Goal: Task Accomplishment & Management: Manage account settings

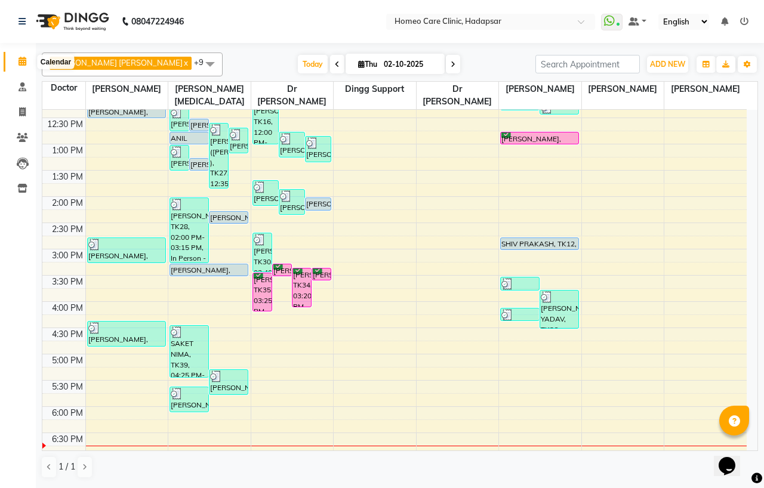
click at [22, 62] on icon at bounding box center [23, 61] width 8 height 9
click at [21, 87] on icon at bounding box center [23, 86] width 8 height 9
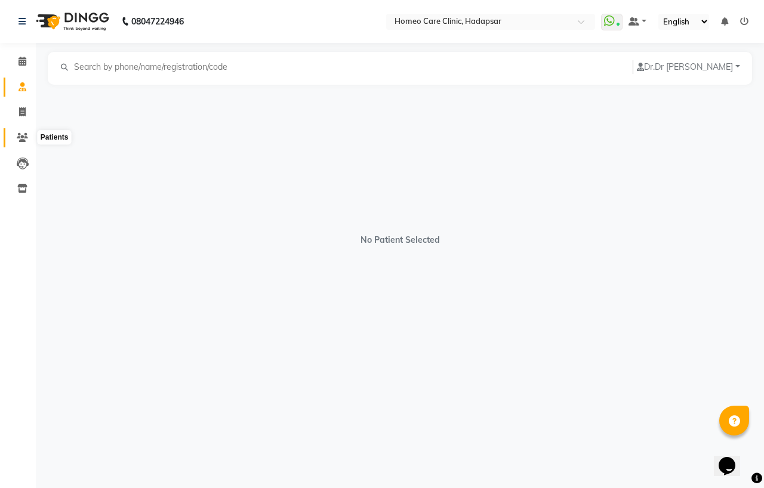
click at [20, 139] on icon at bounding box center [22, 137] width 11 height 9
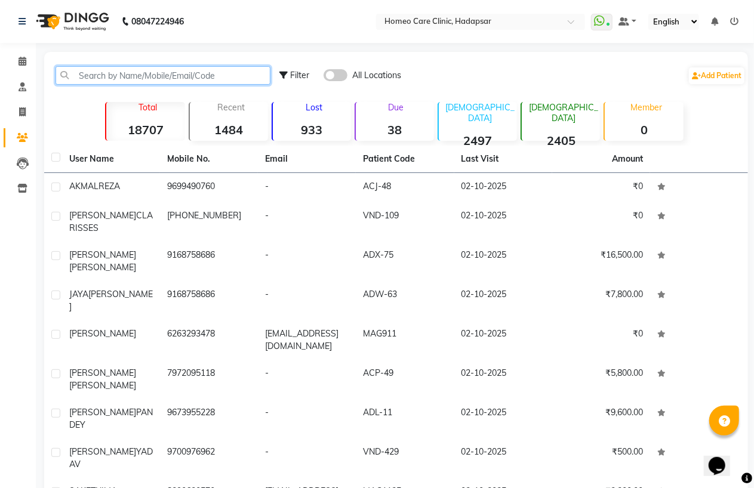
click at [140, 76] on input "text" at bounding box center [163, 75] width 215 height 19
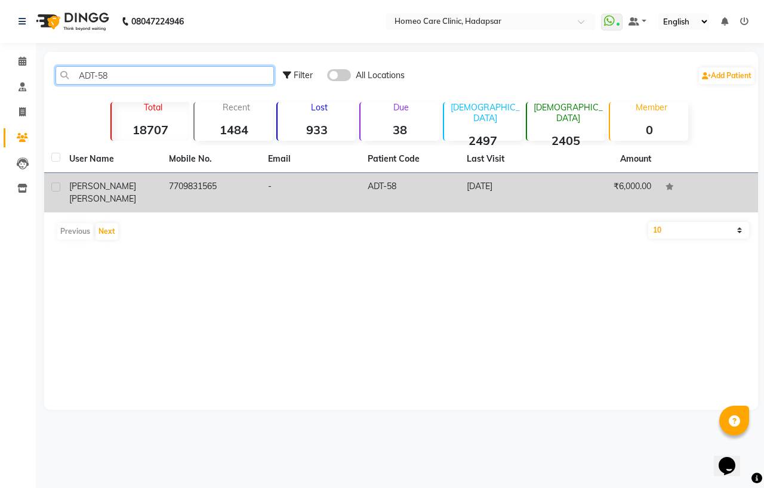
type input "ADT-58"
click at [162, 188] on td "7709831565" at bounding box center [212, 192] width 100 height 39
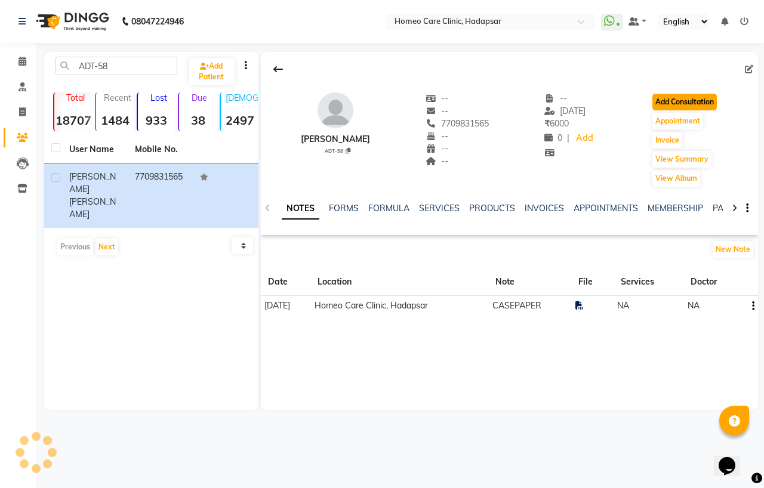
click at [678, 103] on button "Add Consultation" at bounding box center [685, 102] width 64 height 17
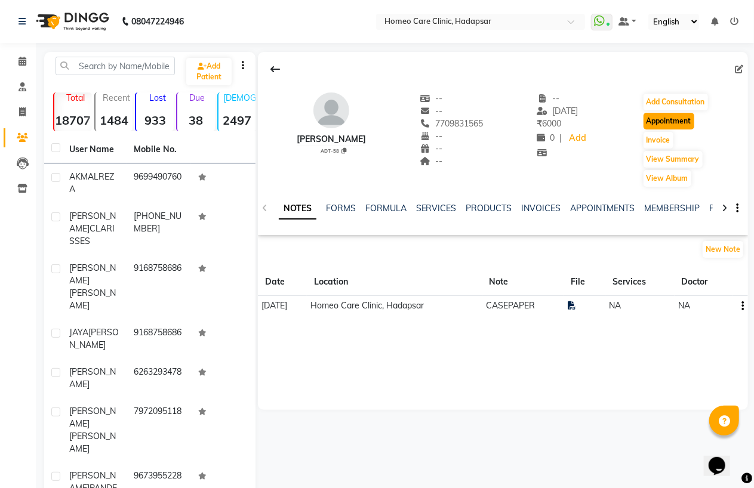
click at [663, 124] on button "Appointment" at bounding box center [669, 121] width 51 height 17
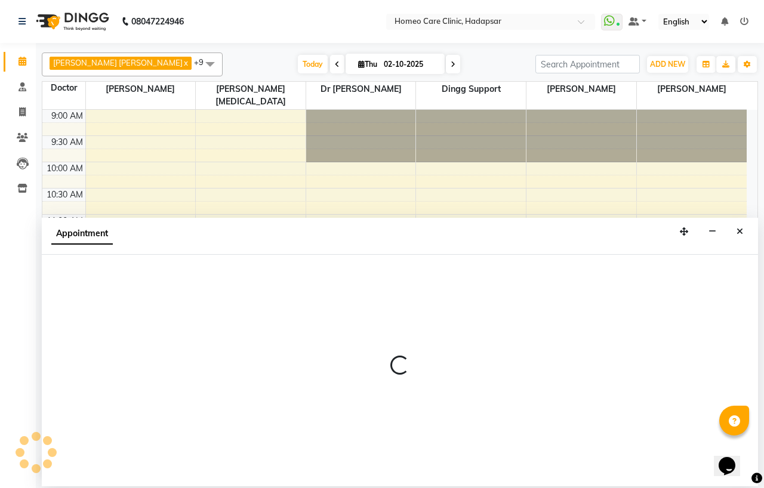
select select "600"
select select "tentative"
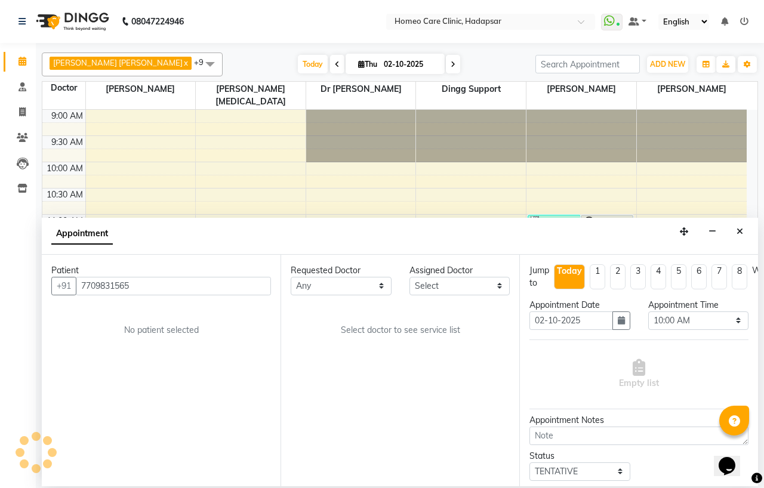
scroll to position [385, 0]
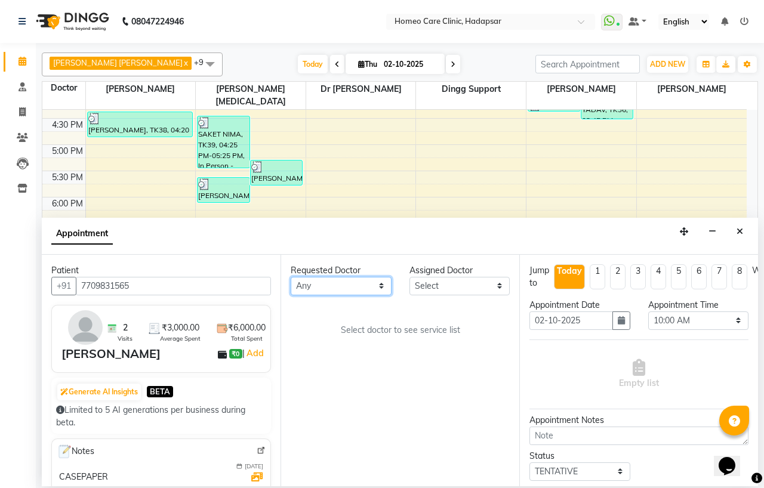
click at [382, 288] on select "Any Dingg Support [PERSON_NAME] [PERSON_NAME] [PERSON_NAME] [PERSON_NAME][MEDIC…" at bounding box center [341, 286] width 101 height 19
select select "65961"
click at [291, 277] on select "Any Dingg Support [PERSON_NAME] [PERSON_NAME] [PERSON_NAME] [PERSON_NAME][MEDIC…" at bounding box center [341, 286] width 101 height 19
select select "65961"
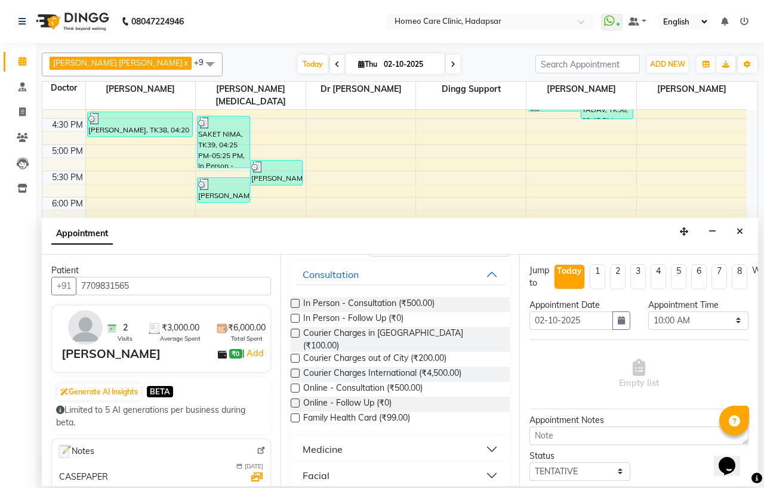
scroll to position [66, 0]
click at [296, 324] on label at bounding box center [295, 319] width 9 height 9
click at [296, 324] on input "checkbox" at bounding box center [295, 321] width 8 height 8
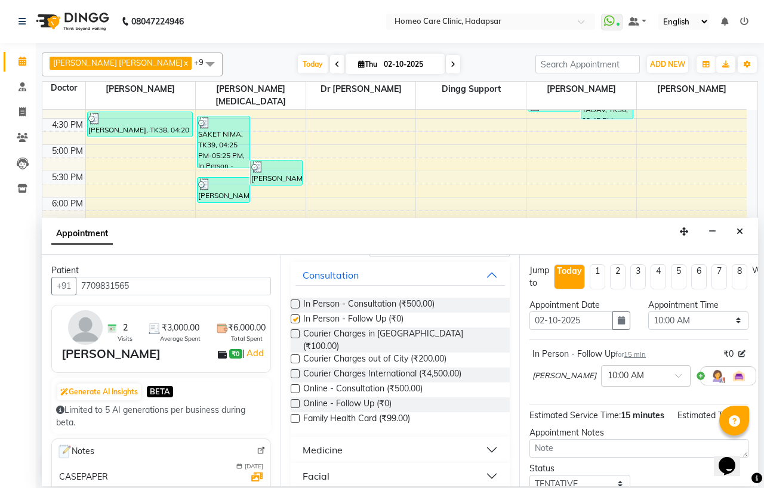
checkbox input "false"
click at [730, 318] on select "Select 10:00 AM 10:05 AM 10:10 AM 10:15 AM 10:20 AM 10:25 AM 10:30 AM 10:35 AM …" at bounding box center [699, 321] width 101 height 19
select select "1120"
click at [649, 312] on select "Select 10:00 AM 10:05 AM 10:10 AM 10:15 AM 10:20 AM 10:25 AM 10:30 AM 10:35 AM …" at bounding box center [699, 321] width 101 height 19
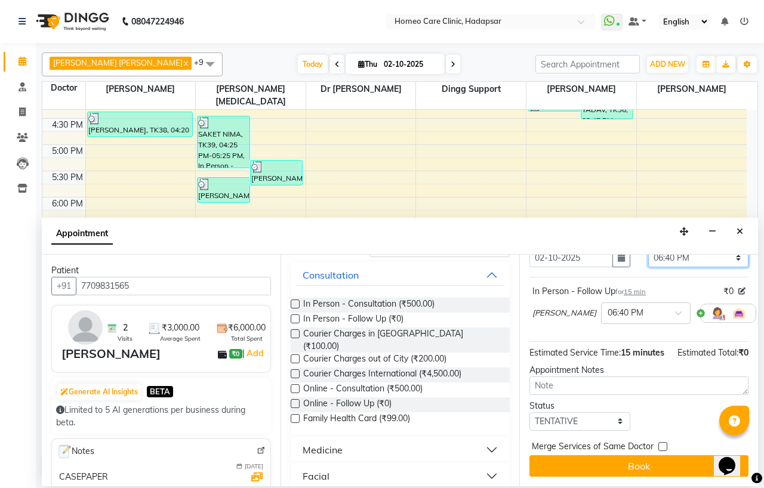
scroll to position [87, 0]
click at [613, 413] on select "Select TENTATIVE CONFIRM CHECK-IN UPCOMING" at bounding box center [580, 422] width 101 height 19
select select "confirm booking"
click at [530, 413] on select "Select TENTATIVE CONFIRM CHECK-IN UPCOMING" at bounding box center [580, 422] width 101 height 19
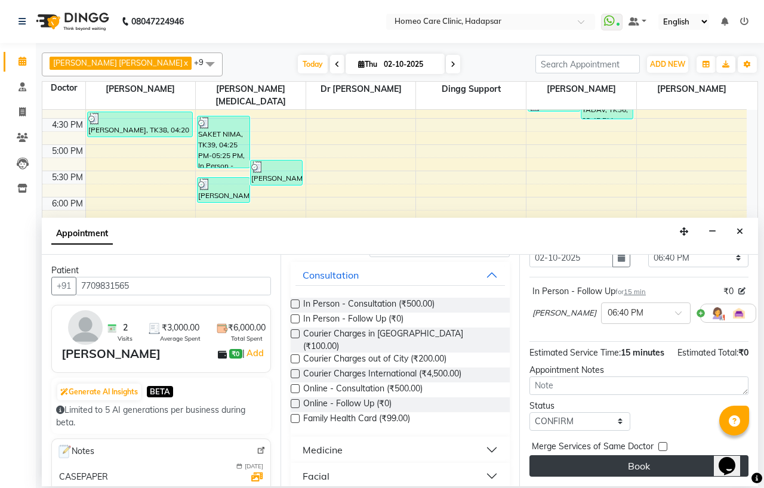
click at [638, 456] on button "Book" at bounding box center [639, 466] width 219 height 21
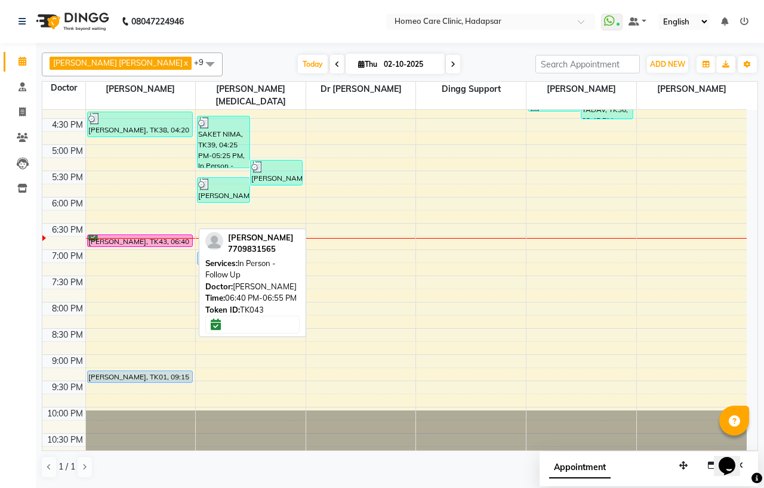
click at [153, 235] on div "[PERSON_NAME], TK43, 06:40 PM-06:55 PM, In Person - Follow Up" at bounding box center [140, 240] width 105 height 11
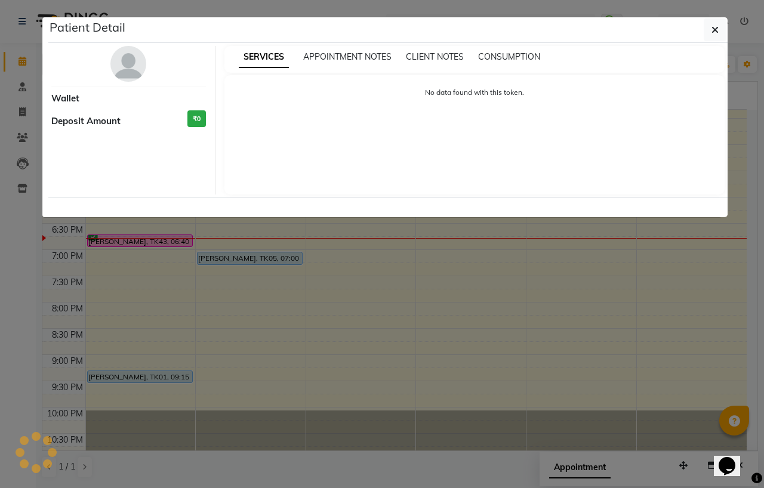
select select "6"
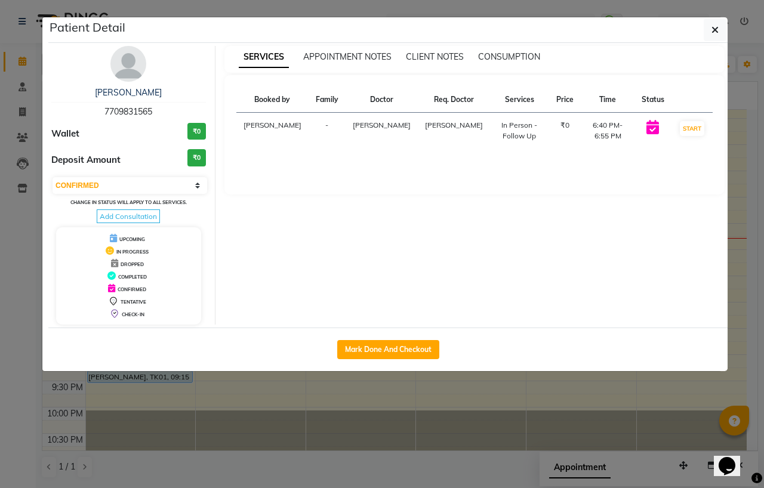
click at [133, 66] on img at bounding box center [128, 64] width 36 height 36
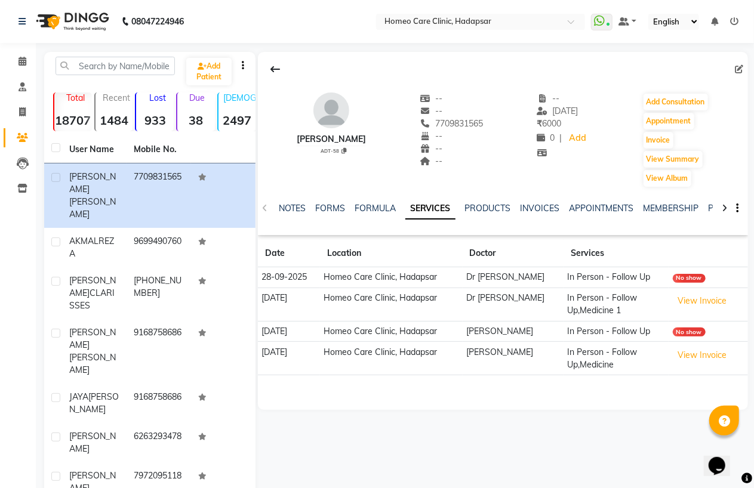
drag, startPoint x: 439, startPoint y: 122, endPoint x: 500, endPoint y: 126, distance: 61.0
click at [500, 126] on div "[PERSON_NAME] ADT-58 -- -- 7709831565 -- -- -- -- [DATE] ₹ 6000 0 | Add Add Con…" at bounding box center [503, 134] width 490 height 107
copy span "7709831565"
click at [84, 63] on input "text" at bounding box center [115, 66] width 119 height 19
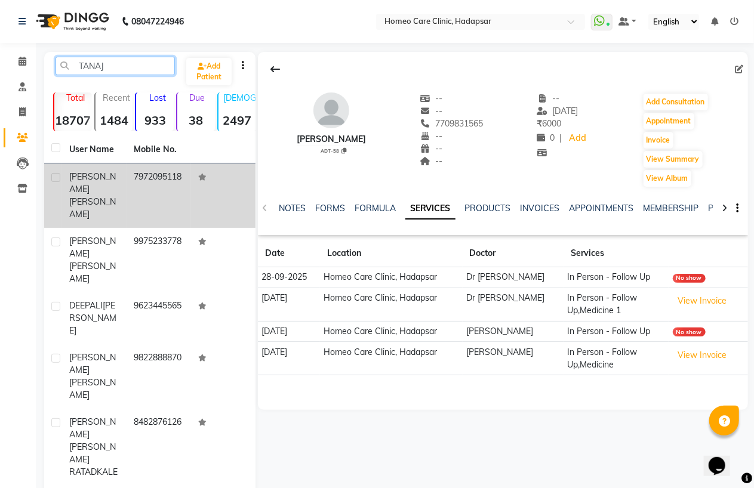
type input "TANAJ"
click at [87, 196] on span "[PERSON_NAME]" at bounding box center [92, 207] width 47 height 23
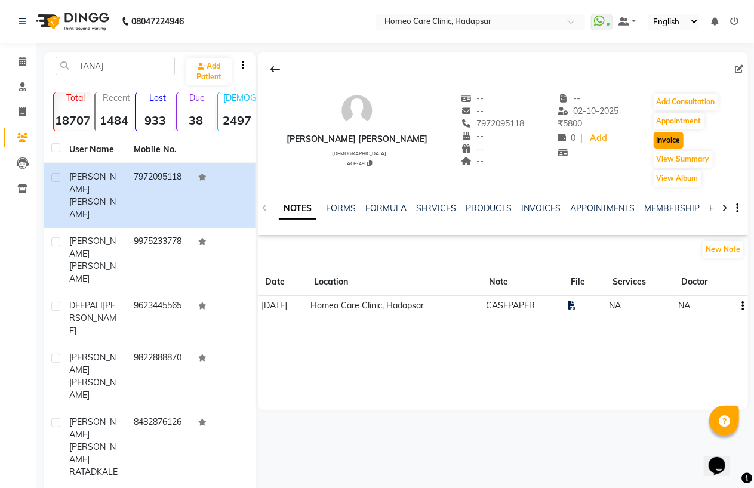
click at [663, 145] on button "Invoice" at bounding box center [669, 140] width 30 height 17
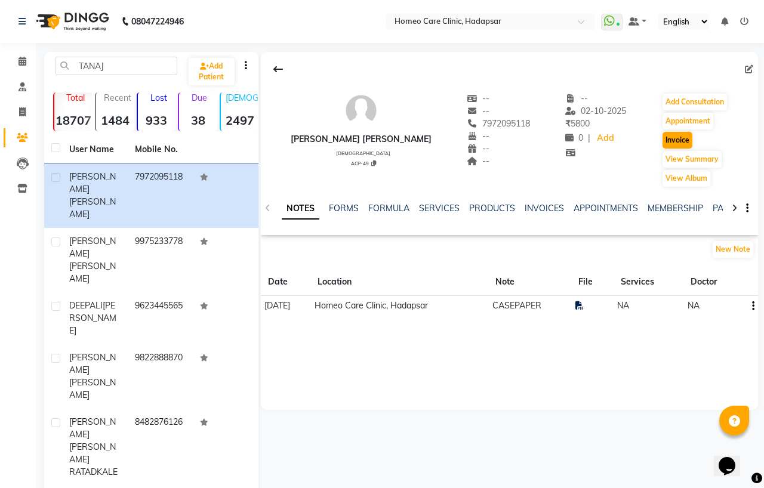
select select "7485"
select select "service"
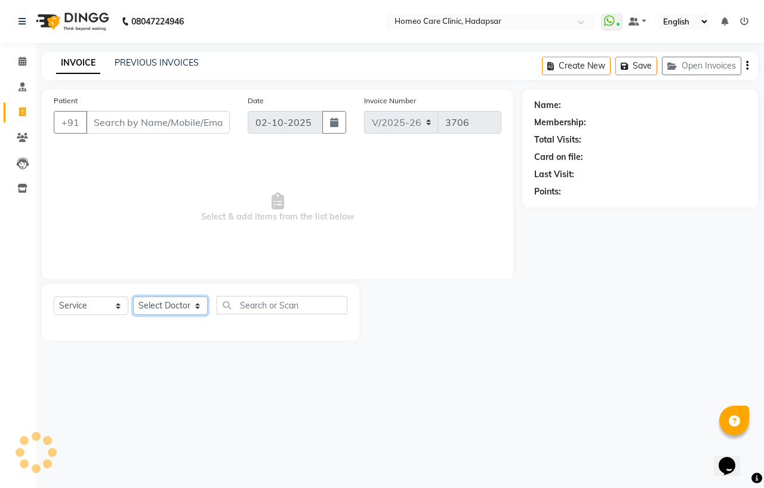
click at [182, 311] on select "Select Doctor" at bounding box center [170, 306] width 75 height 19
type input "7972095118"
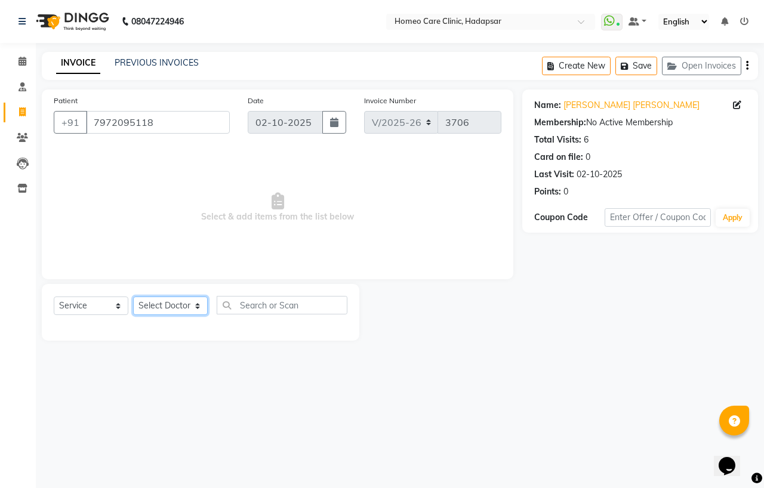
select select "65966"
click at [133, 297] on select "Select Doctor Dingg Support [PERSON_NAME] [PERSON_NAME] [PERSON_NAME] [PERSON_N…" at bounding box center [170, 306] width 75 height 19
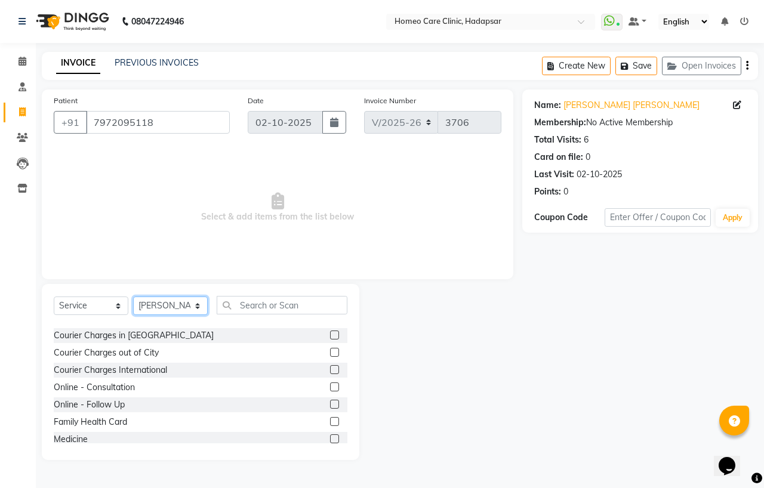
scroll to position [66, 0]
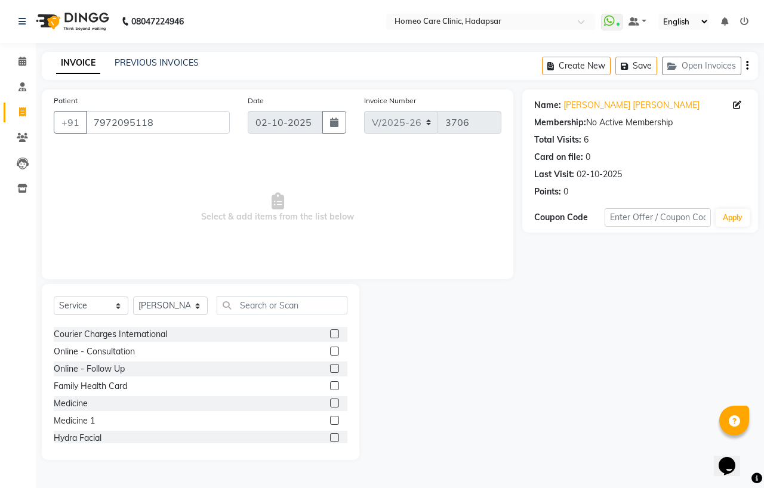
click at [330, 401] on label at bounding box center [334, 403] width 9 height 9
click at [330, 401] on input "checkbox" at bounding box center [334, 404] width 8 height 8
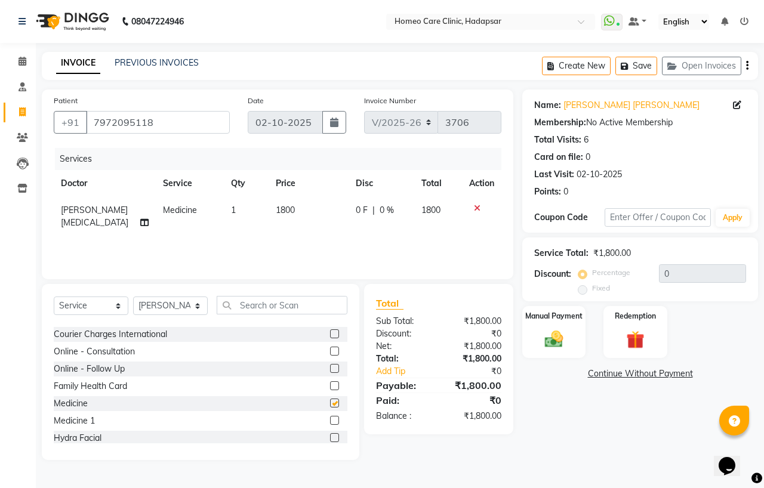
checkbox input "false"
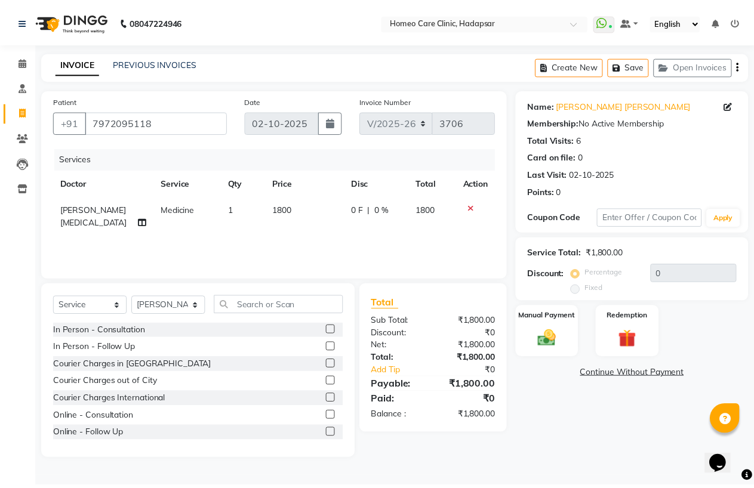
scroll to position [0, 0]
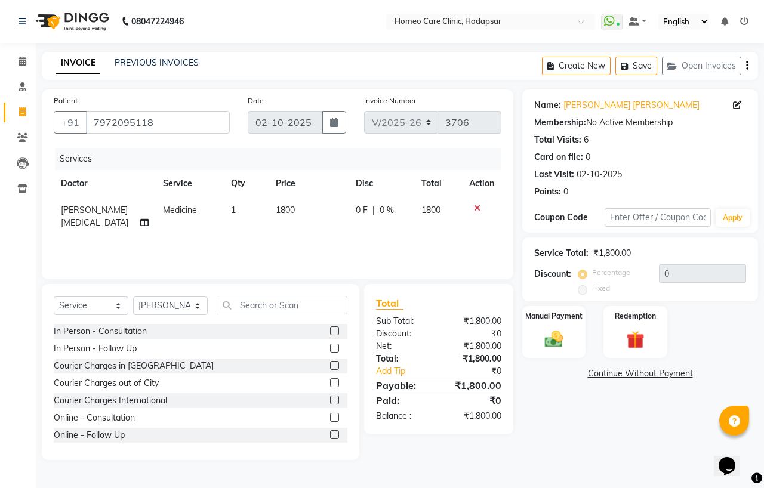
click at [330, 384] on label at bounding box center [334, 383] width 9 height 9
click at [330, 384] on input "checkbox" at bounding box center [334, 384] width 8 height 8
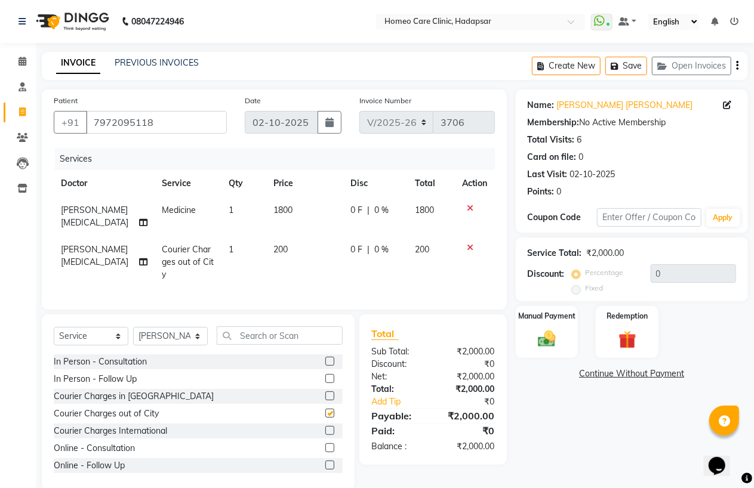
checkbox input "false"
drag, startPoint x: 564, startPoint y: 342, endPoint x: 547, endPoint y: 342, distance: 16.7
click at [563, 342] on div "Manual Payment" at bounding box center [547, 332] width 65 height 54
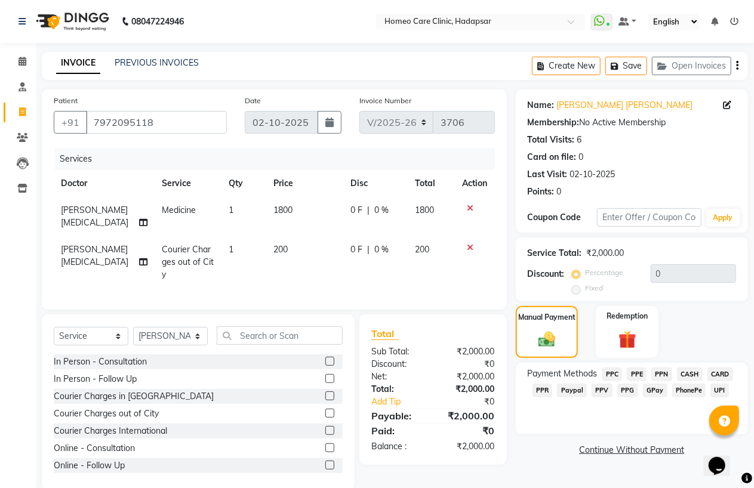
click at [612, 372] on span "PPC" at bounding box center [613, 375] width 20 height 14
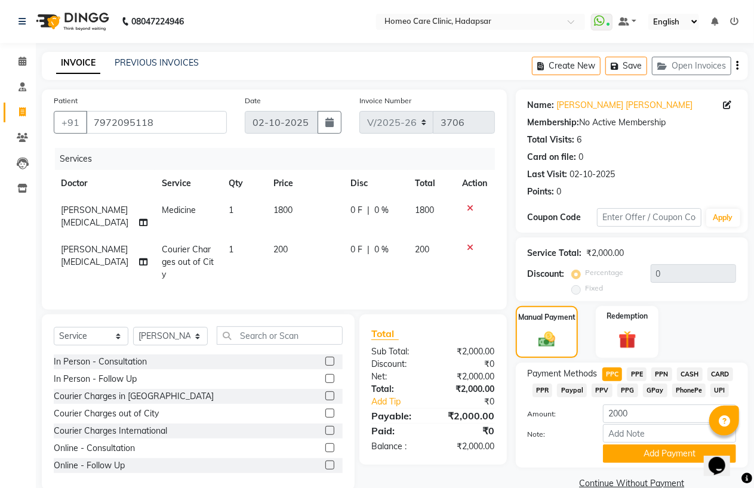
scroll to position [21, 0]
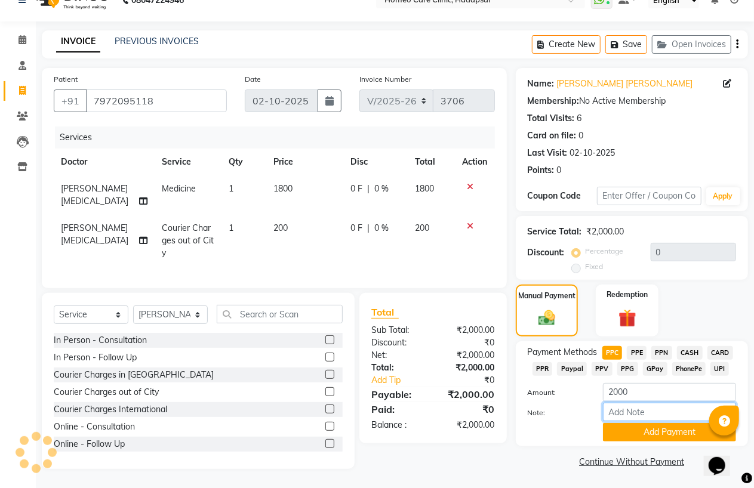
click at [619, 407] on input "Note:" at bounding box center [669, 412] width 133 height 19
type input "PPC"
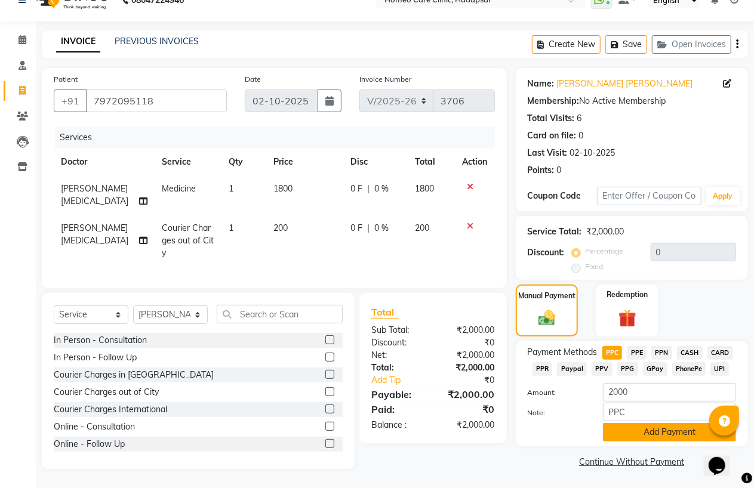
click at [632, 435] on button "Add Payment" at bounding box center [669, 432] width 133 height 19
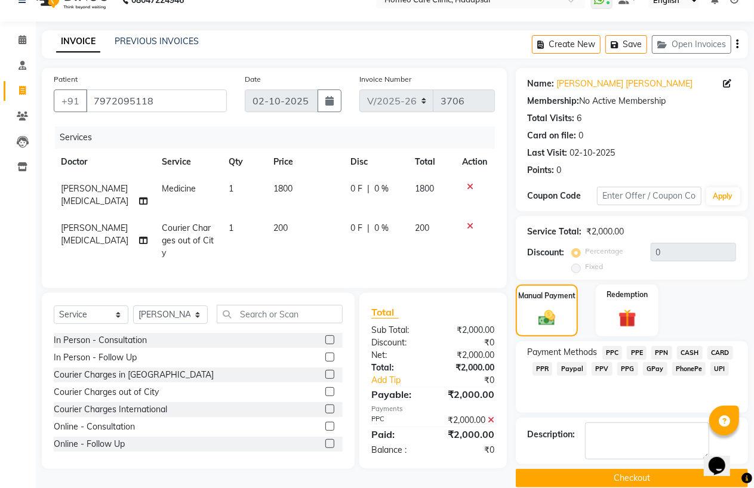
click at [625, 467] on div "Name: [PERSON_NAME] [PERSON_NAME] Membership: No Active Membership Total Visits…" at bounding box center [636, 278] width 241 height 420
click at [625, 477] on button "Checkout" at bounding box center [632, 478] width 232 height 19
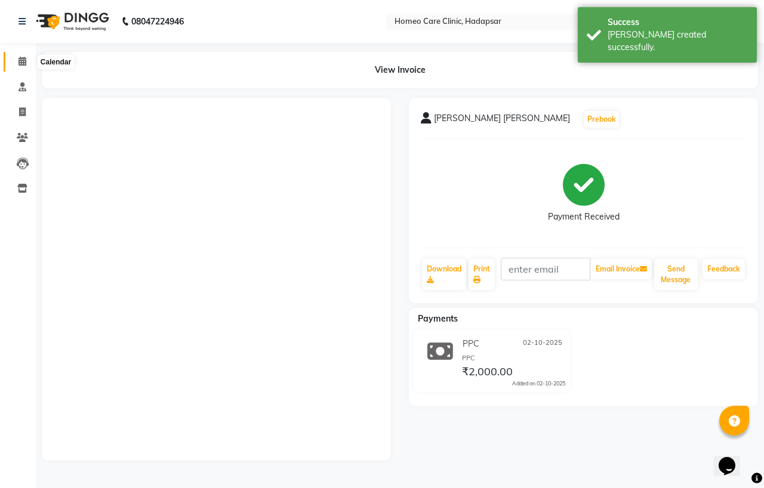
click at [20, 58] on icon at bounding box center [23, 61] width 8 height 9
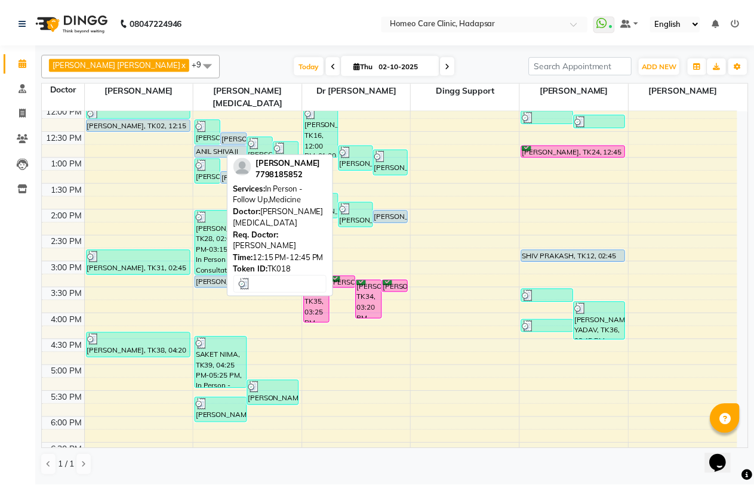
scroll to position [199, 0]
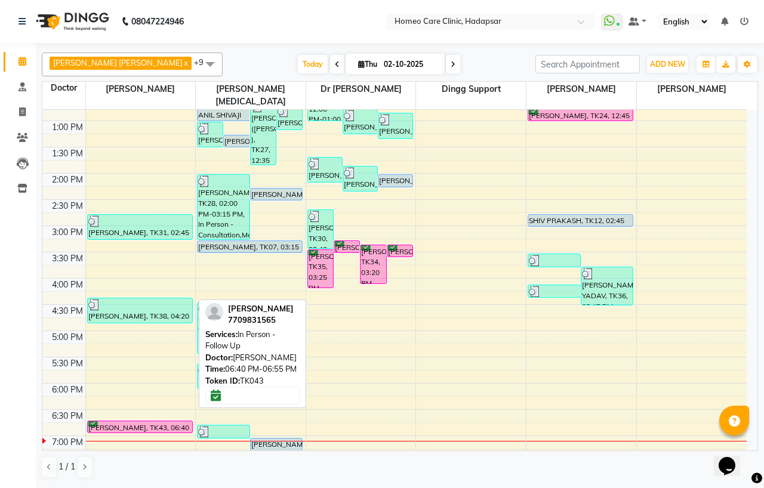
click at [134, 422] on div "[PERSON_NAME], TK43, 06:40 PM-06:55 PM, In Person - Follow Up" at bounding box center [140, 427] width 105 height 11
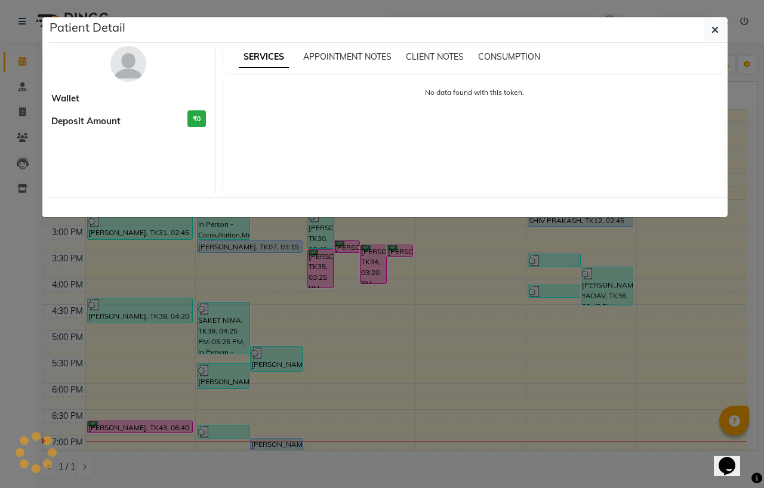
select select "6"
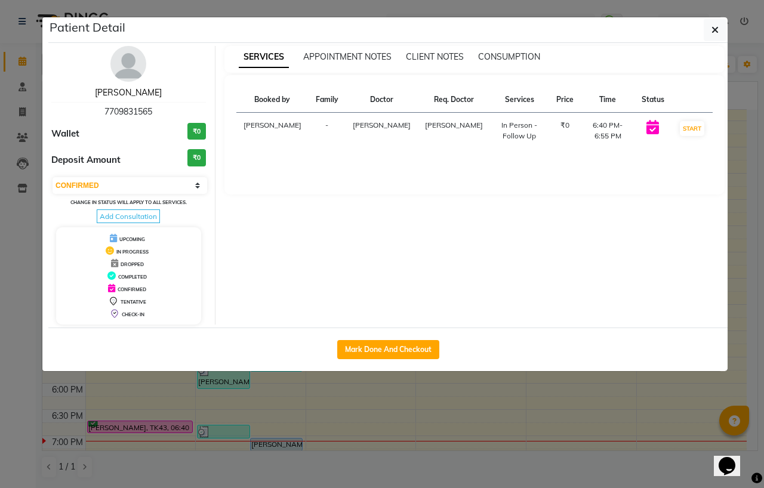
click at [147, 96] on link "[PERSON_NAME]" at bounding box center [128, 92] width 67 height 11
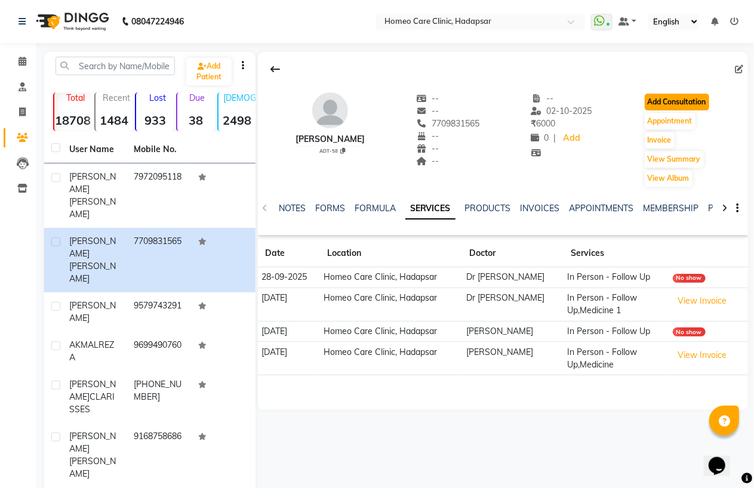
click at [695, 102] on button "Add Consultation" at bounding box center [677, 102] width 64 height 17
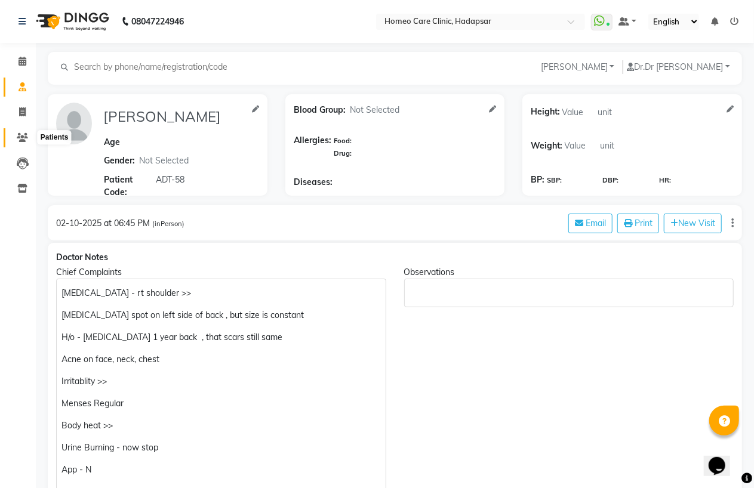
click at [20, 141] on icon at bounding box center [22, 137] width 11 height 9
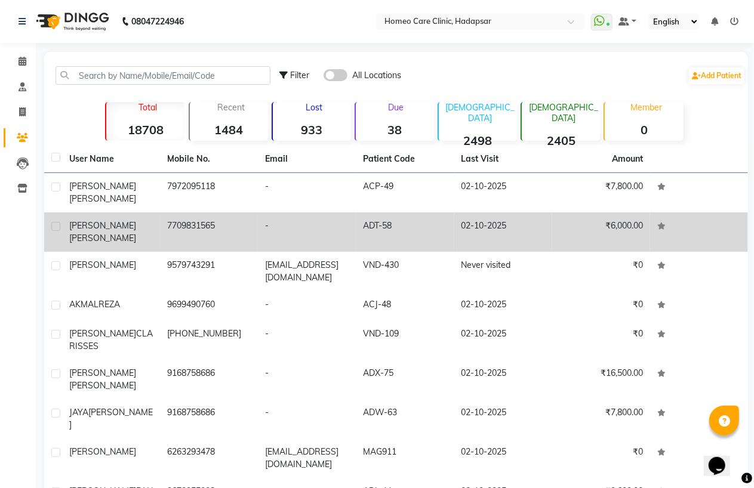
drag, startPoint x: 130, startPoint y: 302, endPoint x: 239, endPoint y: 251, distance: 120.2
click at [130, 302] on td "[PERSON_NAME]" at bounding box center [111, 305] width 98 height 29
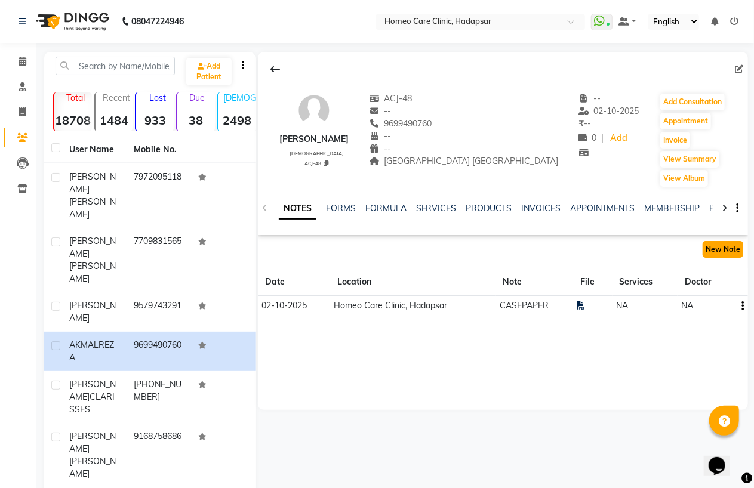
click at [733, 250] on button "New Note" at bounding box center [723, 249] width 41 height 17
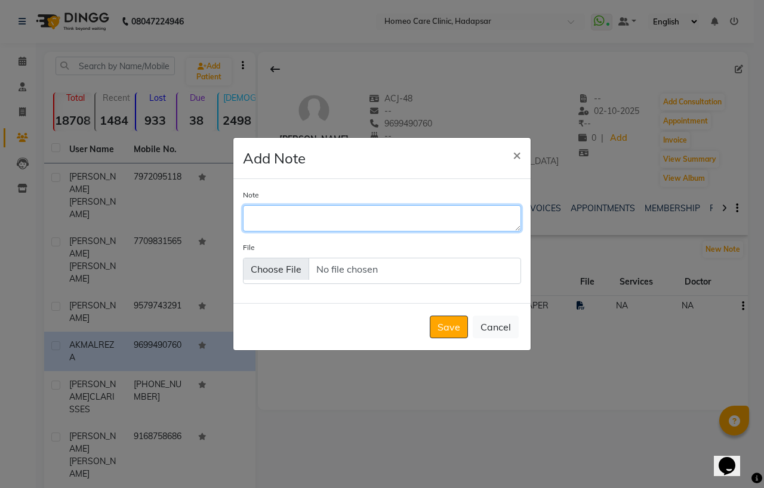
click at [328, 211] on textarea "Note" at bounding box center [382, 218] width 278 height 26
type textarea "USG"
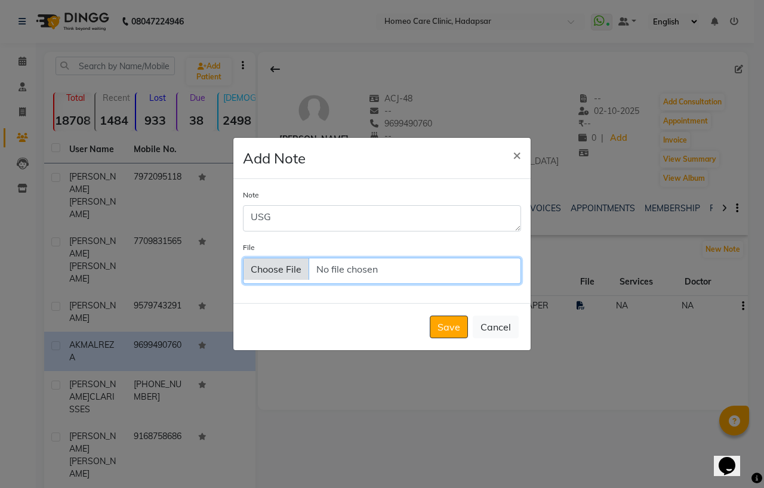
click at [431, 284] on input "File" at bounding box center [382, 271] width 278 height 26
type input "C:\fakepath\WhatsApp Image [DATE] 7.19.51 PM.jpeg"
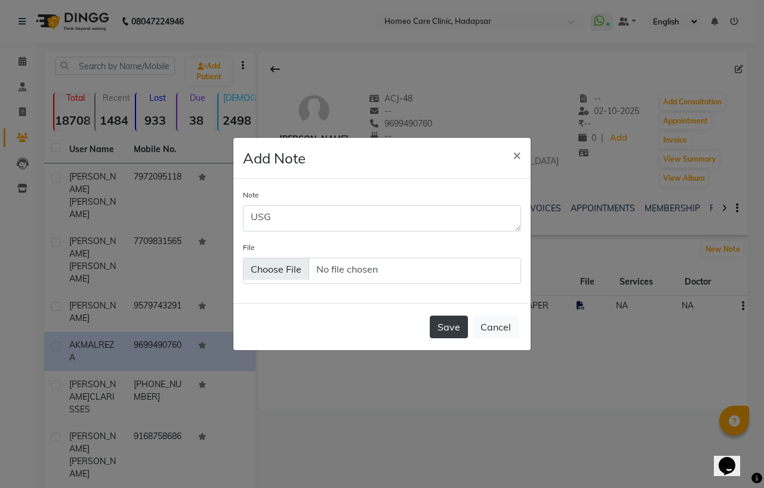
click at [446, 318] on button "Save" at bounding box center [449, 327] width 38 height 23
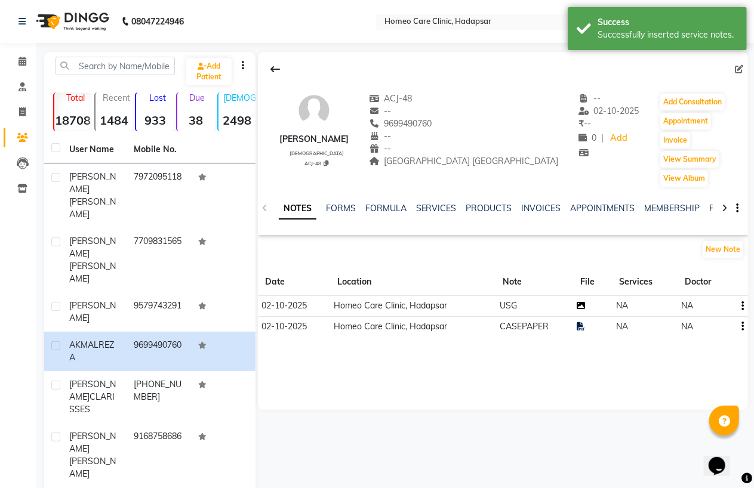
click at [581, 307] on icon at bounding box center [581, 306] width 8 height 8
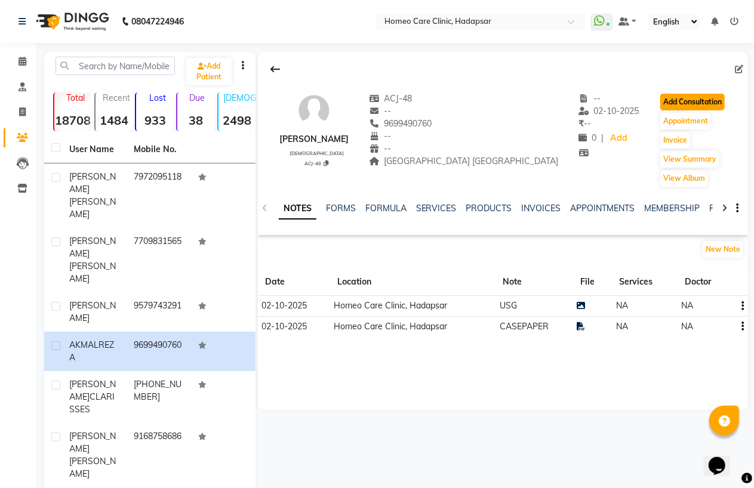
click at [669, 94] on button "Add Consultation" at bounding box center [692, 102] width 64 height 17
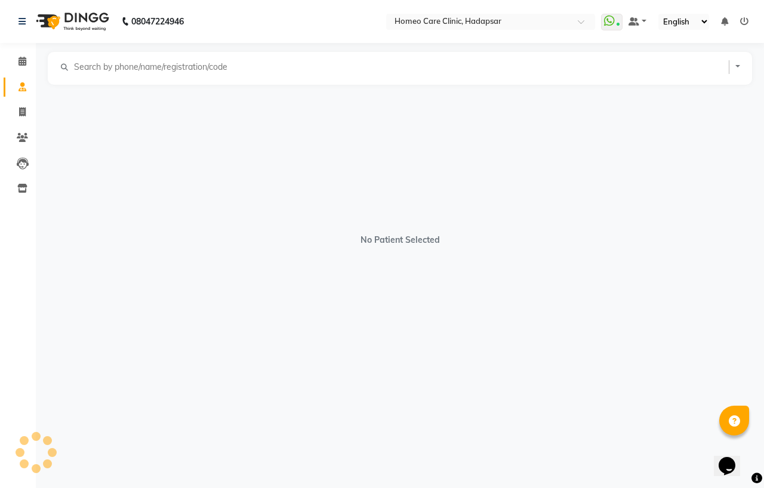
select select "[DEMOGRAPHIC_DATA]"
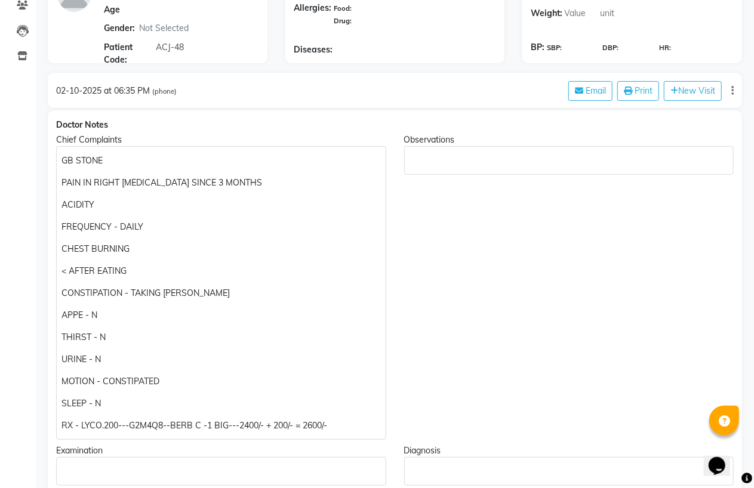
scroll to position [199, 0]
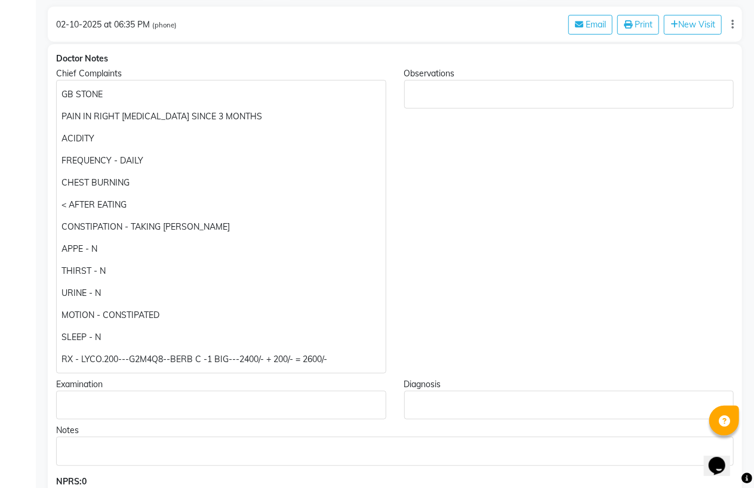
click at [132, 337] on p "SLEEP - N" at bounding box center [221, 337] width 319 height 13
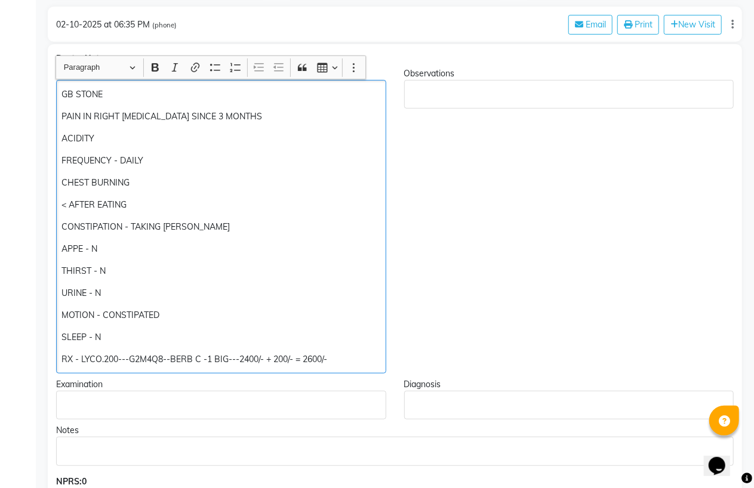
click at [58, 94] on div "GB STONE PAIN IN RIGHT [MEDICAL_DATA] SINCE 3 MONTHS ACIDITY FREQUENCY - DAILY …" at bounding box center [221, 227] width 330 height 294
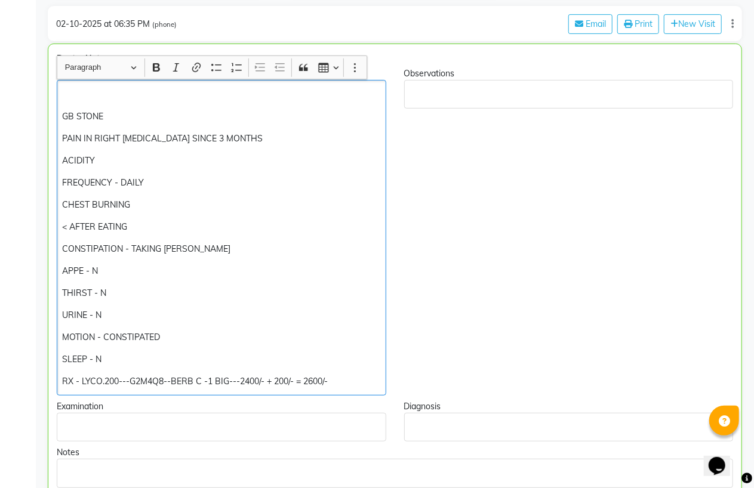
click at [66, 90] on p "Rich Text Editor, main" at bounding box center [221, 94] width 318 height 13
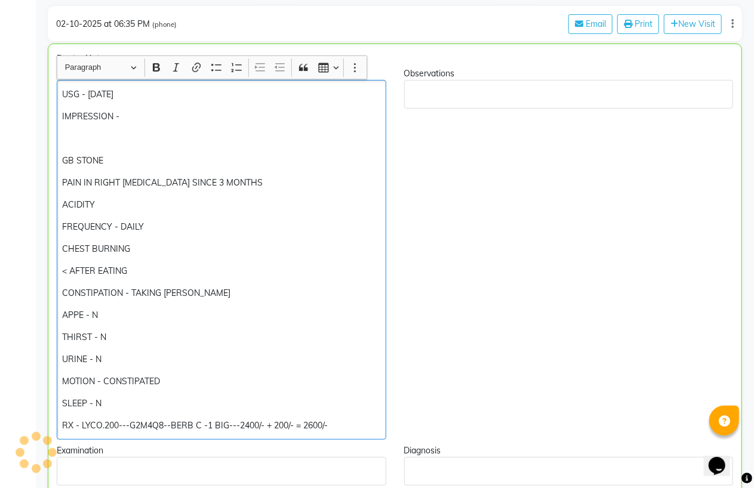
click at [205, 289] on p "CONSTIPATION - TAKING [PERSON_NAME]" at bounding box center [221, 293] width 318 height 13
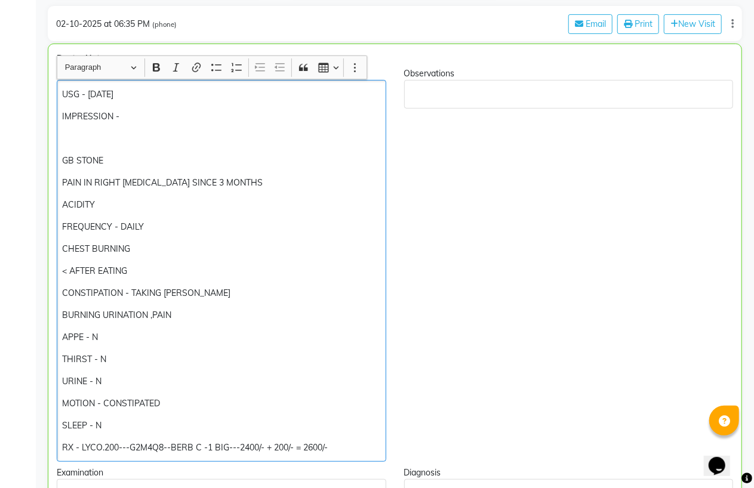
click at [147, 109] on div "USG - [DATE] IMPRESSION - GB STONE PAIN IN RIGHT [MEDICAL_DATA] SINCE 3 MONTHS …" at bounding box center [222, 271] width 330 height 382
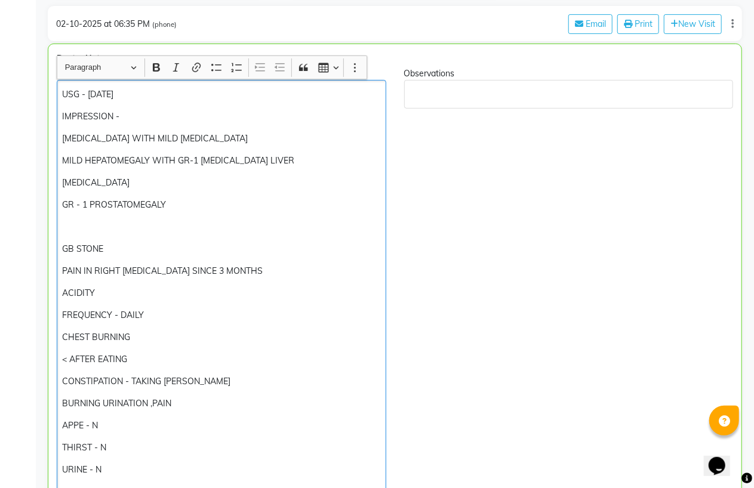
click at [63, 243] on p "GB STONE" at bounding box center [221, 249] width 318 height 13
click at [128, 243] on p "GB STONE" at bounding box center [221, 249] width 318 height 13
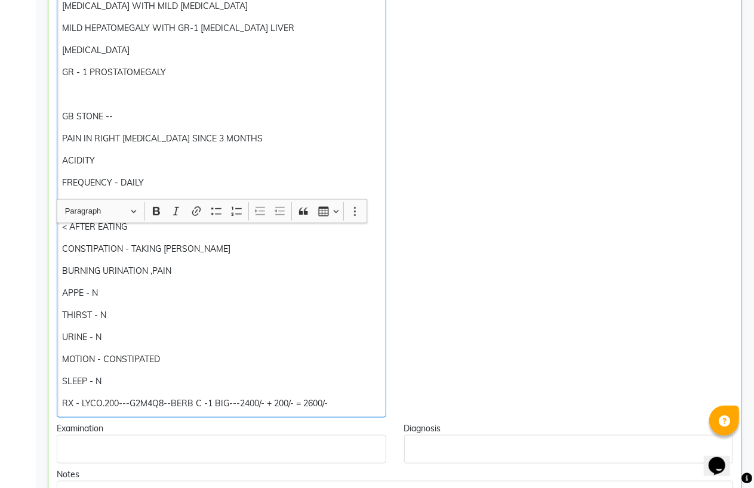
scroll to position [531, 0]
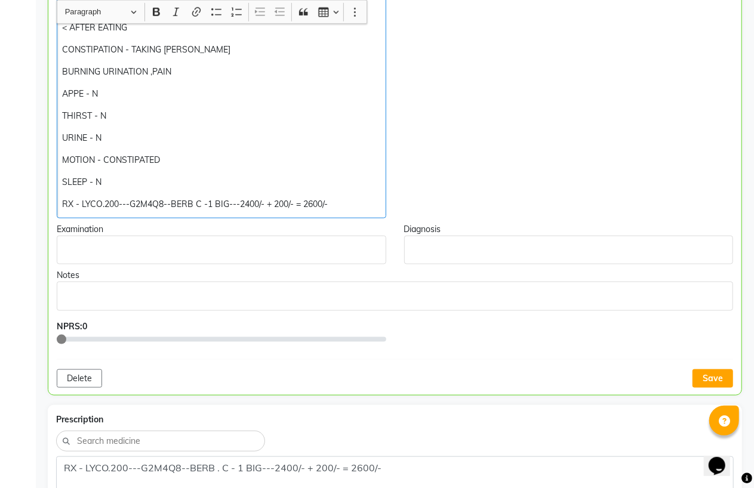
click at [715, 385] on button "Save" at bounding box center [713, 379] width 41 height 19
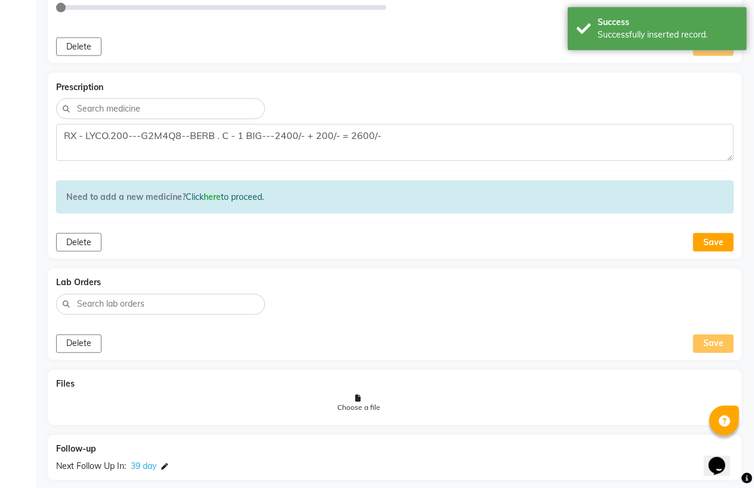
scroll to position [879, 0]
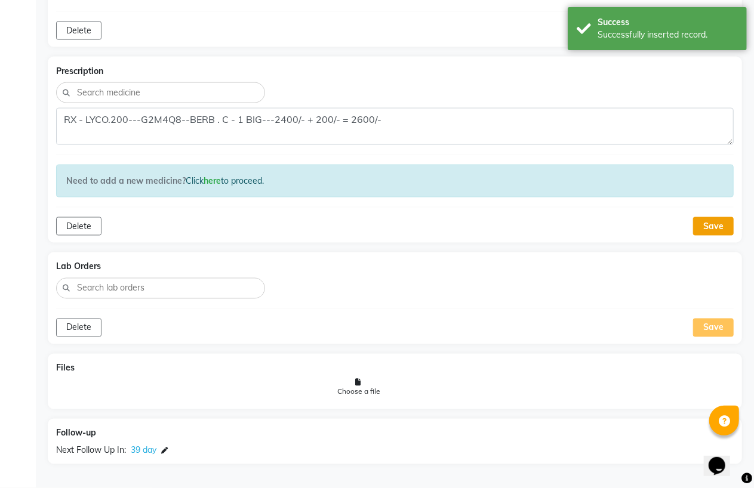
click at [727, 231] on button "Save" at bounding box center [713, 226] width 41 height 19
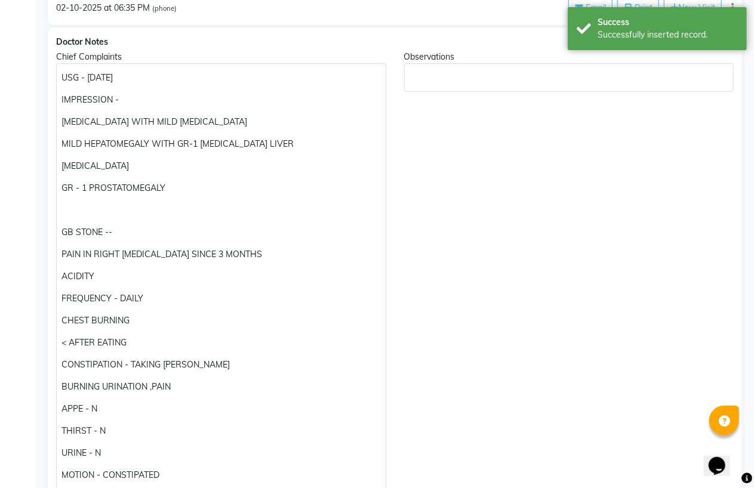
scroll to position [0, 0]
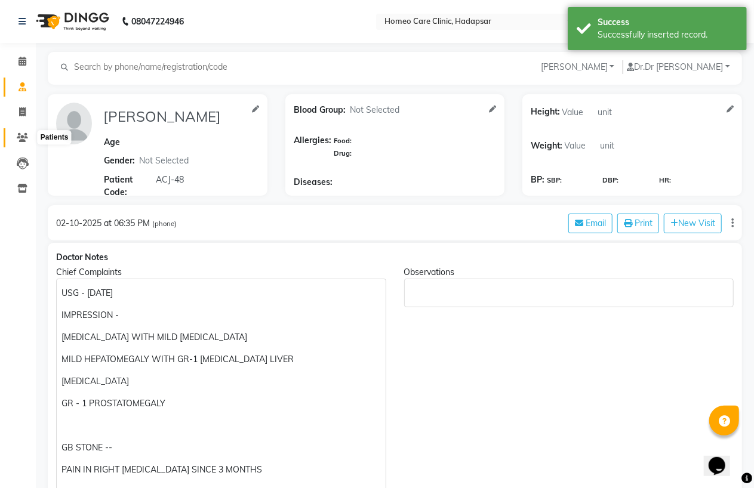
click at [18, 131] on span at bounding box center [22, 138] width 21 height 14
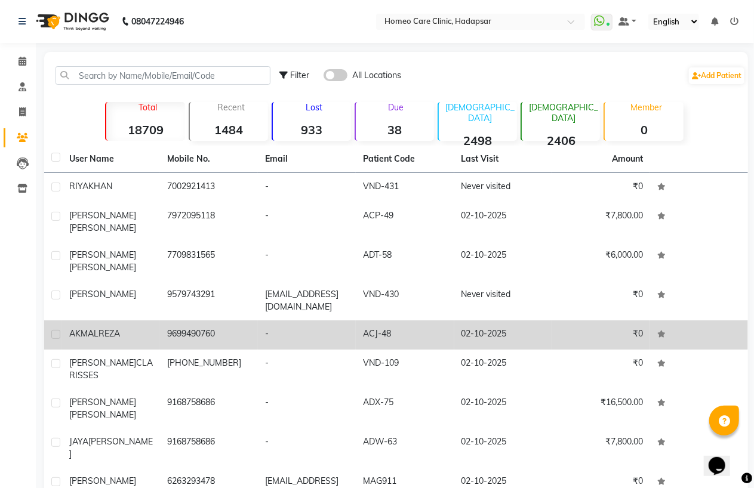
click at [156, 331] on td "[PERSON_NAME]" at bounding box center [111, 335] width 98 height 29
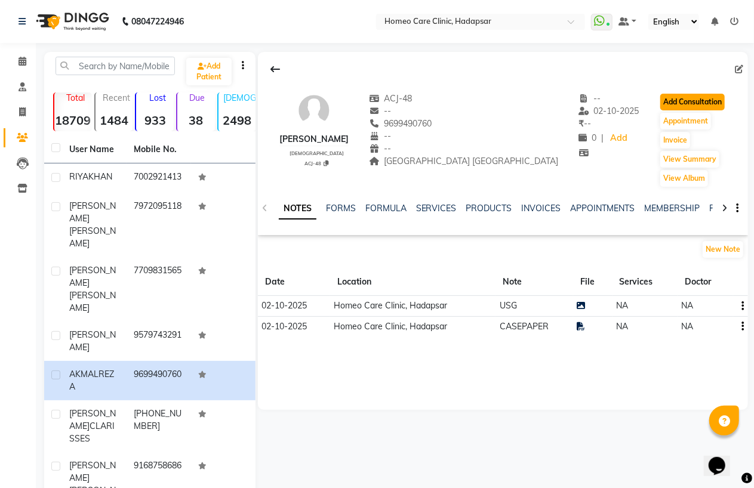
click at [695, 103] on button "Add Consultation" at bounding box center [692, 102] width 64 height 17
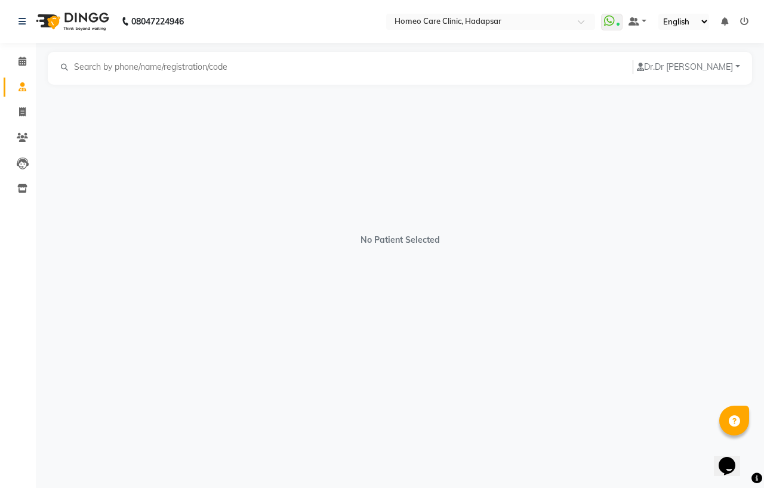
select select "[DEMOGRAPHIC_DATA]"
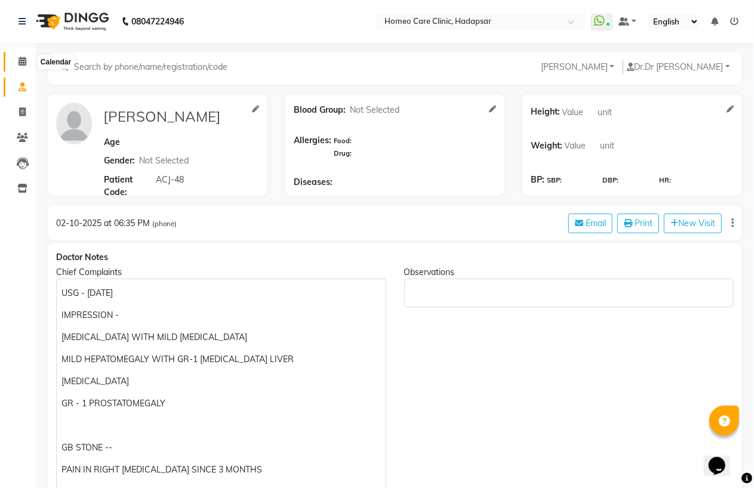
click at [21, 56] on span at bounding box center [22, 62] width 21 height 14
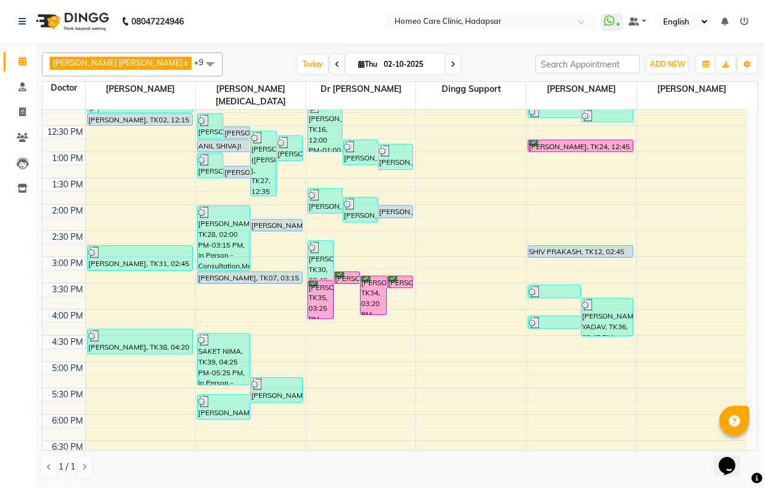
scroll to position [133, 0]
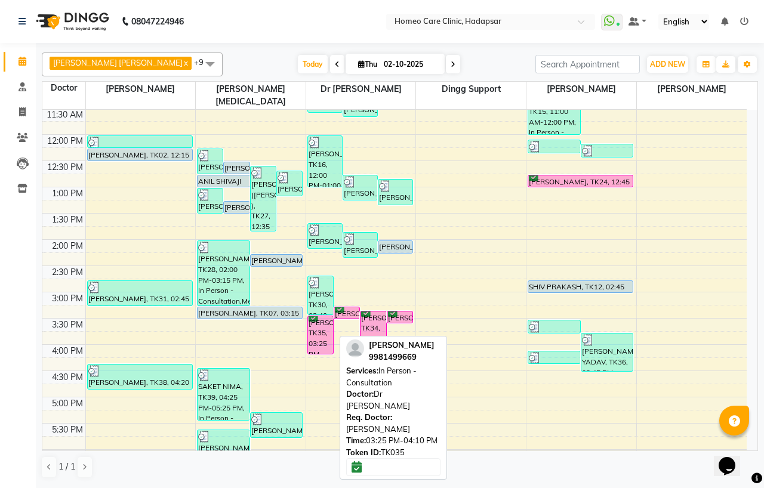
click at [325, 324] on div "[PERSON_NAME], TK35, 03:25 PM-04:10 PM, In Person - Consultation" at bounding box center [320, 336] width 25 height 38
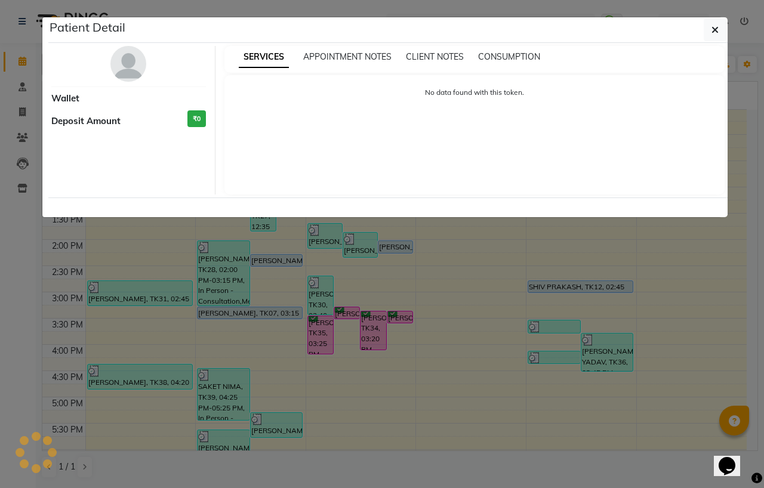
select select "6"
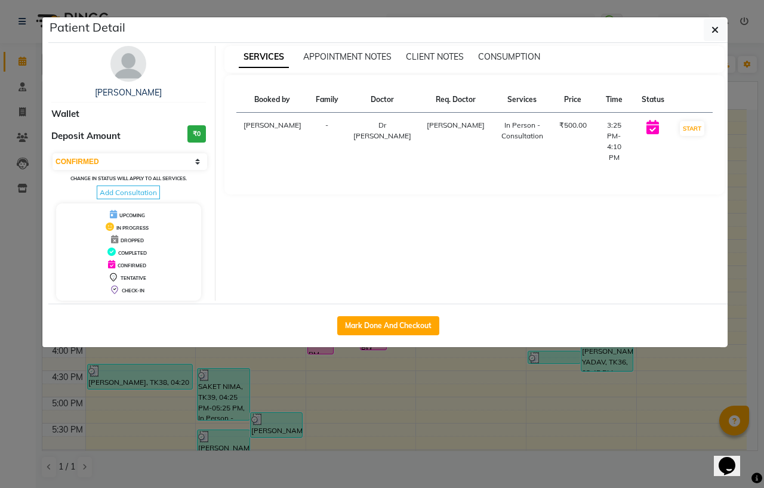
click at [325, 324] on div "Mark Done And Checkout" at bounding box center [388, 326] width 680 height 44
click at [356, 331] on button "Mark Done And Checkout" at bounding box center [388, 326] width 102 height 19
select select "service"
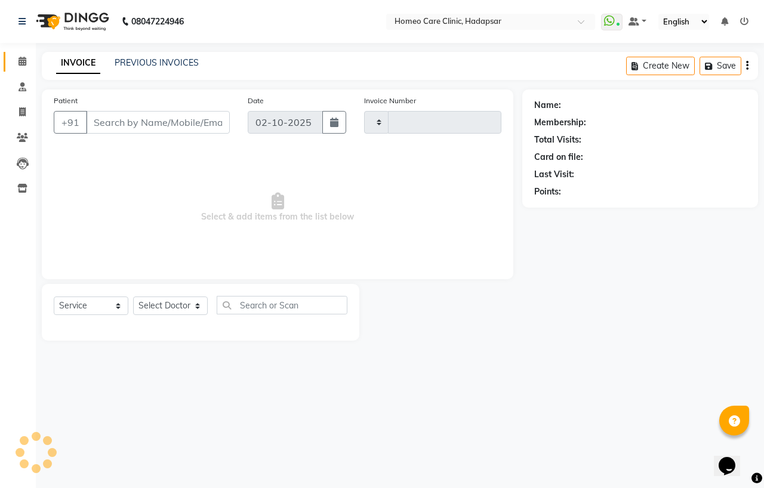
type input "3707"
select select "7485"
type input "9981499669"
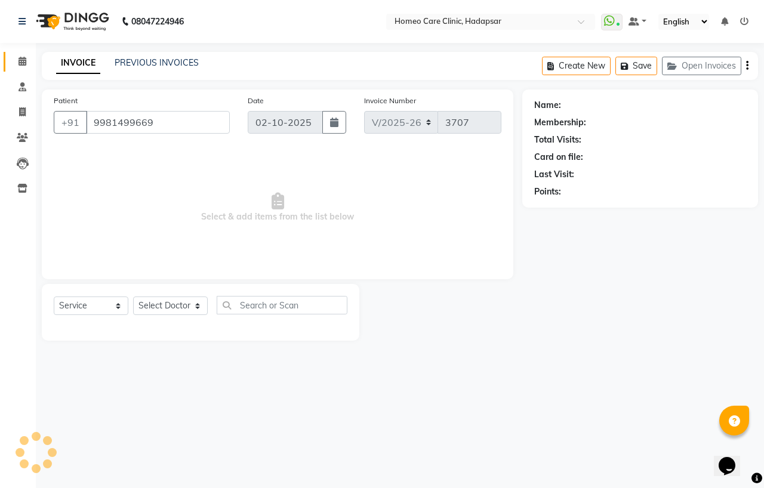
select select "66337"
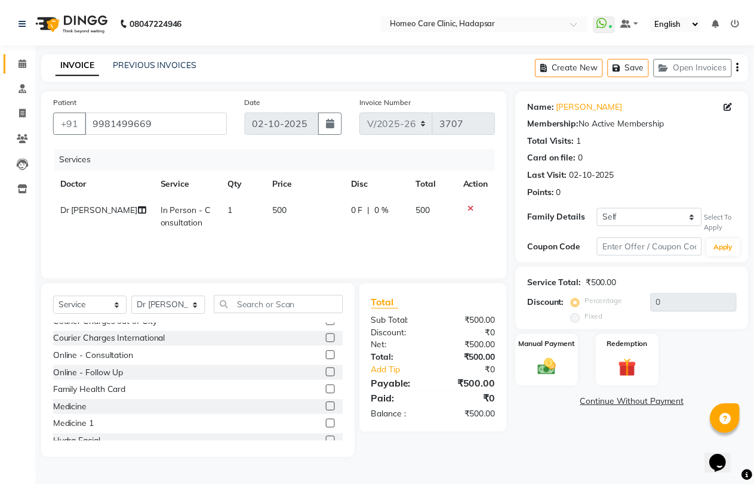
scroll to position [66, 0]
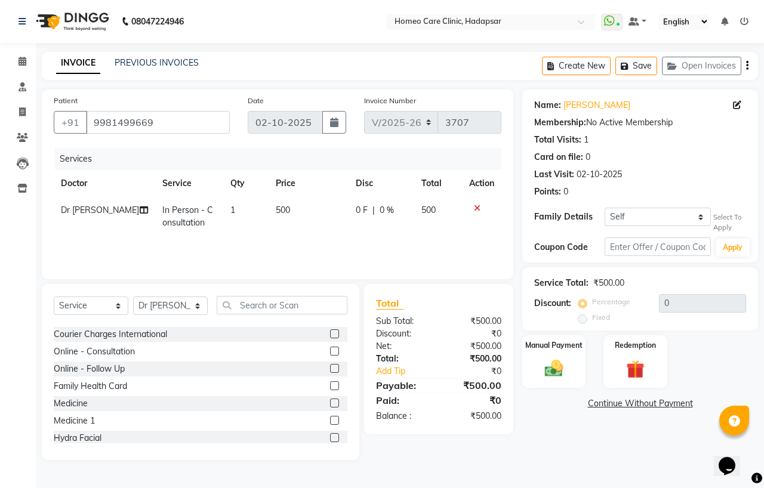
click at [330, 420] on label at bounding box center [334, 420] width 9 height 9
click at [330, 420] on input "checkbox" at bounding box center [334, 421] width 8 height 8
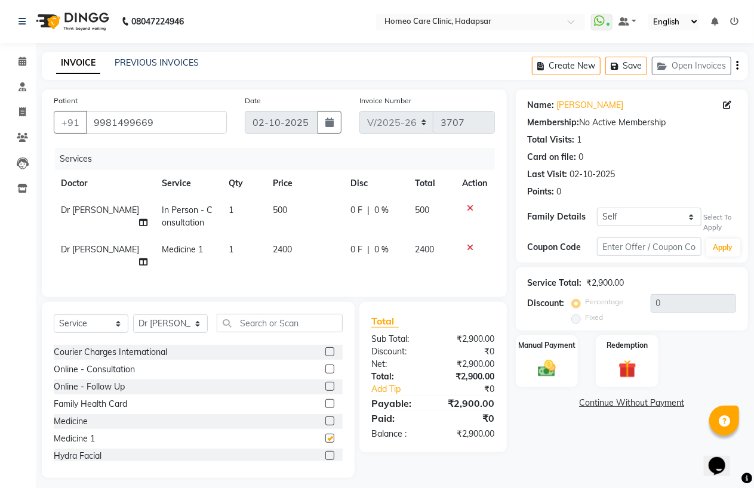
checkbox input "false"
click at [296, 257] on td "2400" at bounding box center [305, 255] width 78 height 39
select select "66337"
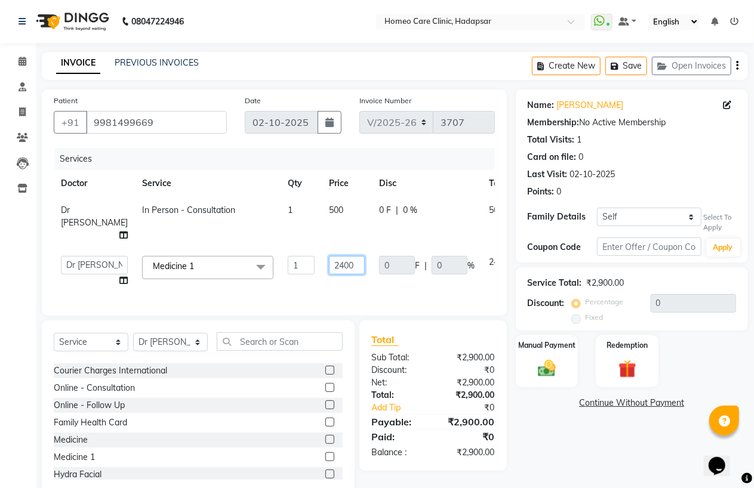
click at [329, 275] on input "2400" at bounding box center [347, 265] width 36 height 19
type input "3000"
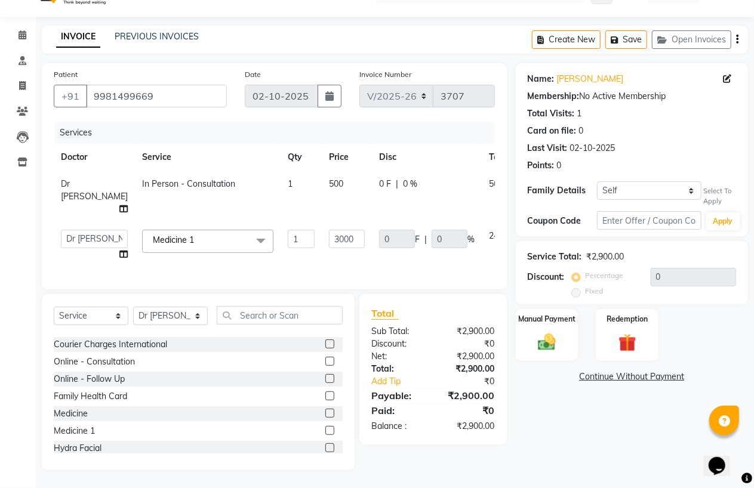
scroll to position [4, 0]
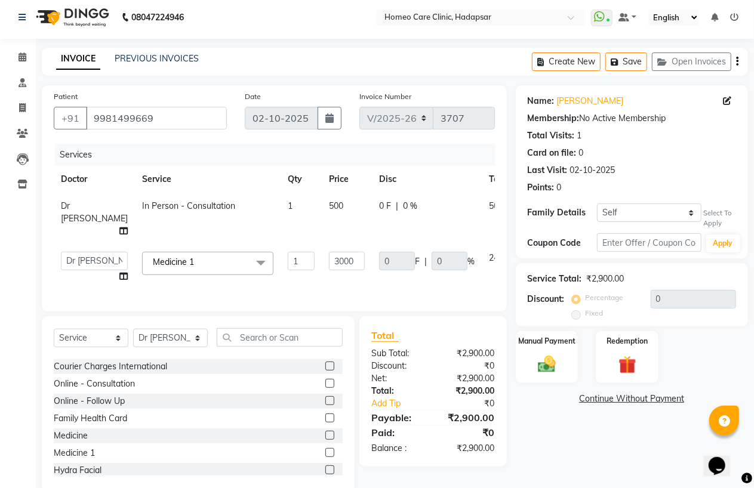
click at [573, 416] on div "Name: [PERSON_NAME] Membership: No Active Membership Total Visits: 1 Card on fi…" at bounding box center [636, 288] width 241 height 407
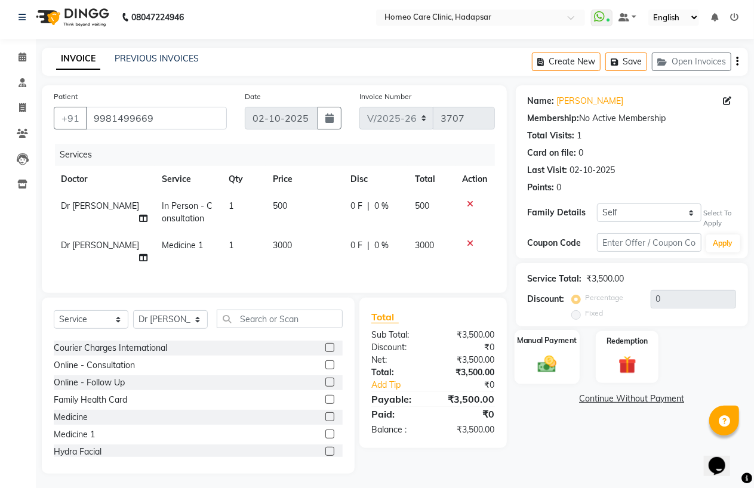
click at [548, 359] on img at bounding box center [547, 364] width 30 height 21
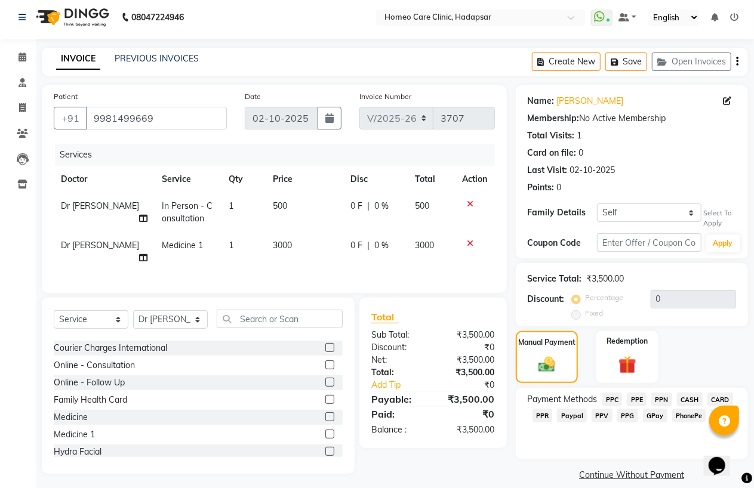
scroll to position [18, 0]
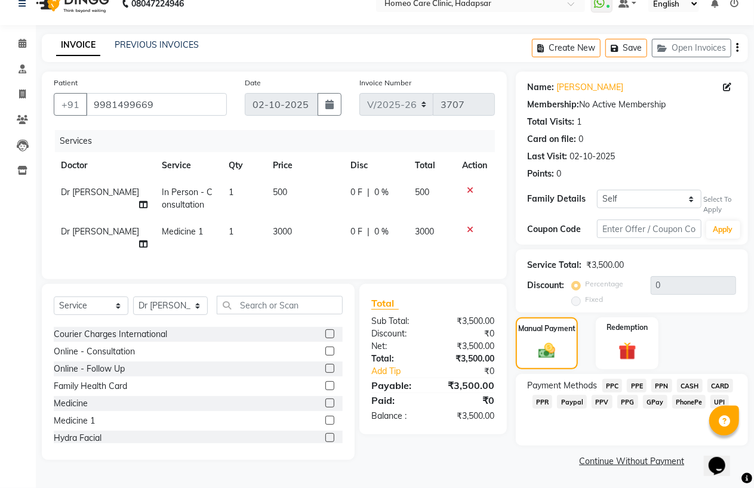
click at [609, 385] on span "PPC" at bounding box center [613, 386] width 20 height 14
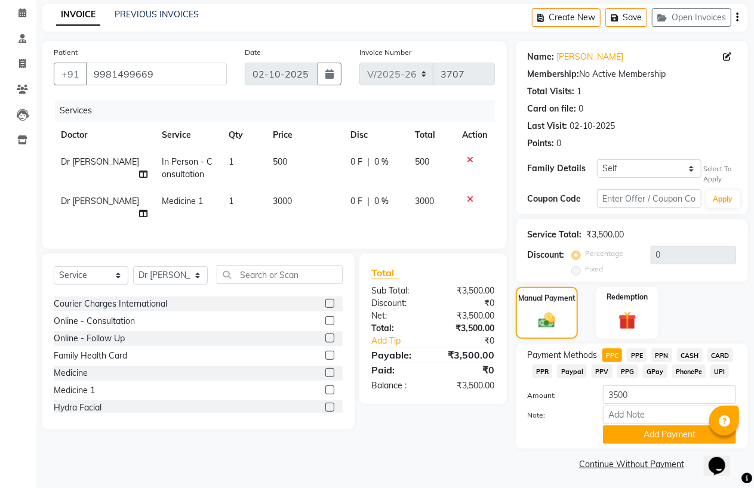
scroll to position [51, 0]
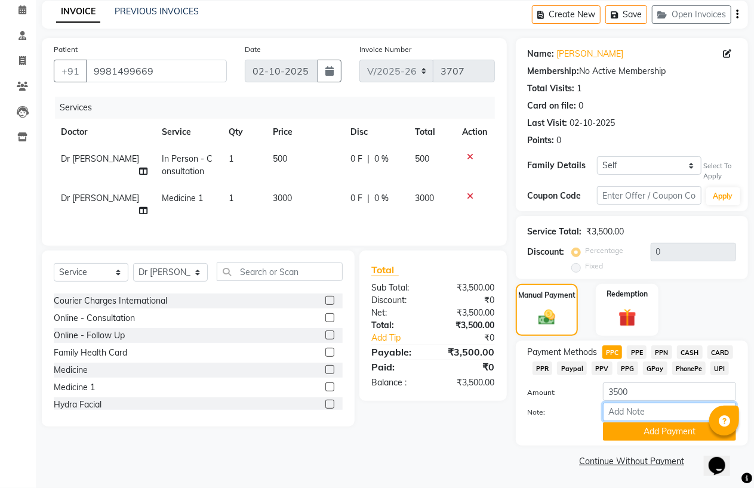
click at [616, 413] on input "Note:" at bounding box center [669, 412] width 133 height 19
type input "PPC"
click at [643, 441] on button "Add Payment" at bounding box center [669, 432] width 133 height 19
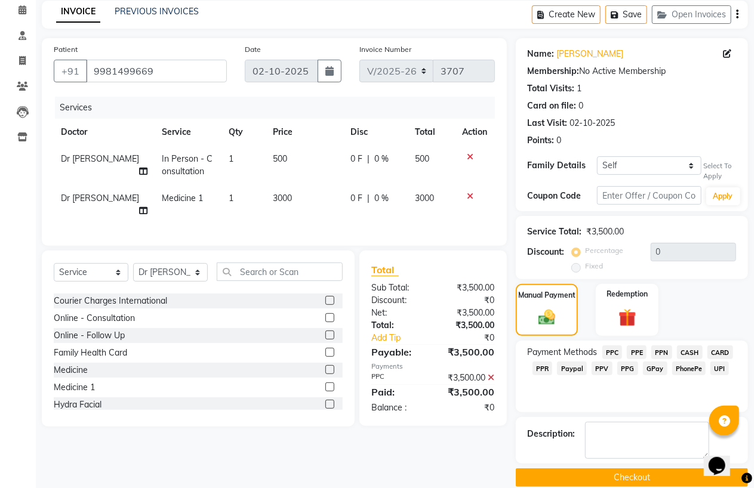
click at [637, 469] on button "Checkout" at bounding box center [632, 478] width 232 height 19
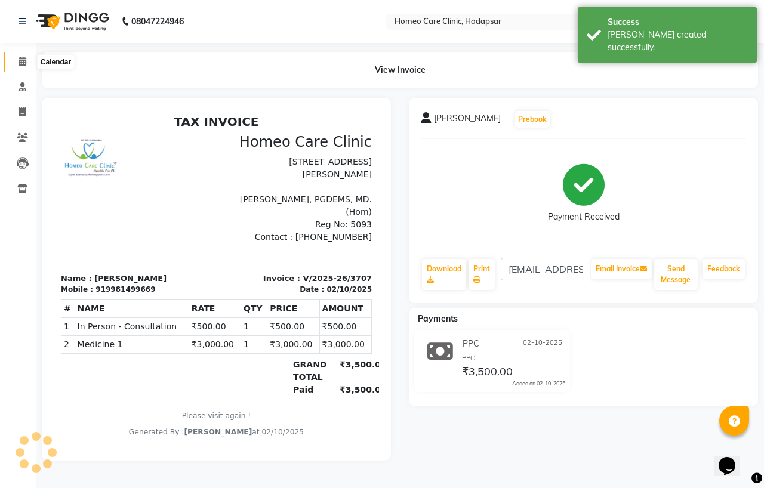
click at [28, 57] on span at bounding box center [22, 62] width 21 height 14
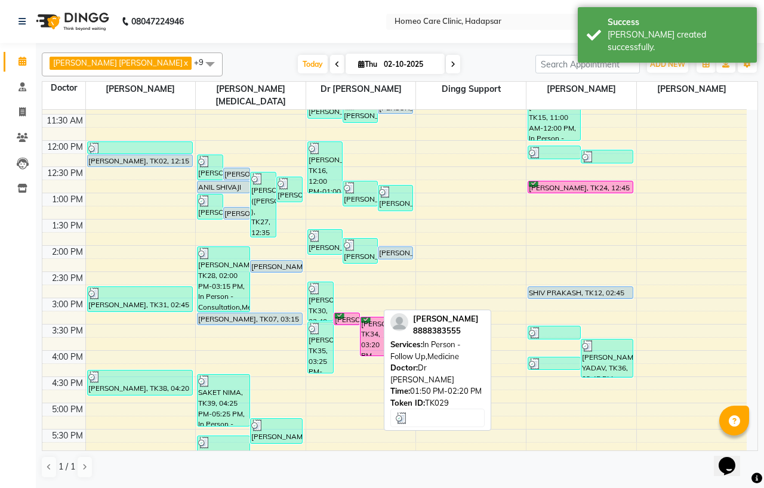
scroll to position [133, 0]
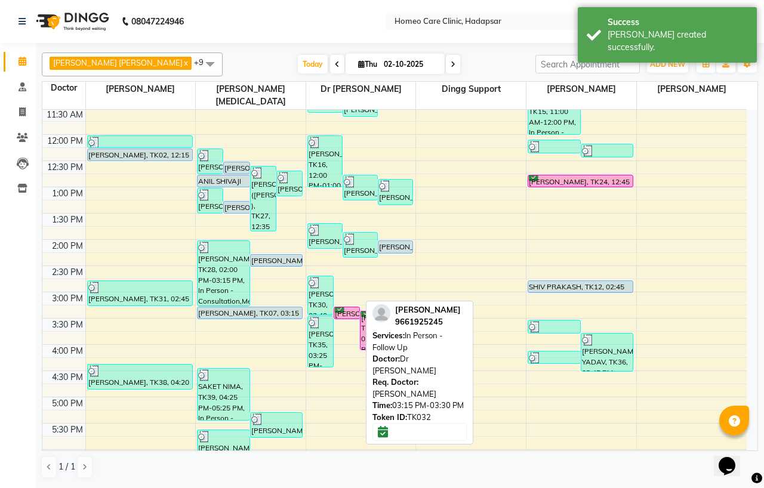
click at [348, 308] on div "[PERSON_NAME], TK32, 03:15 PM-03:30 PM, In Person - Follow Up" at bounding box center [346, 313] width 25 height 11
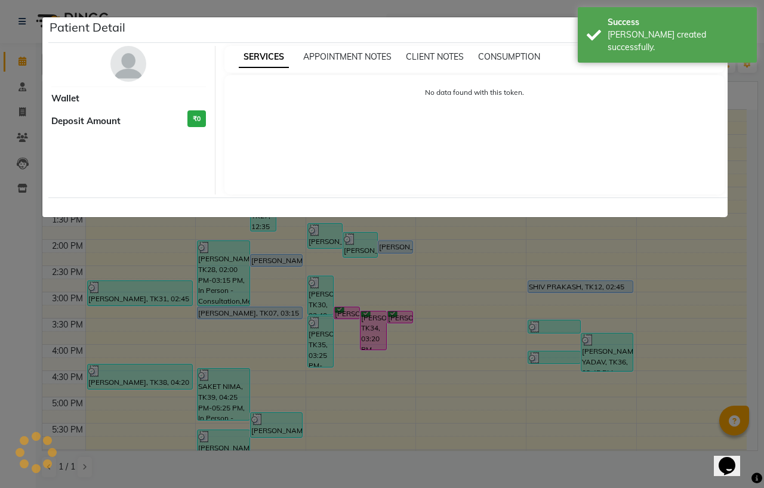
select select "6"
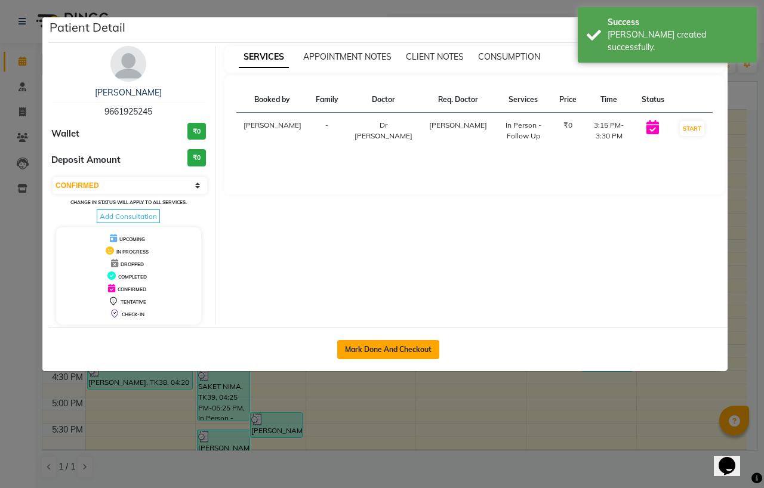
click at [351, 352] on button "Mark Done And Checkout" at bounding box center [388, 349] width 102 height 19
select select "7485"
select select "service"
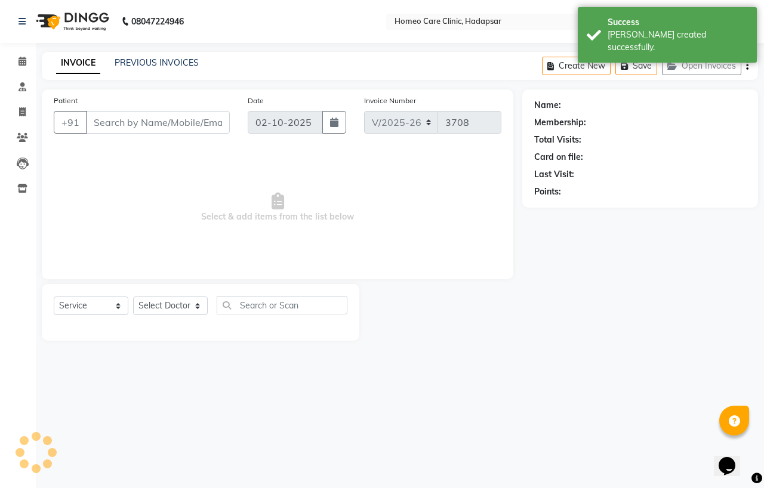
type input "9661925245"
select select "66337"
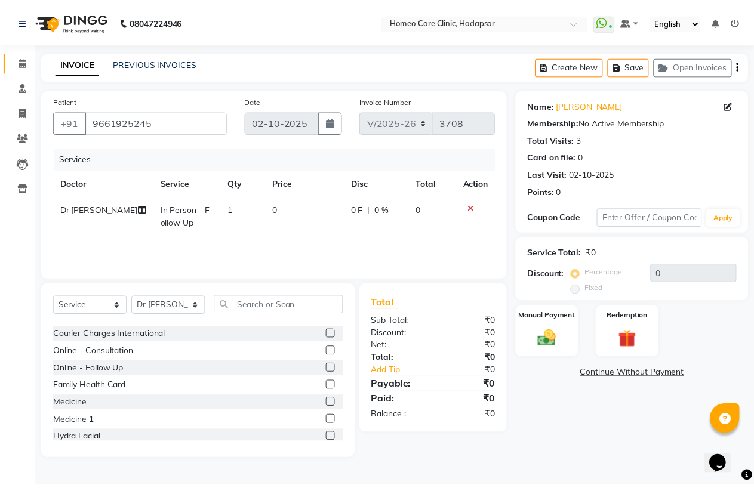
scroll to position [66, 0]
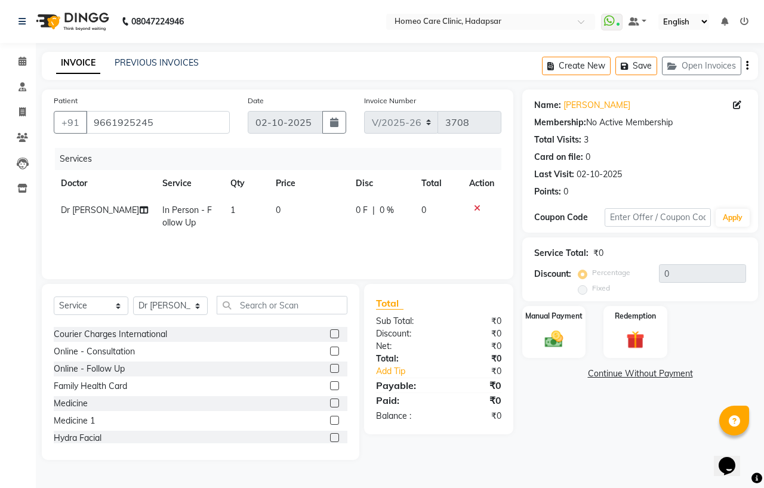
click at [330, 422] on label at bounding box center [334, 420] width 9 height 9
click at [330, 422] on input "checkbox" at bounding box center [334, 421] width 8 height 8
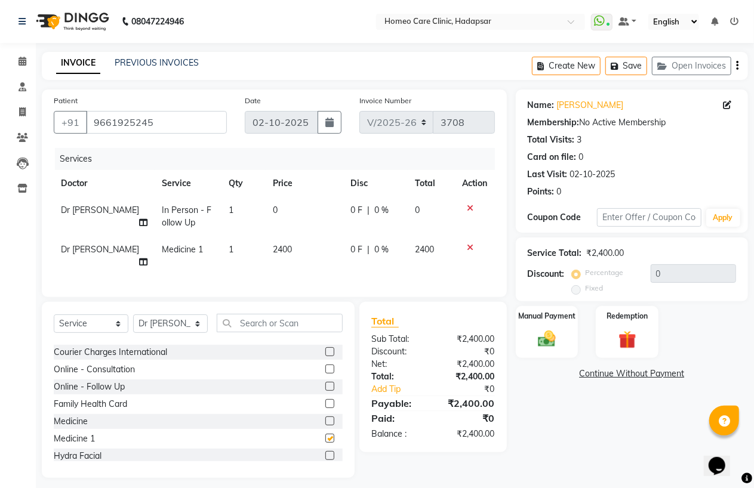
checkbox input "false"
click at [287, 259] on td "2400" at bounding box center [305, 255] width 78 height 39
select select "66337"
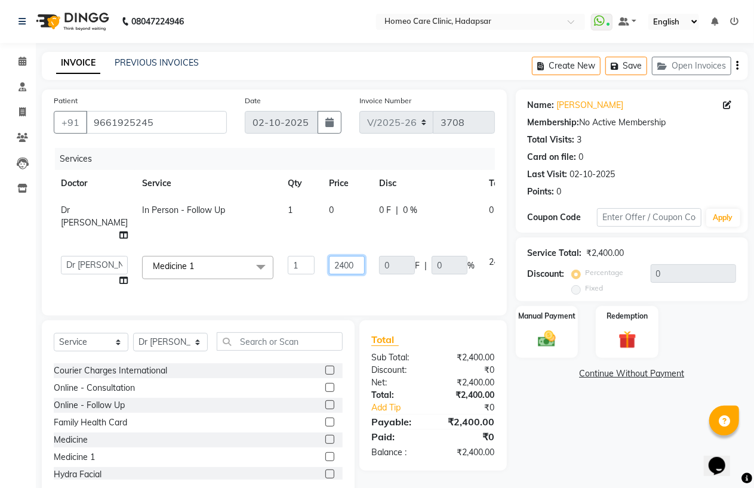
click at [329, 275] on input "2400" at bounding box center [347, 265] width 36 height 19
type input "3000"
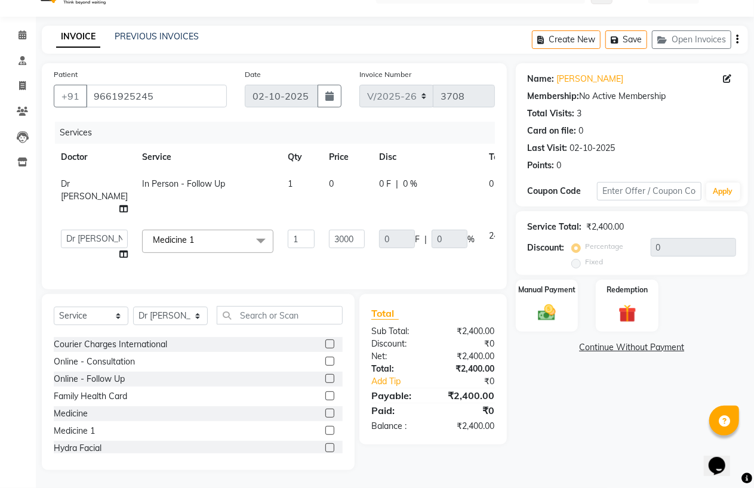
scroll to position [4, 0]
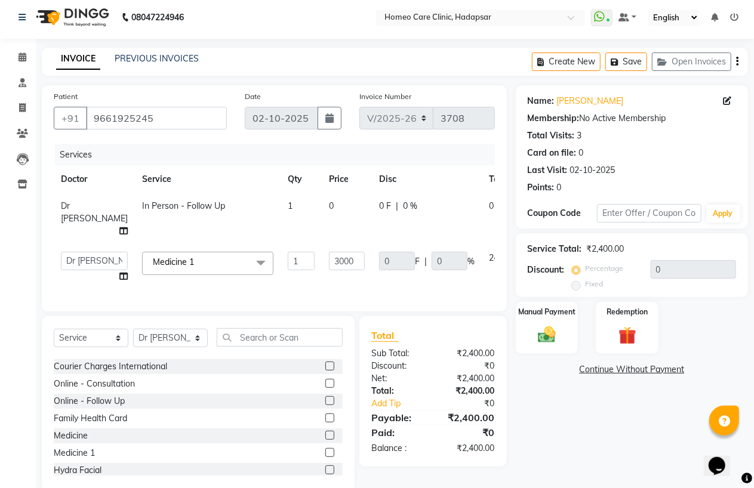
click at [541, 392] on div "Name: [PERSON_NAME] Membership: No Active Membership Total Visits: 3 Card on fi…" at bounding box center [636, 288] width 241 height 407
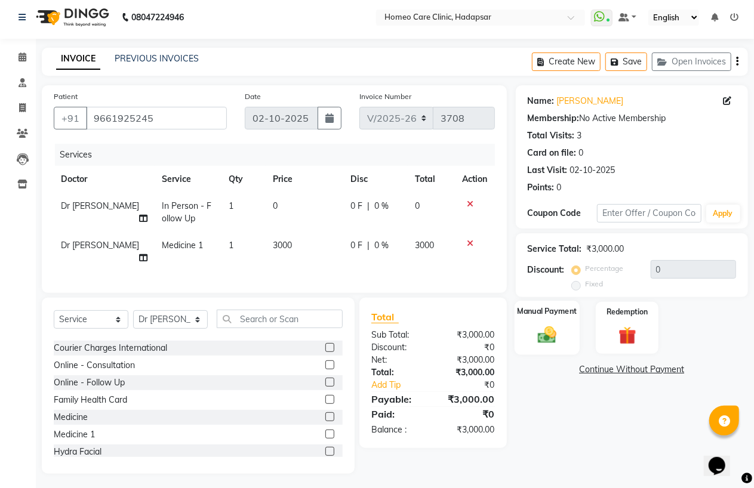
click at [551, 343] on img at bounding box center [547, 334] width 30 height 21
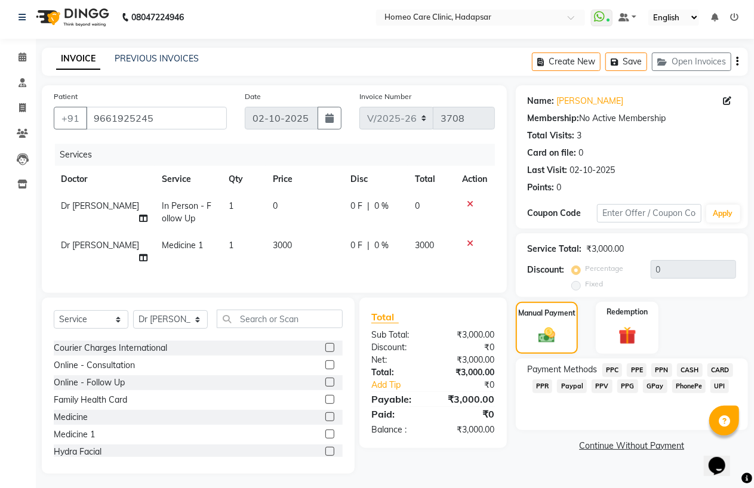
click at [614, 370] on span "PPC" at bounding box center [613, 371] width 20 height 14
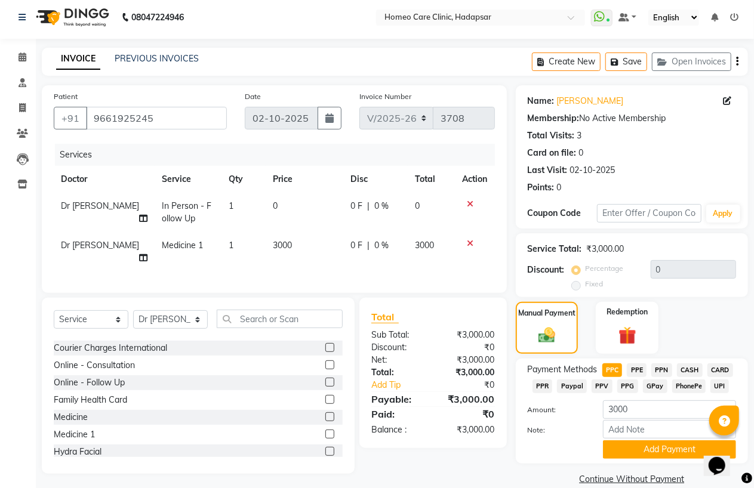
scroll to position [21, 0]
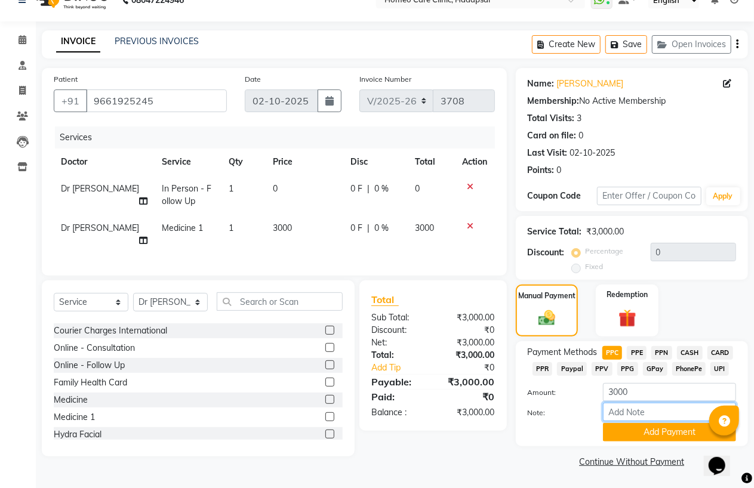
click at [620, 411] on input "Note:" at bounding box center [669, 412] width 133 height 19
type input "PPC"
click at [665, 432] on button "Add Payment" at bounding box center [669, 432] width 133 height 19
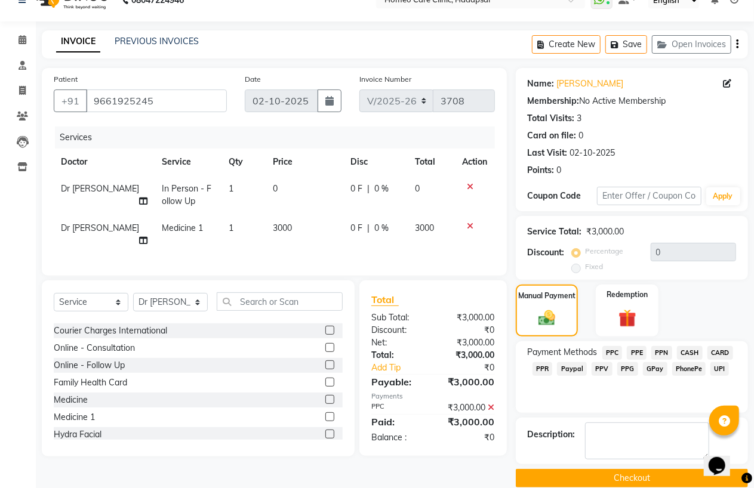
scroll to position [38, 0]
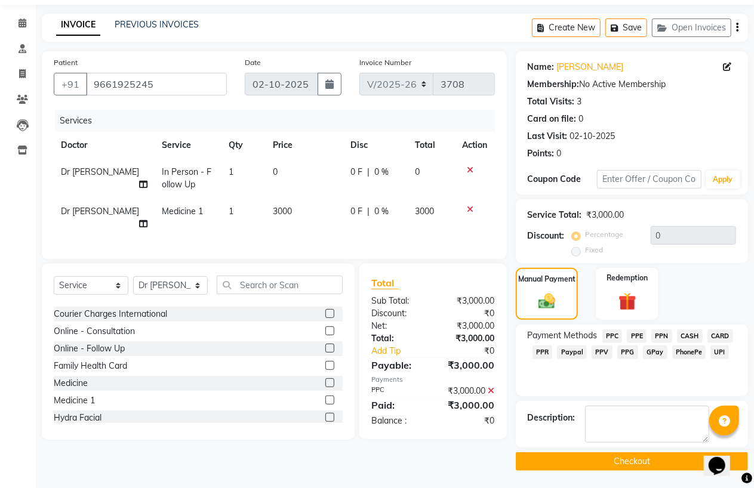
click at [641, 460] on button "Checkout" at bounding box center [632, 462] width 232 height 19
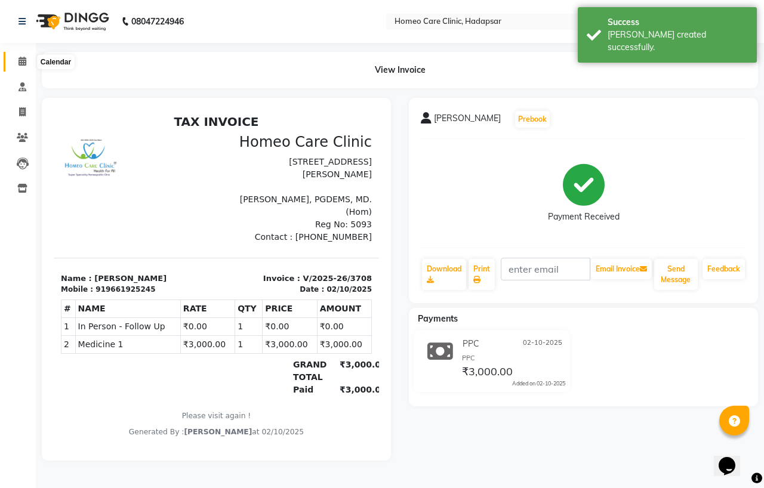
click at [21, 62] on icon at bounding box center [23, 61] width 8 height 9
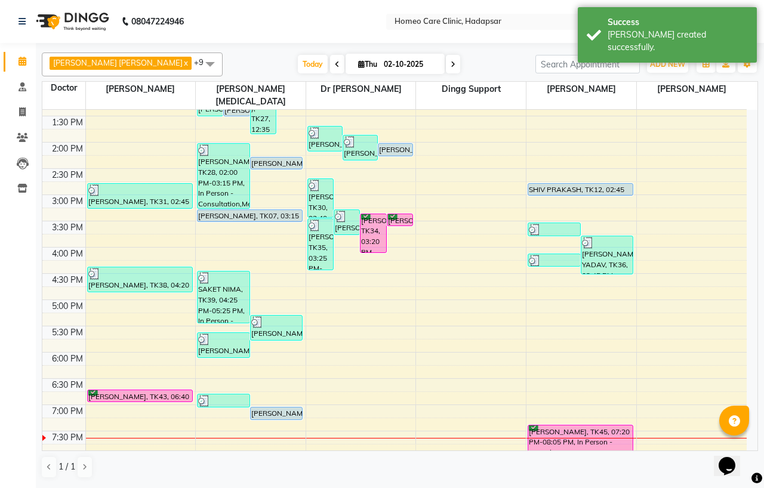
scroll to position [229, 0]
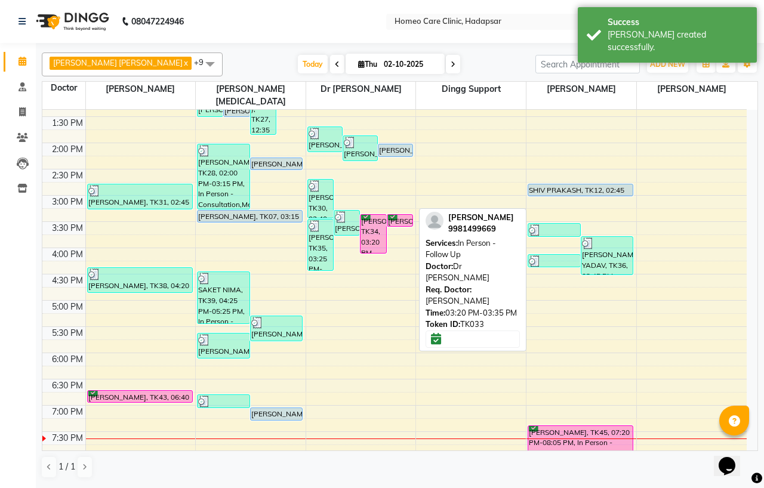
click at [407, 215] on div "[PERSON_NAME], TK33, 03:20 PM-03:35 PM, In Person - Follow Up" at bounding box center [400, 220] width 25 height 11
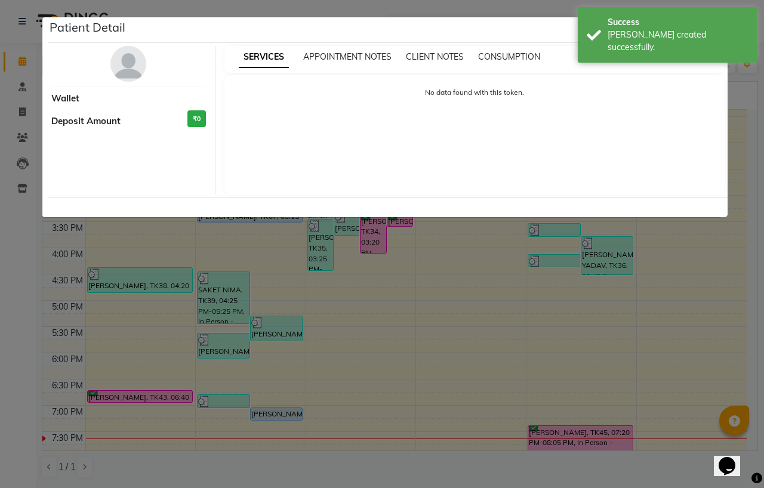
select select "6"
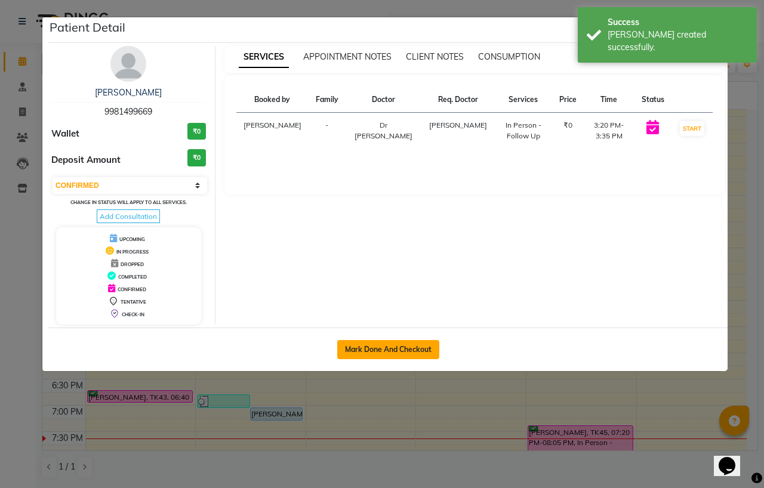
click at [357, 340] on button "Mark Done And Checkout" at bounding box center [388, 349] width 102 height 19
select select "service"
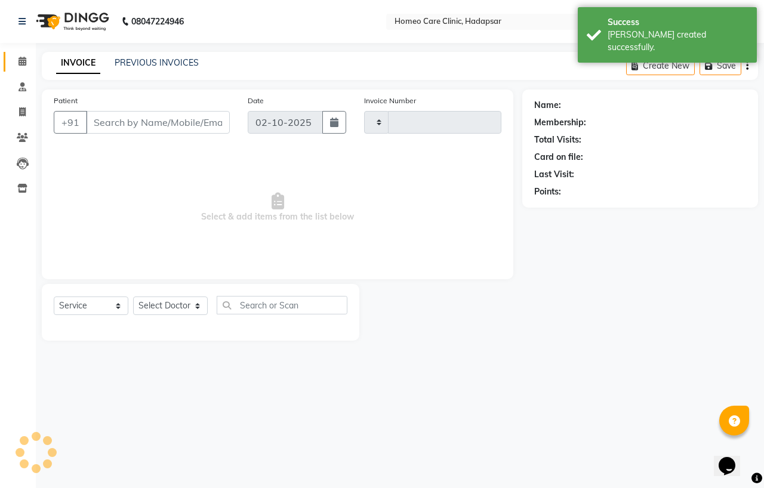
type input "3709"
select select "7485"
type input "9981499669"
select select "66337"
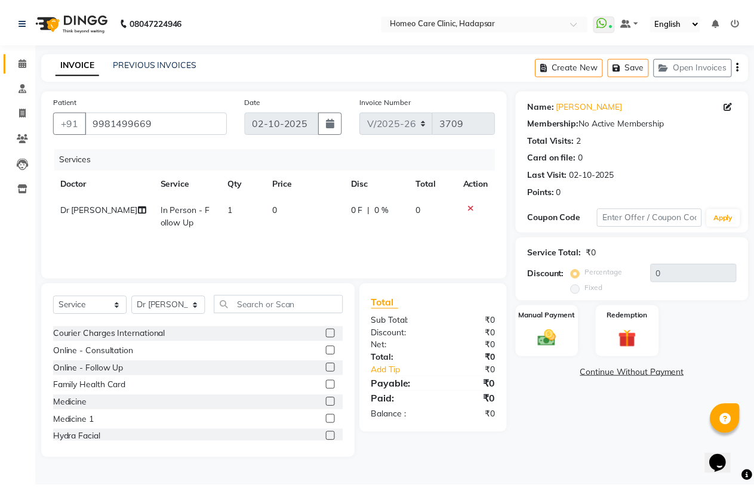
scroll to position [66, 0]
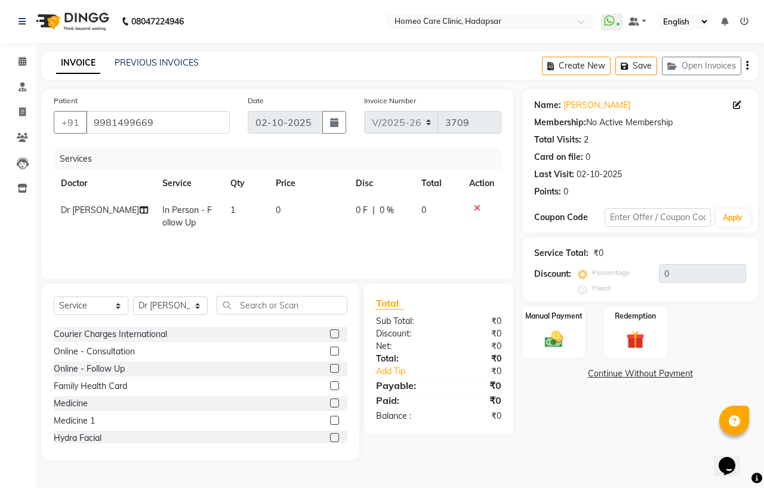
click at [330, 421] on label at bounding box center [334, 420] width 9 height 9
click at [330, 421] on input "checkbox" at bounding box center [334, 421] width 8 height 8
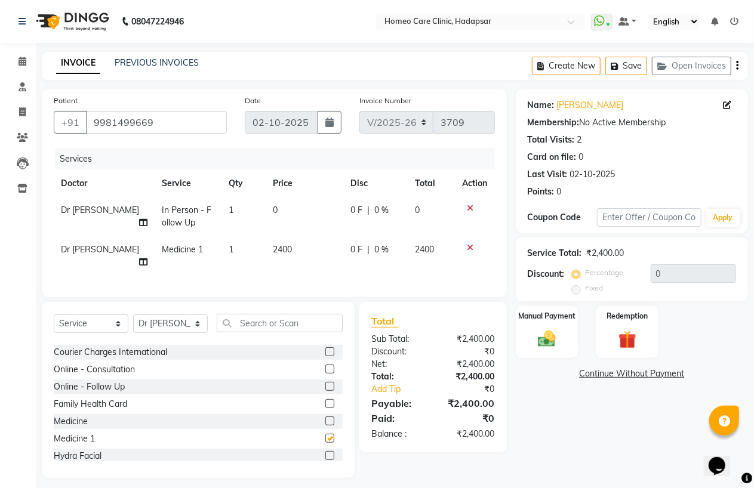
click at [282, 296] on div "Patient [PHONE_NUMBER] Date [DATE] Invoice Number V/2025 V/[PHONE_NUMBER] Servi…" at bounding box center [274, 284] width 483 height 389
checkbox input "false"
click at [281, 254] on span "2400" at bounding box center [282, 249] width 19 height 11
select select "66337"
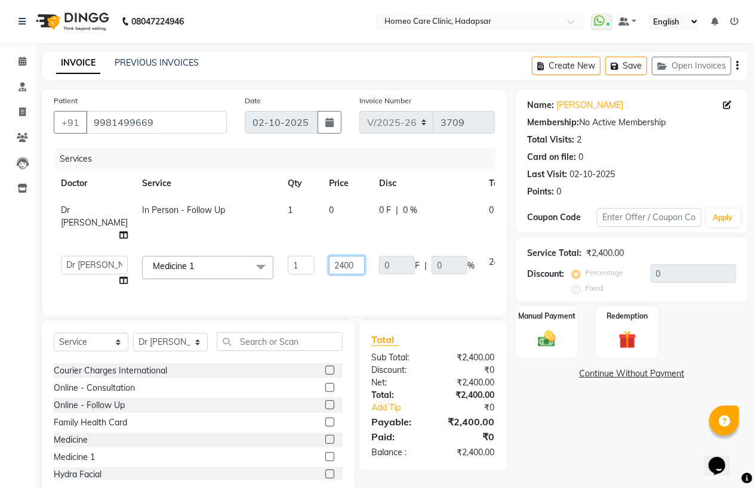
click at [329, 275] on input "2400" at bounding box center [347, 265] width 36 height 19
type input "4500"
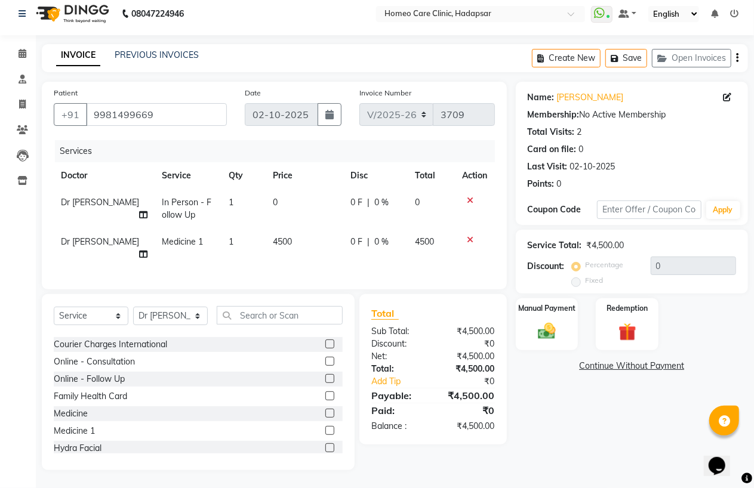
click at [556, 362] on div "Name: [PERSON_NAME] Membership: No Active Membership Total Visits: 2 Card on fi…" at bounding box center [636, 276] width 241 height 389
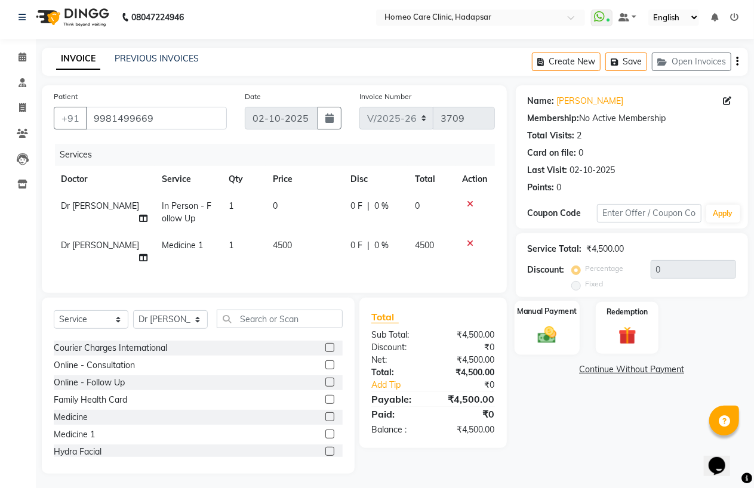
click at [540, 325] on img at bounding box center [547, 334] width 30 height 21
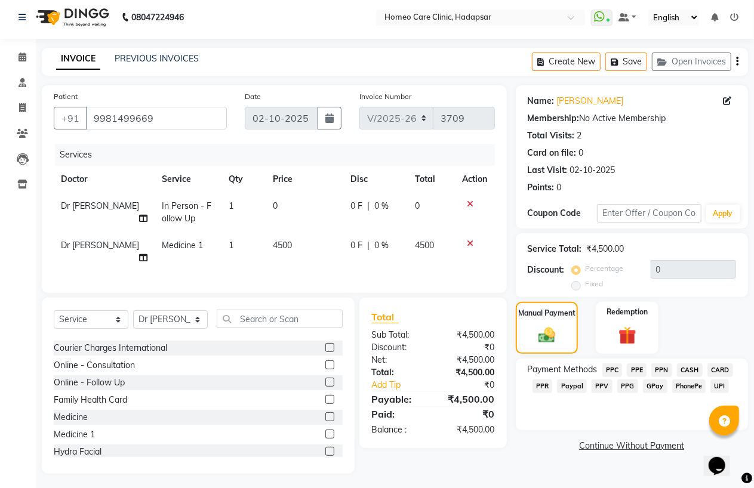
click at [611, 365] on span "PPC" at bounding box center [613, 371] width 20 height 14
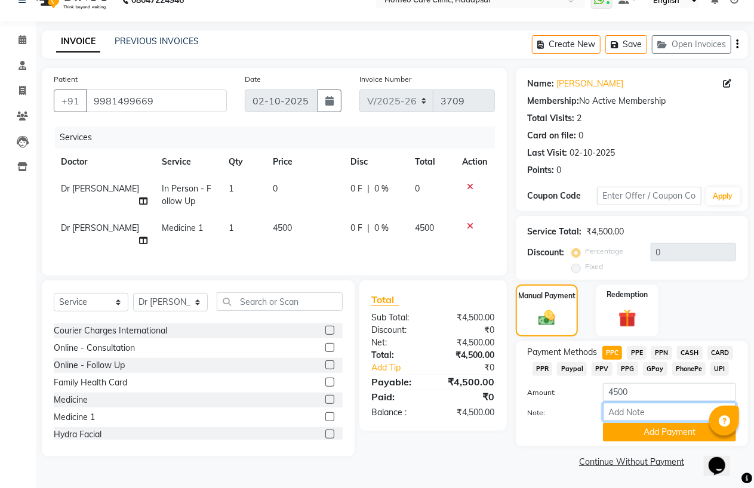
click at [621, 416] on input "Note:" at bounding box center [669, 412] width 133 height 19
type input "PPC"
click at [634, 443] on div "Payment Methods PPC PPE PPN CASH CARD PPR Paypal PPV PPG GPay PhonePe UPI Amoun…" at bounding box center [632, 394] width 232 height 105
click at [634, 434] on button "Add Payment" at bounding box center [669, 432] width 133 height 19
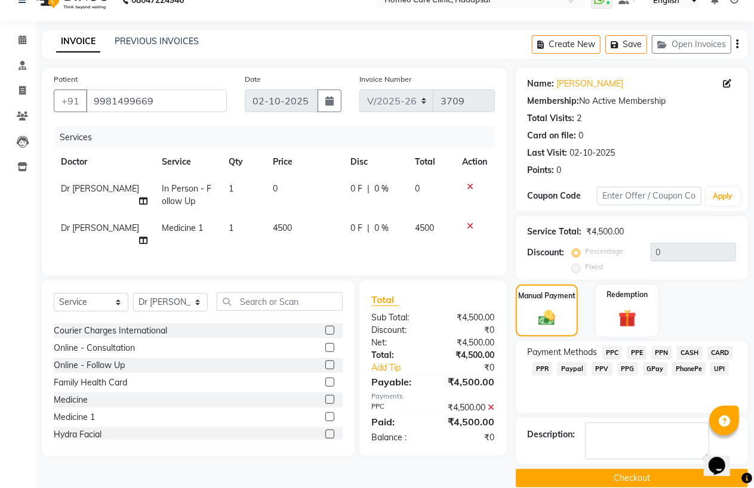
click at [625, 475] on button "Checkout" at bounding box center [632, 478] width 232 height 19
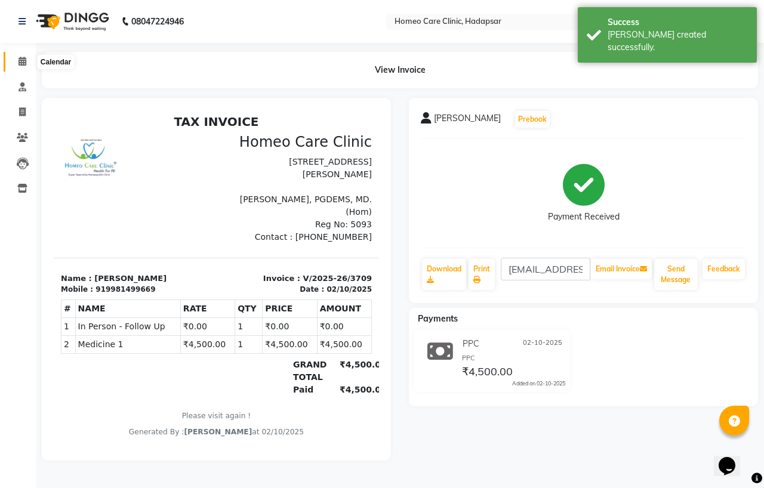
click at [16, 59] on span at bounding box center [22, 62] width 21 height 14
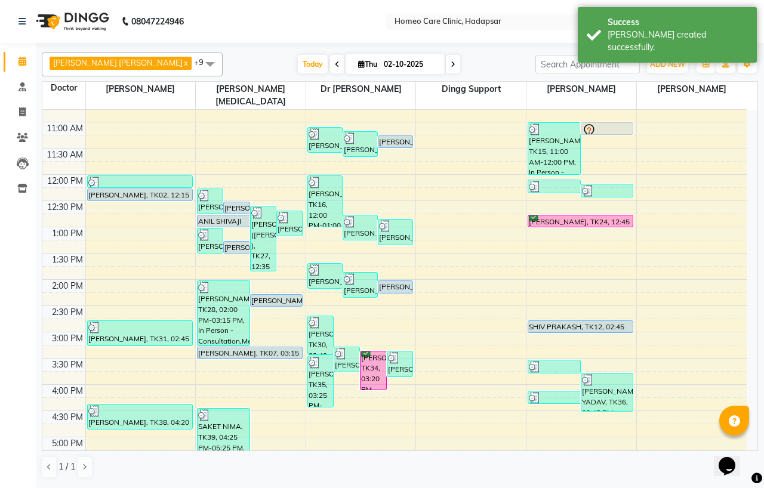
scroll to position [199, 0]
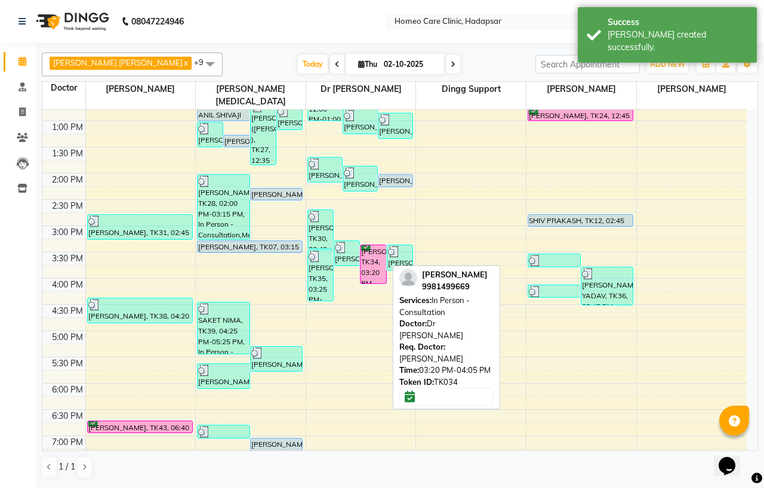
click at [379, 260] on div "[PERSON_NAME], TK34, 03:20 PM-04:05 PM, In Person - Consultation" at bounding box center [373, 264] width 25 height 38
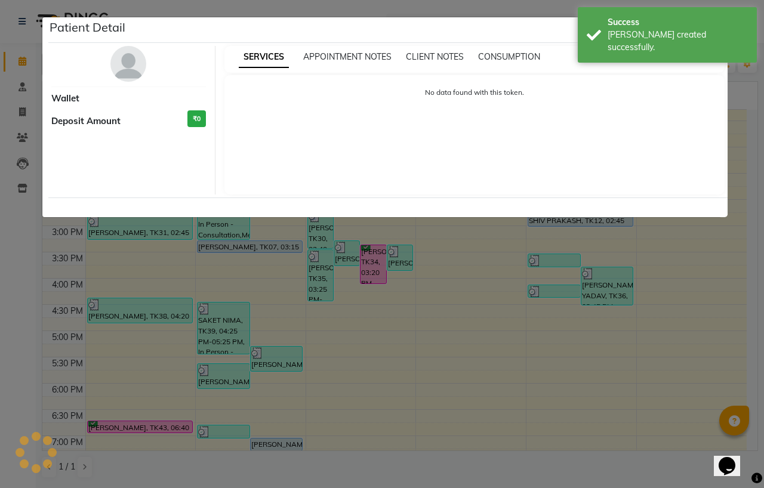
select select "6"
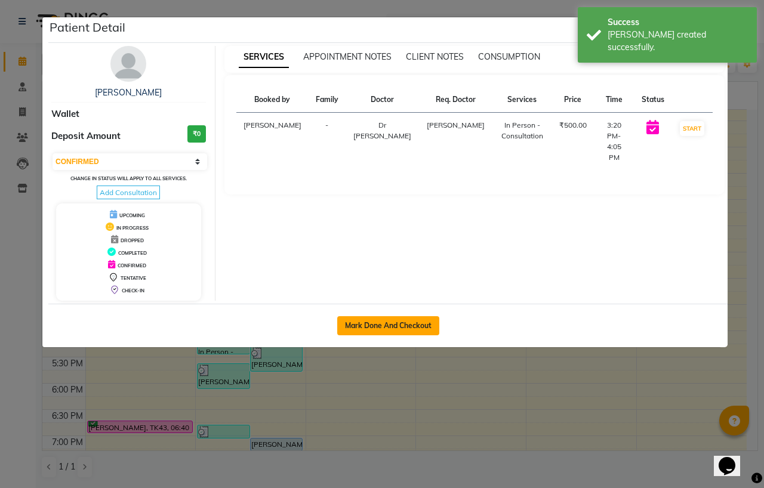
click at [345, 331] on button "Mark Done And Checkout" at bounding box center [388, 326] width 102 height 19
select select "service"
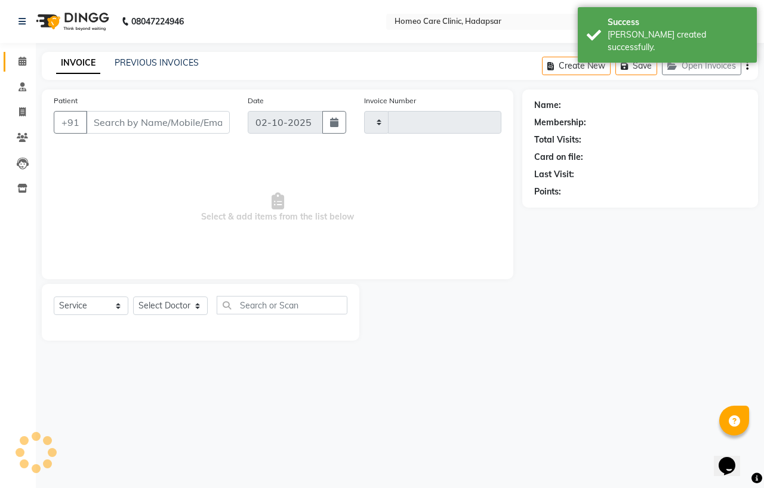
type input "3710"
select select "7485"
type input "9981499669"
select select "66337"
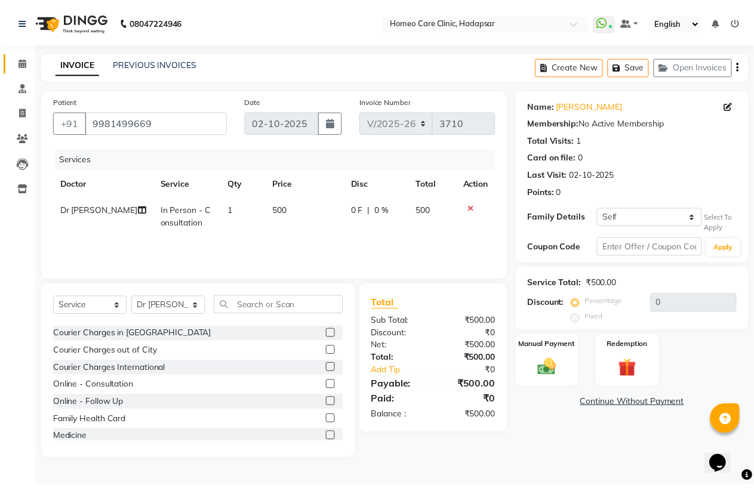
scroll to position [66, 0]
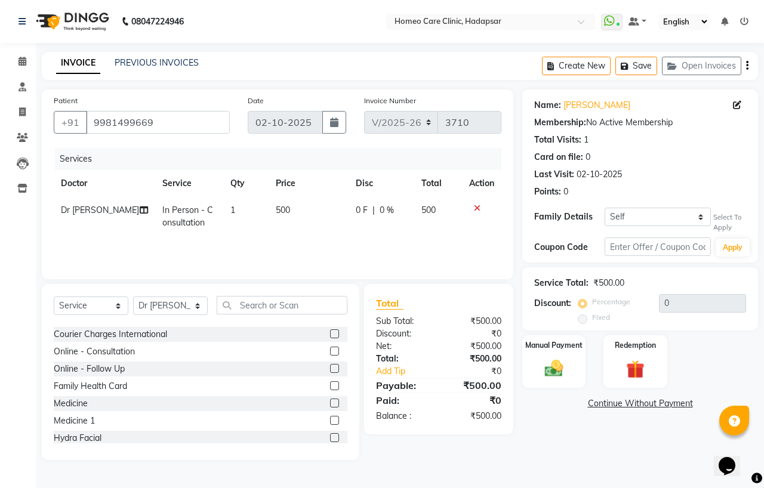
click at [330, 419] on label at bounding box center [334, 420] width 9 height 9
click at [330, 419] on input "checkbox" at bounding box center [334, 421] width 8 height 8
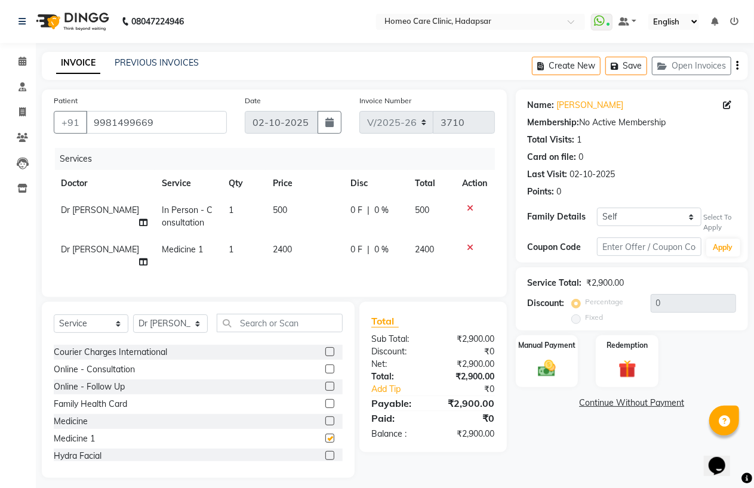
checkbox input "false"
click at [266, 243] on td "2400" at bounding box center [305, 255] width 78 height 39
select select "66337"
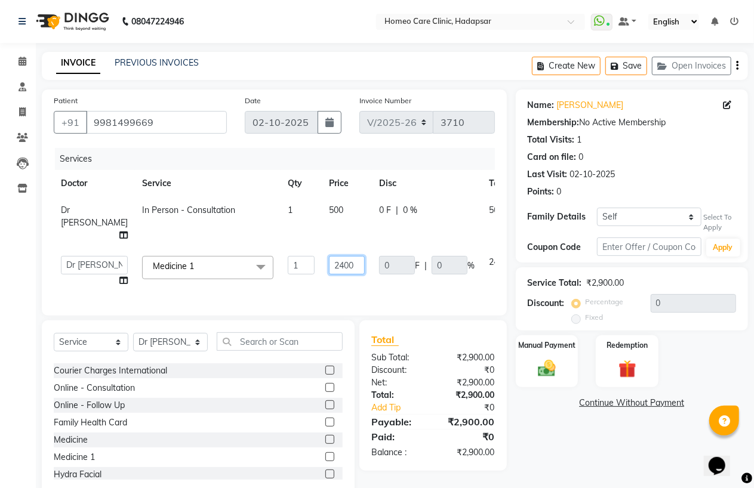
click at [329, 275] on input "2400" at bounding box center [347, 265] width 36 height 19
type input "3000"
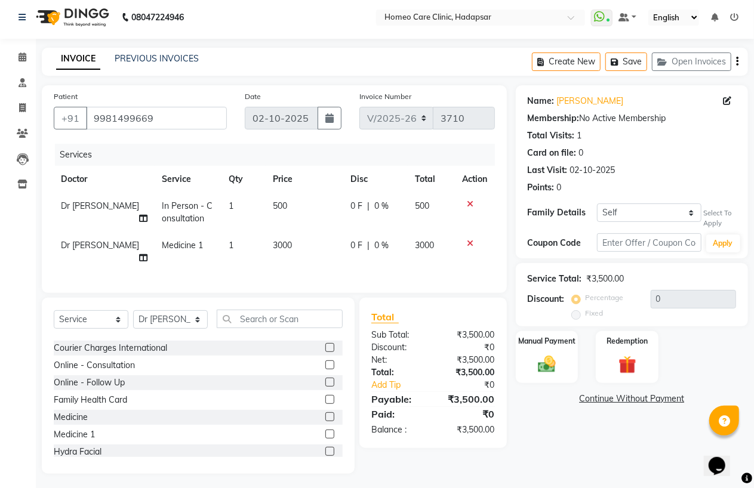
click at [563, 403] on div "Name: [PERSON_NAME] Membership: No Active Membership Total Visits: 1 Card on fi…" at bounding box center [636, 279] width 241 height 389
click at [546, 359] on img at bounding box center [547, 364] width 30 height 21
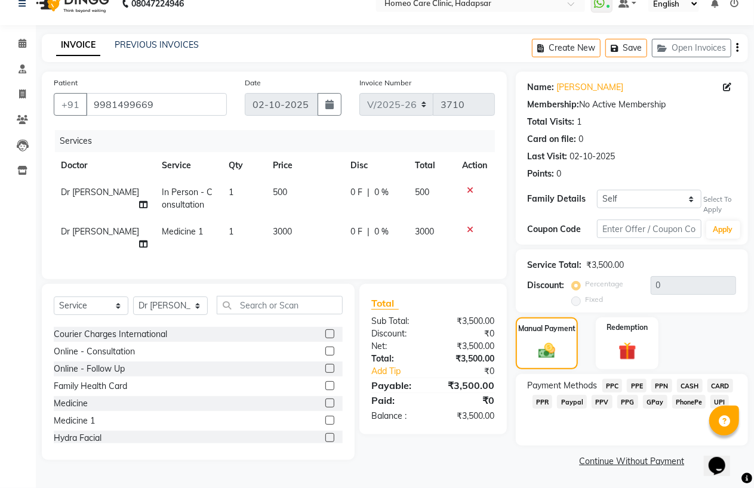
click at [616, 379] on div "Payment Methods PPC PPE PPN CASH CARD PPR Paypal PPV PPG GPay PhonePe UPI" at bounding box center [632, 410] width 232 height 72
click at [614, 385] on span "PPC" at bounding box center [613, 386] width 20 height 14
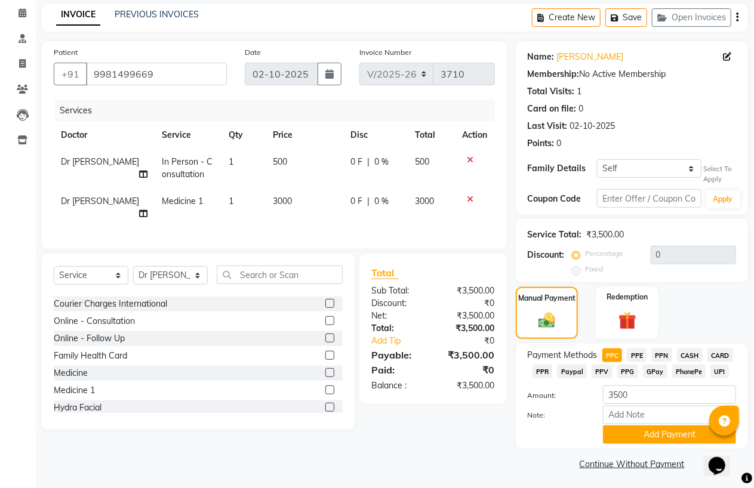
scroll to position [51, 0]
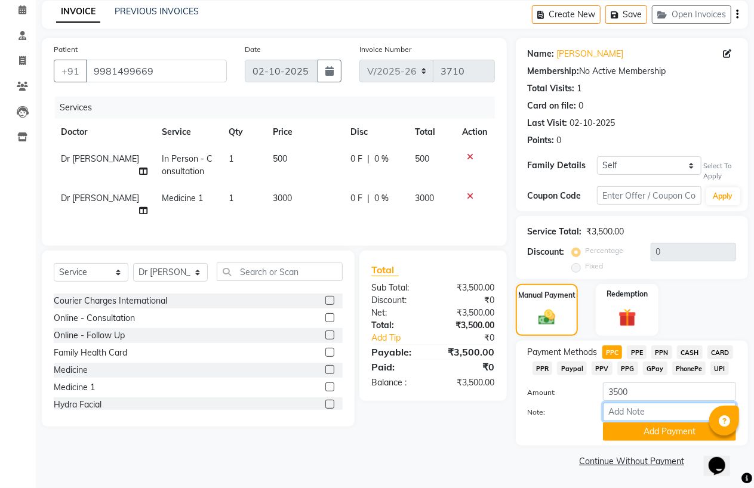
click at [617, 415] on input "Note:" at bounding box center [669, 412] width 133 height 19
type input "PPC"
click at [647, 432] on button "Add Payment" at bounding box center [669, 432] width 133 height 19
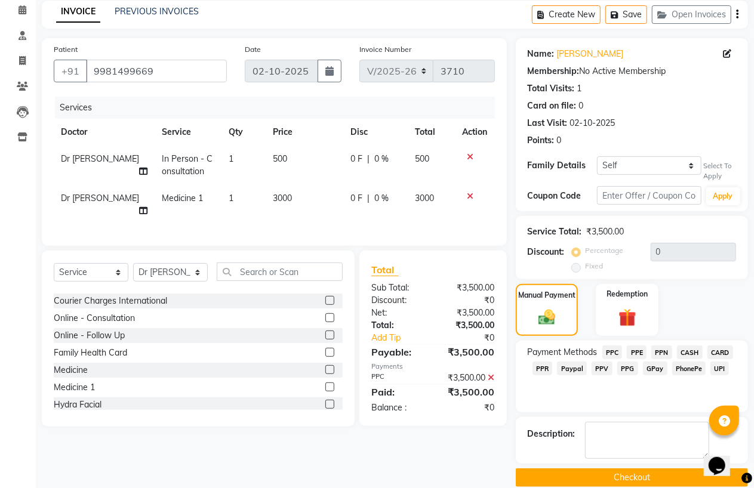
click at [635, 470] on button "Checkout" at bounding box center [632, 478] width 232 height 19
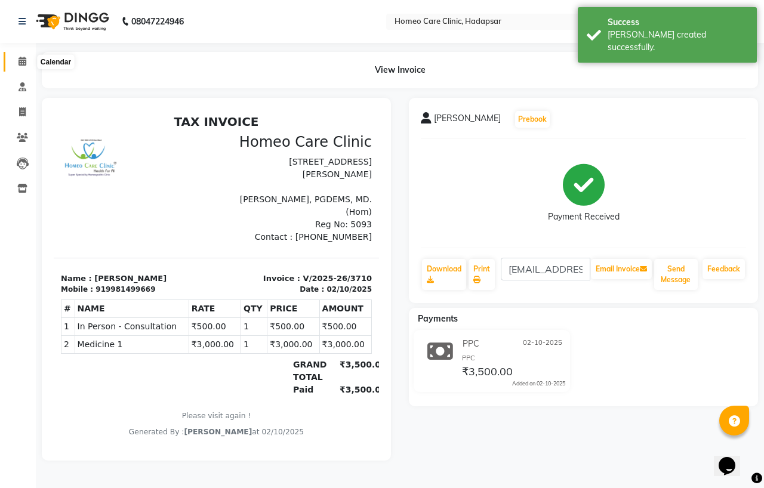
click at [23, 64] on icon at bounding box center [23, 61] width 8 height 9
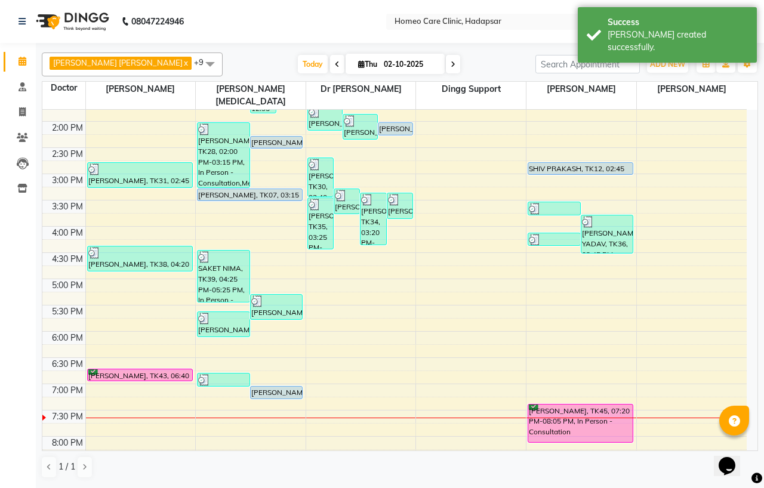
scroll to position [265, 0]
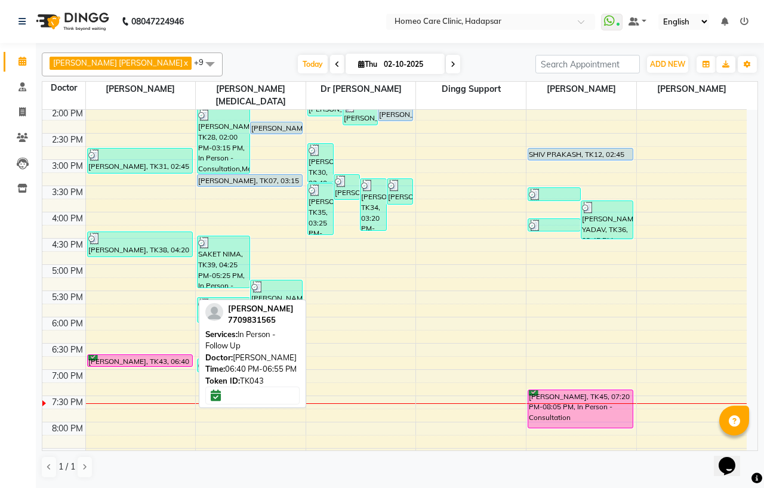
click at [168, 355] on div "[PERSON_NAME], TK43, 06:40 PM-06:55 PM, In Person - Follow Up" at bounding box center [140, 360] width 105 height 11
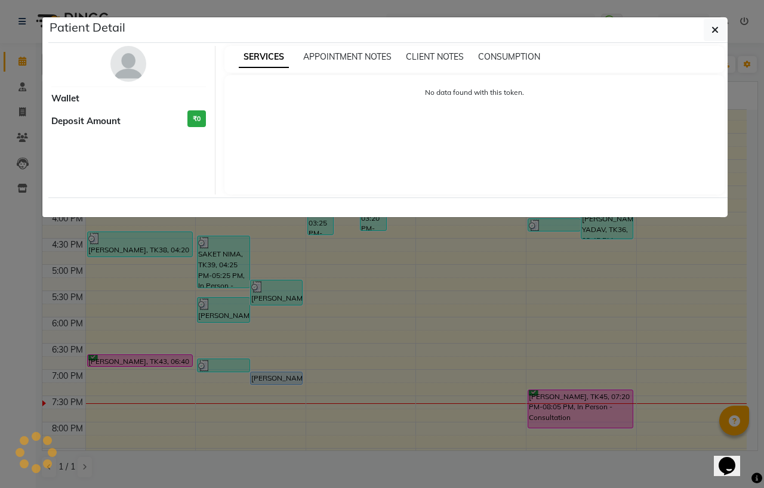
select select "6"
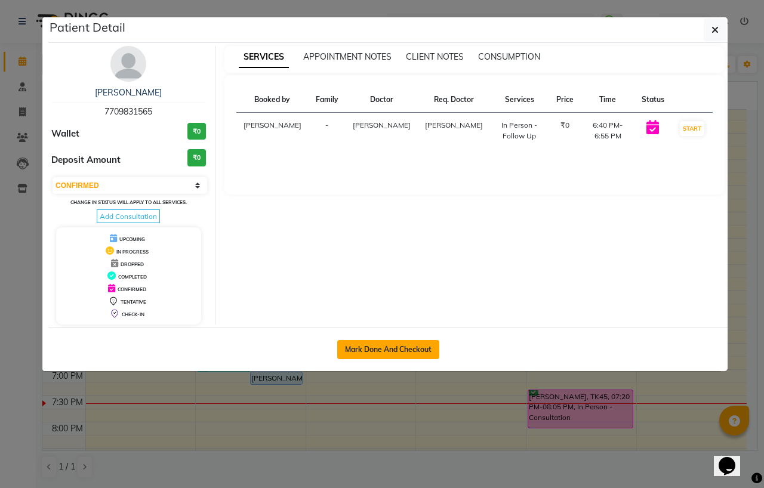
click at [425, 345] on button "Mark Done And Checkout" at bounding box center [388, 349] width 102 height 19
select select "service"
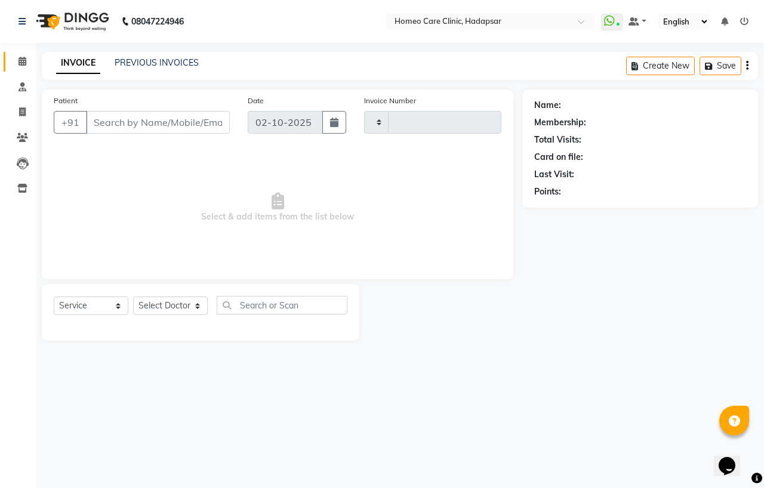
type input "3711"
select select "7485"
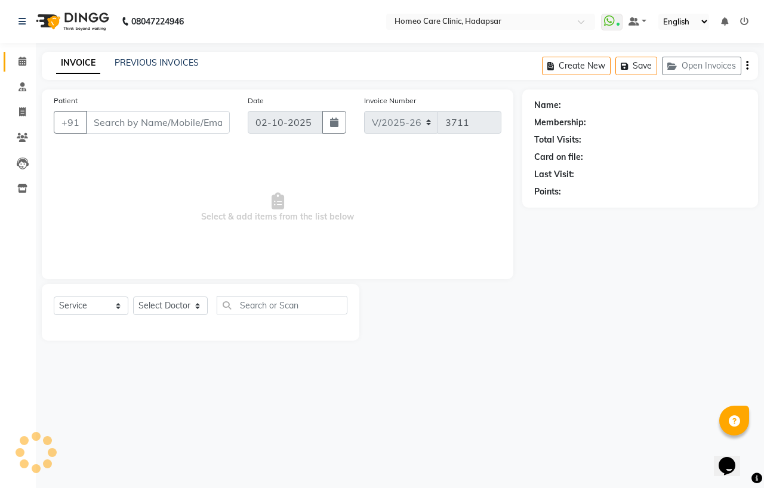
type input "7709831565"
select select "65961"
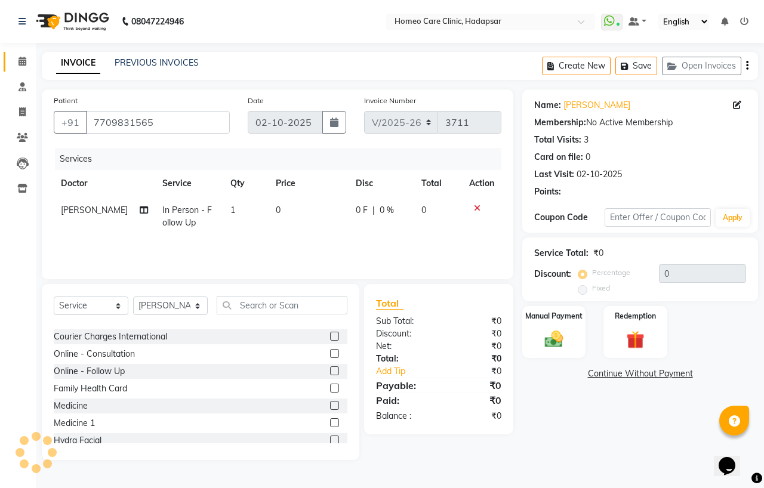
scroll to position [66, 0]
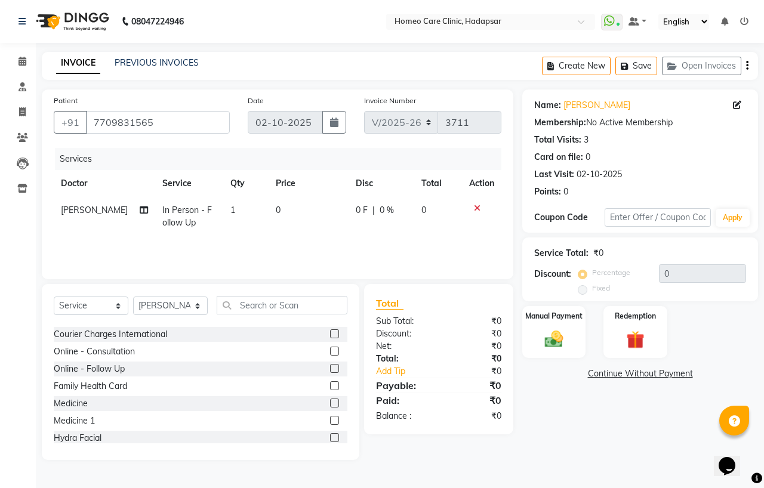
click at [330, 420] on label at bounding box center [334, 420] width 9 height 9
click at [330, 420] on input "checkbox" at bounding box center [334, 421] width 8 height 8
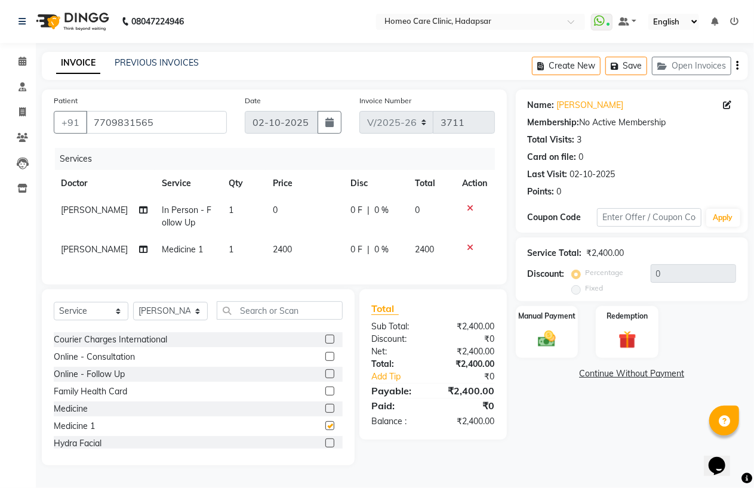
checkbox input "false"
click at [60, 319] on div "Select Service Product Membership Package Voucher Prepaid Gift Card Select Doct…" at bounding box center [198, 378] width 313 height 176
click at [70, 321] on select "Select Service Product Membership Package Voucher Prepaid Gift Card" at bounding box center [91, 311] width 75 height 19
select select "product"
click at [54, 321] on select "Select Service Product Membership Package Voucher Prepaid Gift Card" at bounding box center [91, 311] width 75 height 19
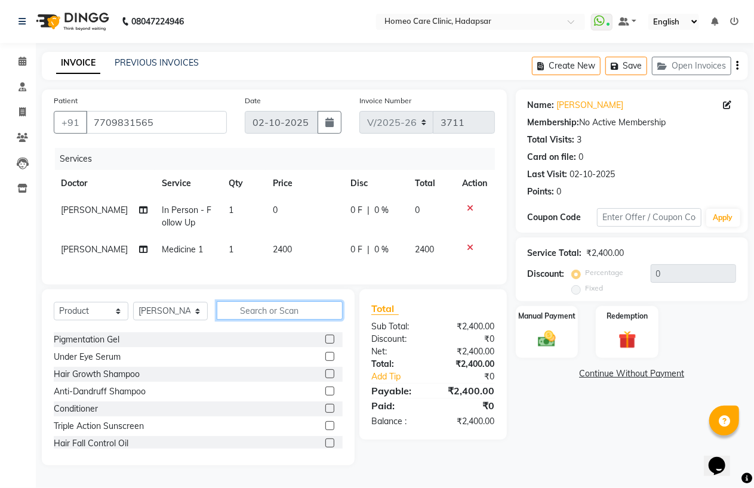
click at [244, 320] on input "text" at bounding box center [280, 311] width 126 height 19
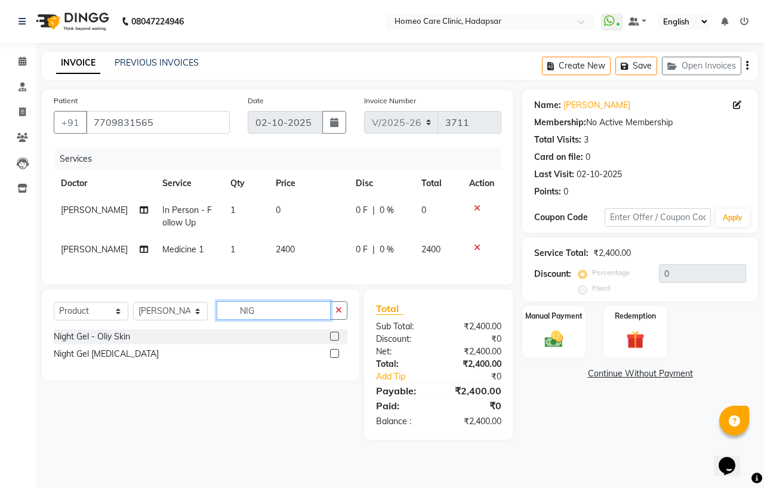
type input "NIG"
click at [333, 341] on label at bounding box center [334, 336] width 9 height 9
click at [333, 341] on input "checkbox" at bounding box center [334, 337] width 8 height 8
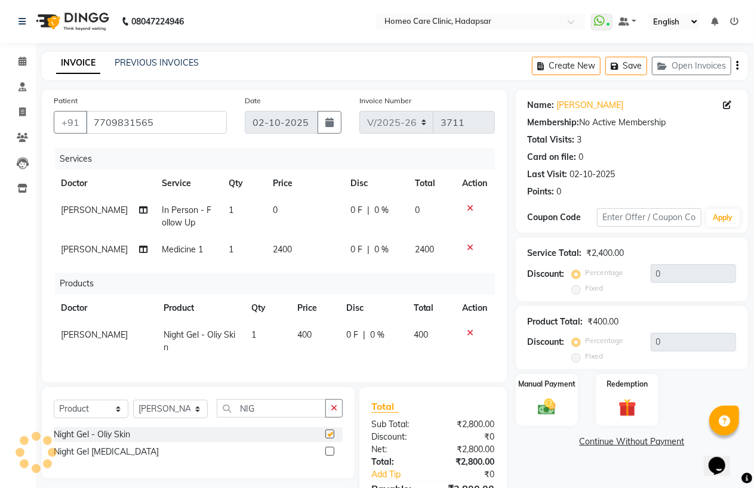
checkbox input "false"
drag, startPoint x: 277, startPoint y: 432, endPoint x: 208, endPoint y: 434, distance: 69.3
click at [210, 428] on div "Select Service Product Membership Package Voucher Prepaid Gift Card Select Doct…" at bounding box center [198, 414] width 289 height 28
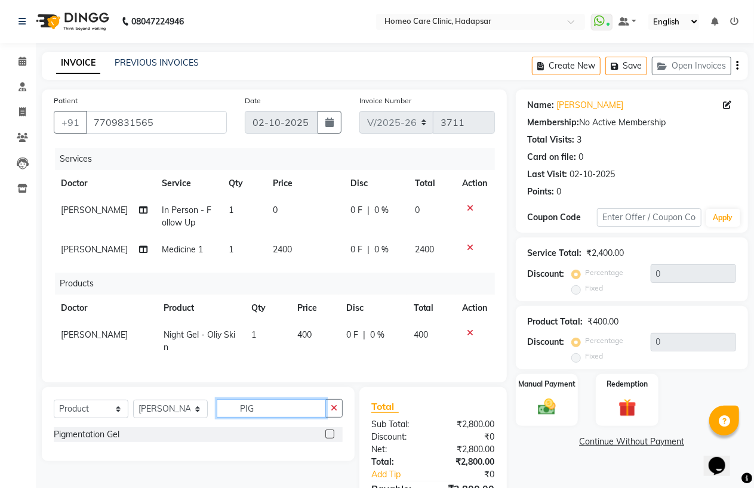
type input "PIG"
click at [327, 439] on label at bounding box center [329, 434] width 9 height 9
click at [327, 439] on input "checkbox" at bounding box center [329, 435] width 8 height 8
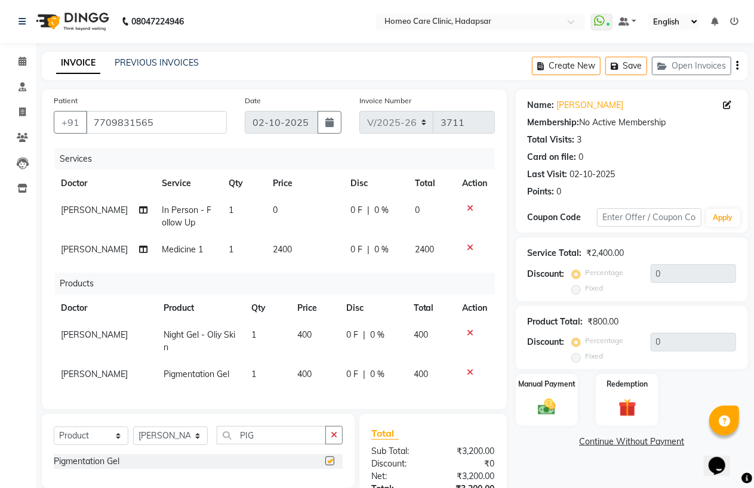
checkbox input "false"
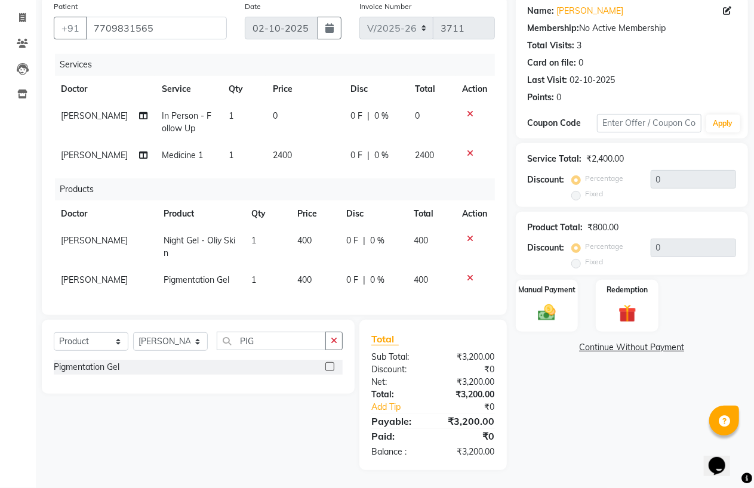
click at [557, 380] on div "Name: [PERSON_NAME] Membership: No Active Membership Total Visits: 3 Card on fi…" at bounding box center [636, 232] width 241 height 475
click at [551, 303] on img at bounding box center [547, 313] width 30 height 21
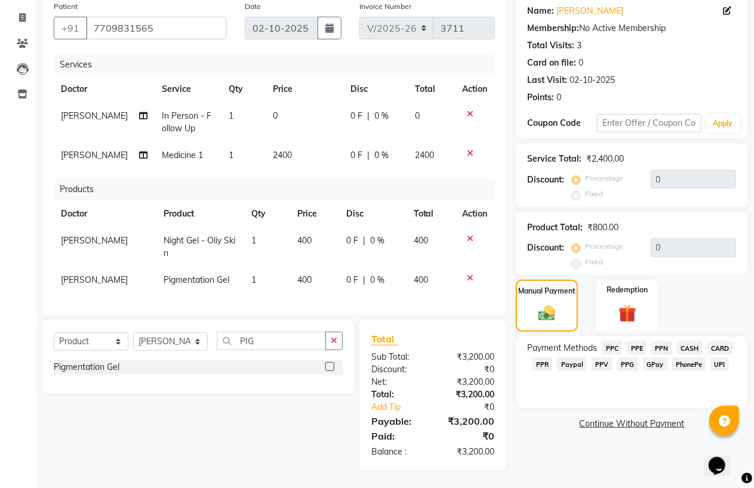
click at [613, 342] on span "PPC" at bounding box center [613, 349] width 20 height 14
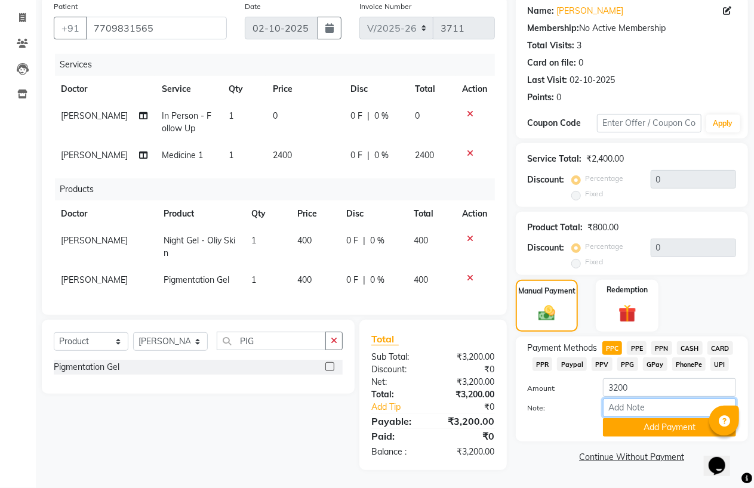
click at [621, 399] on input "Note:" at bounding box center [669, 408] width 133 height 19
type input "PPC"
click at [634, 404] on div "Payment Methods PPC PPE PPN CASH CARD PPR Paypal PPV PPG GPay PhonePe UPI Amoun…" at bounding box center [632, 389] width 232 height 105
click at [637, 419] on button "Add Payment" at bounding box center [669, 428] width 133 height 19
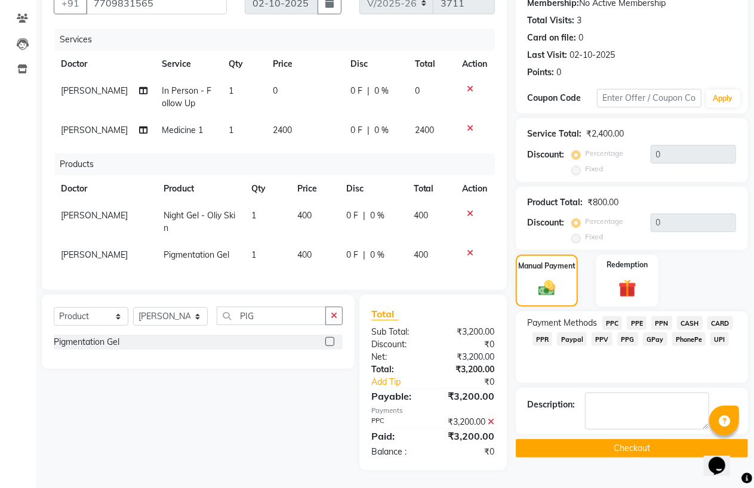
click at [617, 440] on button "Checkout" at bounding box center [632, 449] width 232 height 19
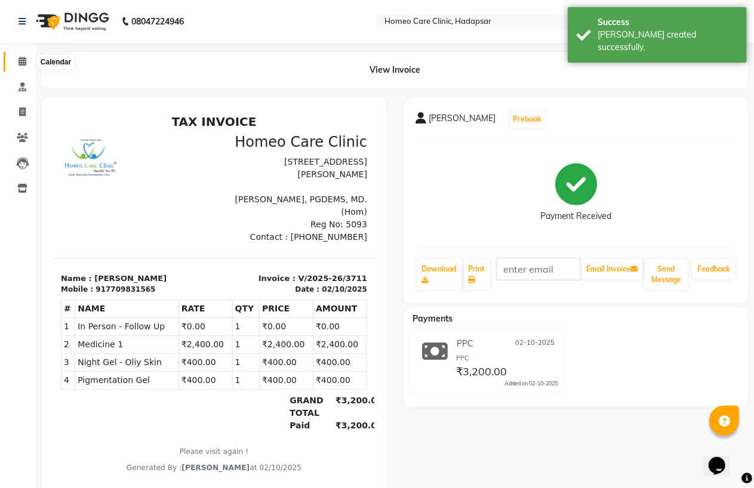
click at [20, 62] on icon at bounding box center [23, 61] width 8 height 9
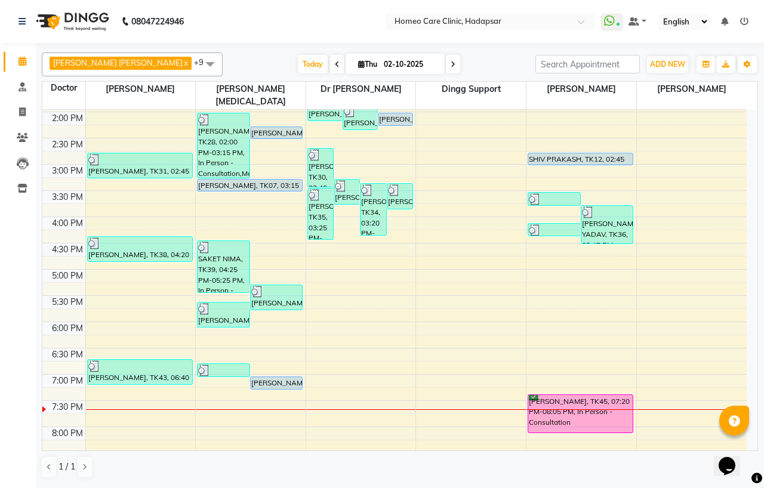
scroll to position [265, 0]
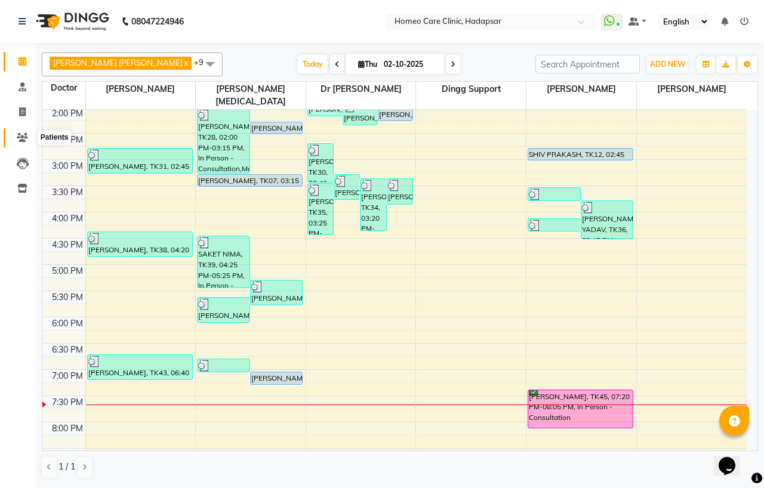
click at [20, 143] on span at bounding box center [22, 138] width 21 height 14
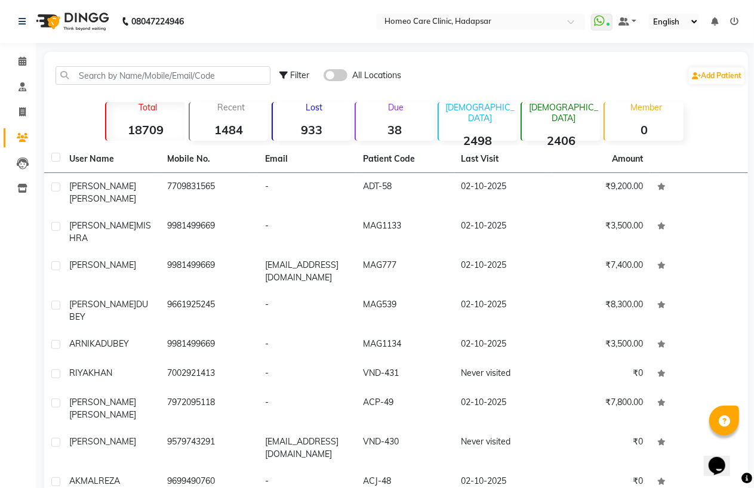
click at [176, 63] on div "Filter All Locations Add Patient" at bounding box center [396, 76] width 699 height 38
click at [171, 78] on input "text" at bounding box center [163, 75] width 215 height 19
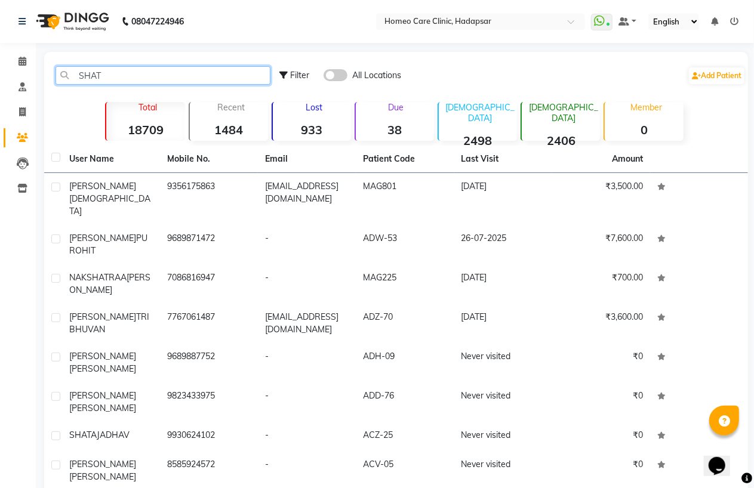
drag, startPoint x: 121, startPoint y: 81, endPoint x: 62, endPoint y: 79, distance: 58.5
click at [62, 79] on input "SHAT" at bounding box center [163, 75] width 215 height 19
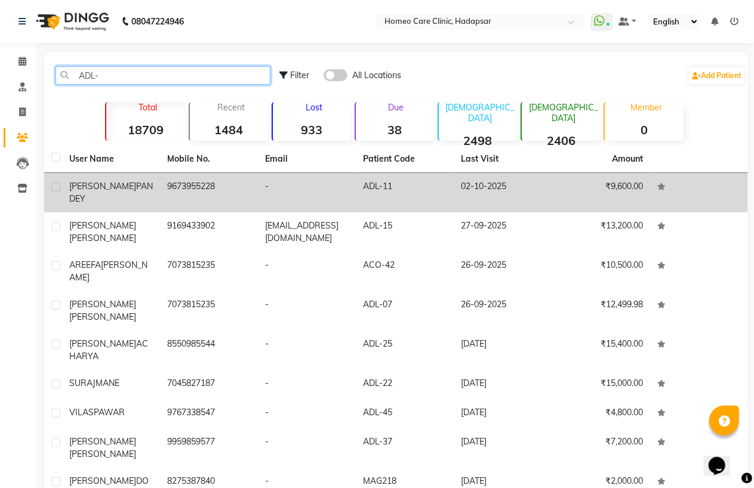
type input "ADL-"
click at [147, 178] on td "[PERSON_NAME]" at bounding box center [111, 192] width 98 height 39
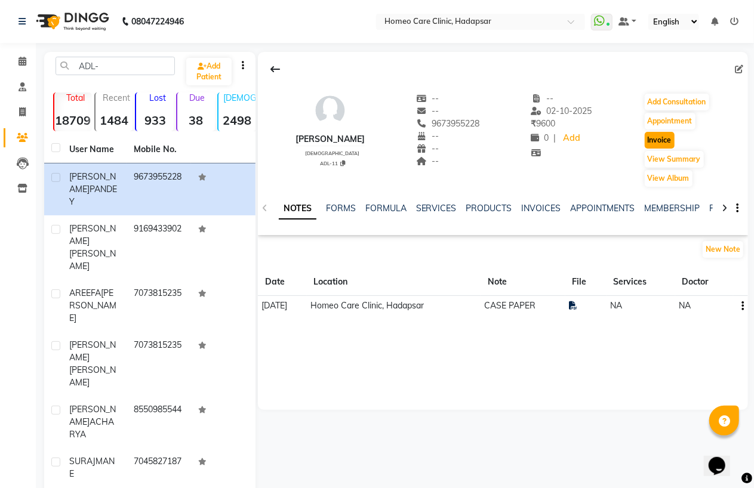
click at [660, 145] on button "Invoice" at bounding box center [660, 140] width 30 height 17
select select "service"
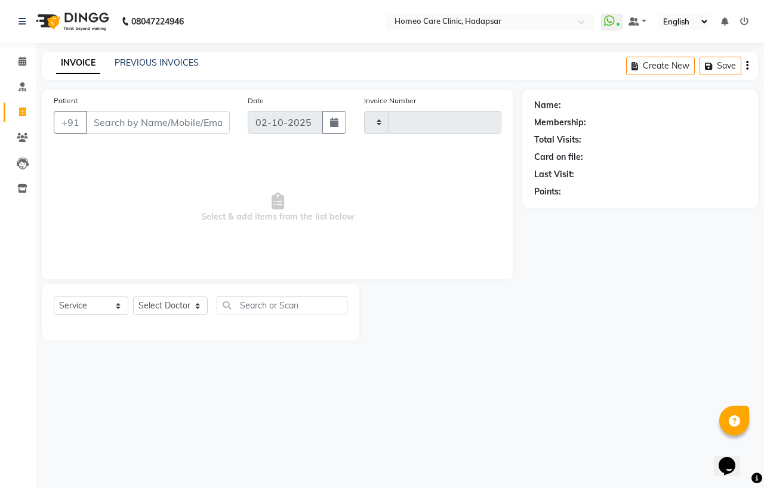
type input "3712"
select select "7485"
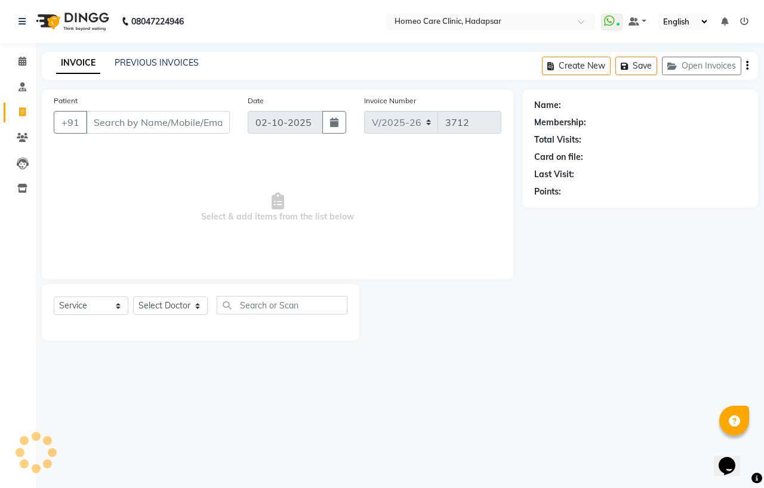
type input "9673955228"
click at [183, 312] on select "Select Doctor Dingg Support [PERSON_NAME] [PERSON_NAME] [PERSON_NAME] [PERSON_N…" at bounding box center [170, 306] width 75 height 19
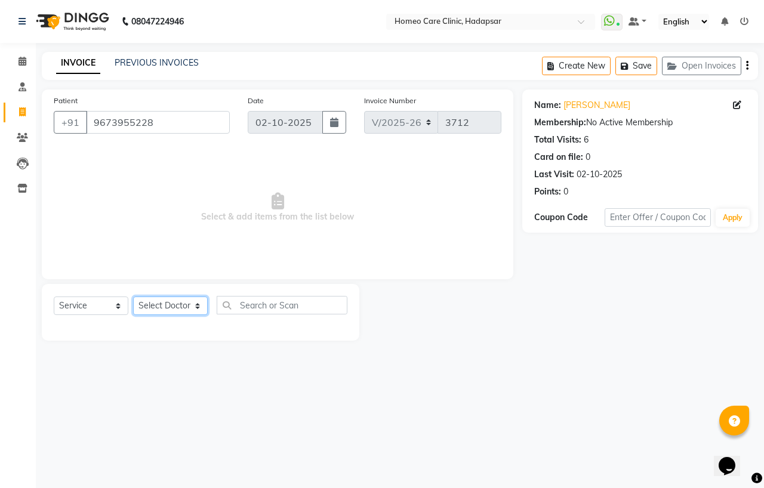
select select "65966"
click at [133, 297] on select "Select Doctor Dingg Support [PERSON_NAME] [PERSON_NAME] [PERSON_NAME] [PERSON_N…" at bounding box center [170, 306] width 75 height 19
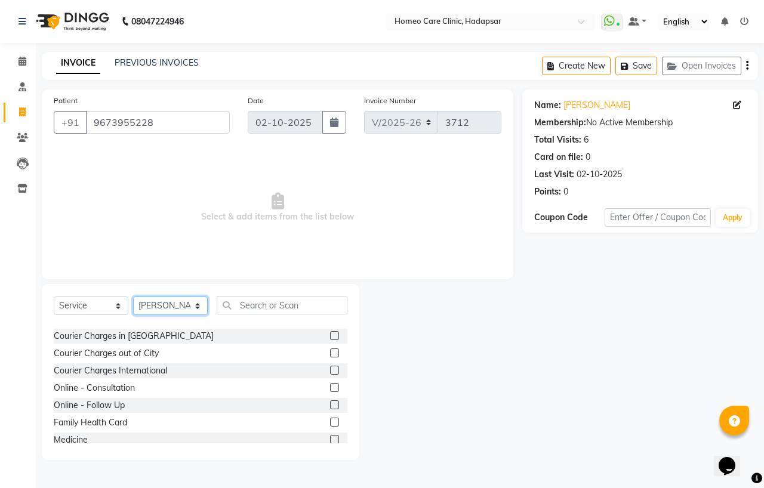
scroll to position [66, 0]
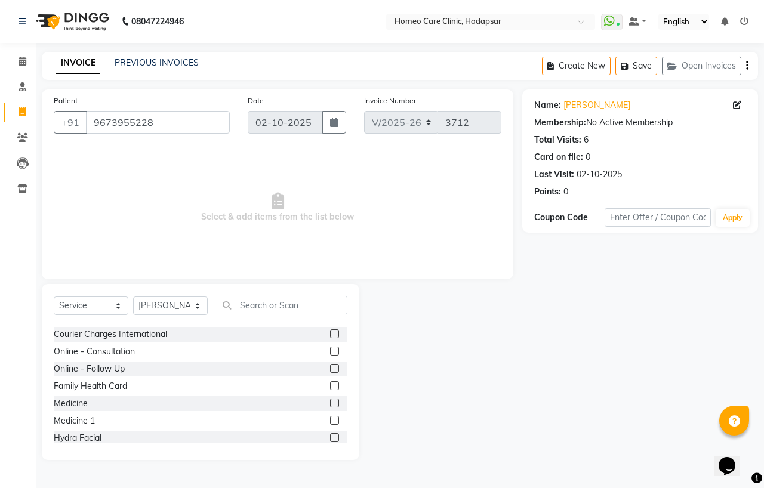
click at [330, 422] on label at bounding box center [334, 420] width 9 height 9
click at [330, 422] on input "checkbox" at bounding box center [334, 421] width 8 height 8
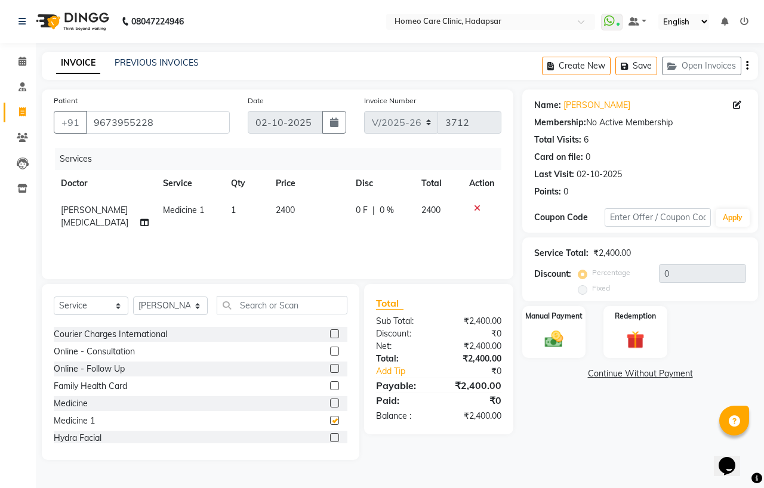
checkbox input "false"
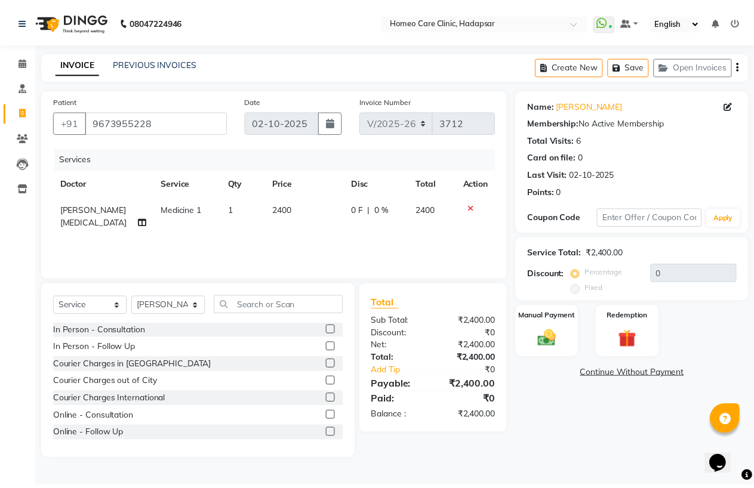
scroll to position [0, 0]
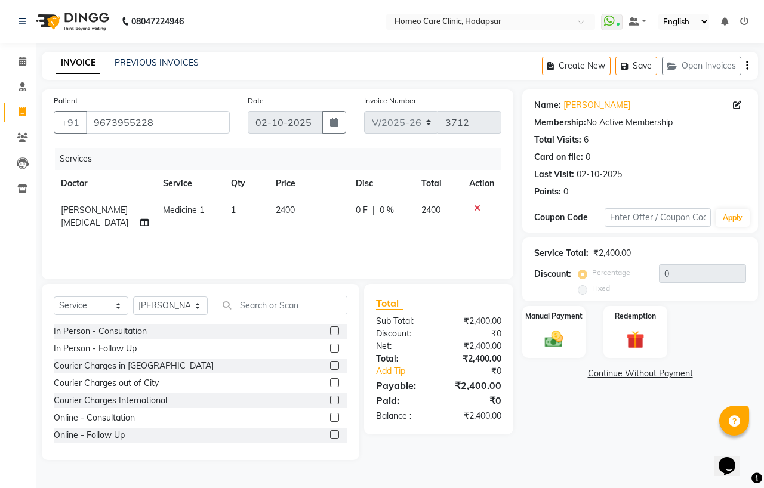
click at [330, 383] on label at bounding box center [334, 383] width 9 height 9
click at [330, 383] on input "checkbox" at bounding box center [334, 384] width 8 height 8
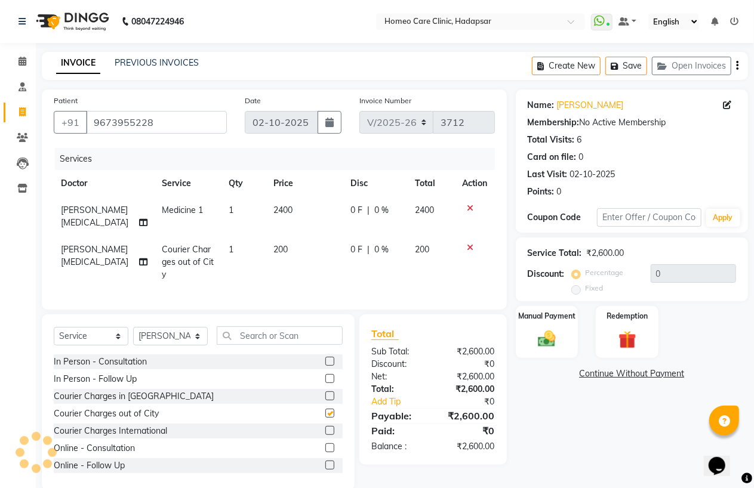
checkbox input "false"
click at [276, 211] on span "2400" at bounding box center [283, 210] width 19 height 11
select select "65966"
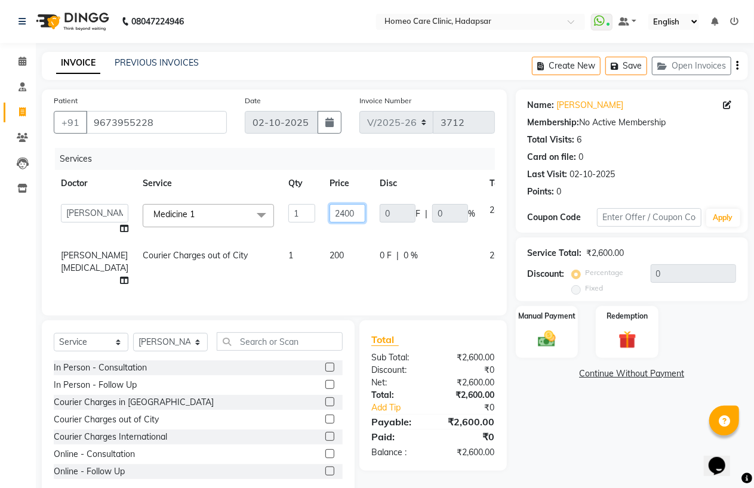
click at [330, 216] on input "2400" at bounding box center [348, 213] width 36 height 19
type input "3600"
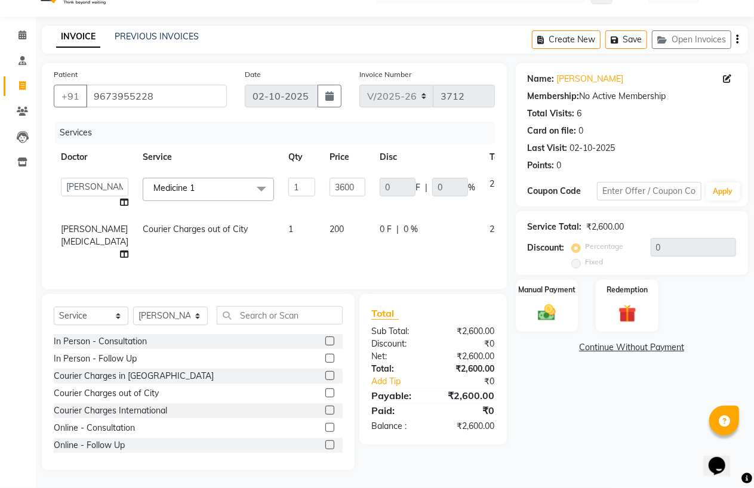
scroll to position [4, 0]
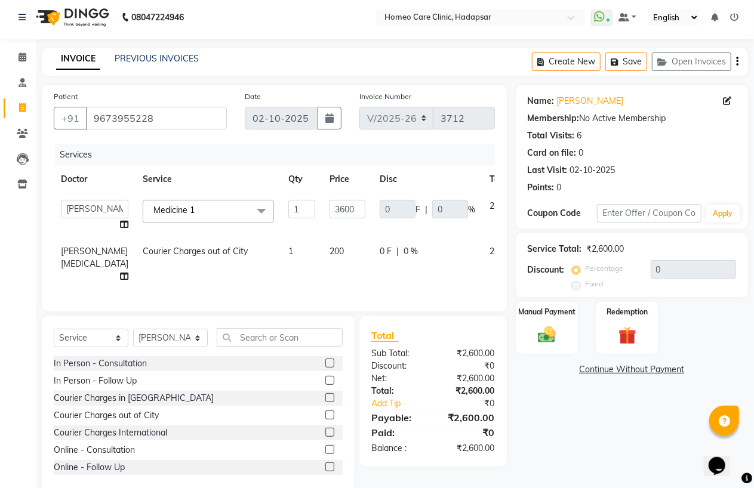
click at [536, 393] on div "Name: [PERSON_NAME] Membership: No Active Membership Total Visits: 6 Card on fi…" at bounding box center [636, 288] width 241 height 407
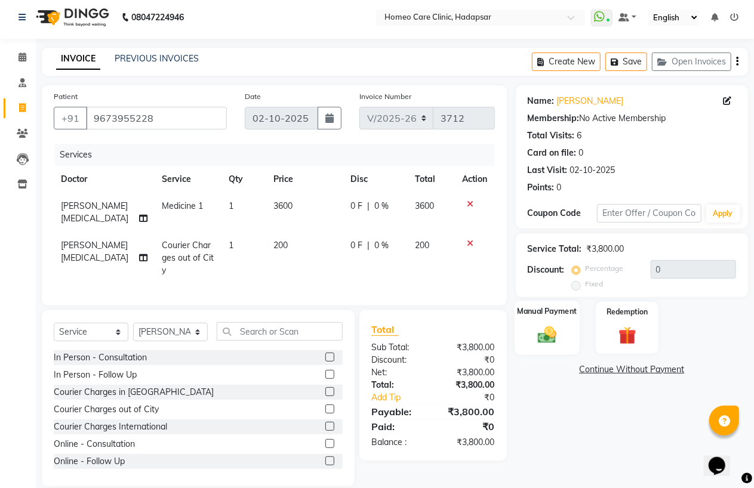
click at [544, 337] on img at bounding box center [547, 334] width 30 height 21
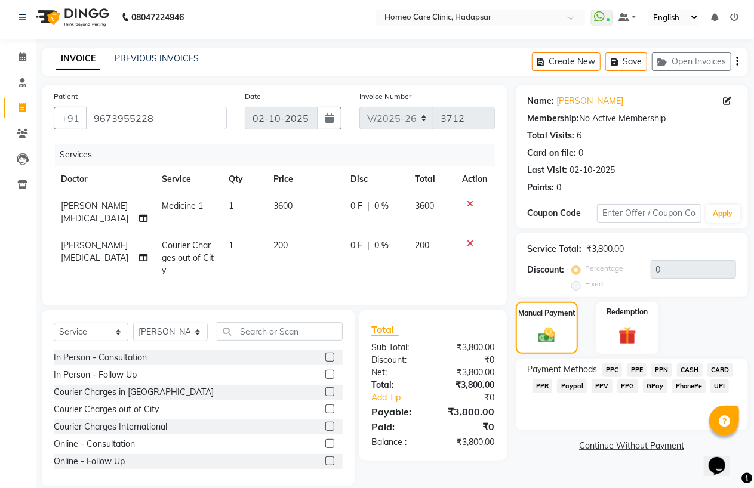
click at [615, 365] on span "PPC" at bounding box center [613, 371] width 20 height 14
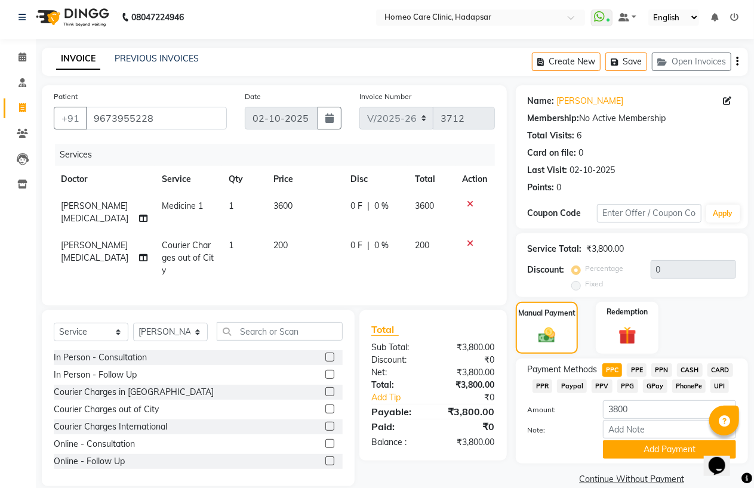
scroll to position [21, 0]
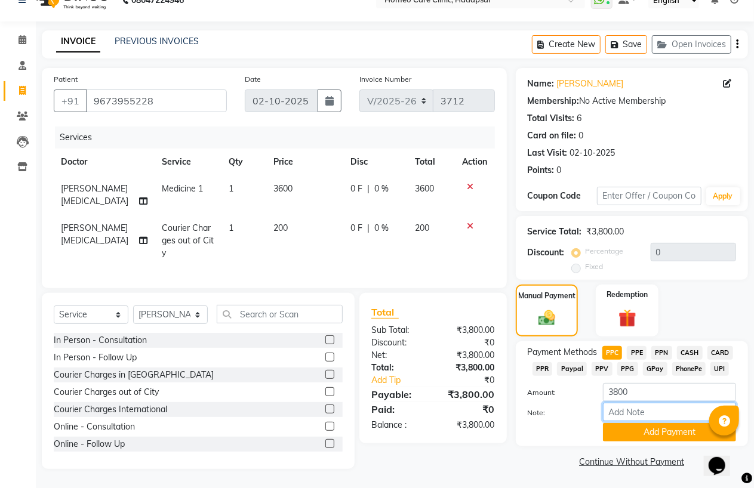
click at [617, 408] on input "Note:" at bounding box center [669, 412] width 133 height 19
type input "PPC"
click at [649, 425] on button "Add Payment" at bounding box center [669, 432] width 133 height 19
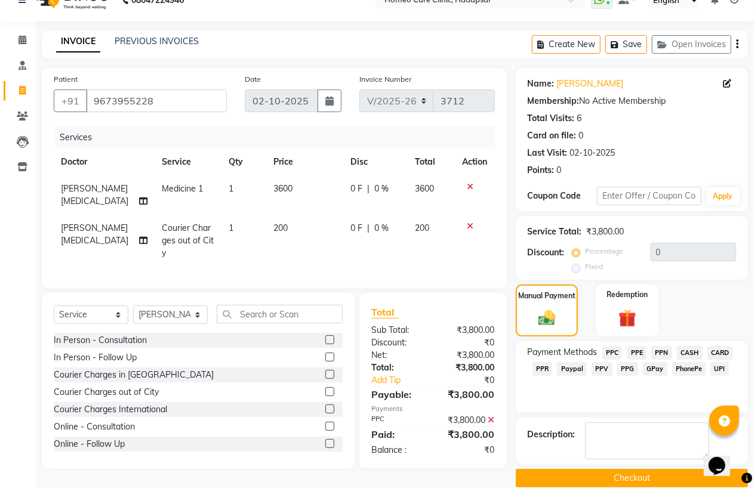
click at [627, 479] on button "Checkout" at bounding box center [632, 478] width 232 height 19
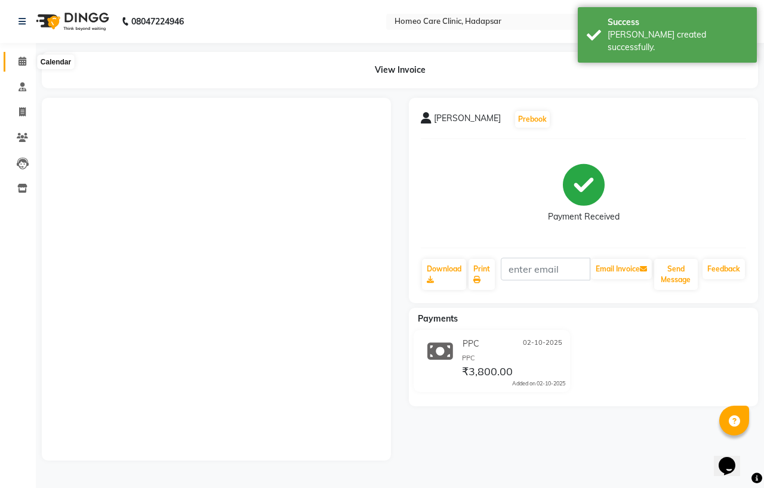
click at [23, 63] on icon at bounding box center [23, 61] width 8 height 9
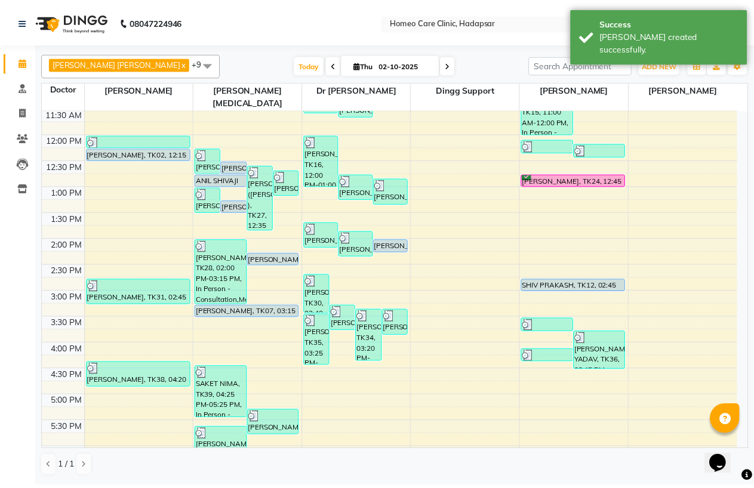
scroll to position [199, 0]
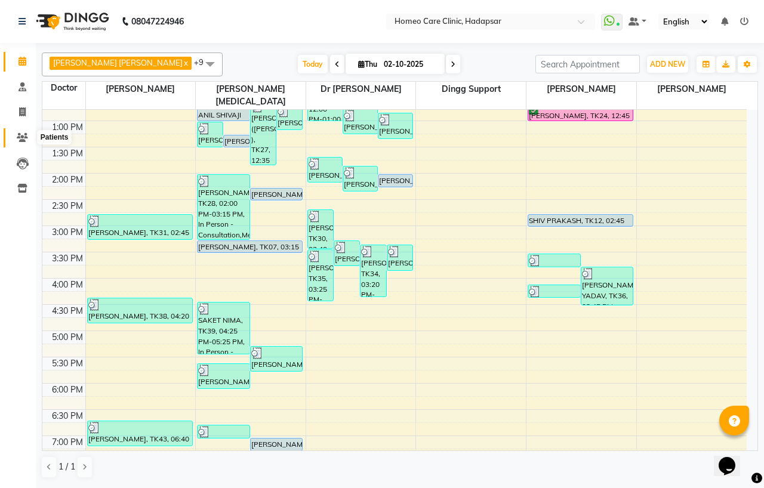
click at [17, 139] on icon at bounding box center [22, 137] width 11 height 9
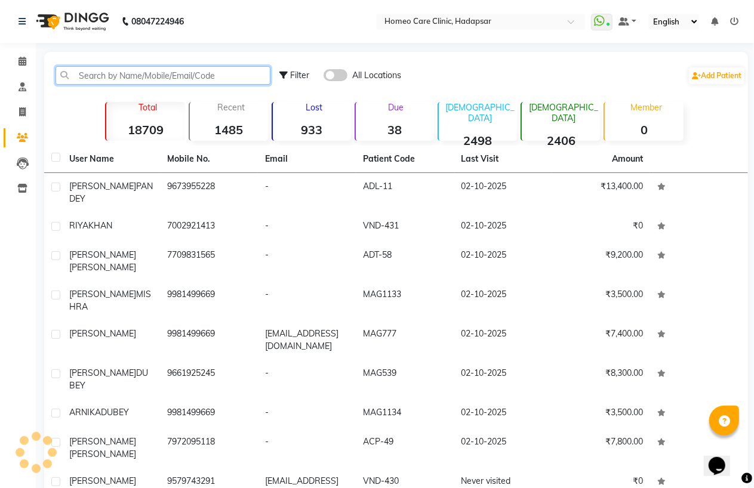
click at [188, 70] on input "text" at bounding box center [163, 75] width 215 height 19
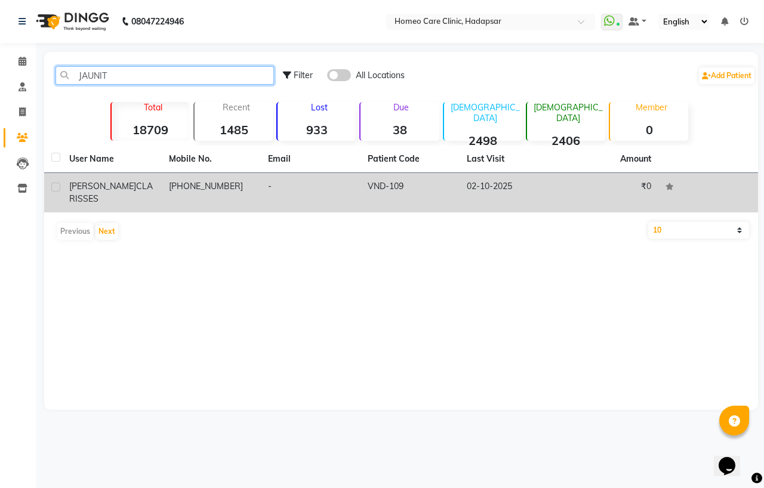
type input "JAUNIT"
click at [494, 182] on td "02-10-2025" at bounding box center [510, 192] width 100 height 39
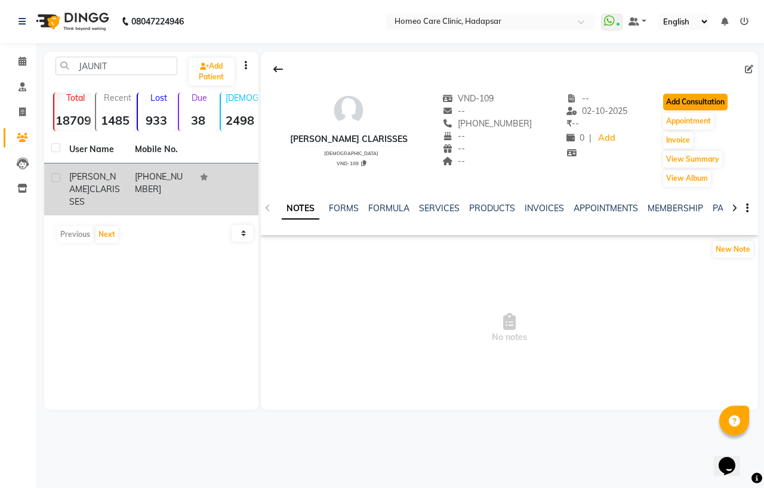
click at [687, 98] on button "Add Consultation" at bounding box center [695, 102] width 64 height 17
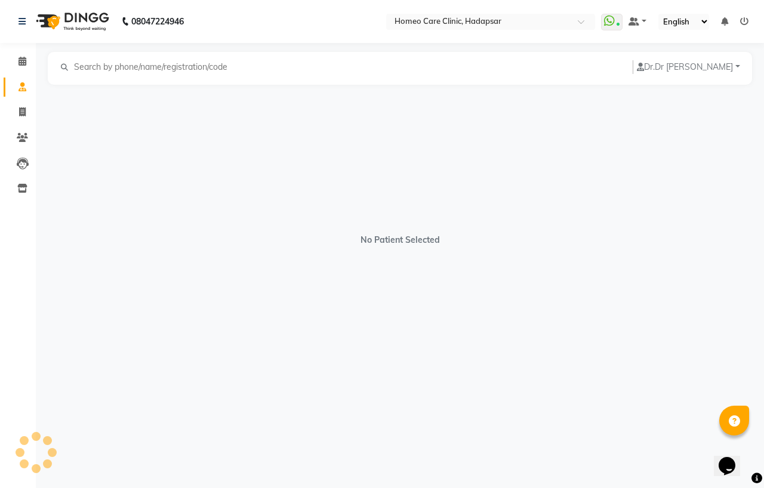
select select "[DEMOGRAPHIC_DATA]"
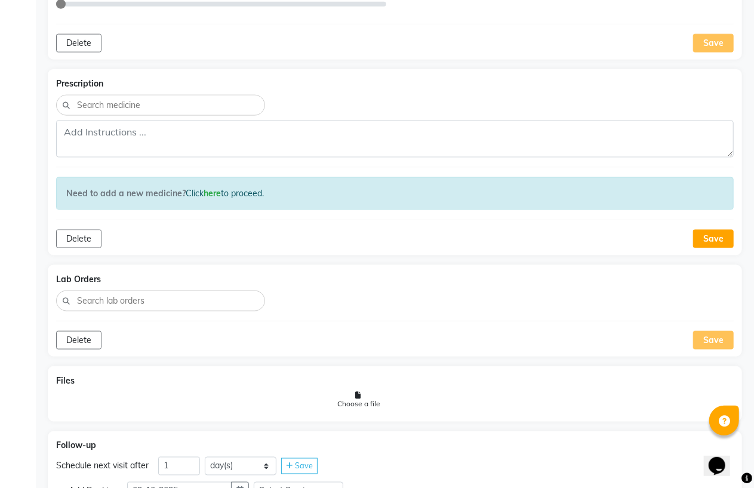
scroll to position [907, 0]
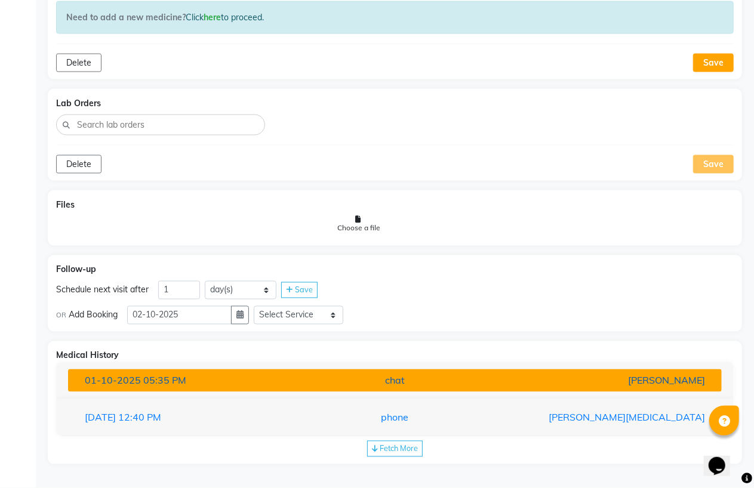
click at [211, 378] on div "[DATE] 05:35 PM" at bounding box center [182, 381] width 213 height 14
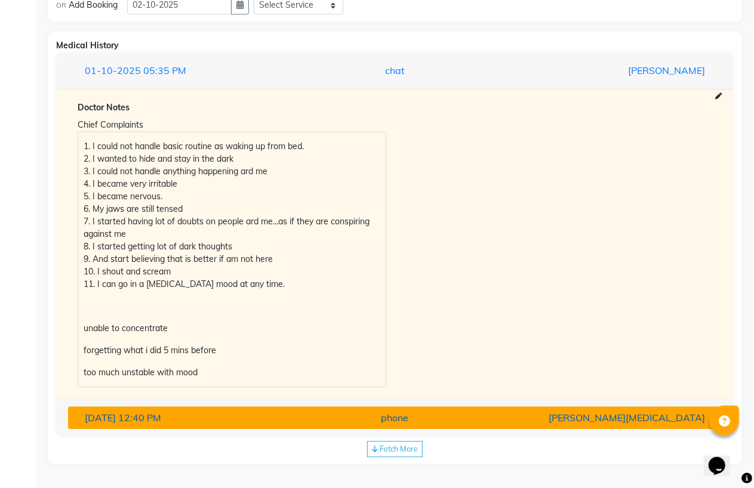
click at [206, 418] on div "[DATE] 12:40 PM" at bounding box center [182, 418] width 213 height 14
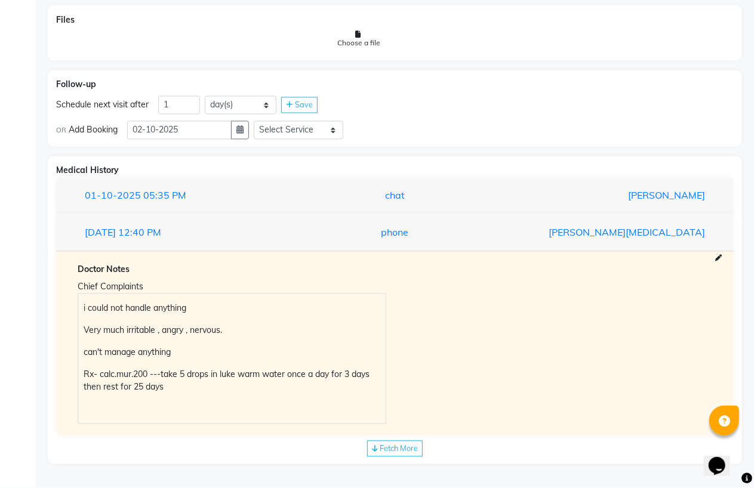
scroll to position [1092, 0]
click at [389, 450] on span "Fetch More" at bounding box center [399, 449] width 38 height 10
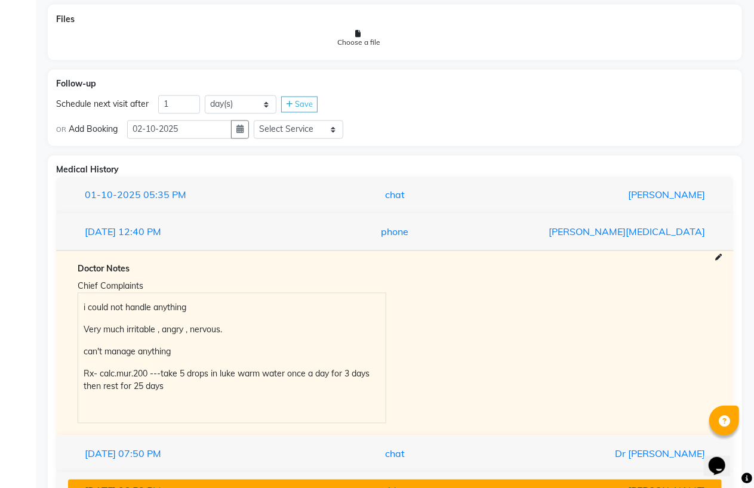
scroll to position [1203, 0]
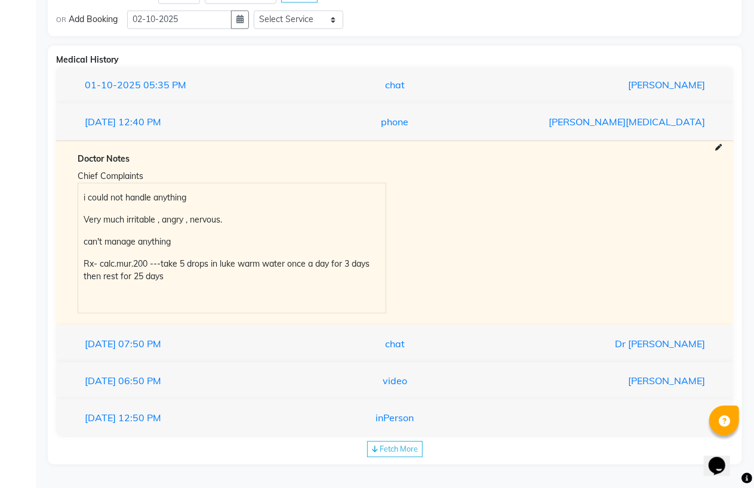
click at [207, 357] on div "[DATE] 07:50 PM chat Dr [PERSON_NAME]" at bounding box center [395, 344] width 678 height 38
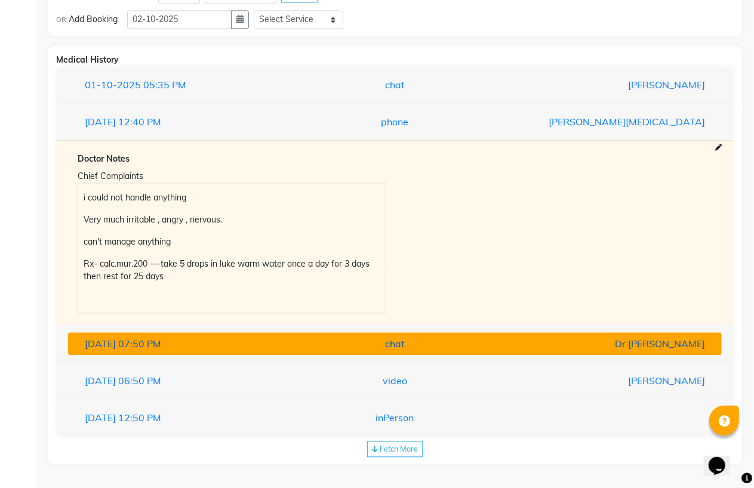
click at [205, 347] on div "[DATE] 07:50 PM" at bounding box center [182, 344] width 213 height 14
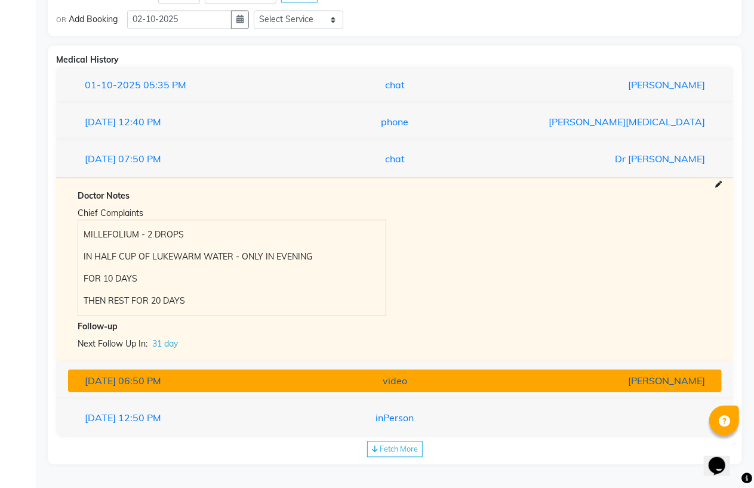
click at [309, 385] on div "video" at bounding box center [394, 381] width 213 height 14
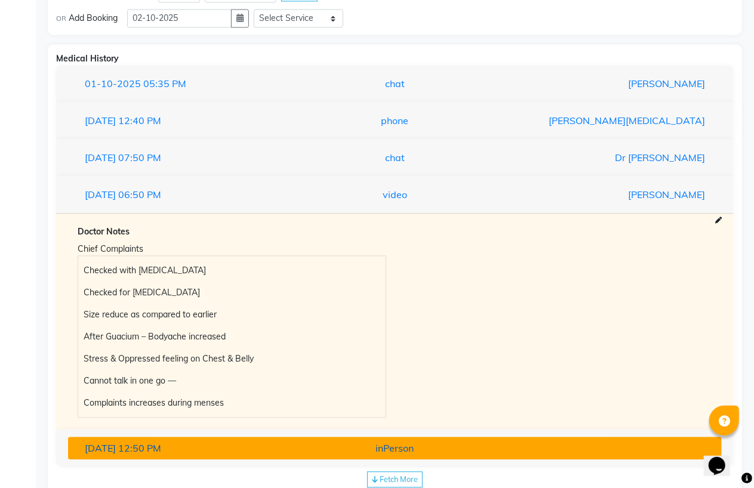
click at [272, 444] on div "[DATE] 12:50 PM" at bounding box center [182, 448] width 213 height 14
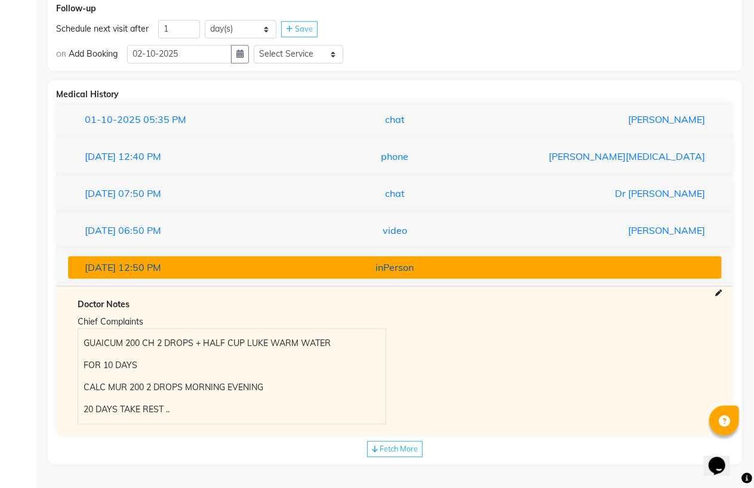
scroll to position [1169, 0]
click at [201, 273] on div "[DATE] 12:50 PM" at bounding box center [182, 267] width 213 height 14
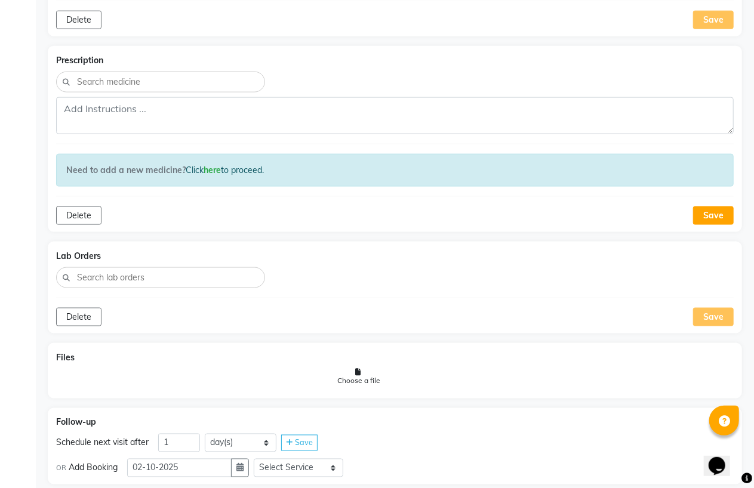
scroll to position [1018, 0]
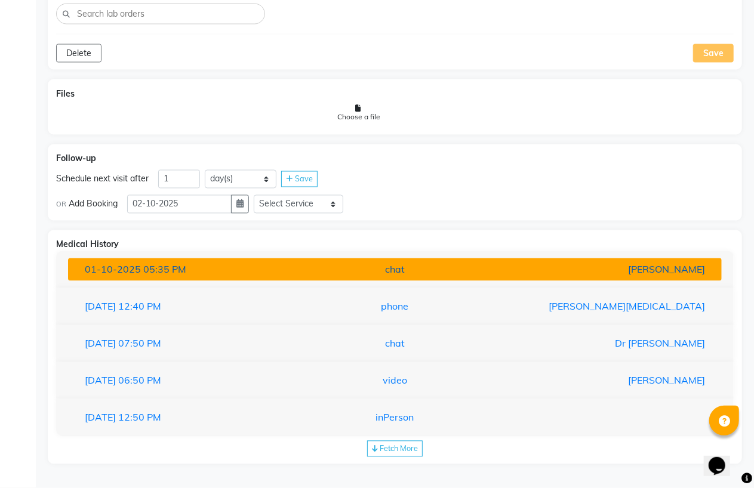
click at [174, 270] on span "05:35 PM" at bounding box center [164, 270] width 43 height 12
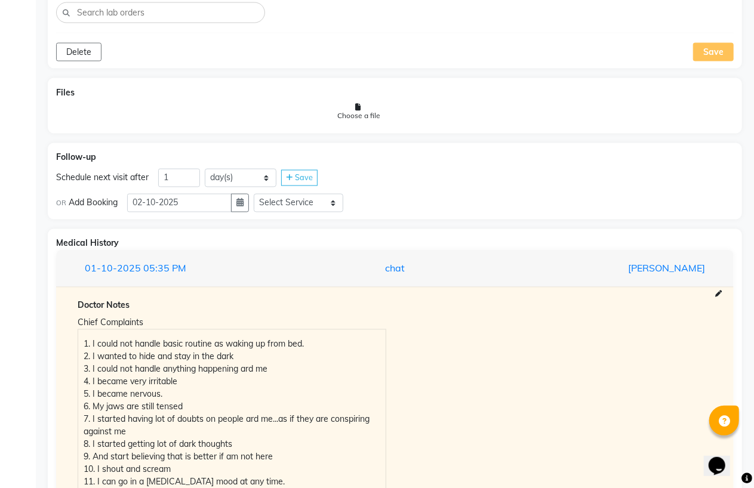
scroll to position [1284, 0]
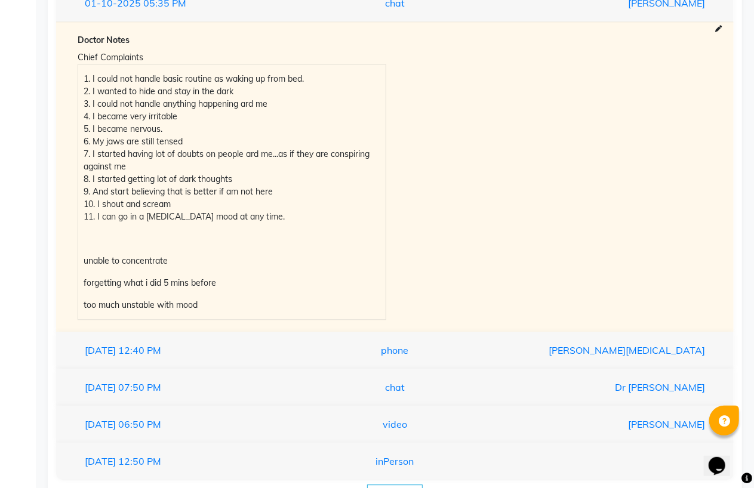
click at [188, 352] on div "[DATE] 12:40 PM" at bounding box center [182, 350] width 213 height 14
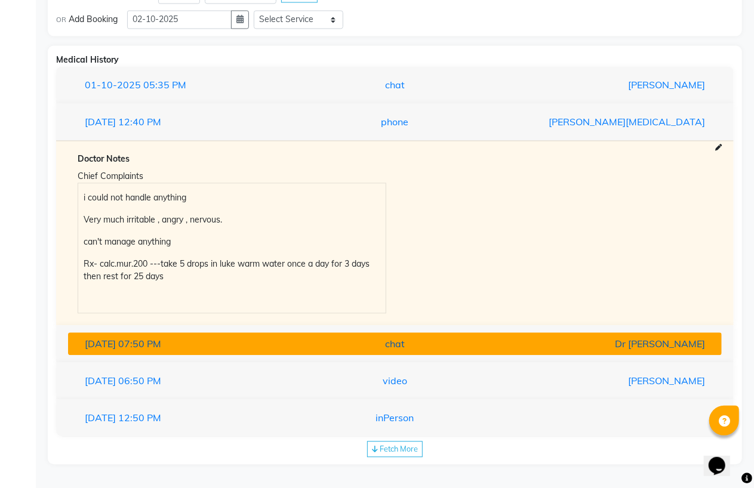
scroll to position [1203, 0]
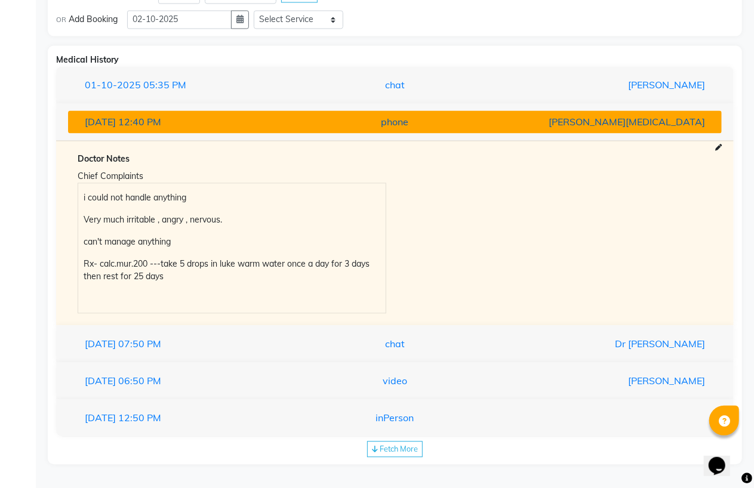
click at [249, 127] on div "[DATE] 12:40 PM" at bounding box center [182, 122] width 213 height 14
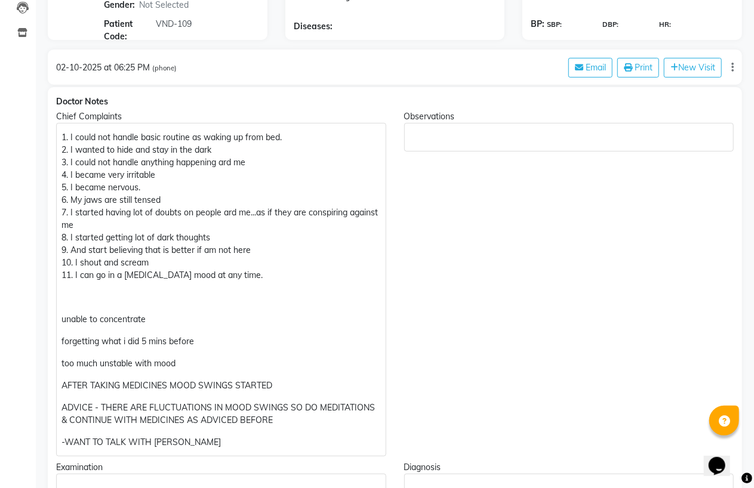
scroll to position [23, 0]
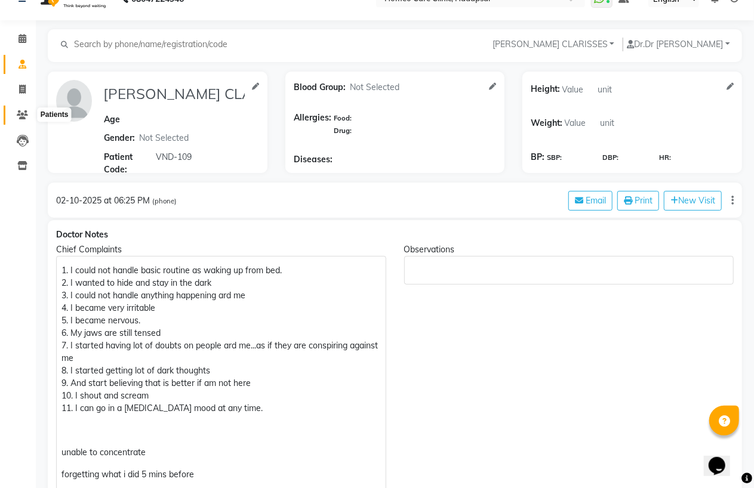
click at [27, 110] on icon at bounding box center [22, 114] width 11 height 9
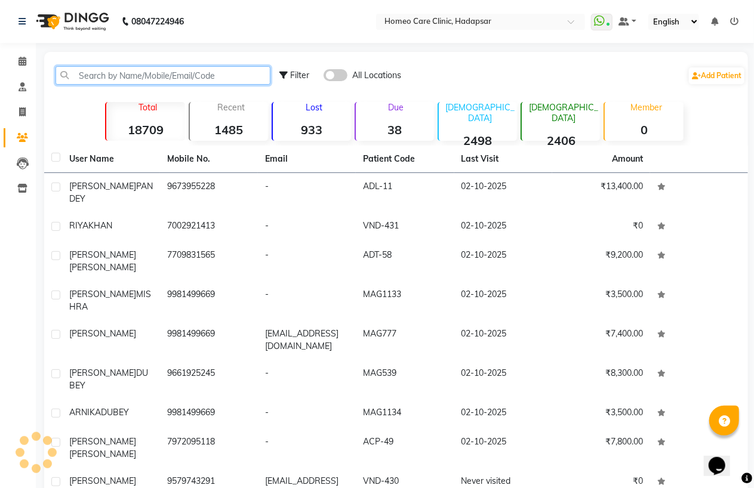
click at [142, 80] on input "text" at bounding box center [163, 75] width 215 height 19
type input "N"
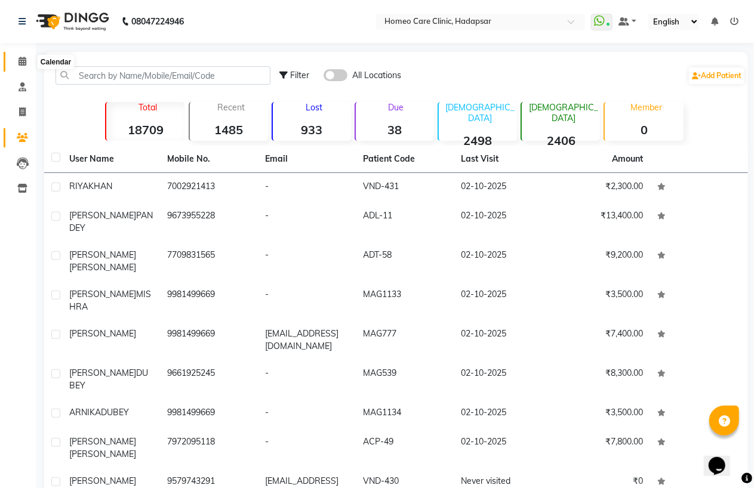
click at [24, 58] on icon at bounding box center [23, 61] width 8 height 9
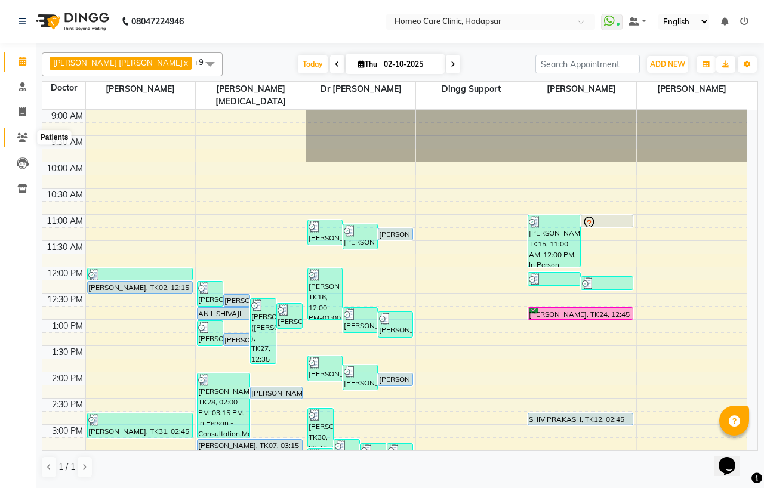
click at [29, 139] on span at bounding box center [22, 138] width 21 height 14
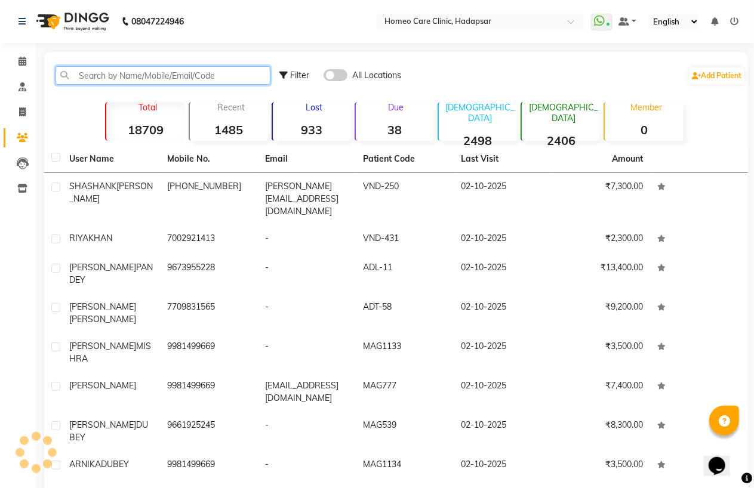
click at [126, 74] on input "text" at bounding box center [163, 75] width 215 height 19
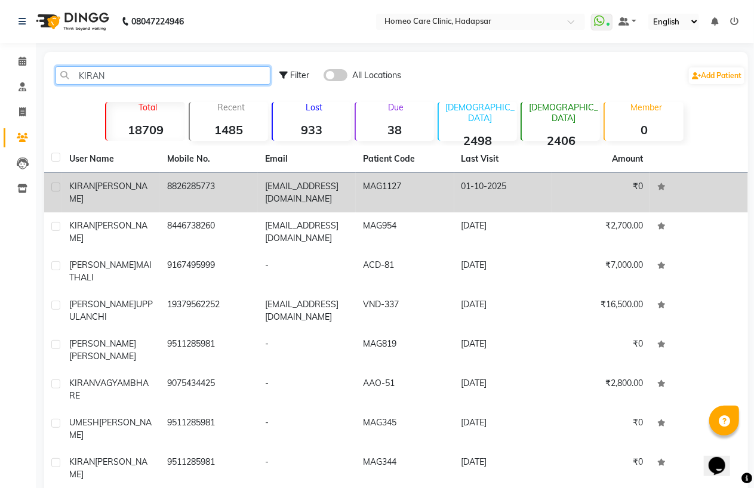
type input "KIRAN"
click at [174, 193] on td "8826285773" at bounding box center [209, 192] width 98 height 39
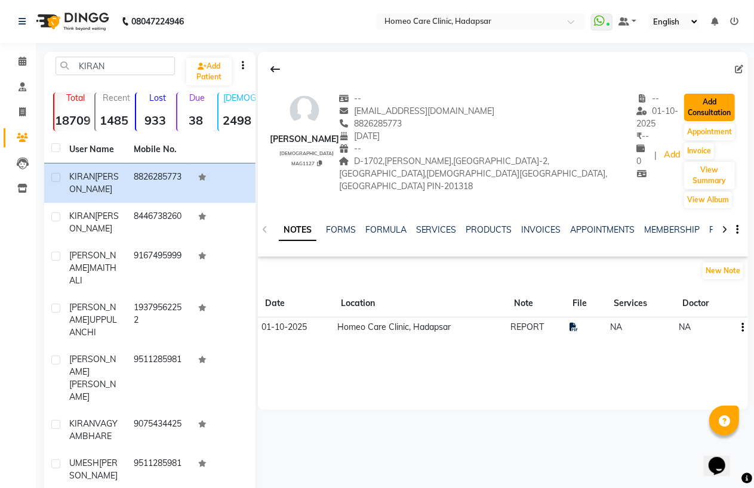
click at [721, 104] on button "Add Consultation" at bounding box center [709, 107] width 51 height 27
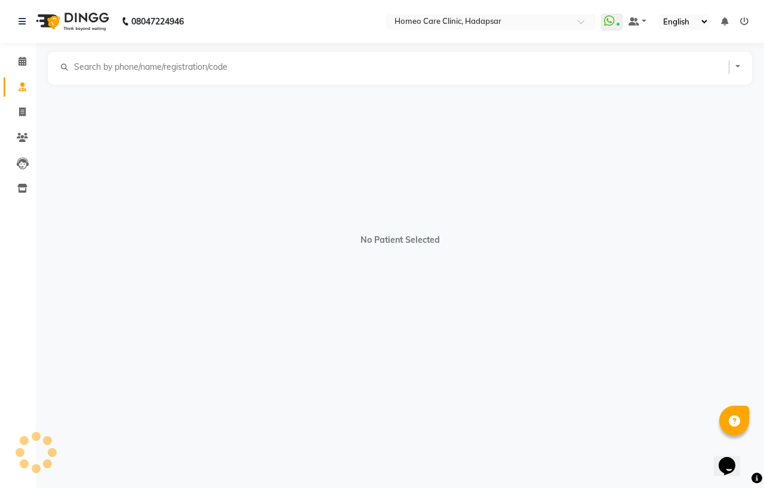
select select "[DEMOGRAPHIC_DATA]"
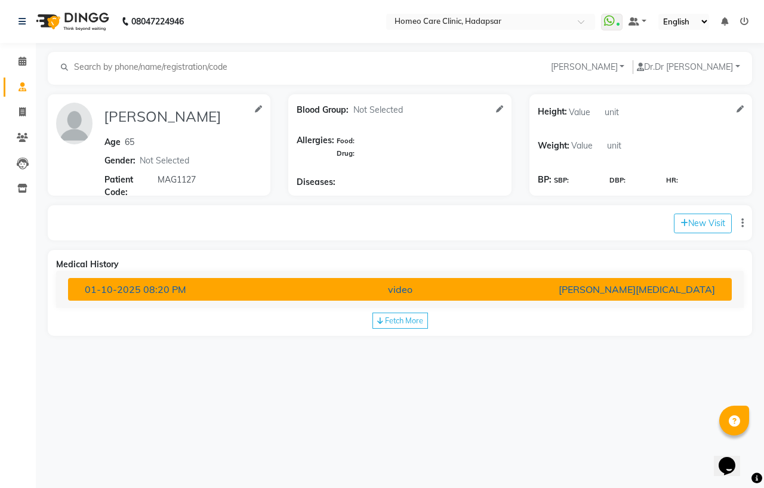
click at [425, 288] on div "video" at bounding box center [400, 289] width 216 height 14
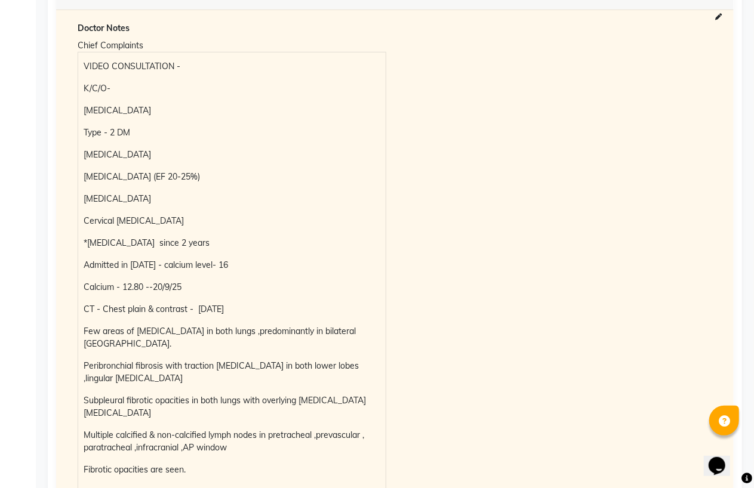
scroll to position [33, 0]
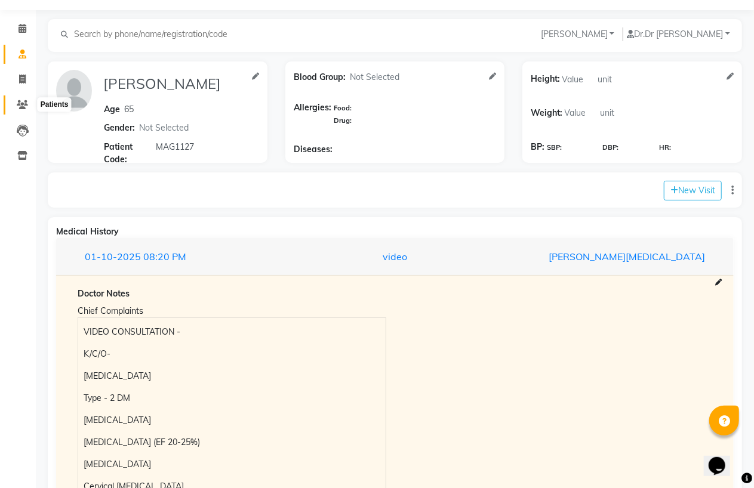
click at [17, 106] on icon at bounding box center [22, 104] width 11 height 9
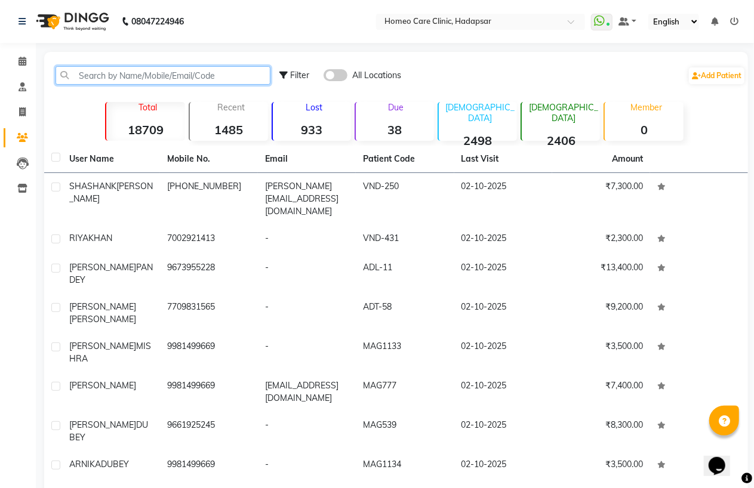
click at [182, 75] on input "text" at bounding box center [163, 75] width 215 height 19
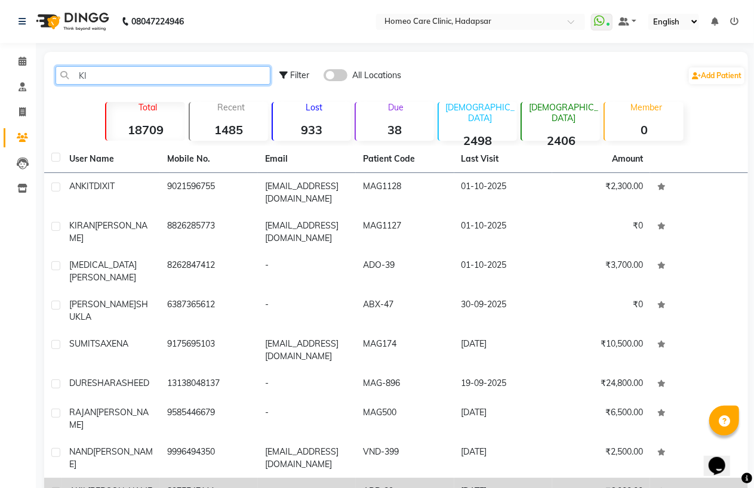
type input "KI"
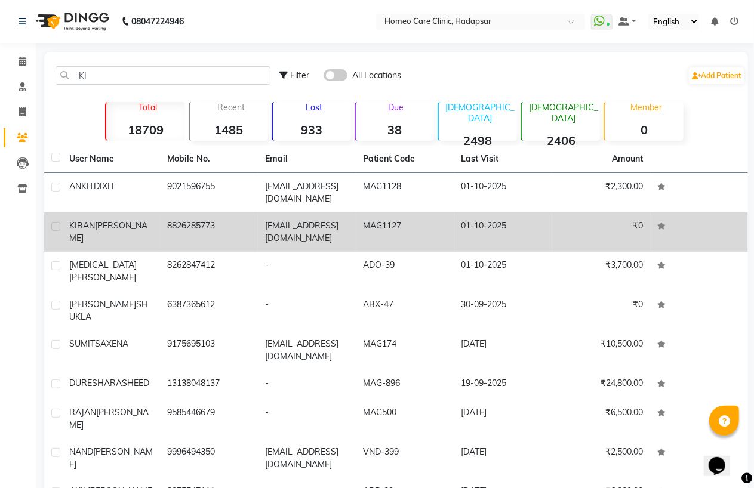
drag, startPoint x: 170, startPoint y: 245, endPoint x: 222, endPoint y: 239, distance: 51.7
click at [171, 245] on td "8826285773" at bounding box center [209, 232] width 98 height 39
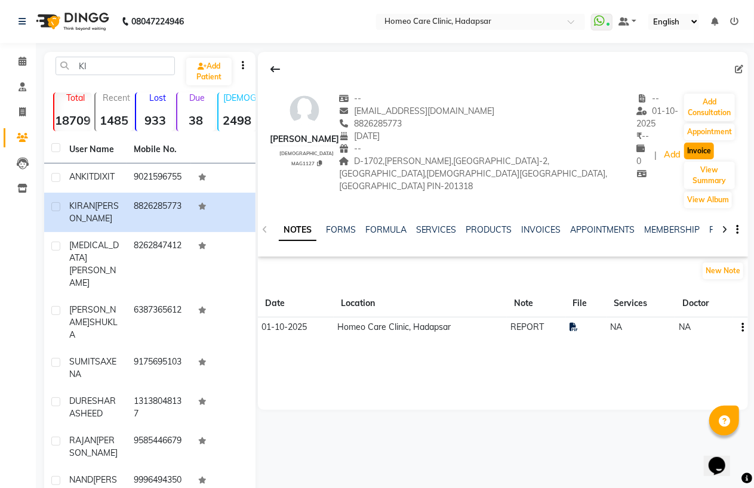
click at [703, 157] on button "Invoice" at bounding box center [699, 151] width 30 height 17
select select "service"
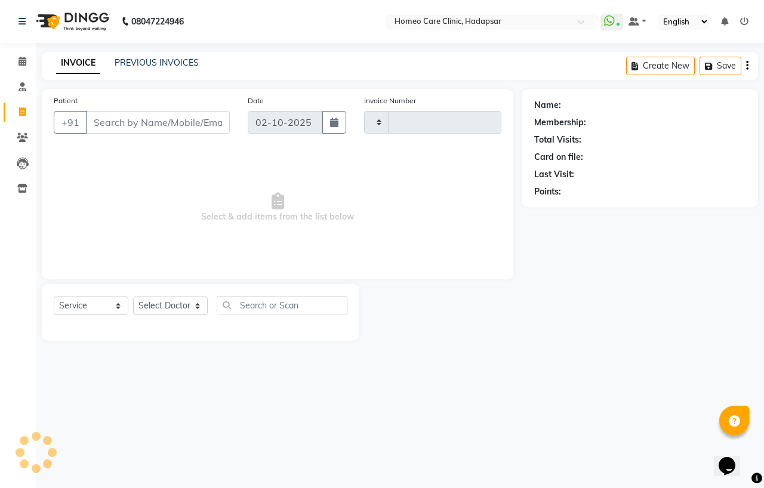
type input "3714"
select select "7485"
type input "8826285773"
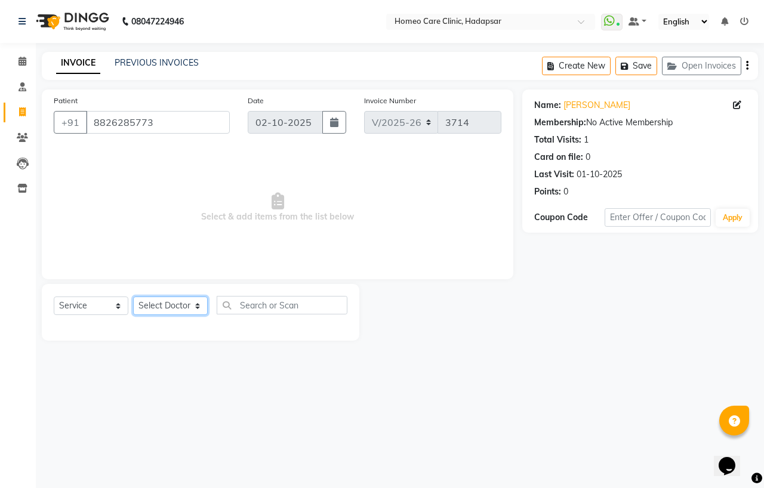
click at [169, 308] on select "Select Doctor Dingg Support [PERSON_NAME] [PERSON_NAME] [PERSON_NAME] [PERSON_N…" at bounding box center [170, 306] width 75 height 19
select select "65966"
click at [133, 297] on select "Select Doctor Dingg Support [PERSON_NAME] [PERSON_NAME] [PERSON_NAME] [PERSON_N…" at bounding box center [170, 306] width 75 height 19
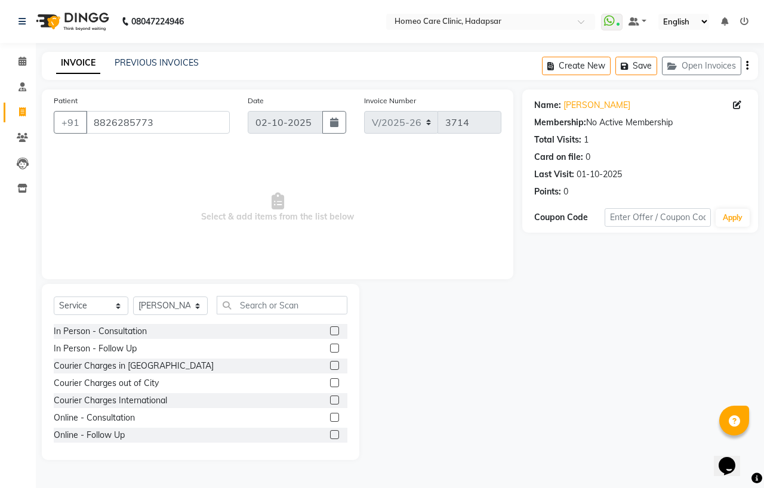
click at [330, 384] on label at bounding box center [334, 383] width 9 height 9
click at [330, 384] on input "checkbox" at bounding box center [334, 384] width 8 height 8
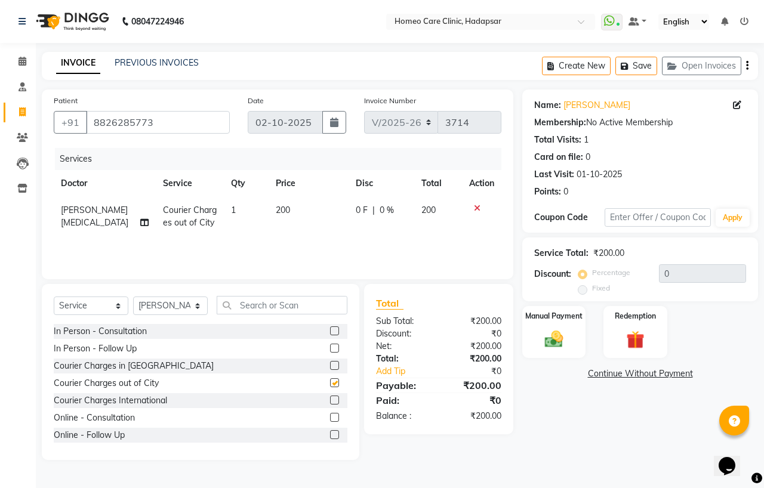
checkbox input "false"
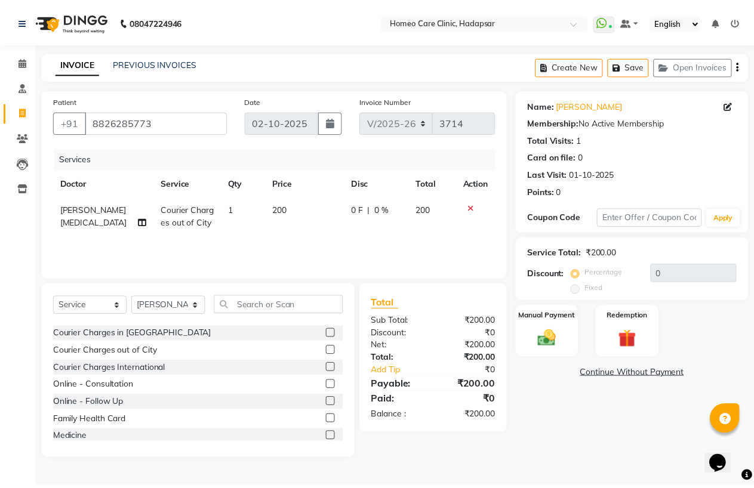
scroll to position [66, 0]
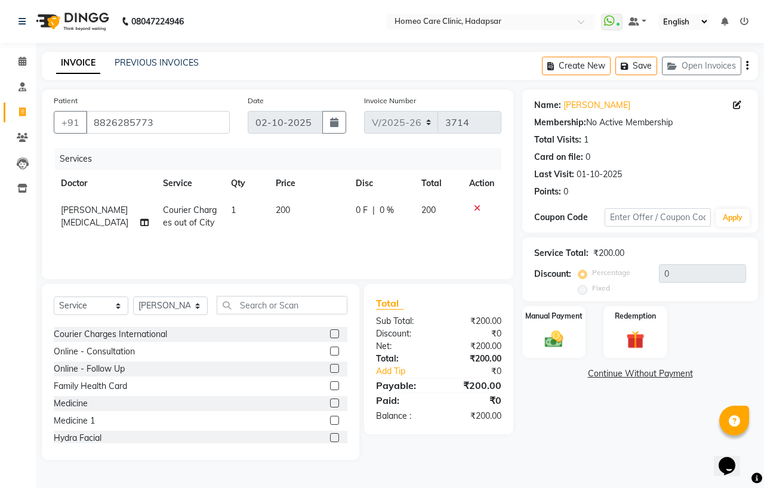
click at [330, 404] on label at bounding box center [334, 403] width 9 height 9
click at [330, 404] on input "checkbox" at bounding box center [334, 404] width 8 height 8
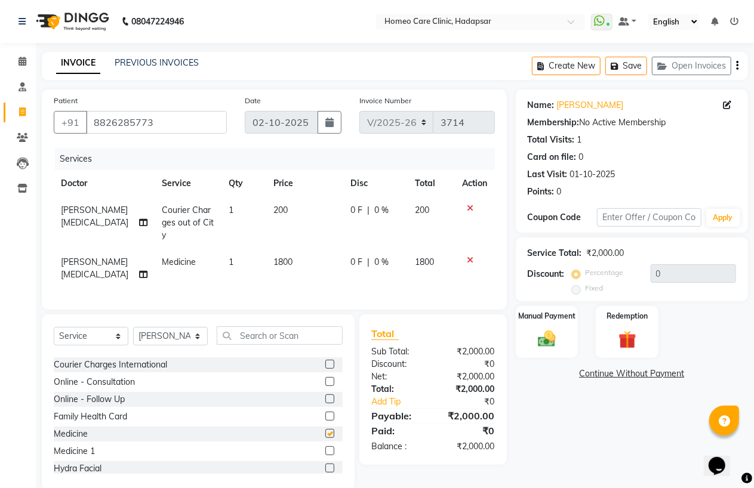
checkbox input "false"
click at [284, 251] on td "1800" at bounding box center [305, 268] width 78 height 39
select select "65966"
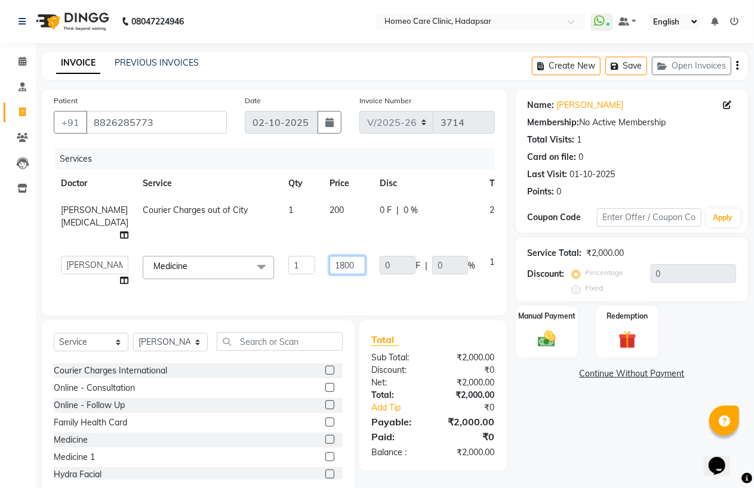
drag, startPoint x: 315, startPoint y: 264, endPoint x: 265, endPoint y: 266, distance: 50.2
click at [265, 266] on tr "Dingg Support [PERSON_NAME] [PERSON_NAME] [PERSON_NAME] [PERSON_NAME][MEDICAL_D…" at bounding box center [305, 271] width 503 height 45
type input "6000"
click at [557, 332] on img at bounding box center [547, 338] width 30 height 21
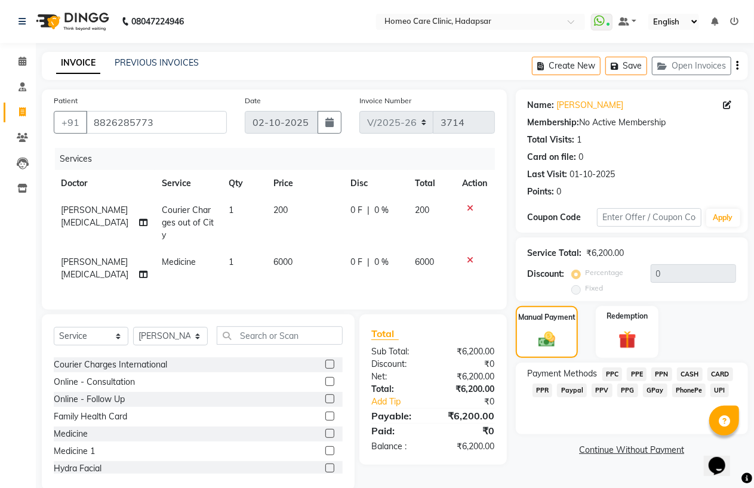
scroll to position [4, 0]
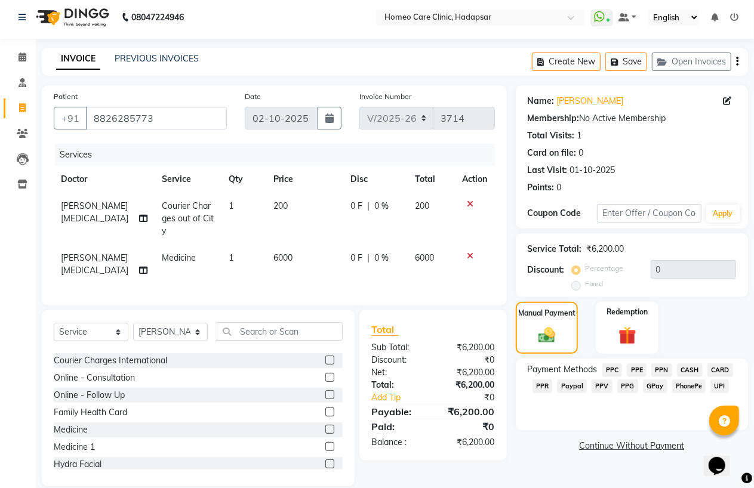
click at [689, 383] on span "PhonePe" at bounding box center [689, 387] width 34 height 14
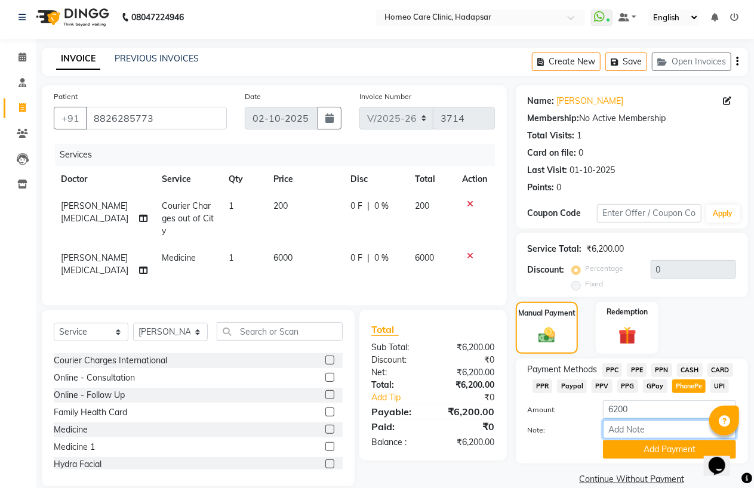
click at [623, 430] on input "Note:" at bounding box center [669, 429] width 133 height 19
type input "PPC"
click at [641, 450] on button "Add Payment" at bounding box center [669, 450] width 133 height 19
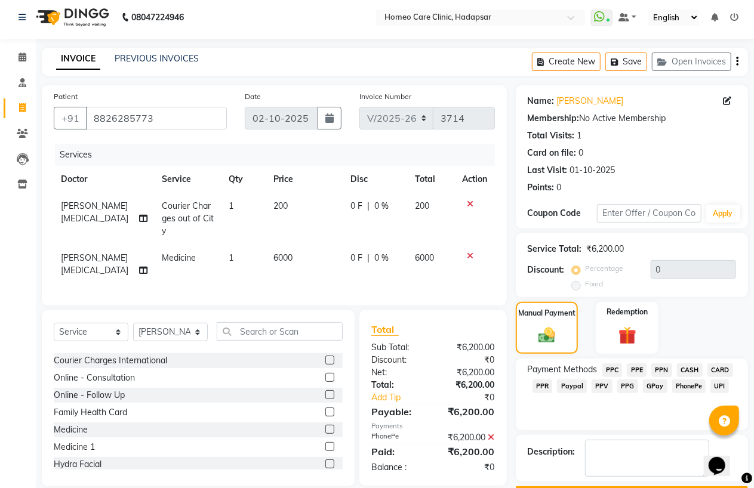
scroll to position [38, 0]
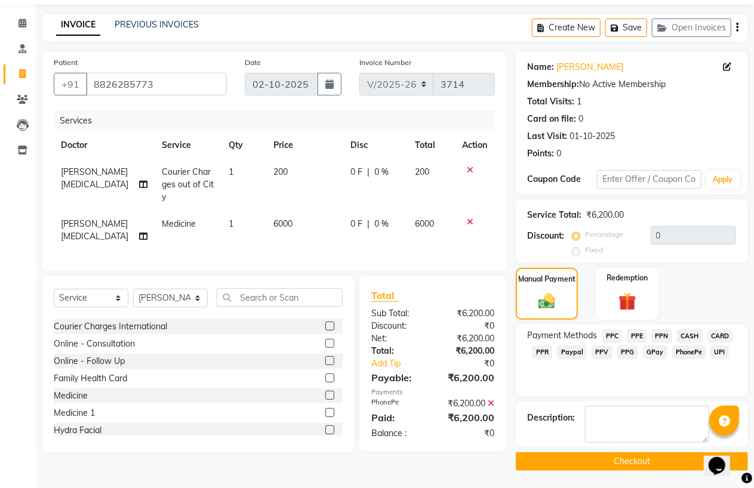
click at [613, 463] on button "Checkout" at bounding box center [632, 462] width 232 height 19
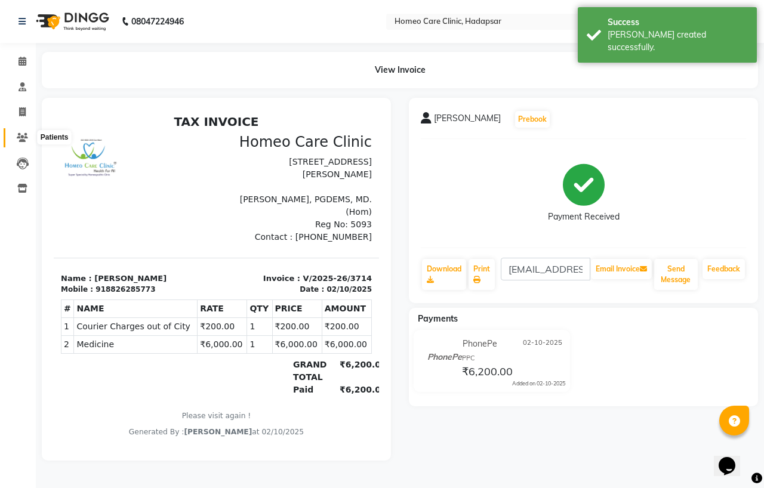
click at [23, 140] on icon at bounding box center [22, 137] width 11 height 9
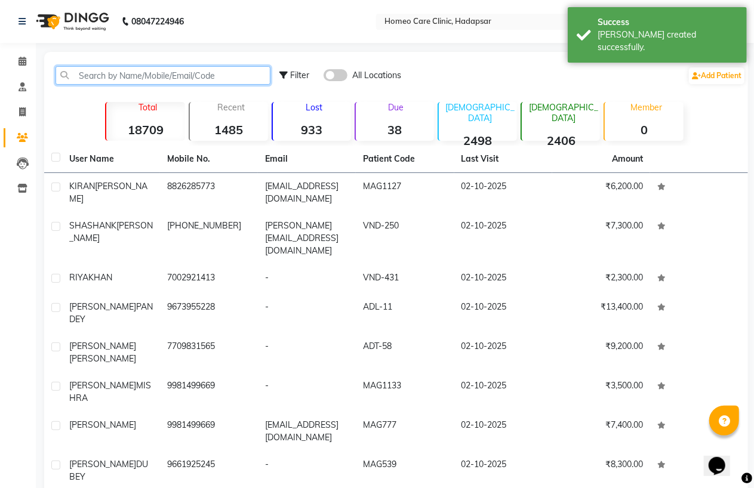
click at [211, 67] on input "text" at bounding box center [163, 75] width 215 height 19
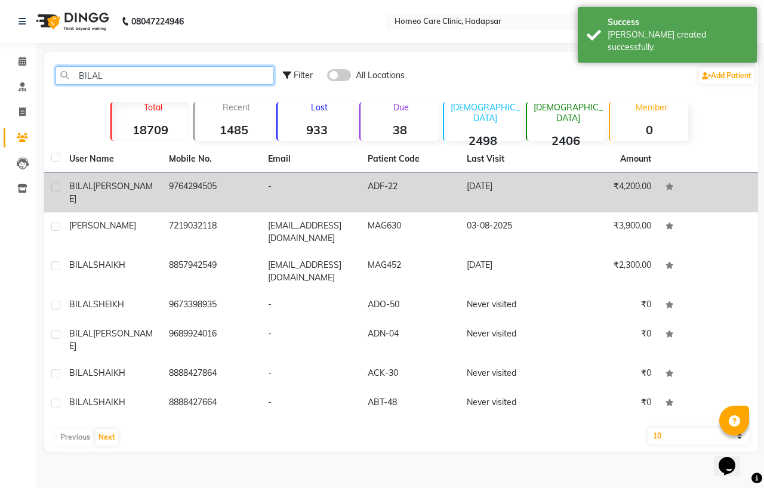
type input "BILAL"
click at [154, 187] on td "[PERSON_NAME]" at bounding box center [112, 192] width 100 height 39
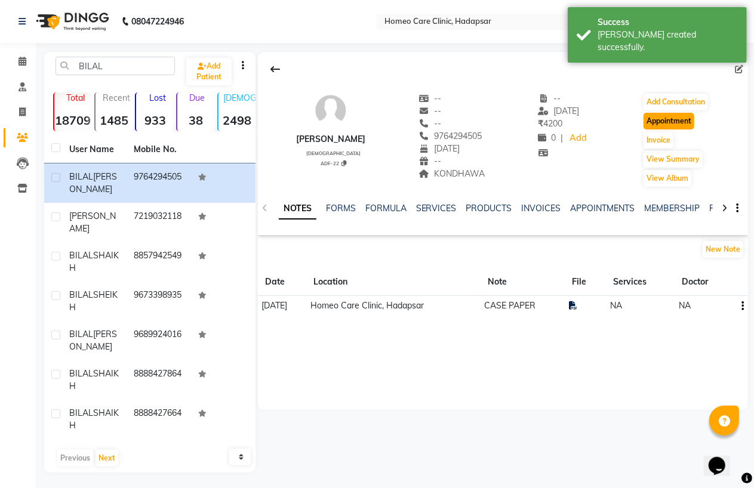
click at [671, 124] on button "Appointment" at bounding box center [669, 121] width 51 height 17
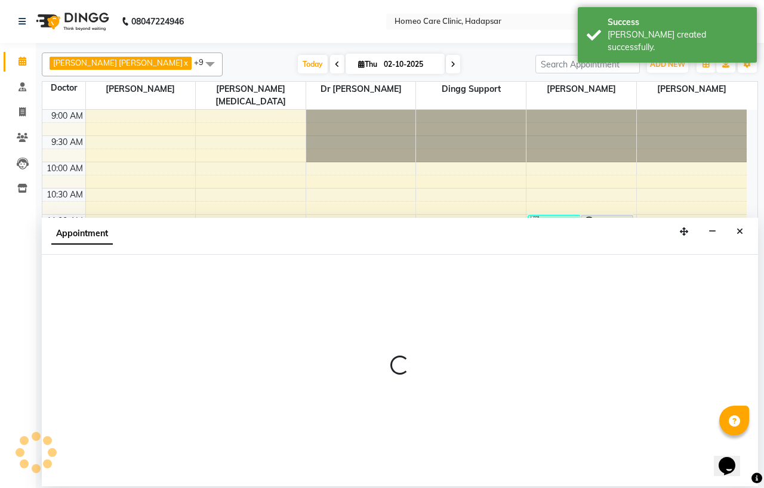
select select "tentative"
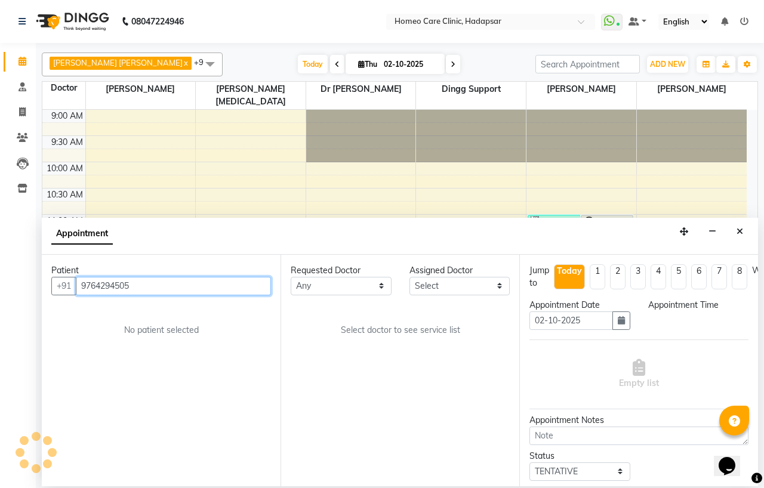
select select "600"
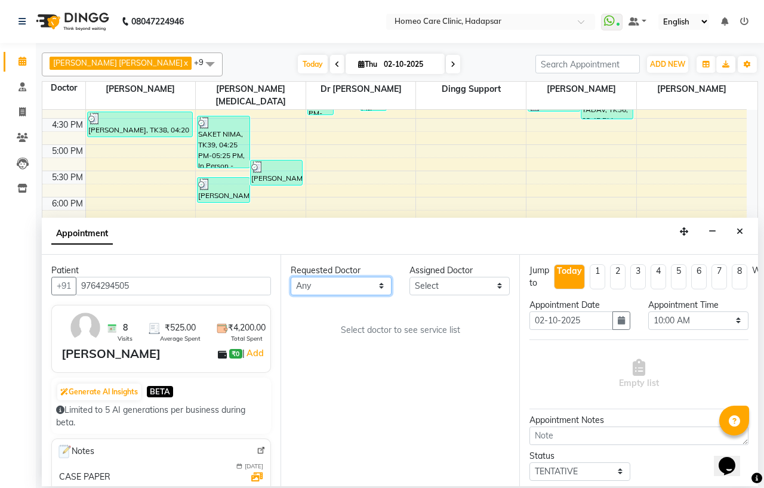
drag, startPoint x: 306, startPoint y: 290, endPoint x: 314, endPoint y: 278, distance: 14.1
click at [306, 290] on select "Any Dingg Support [PERSON_NAME] [PERSON_NAME] [PERSON_NAME] [PERSON_NAME][MEDIC…" at bounding box center [341, 286] width 101 height 19
select select "65961"
click at [291, 277] on select "Any Dingg Support [PERSON_NAME] [PERSON_NAME] [PERSON_NAME] [PERSON_NAME][MEDIC…" at bounding box center [341, 286] width 101 height 19
select select "65961"
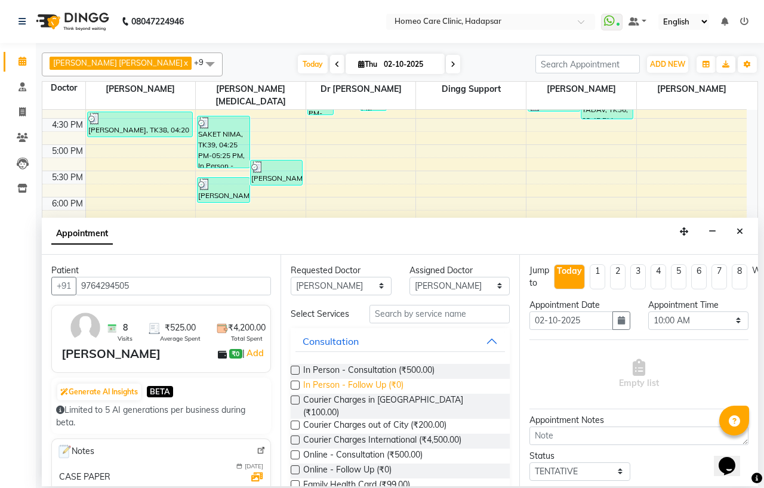
click at [380, 392] on span "In Person - Follow Up (₹0)" at bounding box center [353, 386] width 100 height 15
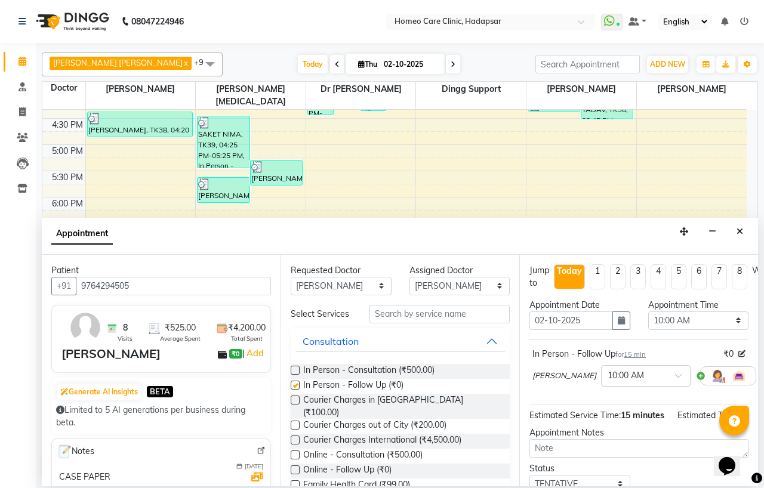
checkbox input "false"
click at [669, 325] on select "Select 10:00 AM 10:05 AM 10:10 AM 10:15 AM 10:20 AM 10:25 AM 10:30 AM 10:35 AM …" at bounding box center [699, 321] width 101 height 19
select select "1220"
click at [649, 312] on select "Select 10:00 AM 10:05 AM 10:10 AM 10:15 AM 10:20 AM 10:25 AM 10:30 AM 10:35 AM …" at bounding box center [699, 321] width 101 height 19
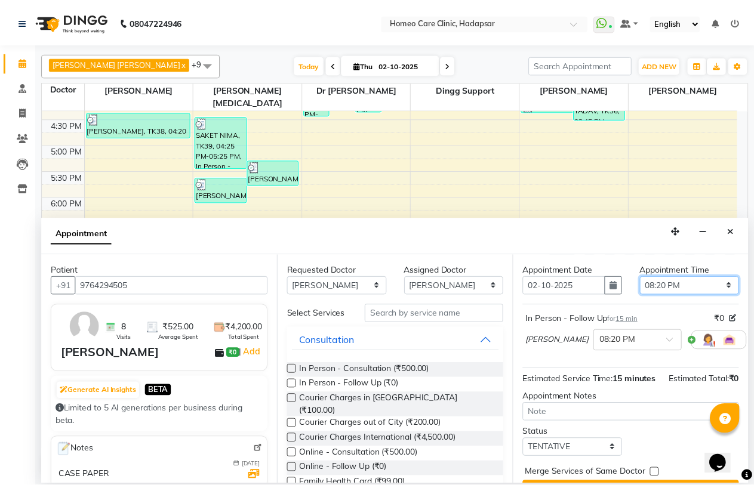
scroll to position [87, 0]
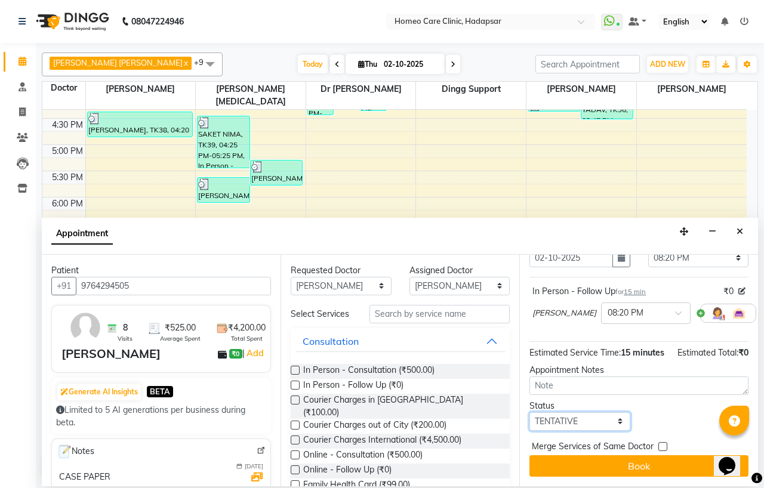
drag, startPoint x: 574, startPoint y: 414, endPoint x: 571, endPoint y: 407, distance: 7.6
click at [574, 414] on select "Select TENTATIVE CONFIRM CHECK-IN UPCOMING" at bounding box center [580, 422] width 101 height 19
select select "confirm booking"
click at [530, 413] on select "Select TENTATIVE CONFIRM CHECK-IN UPCOMING" at bounding box center [580, 422] width 101 height 19
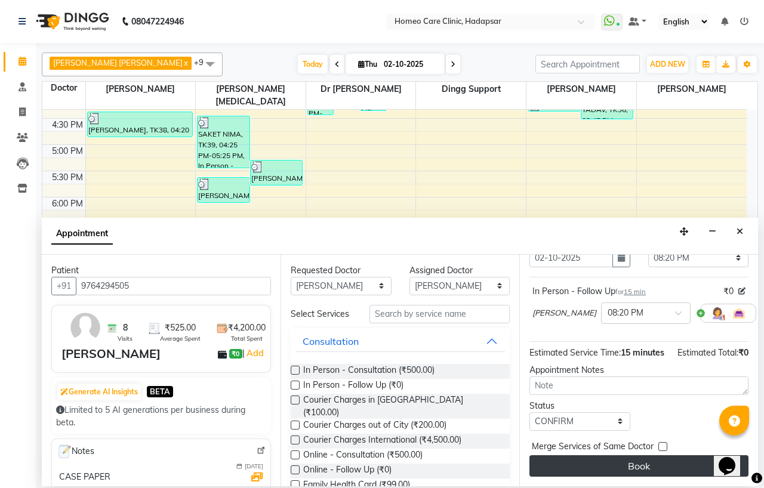
click at [571, 460] on button "Book" at bounding box center [639, 466] width 219 height 21
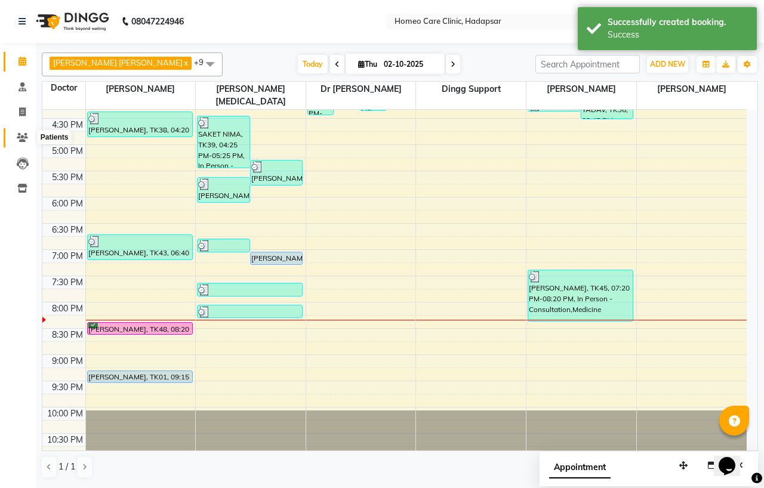
click at [23, 134] on icon at bounding box center [22, 137] width 11 height 9
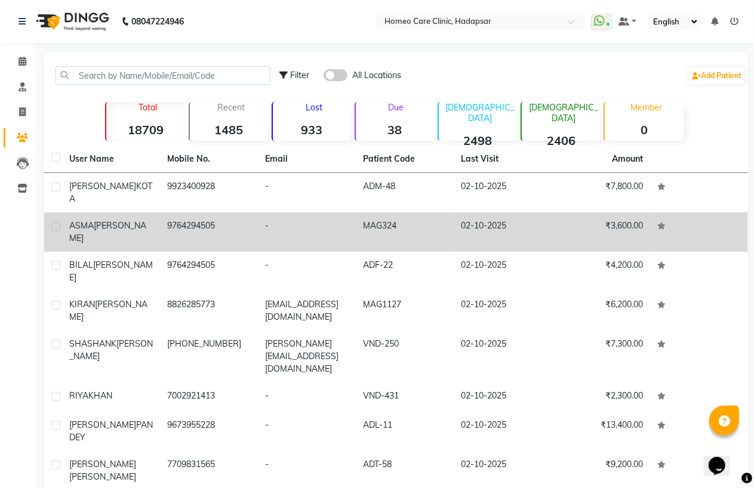
click at [152, 228] on div "[PERSON_NAME]" at bounding box center [111, 232] width 84 height 25
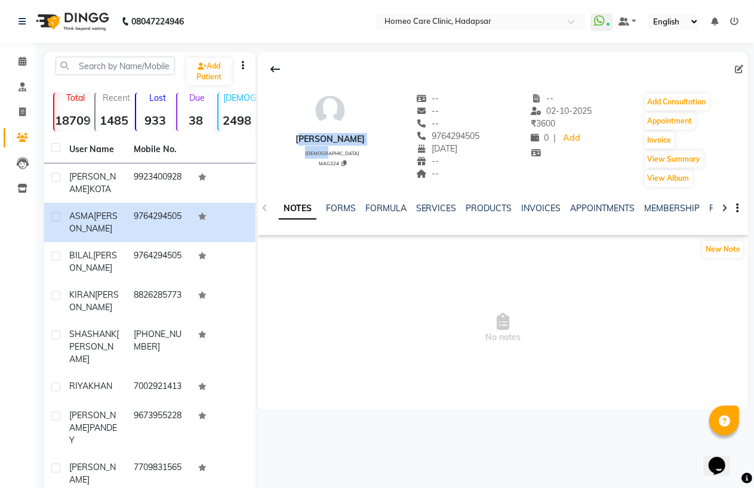
drag, startPoint x: 296, startPoint y: 141, endPoint x: 384, endPoint y: 147, distance: 88.6
click at [384, 147] on div "ASMA GUNWAN female MAG324 -- -- -- 9764294505 01-01-1985 -- -- -- 02-10-2025 ₹ …" at bounding box center [503, 134] width 490 height 107
click at [306, 139] on div "ASMA GUNWAN" at bounding box center [330, 139] width 69 height 13
drag, startPoint x: 294, startPoint y: 141, endPoint x: 377, endPoint y: 142, distance: 83.0
click at [377, 142] on div "ASMA GUNWAN female MAG324 -- -- -- 9764294505 01-01-1985 -- -- -- 02-10-2025 ₹ …" at bounding box center [503, 134] width 490 height 107
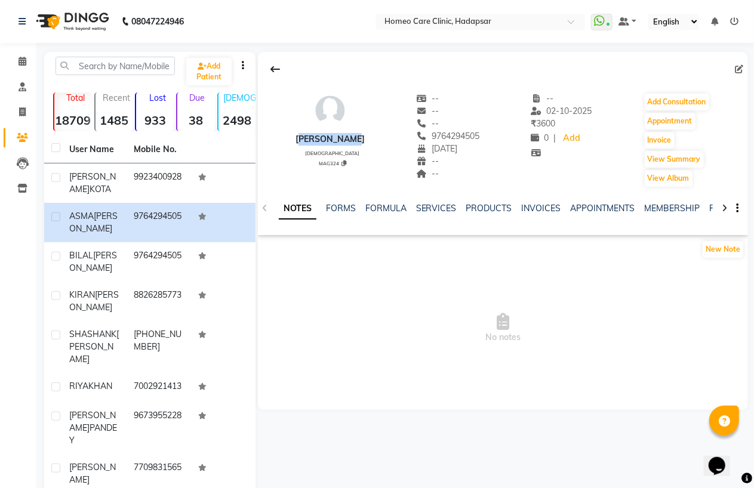
copy div "ASMA GUNWAN"
click at [155, 63] on input "text" at bounding box center [115, 66] width 119 height 19
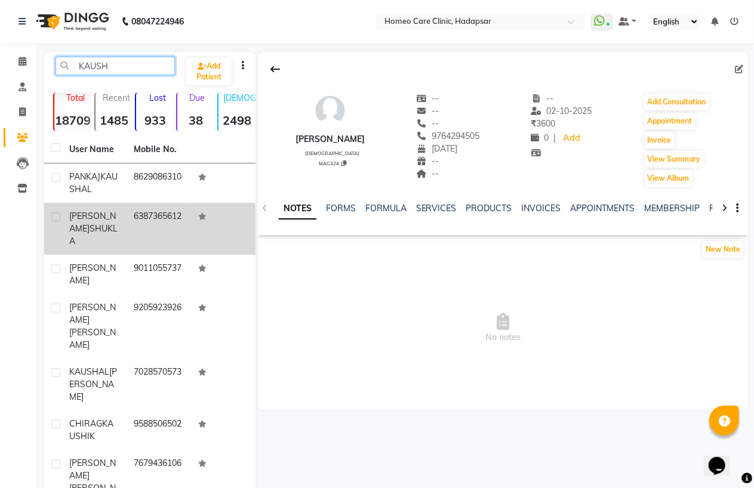
type input "KAUSH"
click at [128, 222] on td "6387365612" at bounding box center [159, 229] width 64 height 52
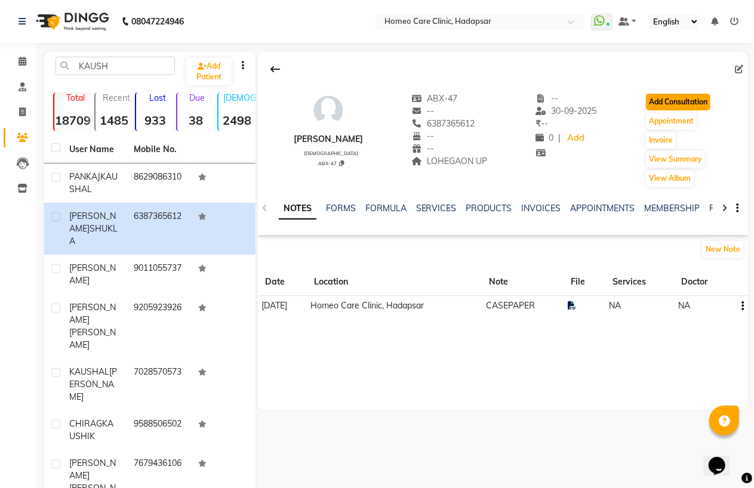
click at [703, 107] on button "Add Consultation" at bounding box center [678, 102] width 64 height 17
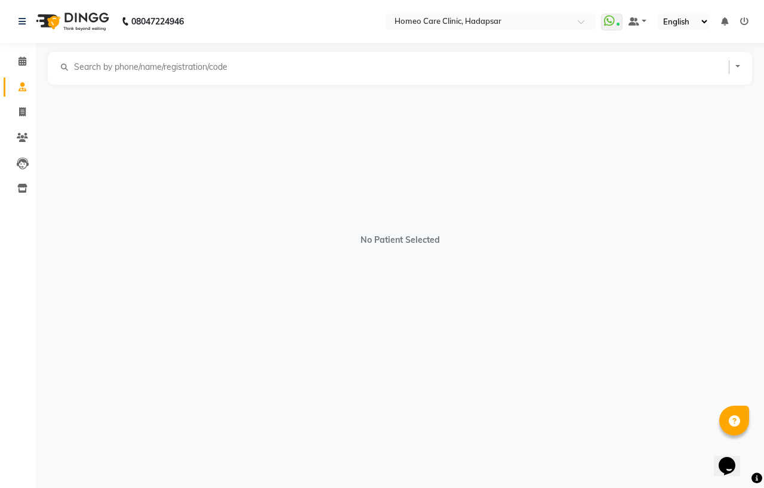
select select "[DEMOGRAPHIC_DATA]"
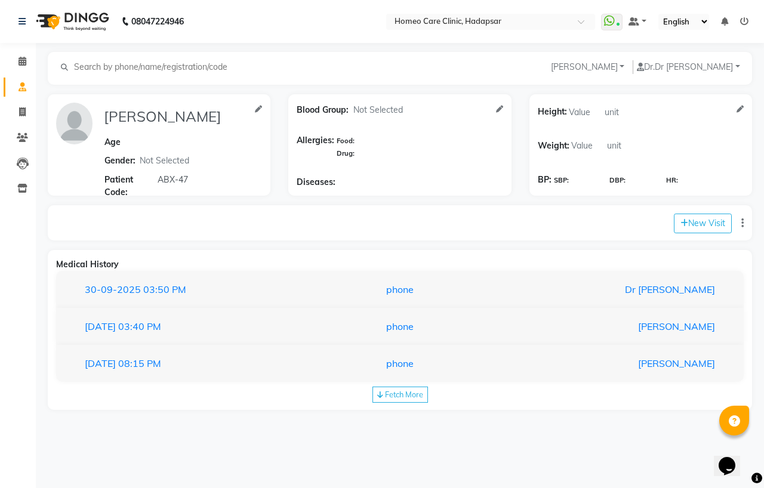
click at [251, 303] on div "30-09-2025 03:50 PM phone Dr Pooja Doshi" at bounding box center [400, 290] width 688 height 38
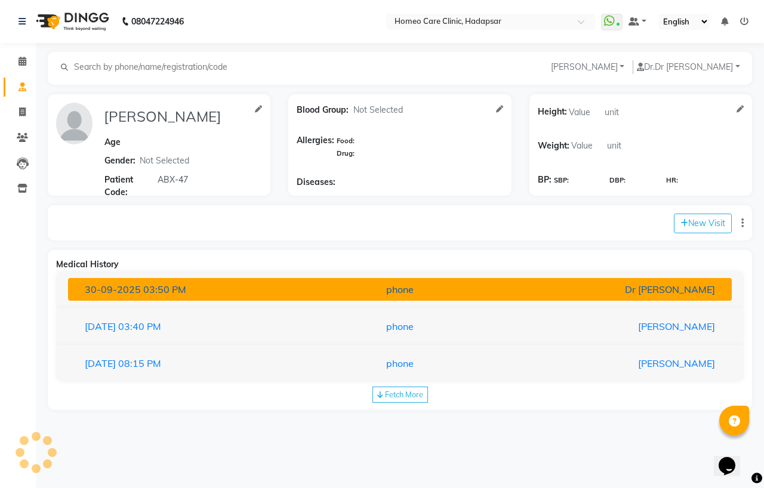
click at [256, 294] on div "30-09-2025 03:50 PM" at bounding box center [184, 289] width 216 height 14
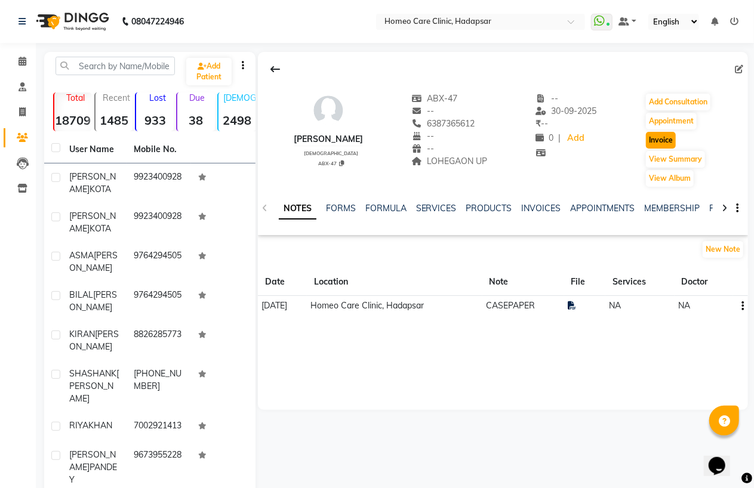
click at [668, 145] on button "Invoice" at bounding box center [661, 140] width 30 height 17
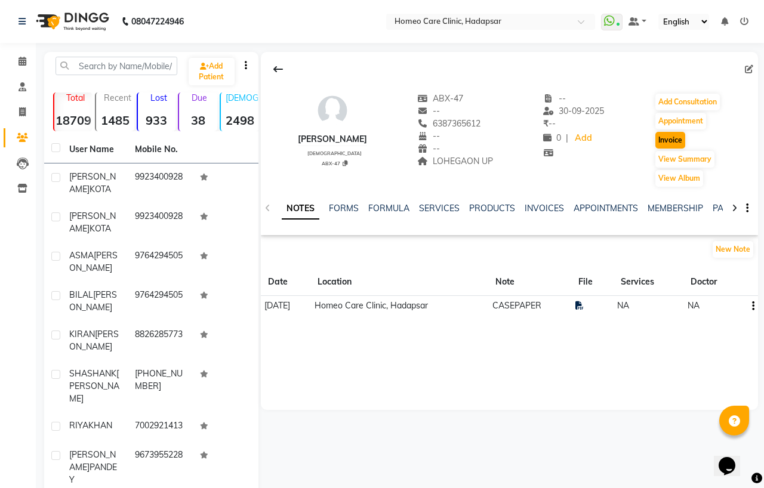
select select "7485"
select select "service"
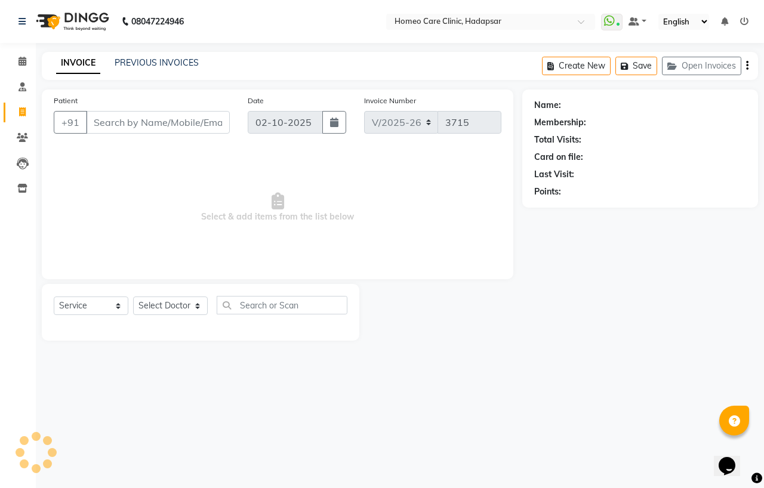
type input "6387365612"
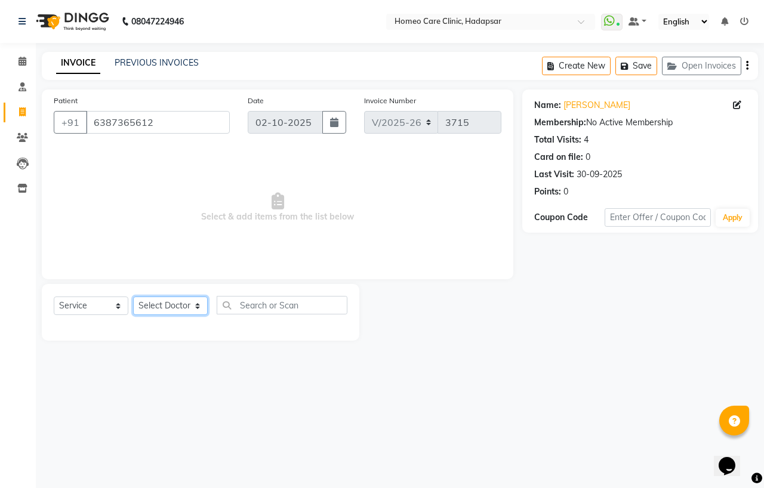
click at [191, 306] on select "Select Doctor Dingg Support [PERSON_NAME] [PERSON_NAME] [PERSON_NAME] [PERSON_N…" at bounding box center [170, 306] width 75 height 19
select select "65961"
click at [133, 297] on select "Select Doctor Dingg Support [PERSON_NAME] [PERSON_NAME] [PERSON_NAME] [PERSON_N…" at bounding box center [170, 306] width 75 height 19
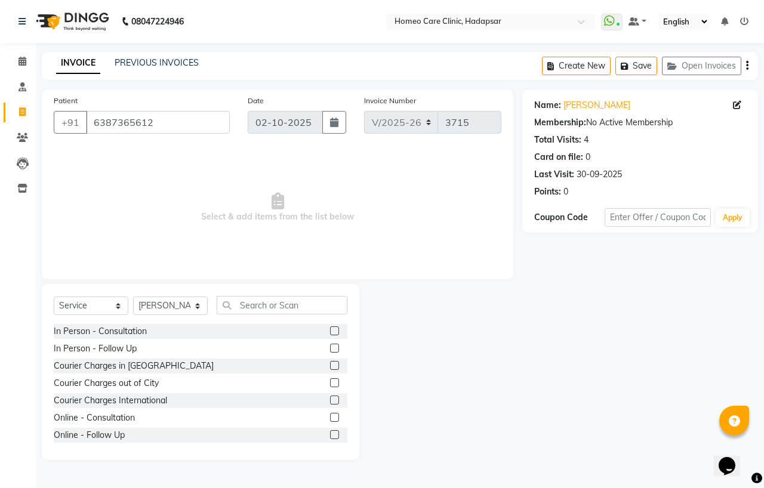
click at [330, 384] on label at bounding box center [334, 383] width 9 height 9
click at [330, 384] on input "checkbox" at bounding box center [334, 384] width 8 height 8
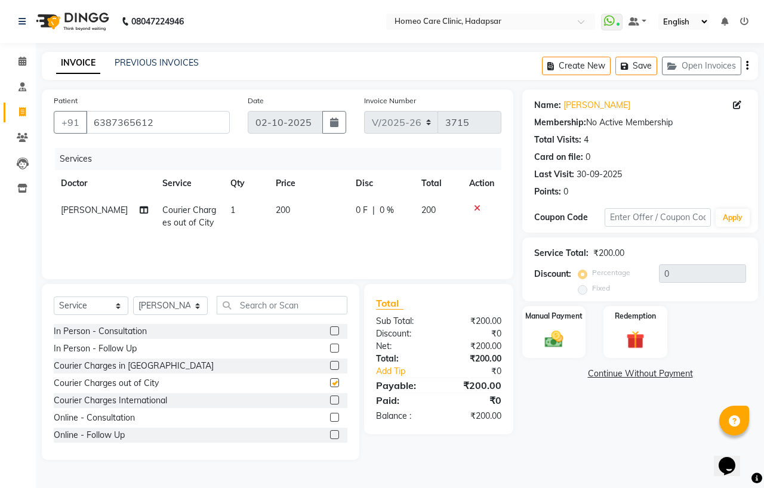
checkbox input "false"
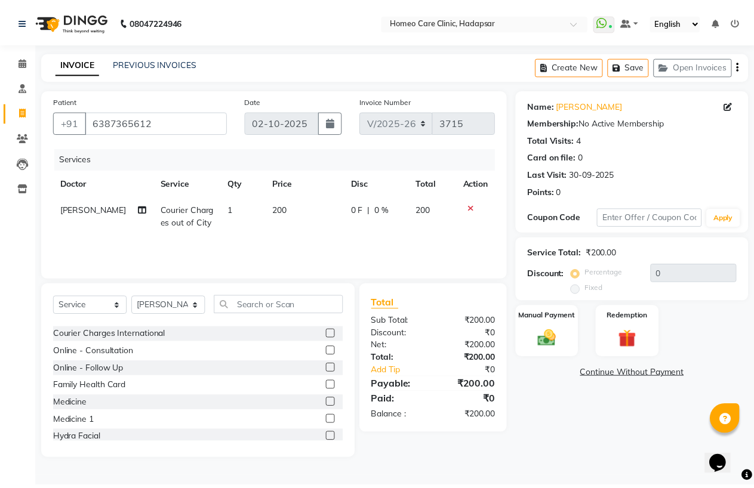
scroll to position [66, 0]
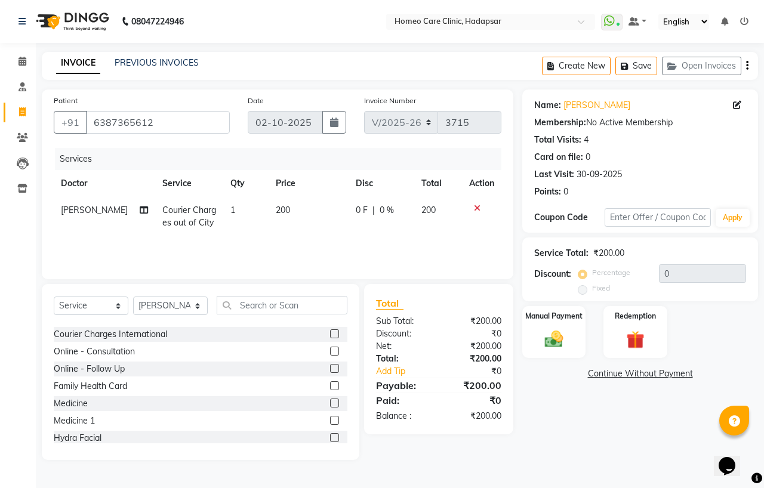
click at [330, 403] on label at bounding box center [334, 403] width 9 height 9
click at [330, 403] on input "checkbox" at bounding box center [334, 404] width 8 height 8
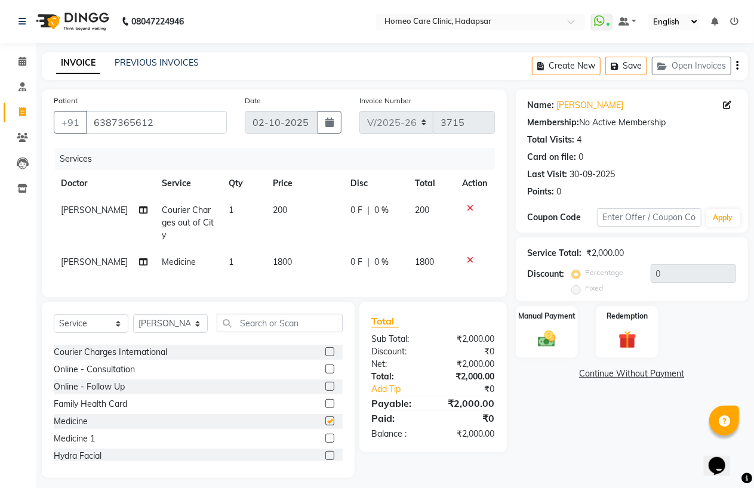
click at [289, 249] on td "1800" at bounding box center [305, 262] width 78 height 27
checkbox input "false"
select select "65961"
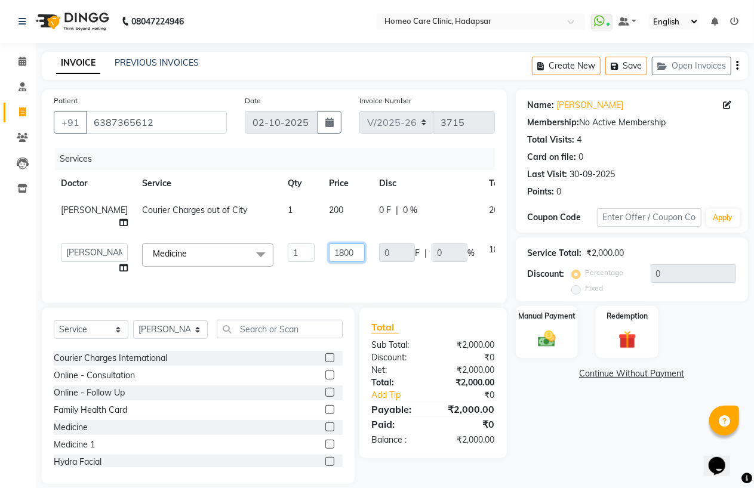
click at [329, 262] on input "1800" at bounding box center [347, 253] width 36 height 19
type input "3600"
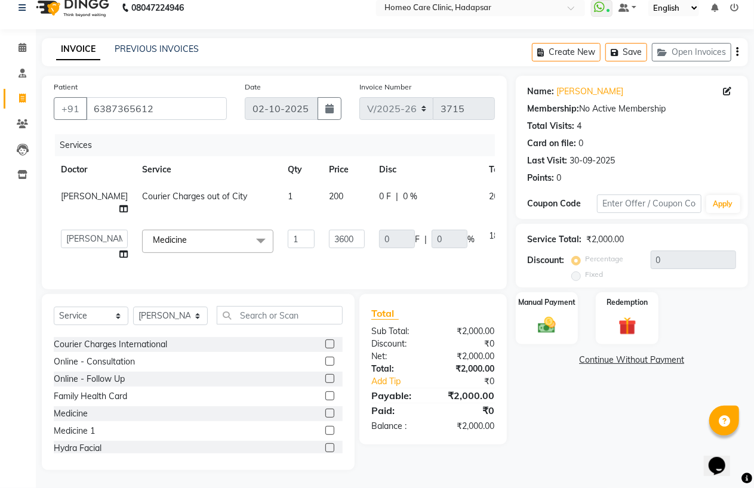
scroll to position [17, 0]
click at [576, 400] on div "Name: Kaushiki Shukla Membership: No Active Membership Total Visits: 4 Card on …" at bounding box center [636, 273] width 241 height 395
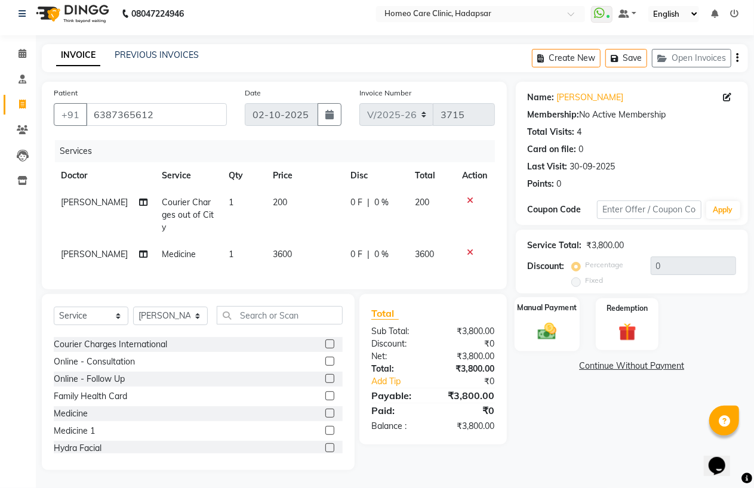
click at [542, 327] on img at bounding box center [547, 331] width 30 height 21
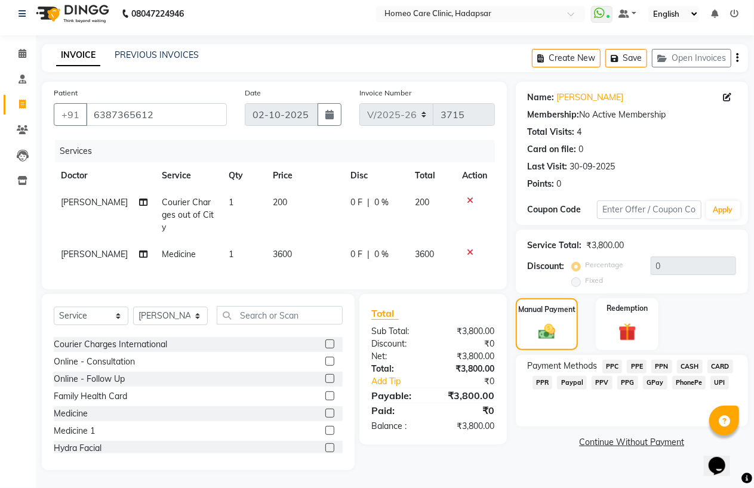
click at [617, 360] on span "PPC" at bounding box center [613, 367] width 20 height 14
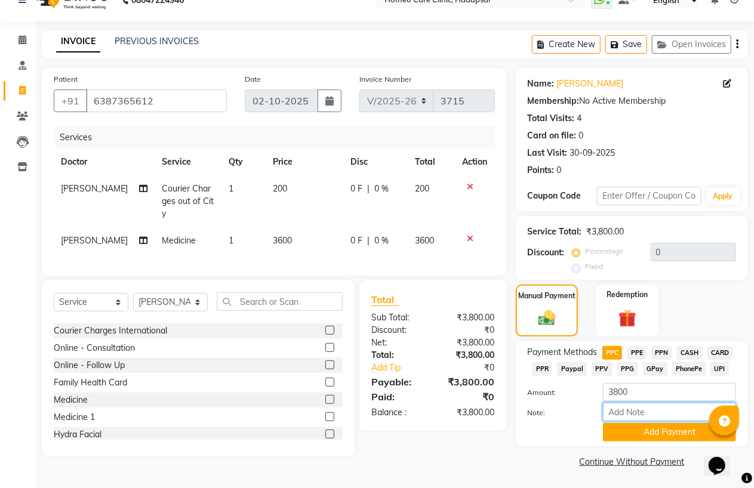
click at [623, 414] on input "Note:" at bounding box center [669, 412] width 133 height 19
type input "PPC"
click at [620, 440] on button "Add Payment" at bounding box center [669, 432] width 133 height 19
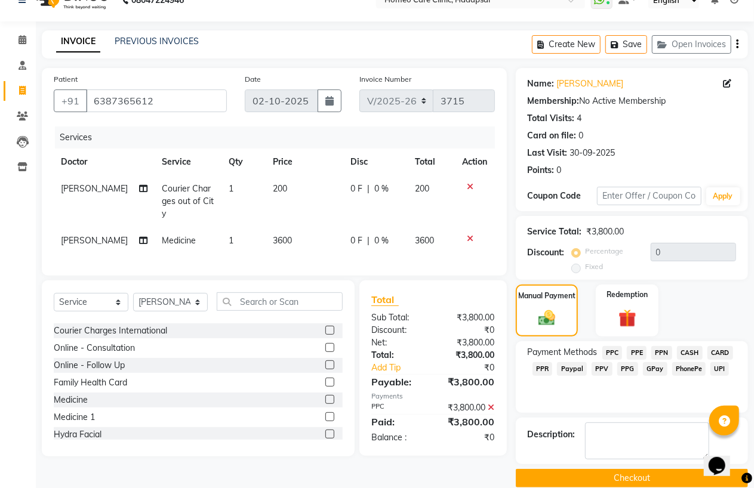
click at [609, 478] on button "Checkout" at bounding box center [632, 478] width 232 height 19
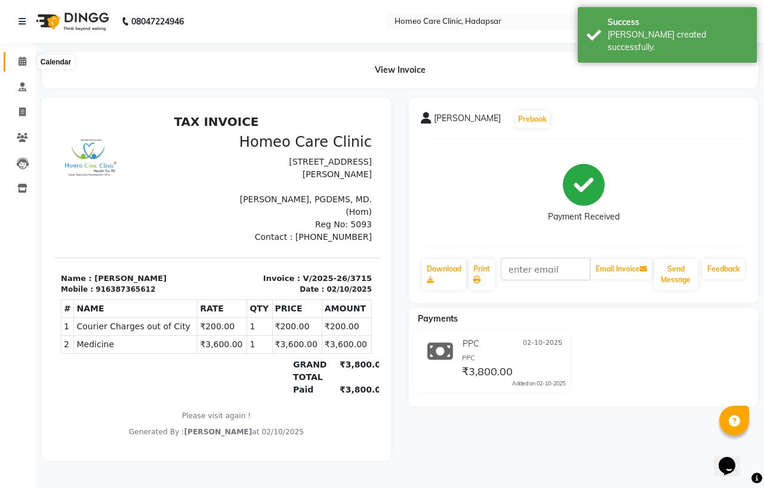
click at [21, 66] on icon at bounding box center [23, 61] width 8 height 9
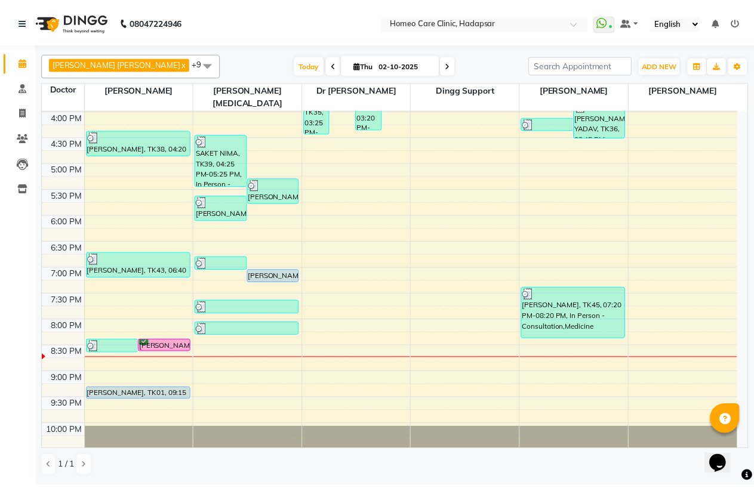
scroll to position [385, 0]
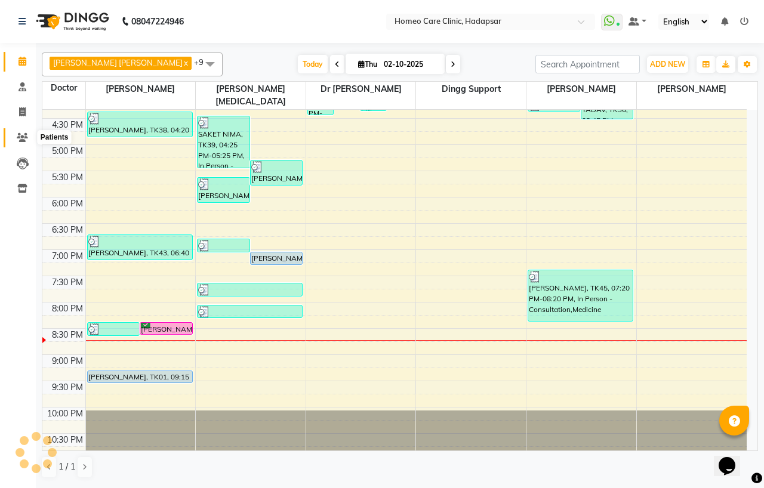
click at [19, 136] on icon at bounding box center [22, 137] width 11 height 9
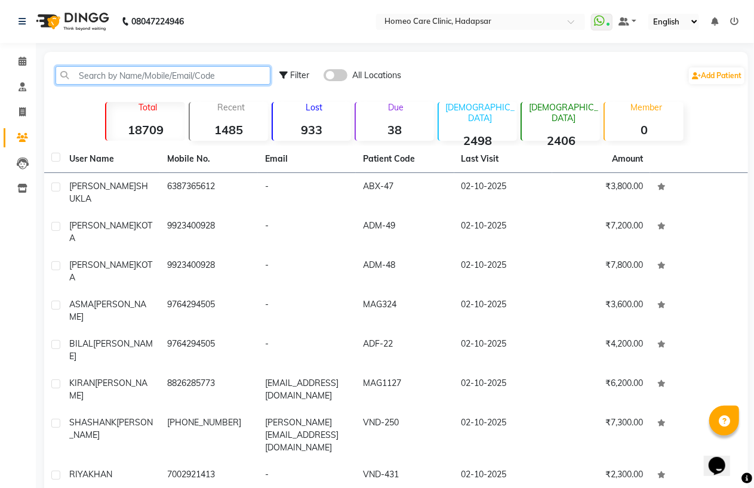
click at [110, 76] on input "text" at bounding box center [163, 75] width 215 height 19
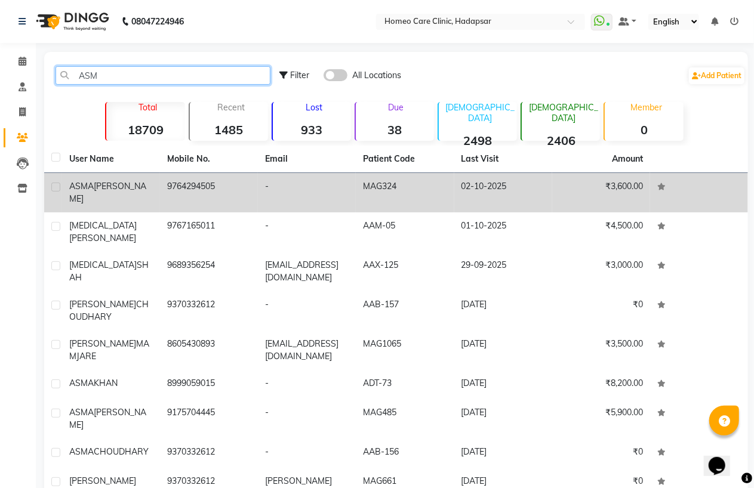
type input "ASM"
drag, startPoint x: 146, startPoint y: 193, endPoint x: 215, endPoint y: 190, distance: 69.4
click at [146, 194] on td "ASMA GUNWAN" at bounding box center [111, 192] width 98 height 39
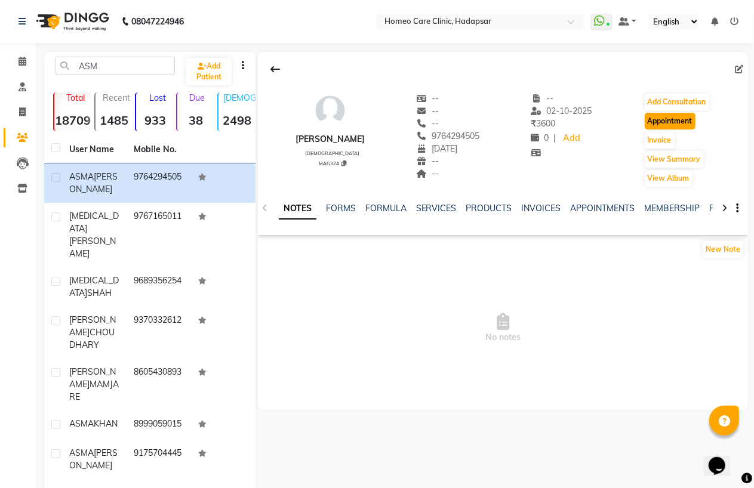
click at [661, 127] on button "Appointment" at bounding box center [670, 121] width 51 height 17
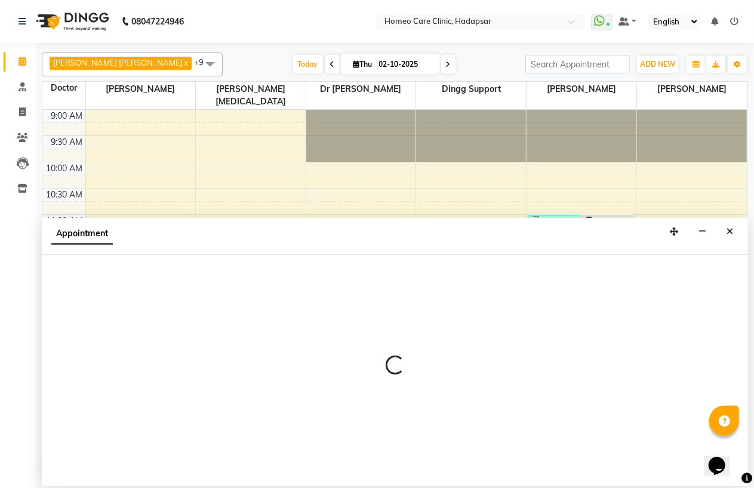
select select "tentative"
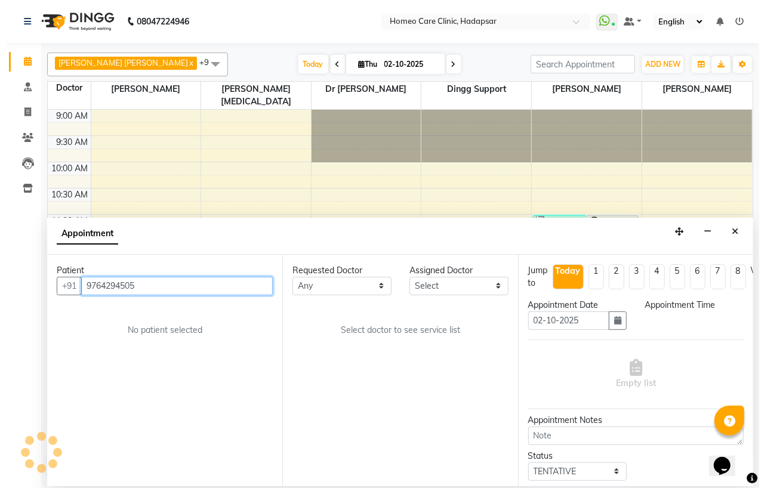
scroll to position [385, 0]
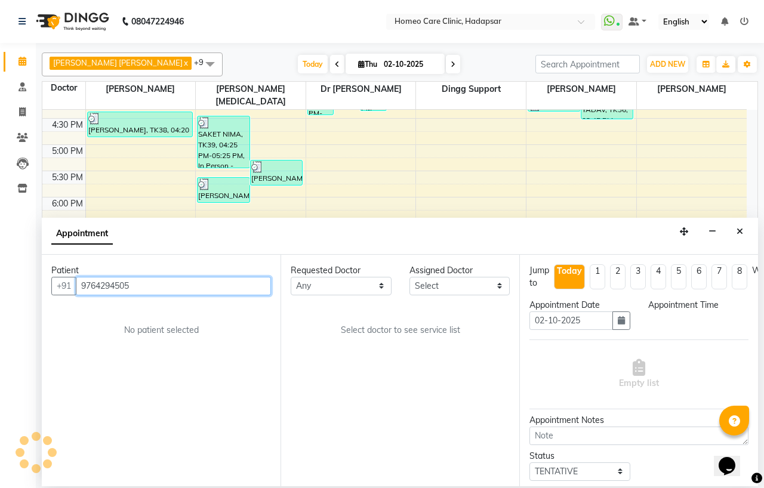
select select "600"
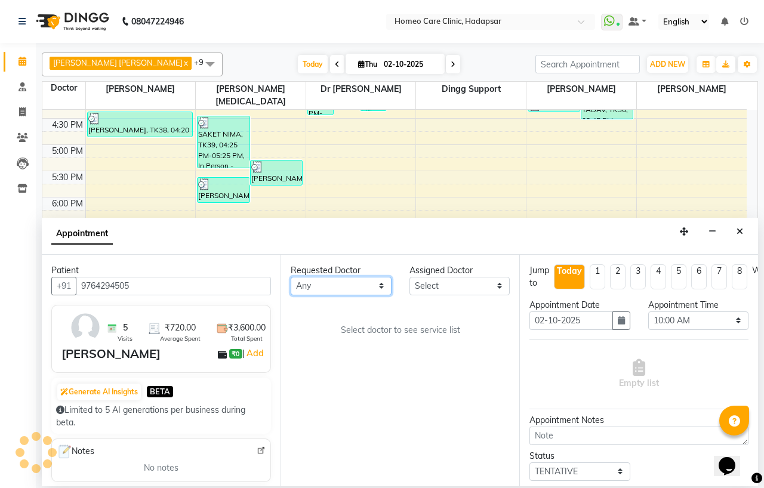
drag, startPoint x: 333, startPoint y: 285, endPoint x: 333, endPoint y: 276, distance: 9.6
click at [333, 285] on select "Any Dingg Support [PERSON_NAME] [PERSON_NAME] [PERSON_NAME] [PERSON_NAME][MEDIC…" at bounding box center [341, 286] width 101 height 19
select select "65961"
click at [291, 277] on select "Any Dingg Support [PERSON_NAME] [PERSON_NAME] [PERSON_NAME] [PERSON_NAME][MEDIC…" at bounding box center [341, 286] width 101 height 19
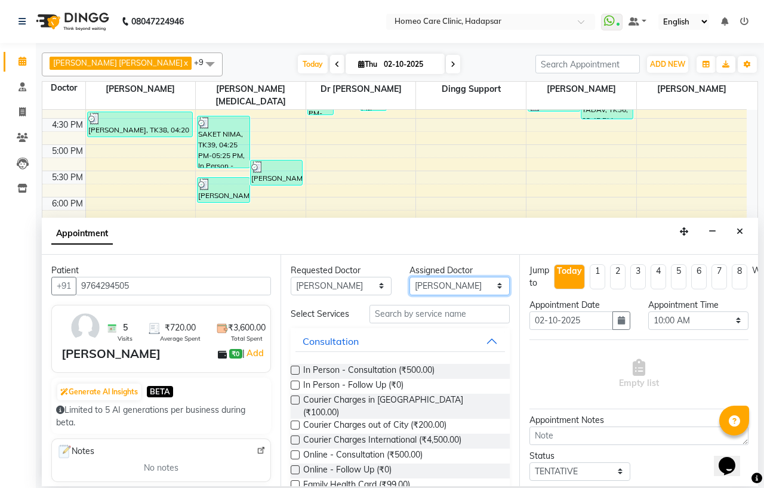
click at [438, 289] on select "Select Dingg Support Dr Anisa Choudhary Dr Faraz Choudhary Dr Komal Saste Dr Ni…" at bounding box center [460, 286] width 101 height 19
select select "65966"
click at [410, 277] on select "Select Dingg Support Dr Anisa Choudhary Dr Faraz Choudhary Dr Komal Saste Dr Ni…" at bounding box center [460, 286] width 101 height 19
click at [347, 393] on span "In Person - Follow Up (₹0)" at bounding box center [353, 386] width 100 height 15
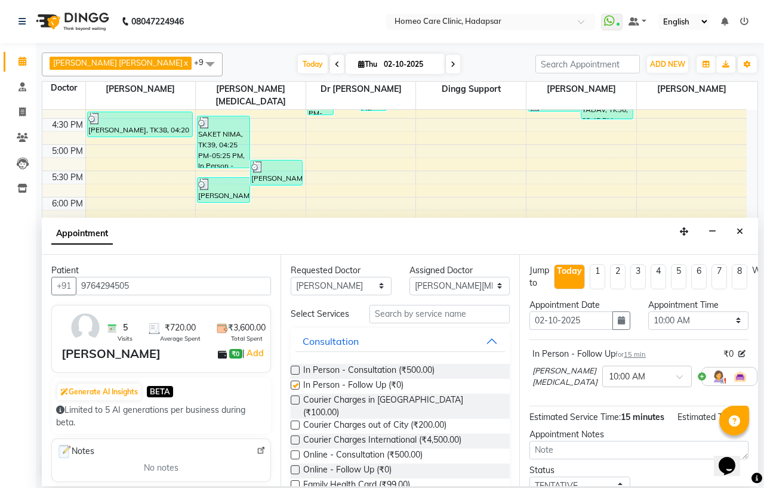
checkbox input "false"
click at [666, 317] on select "Select 10:00 AM 10:05 AM 10:10 AM 10:15 AM 10:20 AM 10:25 AM 10:30 AM 10:35 AM …" at bounding box center [699, 321] width 101 height 19
select select "1230"
click at [649, 312] on select "Select 10:00 AM 10:05 AM 10:10 AM 10:15 AM 10:20 AM 10:25 AM 10:30 AM 10:35 AM …" at bounding box center [699, 321] width 101 height 19
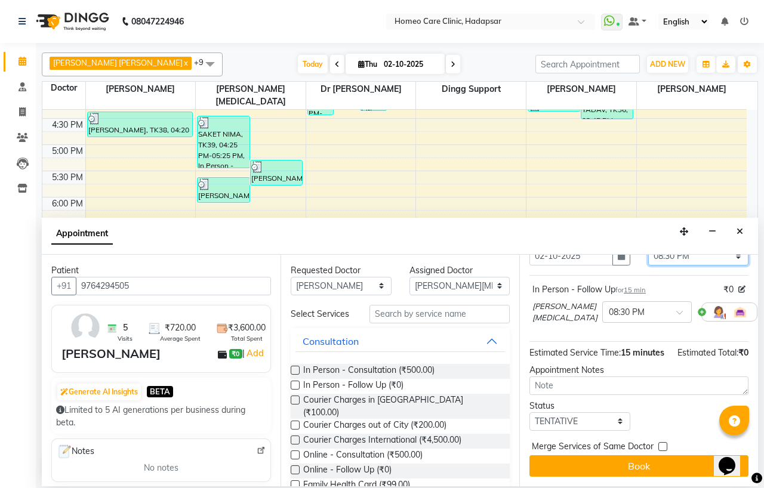
scroll to position [99, 0]
click at [587, 416] on select "Select TENTATIVE CONFIRM CHECK-IN UPCOMING" at bounding box center [580, 422] width 101 height 19
select select "confirm booking"
click at [530, 413] on select "Select TENTATIVE CONFIRM CHECK-IN UPCOMING" at bounding box center [580, 422] width 101 height 19
drag, startPoint x: 581, startPoint y: 458, endPoint x: 449, endPoint y: 407, distance: 141.6
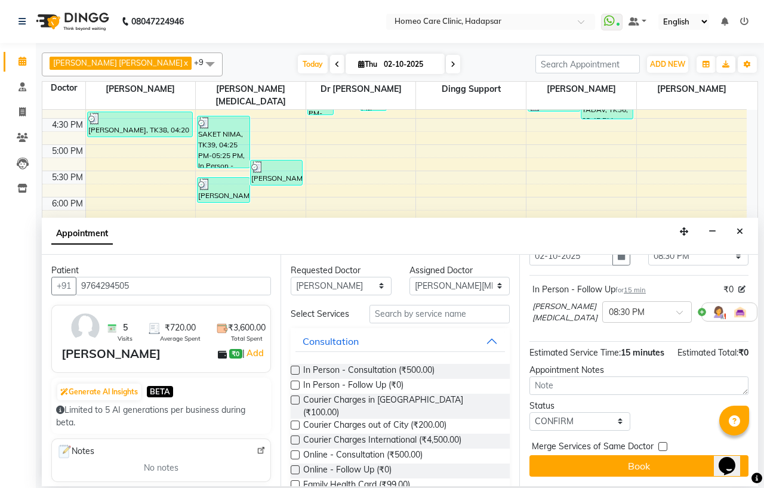
click at [581, 459] on button "Book" at bounding box center [639, 466] width 219 height 21
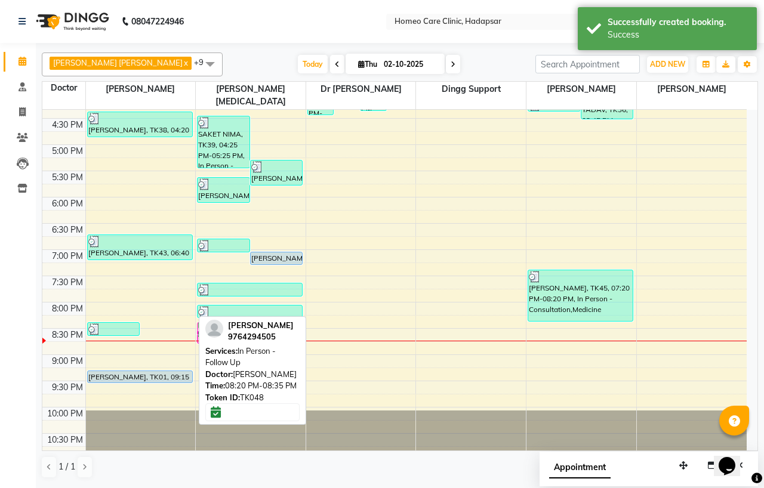
drag, startPoint x: 165, startPoint y: 311, endPoint x: 245, endPoint y: 315, distance: 80.7
click at [245, 315] on tr "KAUSHIKI SHUKLA, TK49, 08:20 PM-08:36 PM, Courier Charges out of City,Medicine …" at bounding box center [394, 92] width 705 height 735
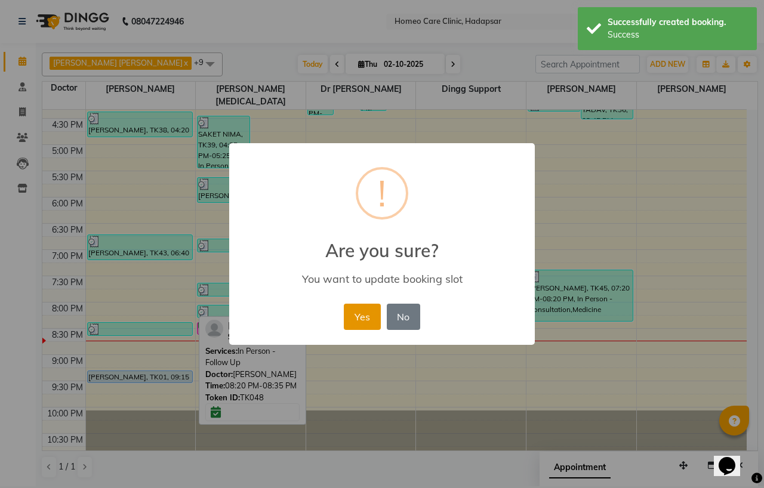
click at [369, 327] on button "Yes" at bounding box center [362, 317] width 36 height 26
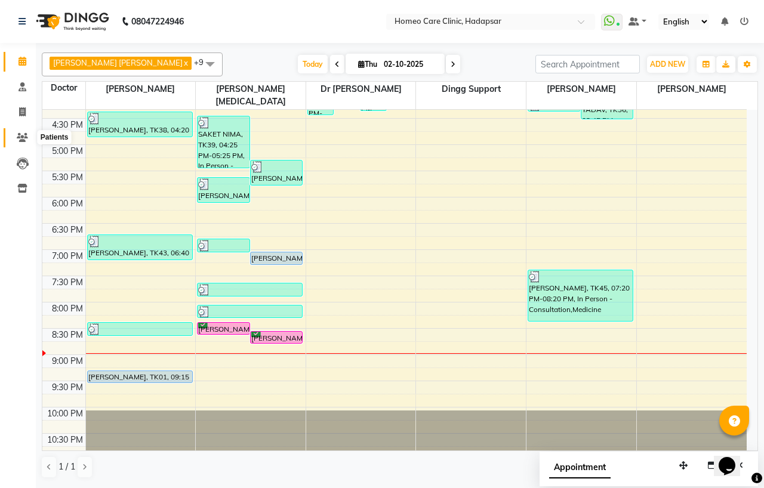
click at [22, 140] on icon at bounding box center [22, 137] width 11 height 9
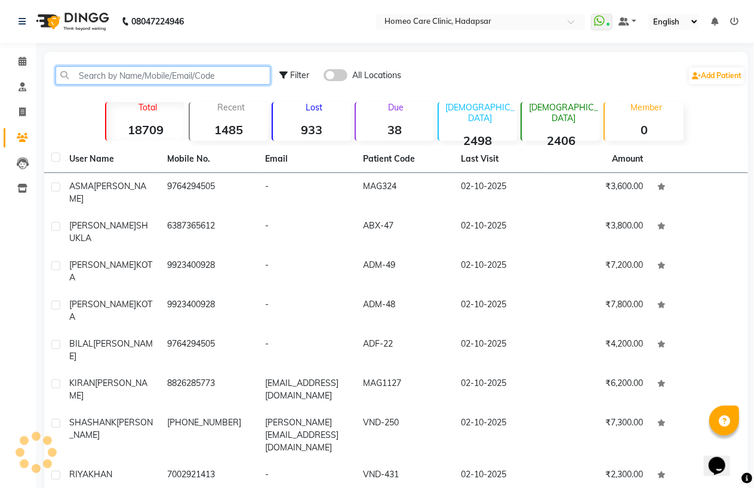
click at [105, 79] on input "text" at bounding box center [163, 75] width 215 height 19
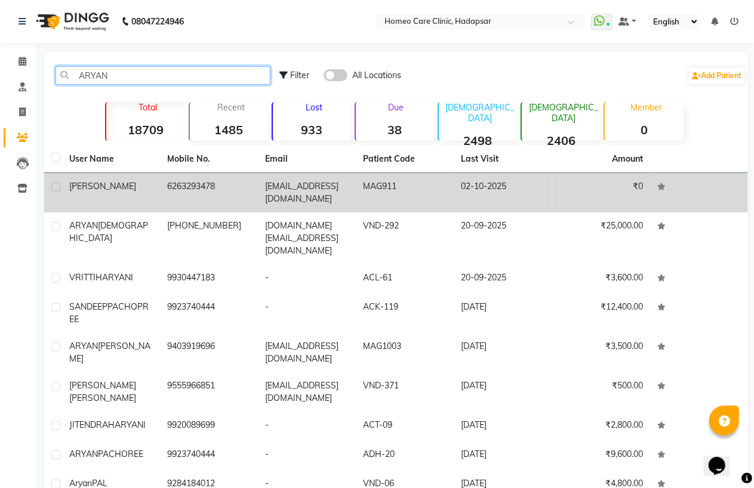
type input "ARYAN"
click at [185, 183] on td "6263293478" at bounding box center [209, 192] width 98 height 39
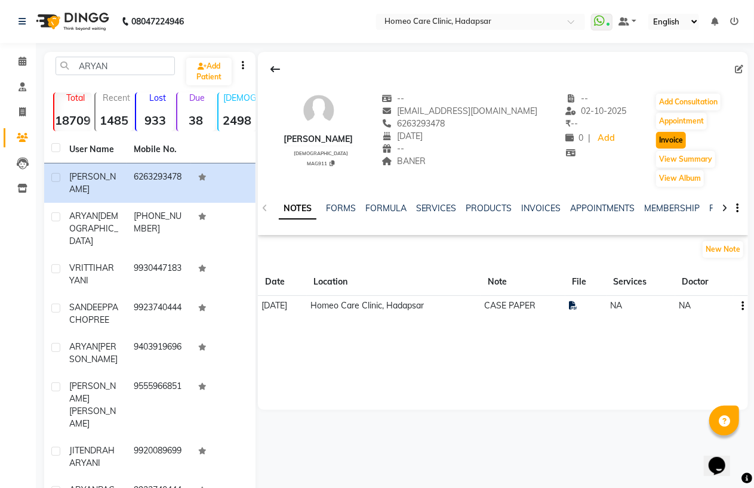
click at [666, 140] on button "Invoice" at bounding box center [671, 140] width 30 height 17
select select "service"
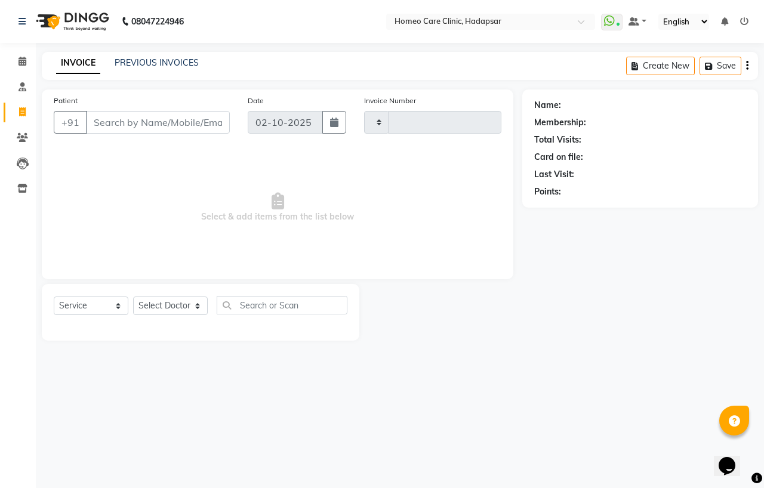
type input "3716"
select select "7485"
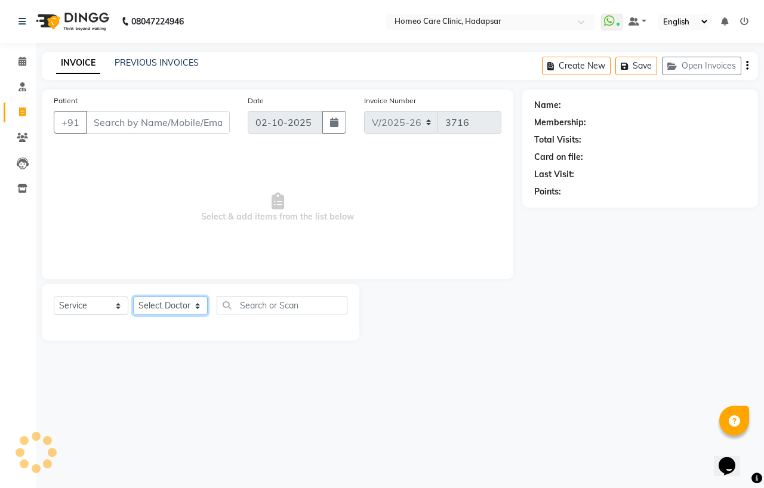
type input "6263293478"
click at [180, 303] on select "Select Doctor" at bounding box center [170, 306] width 75 height 19
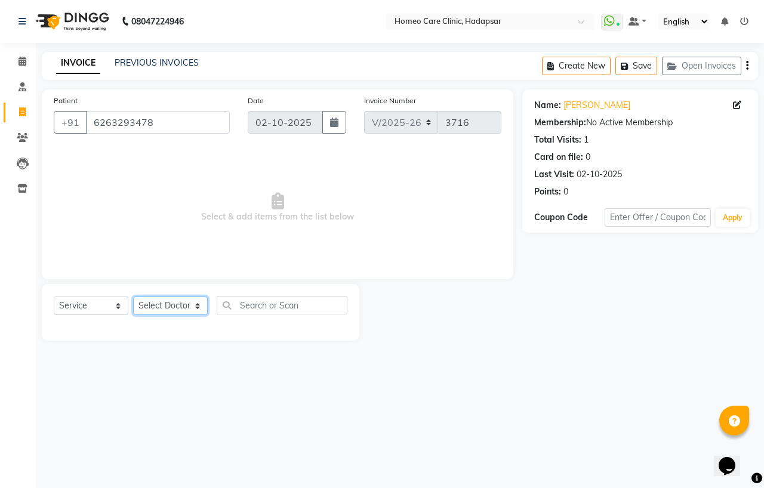
click at [177, 311] on select "Select Doctor Dingg Support [PERSON_NAME] [PERSON_NAME] [PERSON_NAME] [PERSON_N…" at bounding box center [170, 306] width 75 height 19
click at [178, 309] on select "Select Doctor Dingg Support [PERSON_NAME] [PERSON_NAME] [PERSON_NAME] [PERSON_N…" at bounding box center [170, 306] width 75 height 19
select select "65961"
click at [133, 297] on select "Select Doctor Dingg Support [PERSON_NAME] [PERSON_NAME] [PERSON_NAME] [PERSON_N…" at bounding box center [170, 306] width 75 height 19
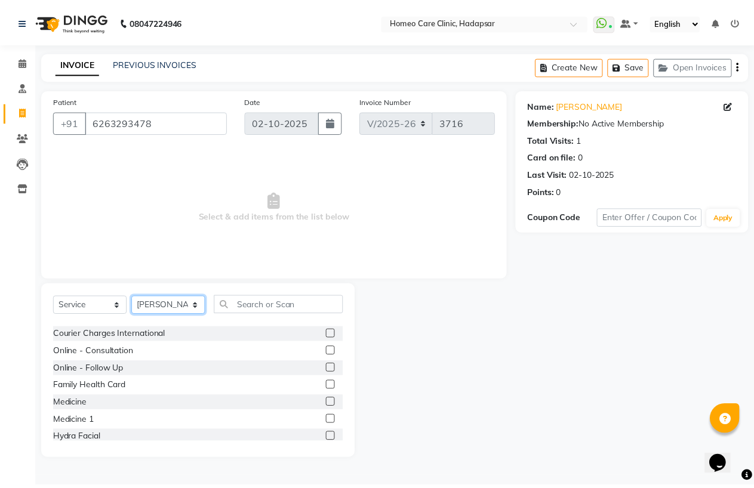
scroll to position [66, 0]
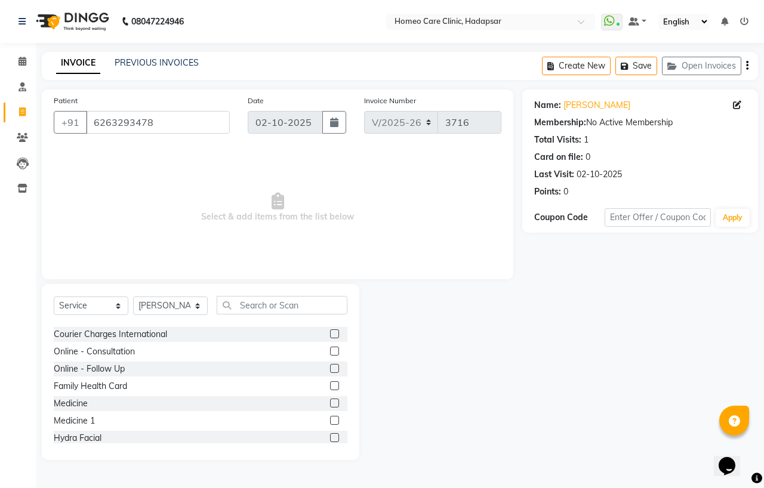
click at [330, 401] on label at bounding box center [334, 403] width 9 height 9
click at [330, 401] on input "checkbox" at bounding box center [334, 404] width 8 height 8
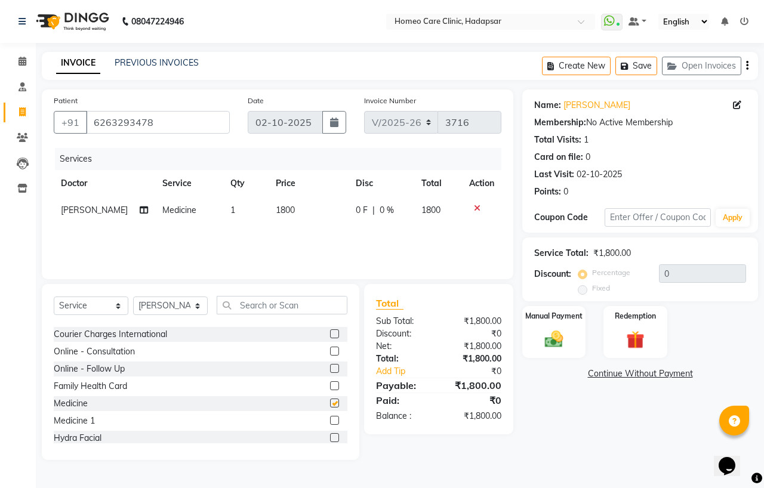
checkbox input "false"
click at [560, 343] on img at bounding box center [554, 339] width 31 height 22
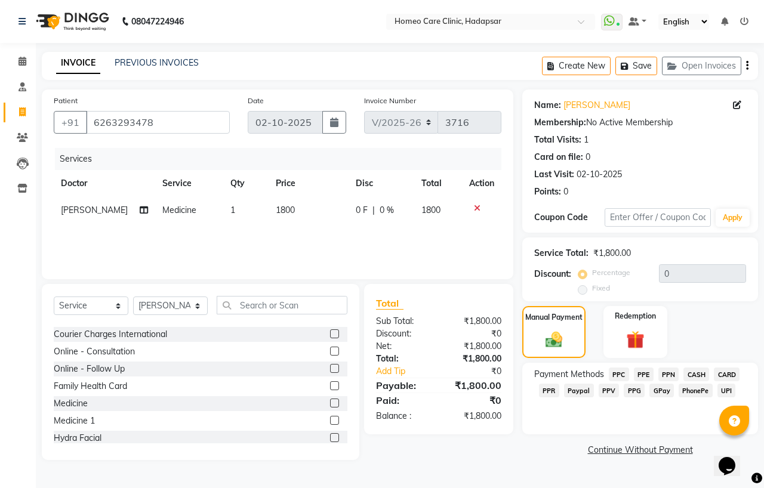
click at [614, 375] on span "PPC" at bounding box center [619, 375] width 20 height 14
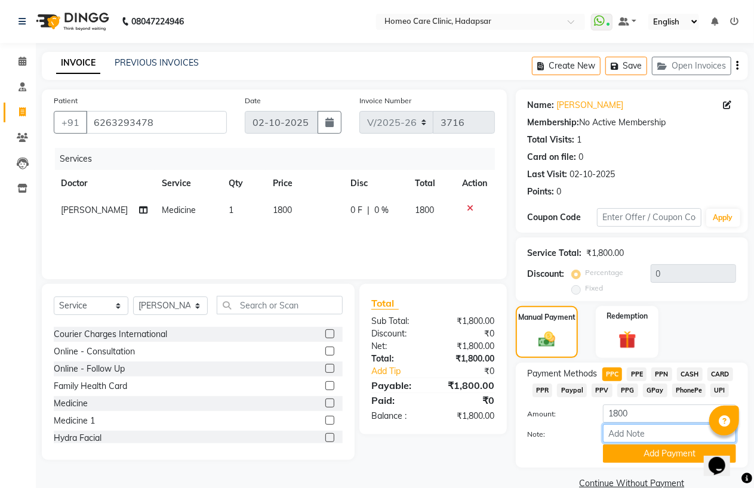
drag, startPoint x: 632, startPoint y: 434, endPoint x: 639, endPoint y: 415, distance: 19.9
click at [632, 434] on input "Note:" at bounding box center [669, 434] width 133 height 19
type input "PPC"
click at [656, 454] on button "Add Payment" at bounding box center [669, 454] width 133 height 19
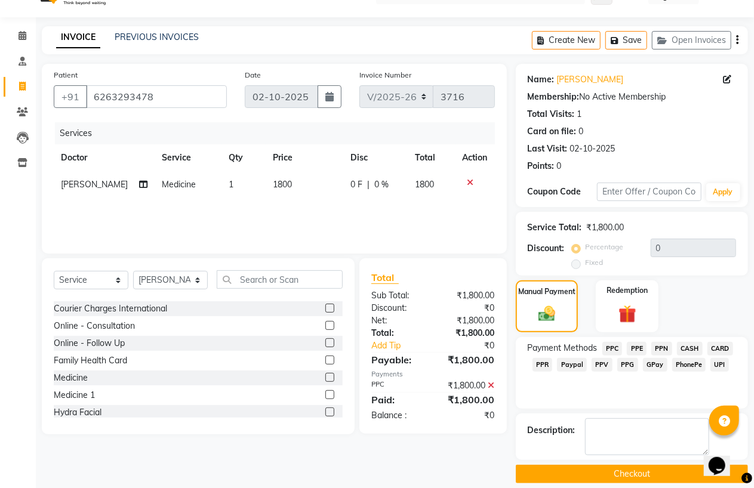
scroll to position [38, 0]
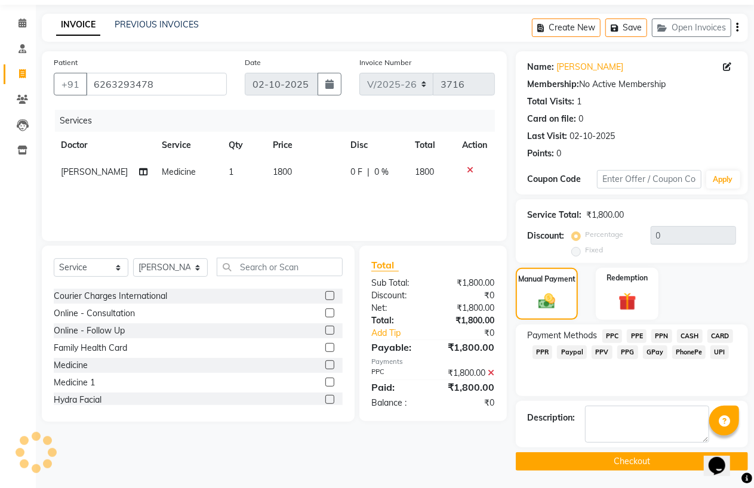
click at [652, 461] on button "Checkout" at bounding box center [632, 462] width 232 height 19
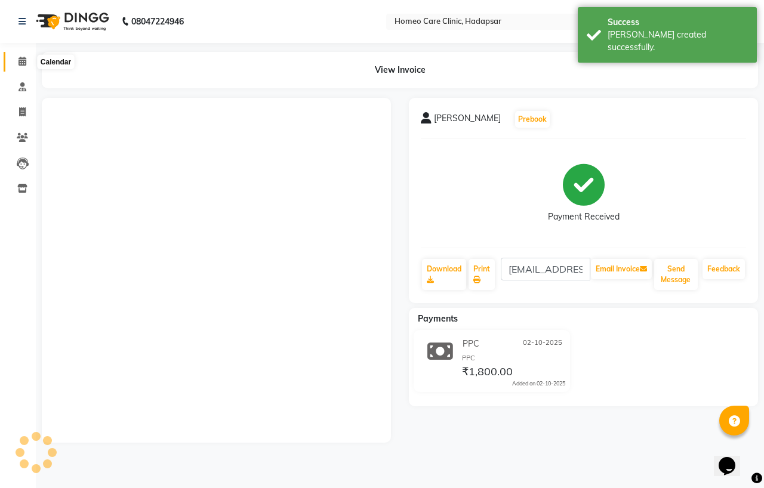
click at [23, 61] on icon at bounding box center [23, 61] width 8 height 9
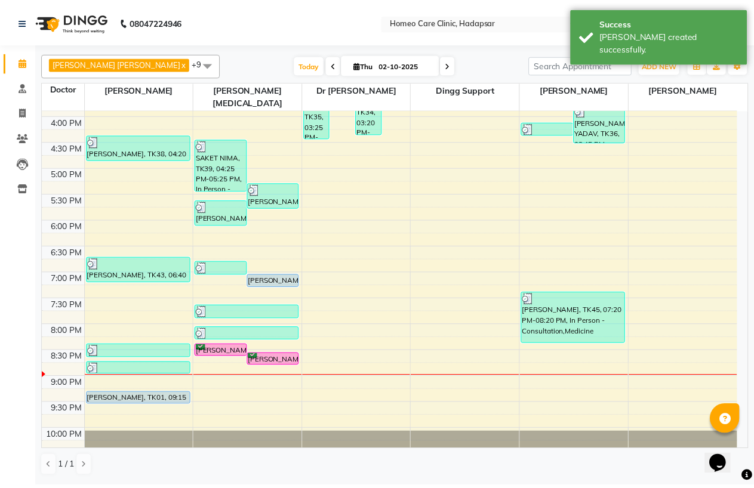
scroll to position [385, 0]
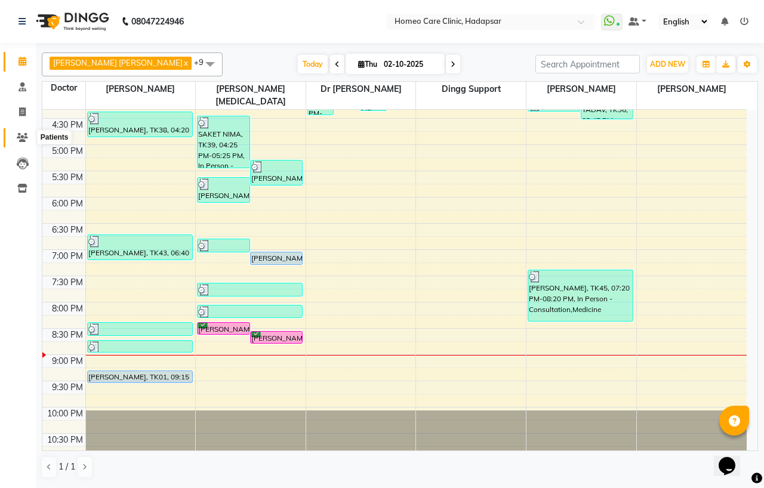
click at [27, 144] on span at bounding box center [22, 138] width 21 height 14
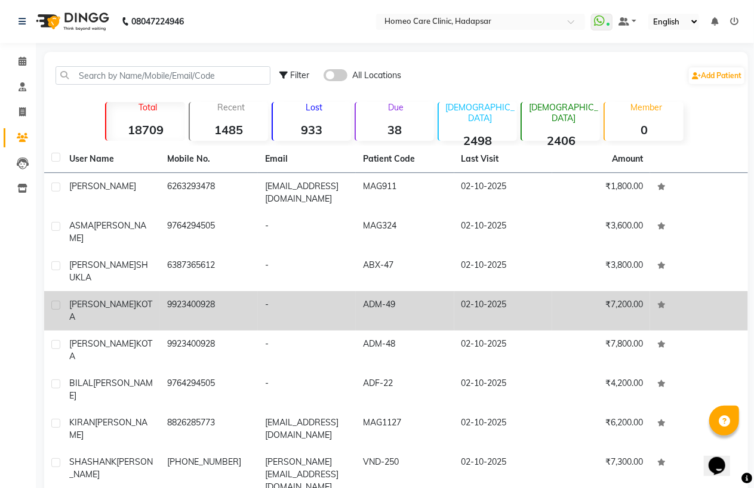
click at [164, 291] on td "9923400928" at bounding box center [209, 310] width 98 height 39
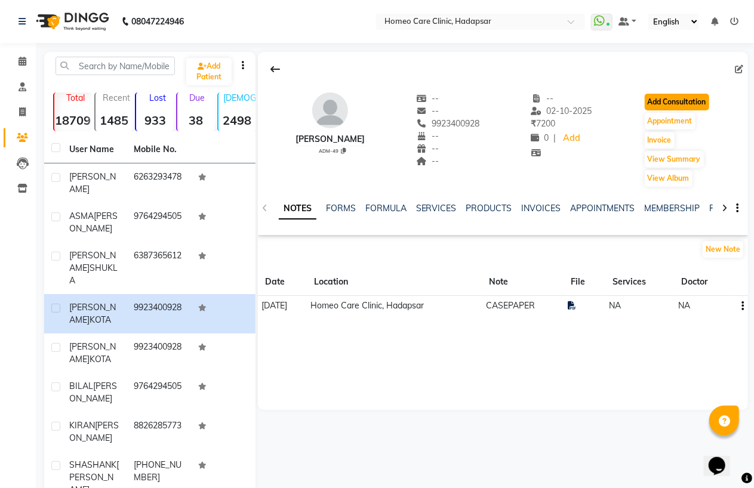
click at [694, 105] on button "Add Consultation" at bounding box center [677, 102] width 64 height 17
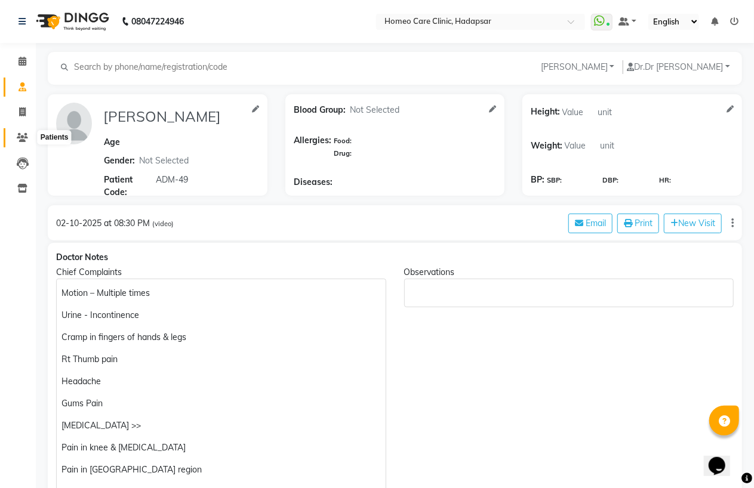
click at [30, 142] on span at bounding box center [22, 138] width 21 height 14
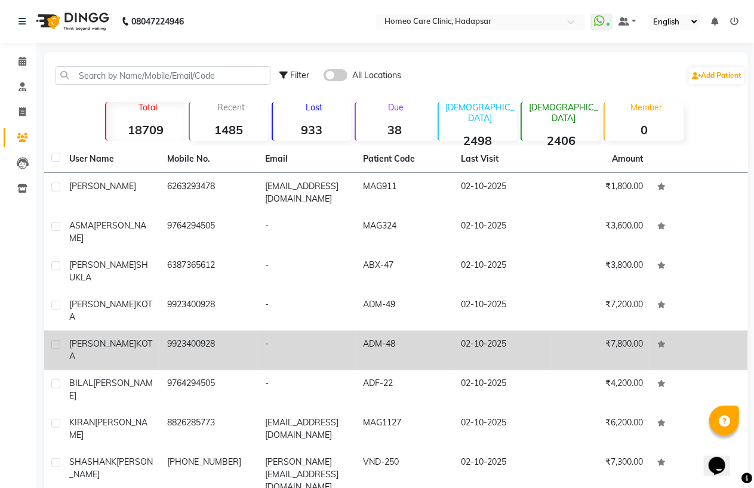
click at [146, 338] on div "JAYPRAKASH RAO KOTA" at bounding box center [111, 350] width 84 height 25
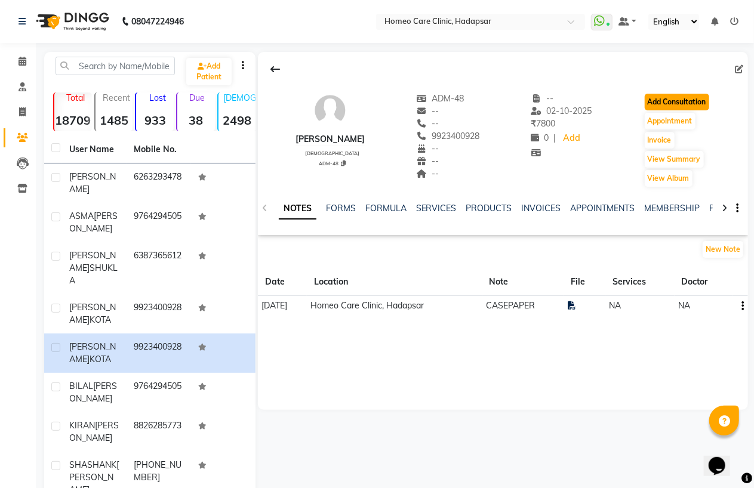
click at [703, 109] on button "Add Consultation" at bounding box center [677, 102] width 64 height 17
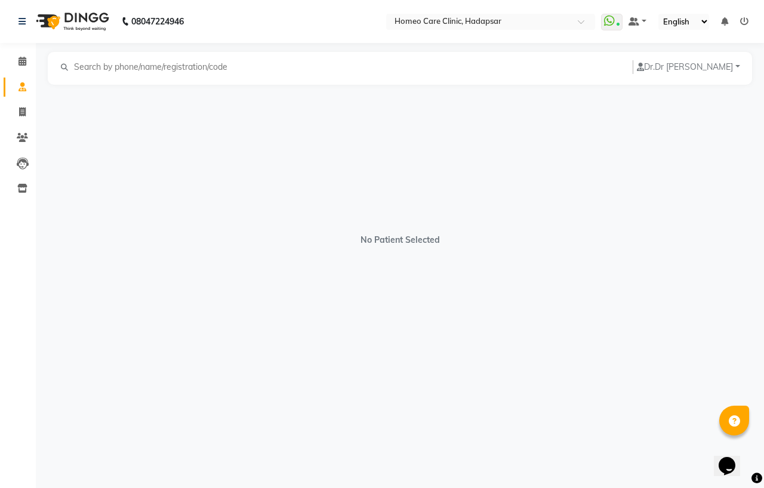
select select "[DEMOGRAPHIC_DATA]"
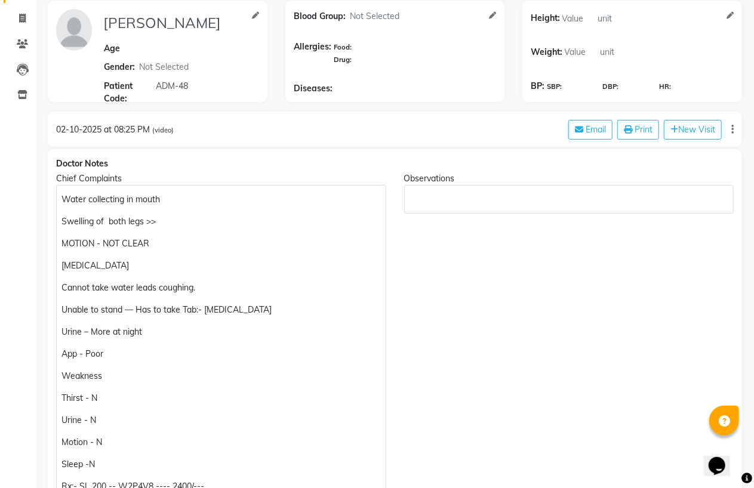
scroll to position [331, 0]
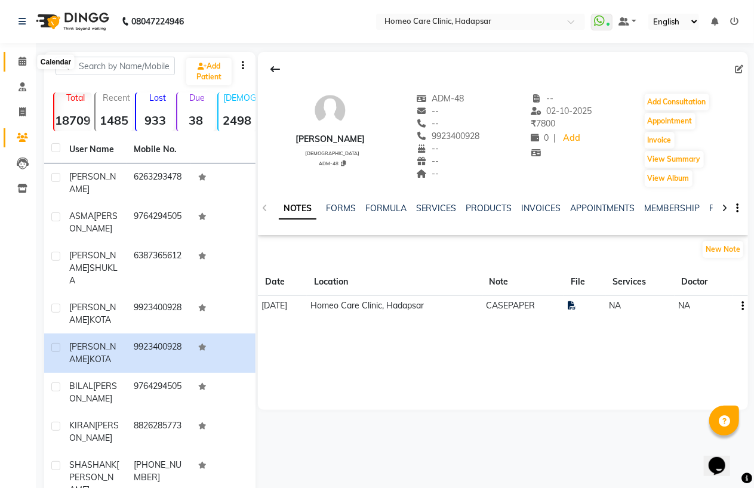
click at [21, 57] on icon at bounding box center [23, 61] width 8 height 9
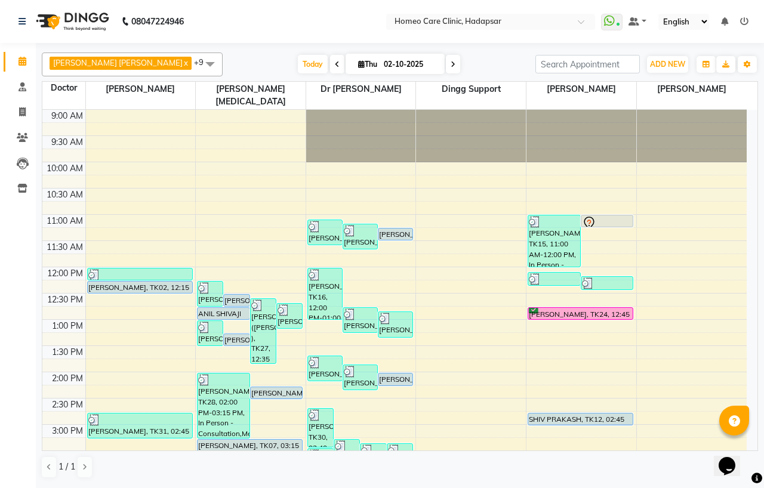
click at [376, 478] on div "1 / 1" at bounding box center [400, 467] width 717 height 23
drag, startPoint x: 22, startPoint y: 131, endPoint x: 30, endPoint y: 127, distance: 9.6
click at [21, 131] on span at bounding box center [22, 138] width 21 height 14
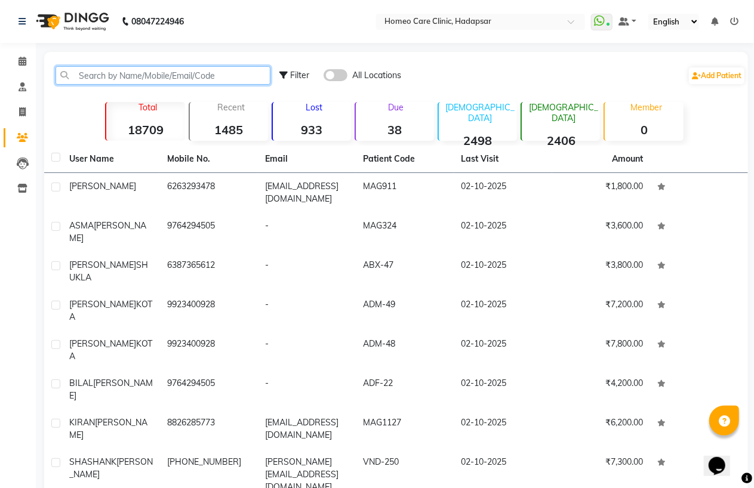
click at [107, 79] on input "text" at bounding box center [163, 75] width 215 height 19
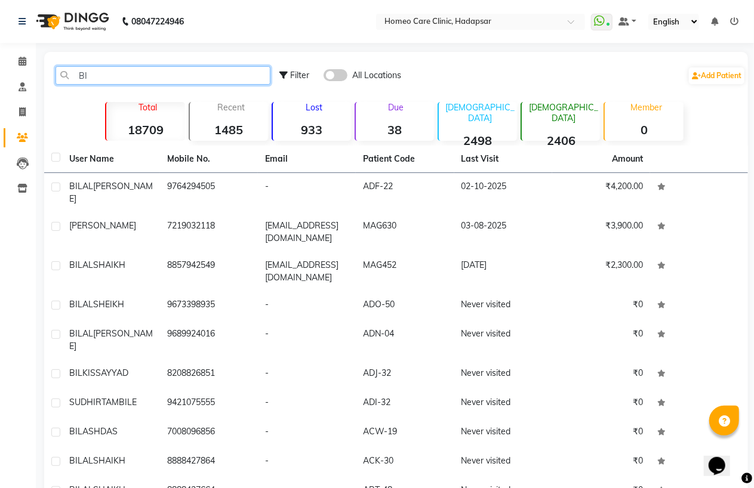
type input "B"
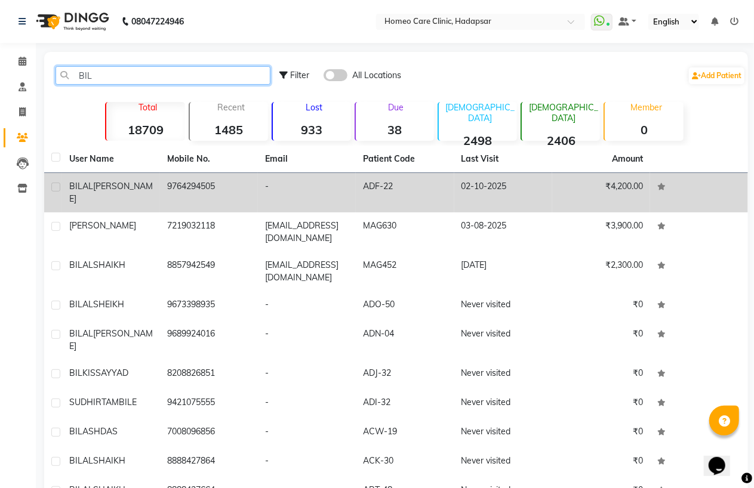
type input "BIL"
click at [130, 177] on td "[PERSON_NAME]" at bounding box center [111, 192] width 98 height 39
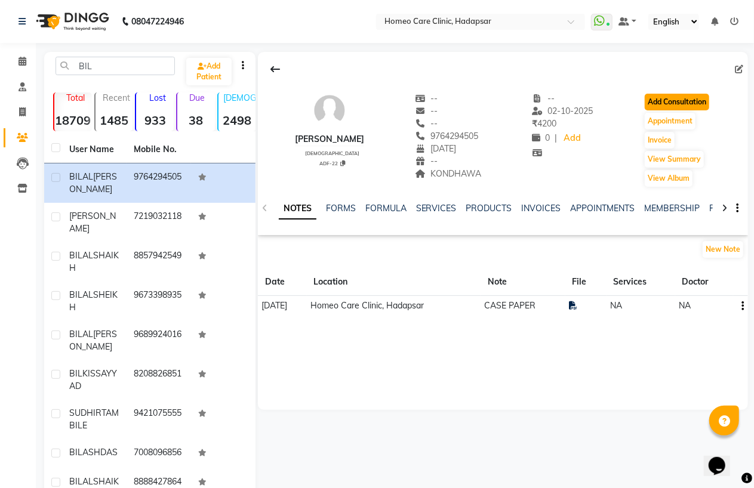
click at [684, 104] on button "Add Consultation" at bounding box center [677, 102] width 64 height 17
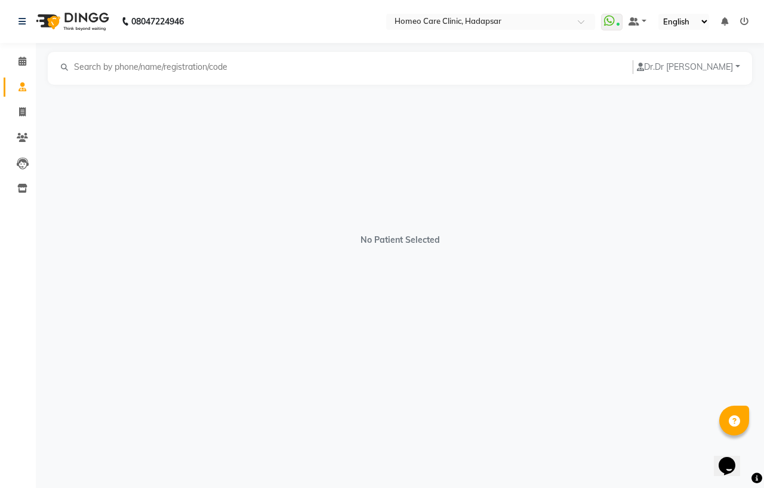
select select "[DEMOGRAPHIC_DATA]"
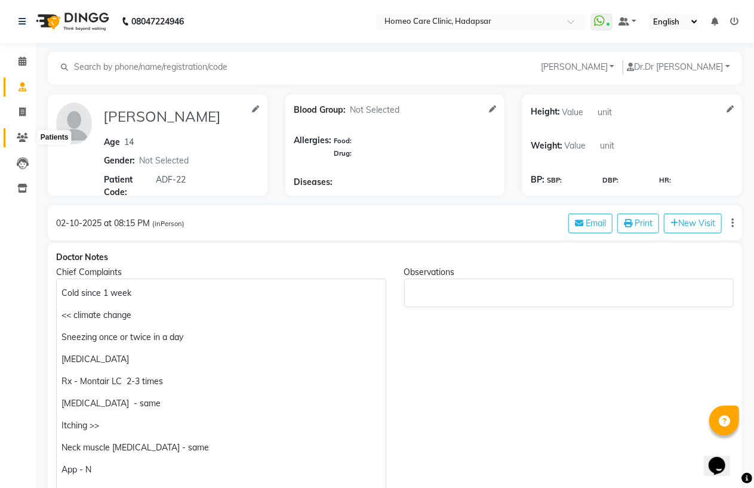
click at [25, 143] on span at bounding box center [22, 138] width 21 height 14
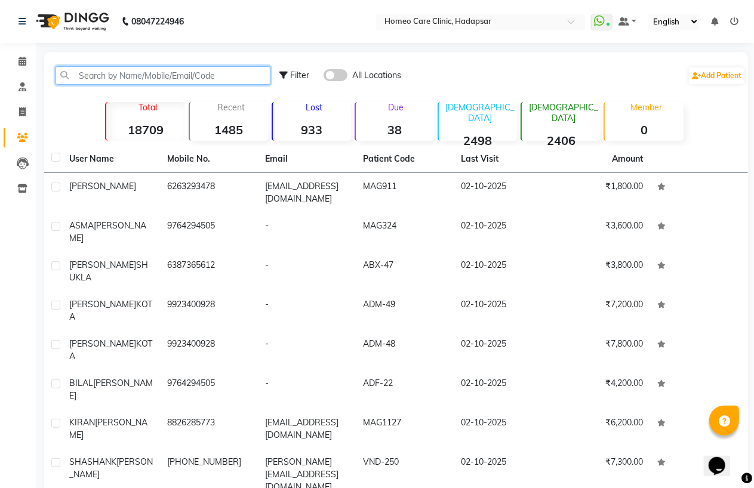
click at [121, 75] on input "text" at bounding box center [163, 75] width 215 height 19
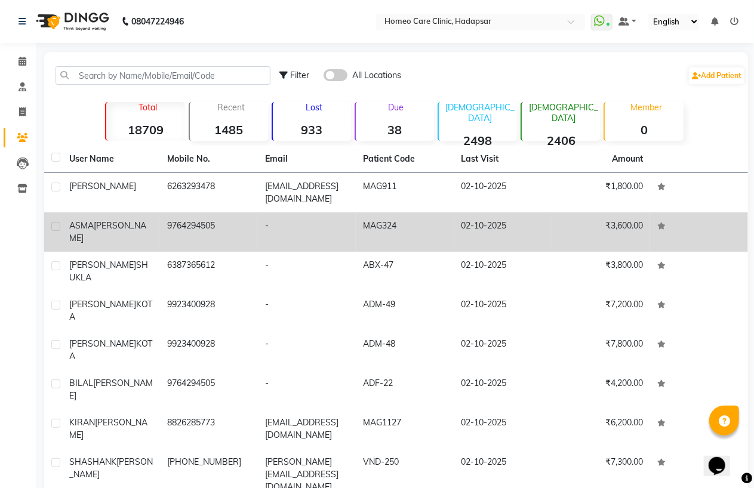
drag, startPoint x: 122, startPoint y: 222, endPoint x: 190, endPoint y: 214, distance: 68.6
click at [122, 222] on span "[PERSON_NAME]" at bounding box center [107, 231] width 77 height 23
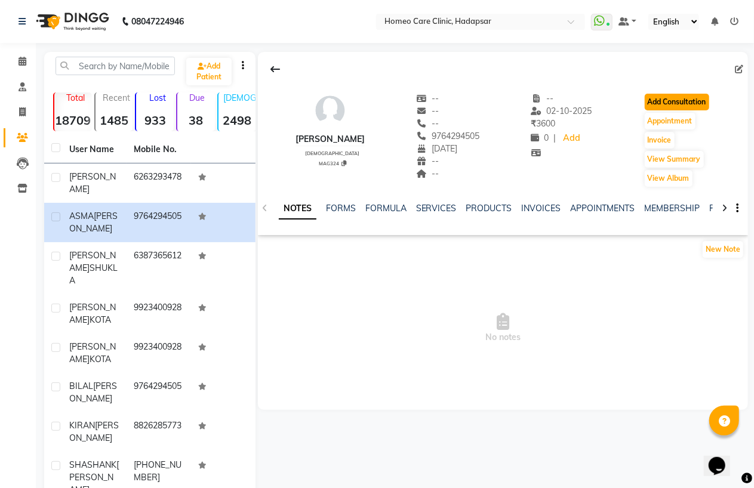
click at [673, 106] on button "Add Consultation" at bounding box center [677, 102] width 64 height 17
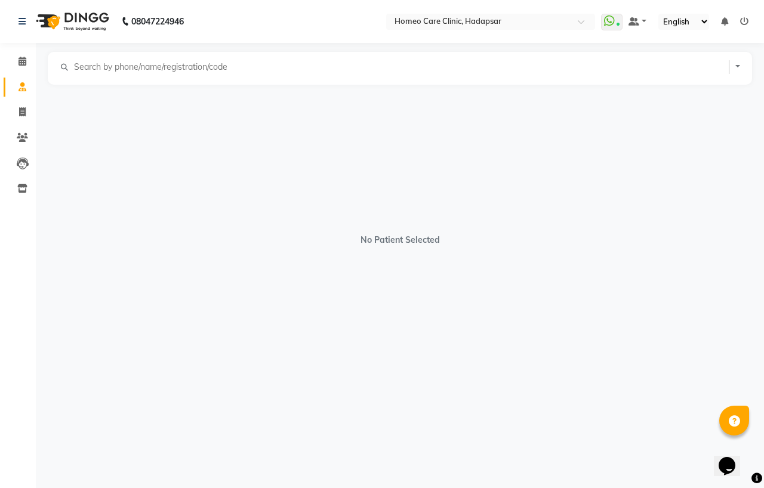
select select "[DEMOGRAPHIC_DATA]"
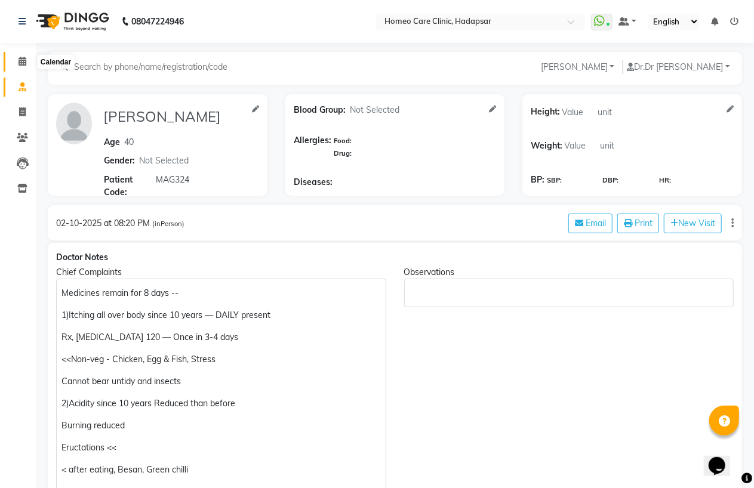
click at [25, 62] on icon at bounding box center [23, 61] width 8 height 9
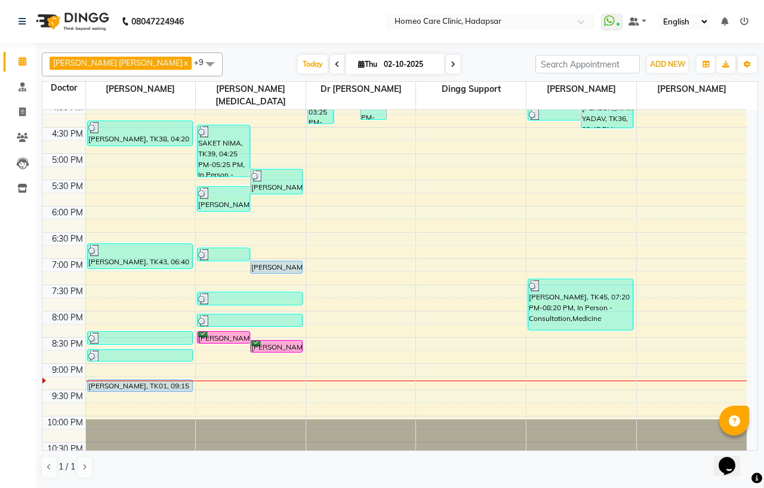
scroll to position [385, 0]
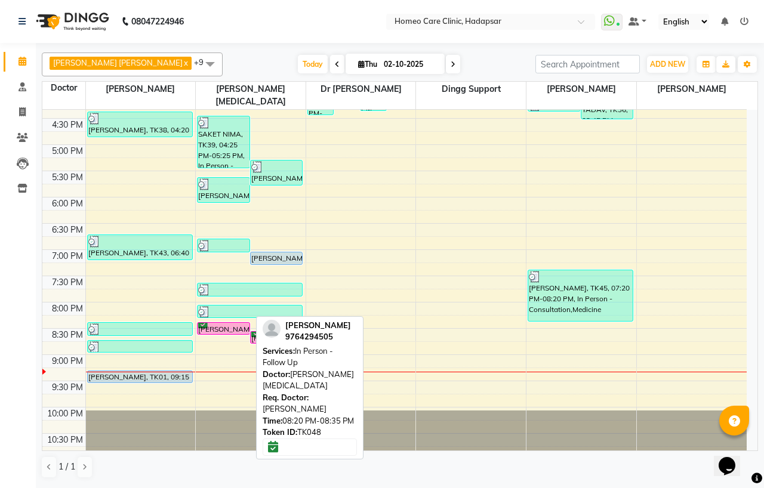
click at [229, 323] on div "[PERSON_NAME], TK48, 08:20 PM-08:35 PM, In Person - Follow Up" at bounding box center [224, 328] width 52 height 11
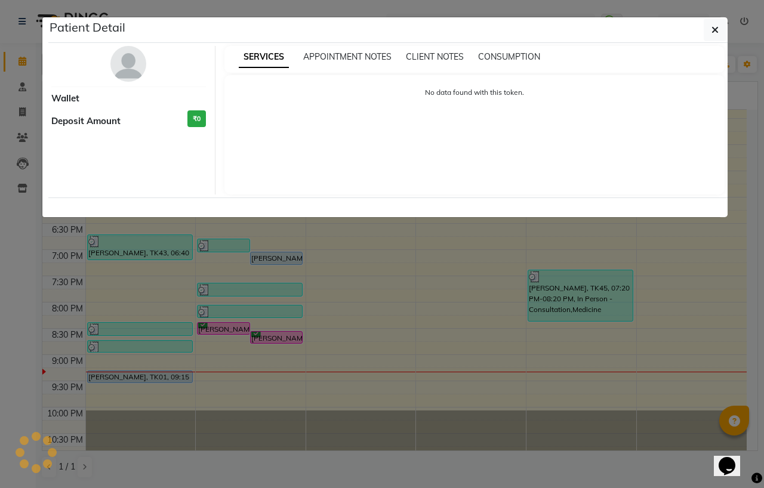
select select "6"
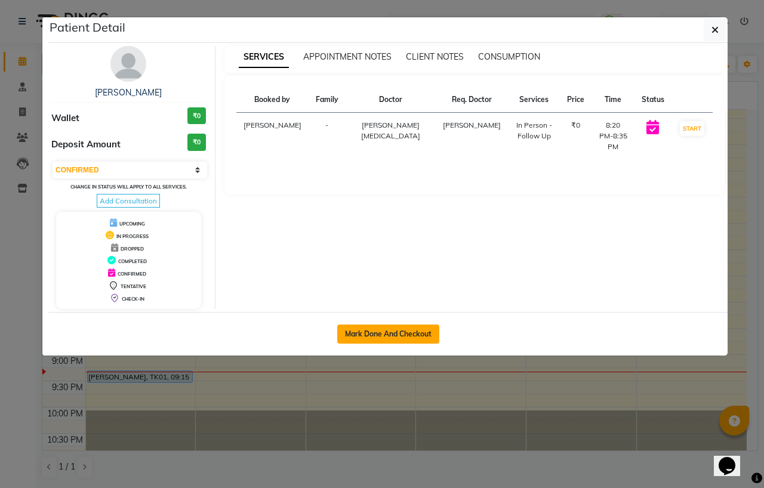
click at [403, 332] on button "Mark Done And Checkout" at bounding box center [388, 334] width 102 height 19
select select "service"
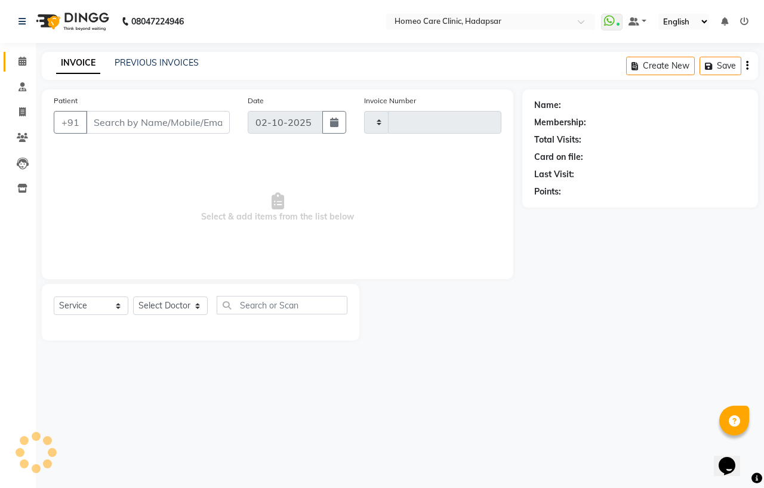
type input "3717"
select select "7485"
type input "9764294505"
select select "65966"
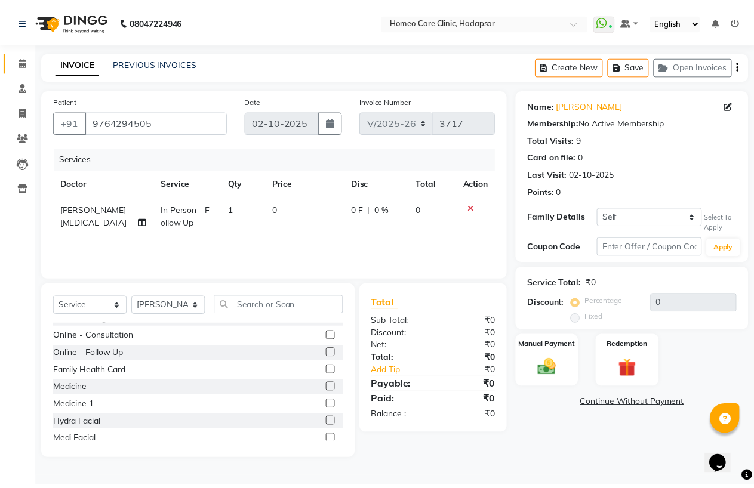
scroll to position [133, 0]
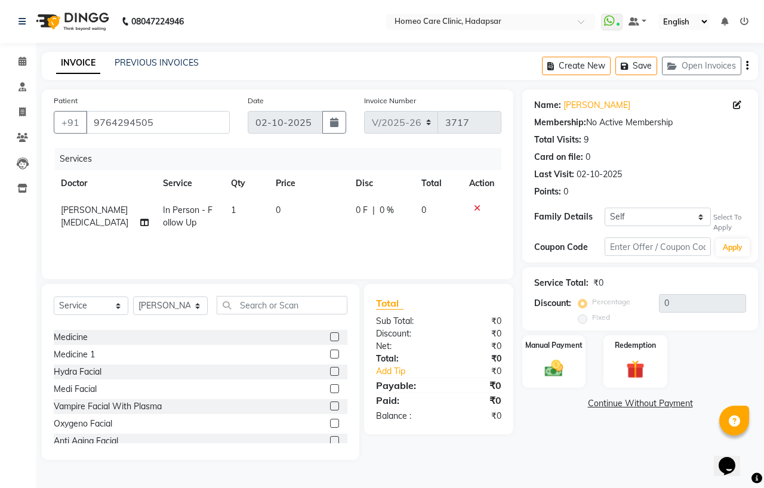
click at [330, 335] on label at bounding box center [334, 337] width 9 height 9
click at [330, 335] on input "checkbox" at bounding box center [334, 338] width 8 height 8
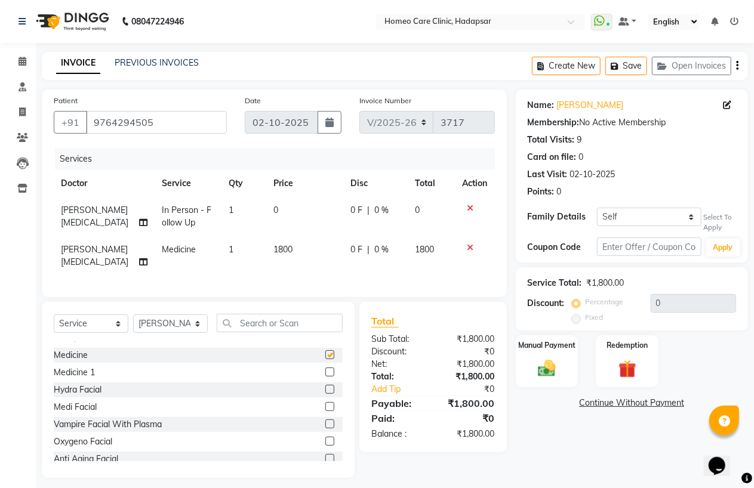
checkbox input "false"
click at [542, 362] on img at bounding box center [547, 368] width 30 height 21
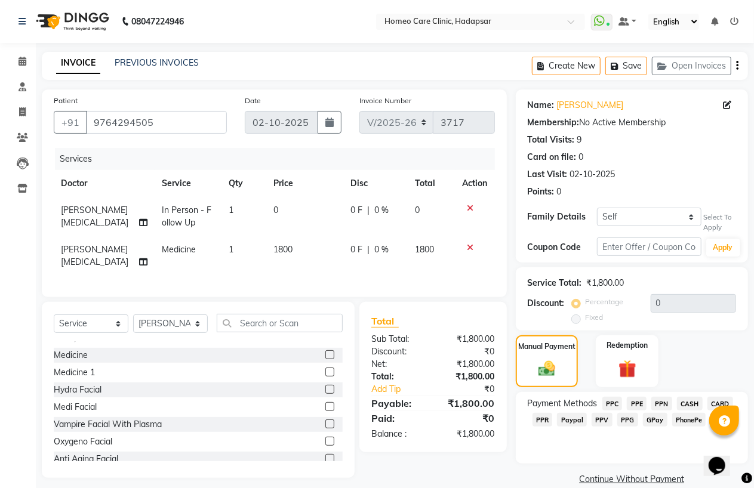
click at [619, 402] on span "PPC" at bounding box center [613, 404] width 20 height 14
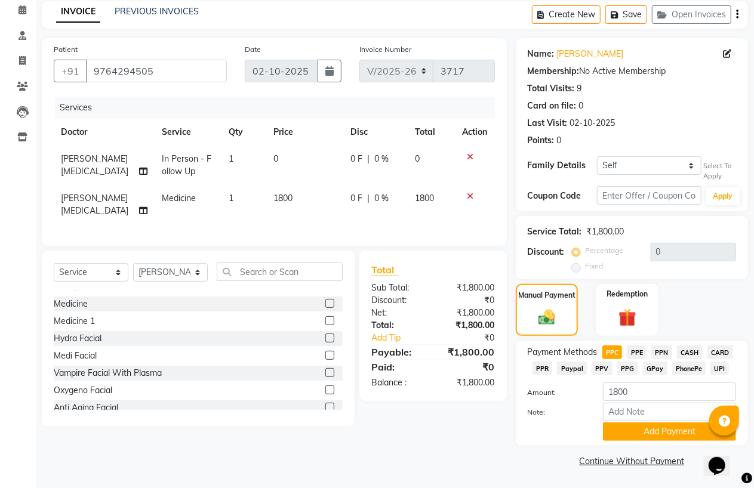
click at [693, 350] on span "CASH" at bounding box center [690, 353] width 26 height 14
click at [663, 411] on input "Note:" at bounding box center [669, 412] width 133 height 19
type input "CASH"
click at [634, 431] on button "Add Payment" at bounding box center [669, 432] width 133 height 19
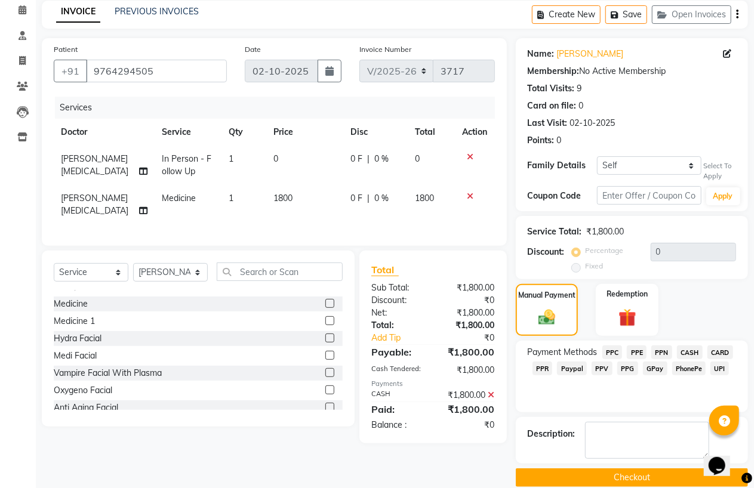
click at [619, 478] on button "Checkout" at bounding box center [632, 478] width 232 height 19
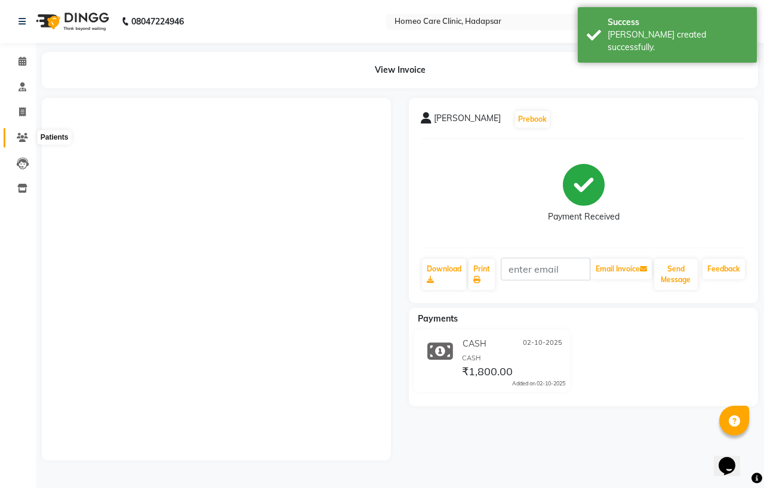
click at [23, 140] on icon at bounding box center [22, 137] width 11 height 9
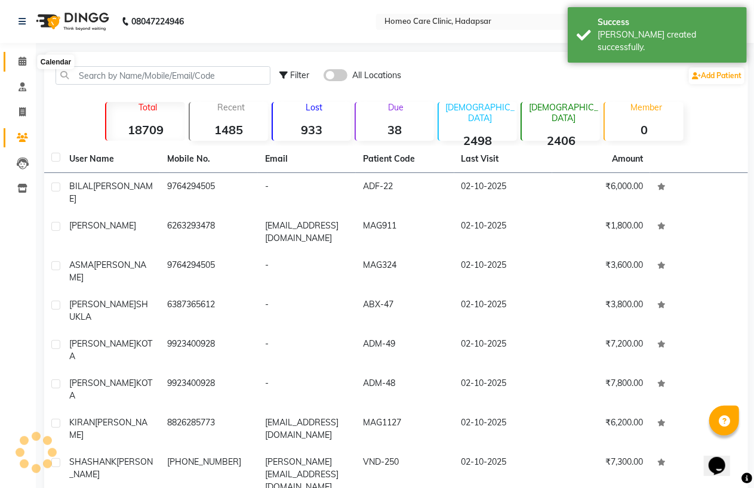
click at [21, 62] on icon at bounding box center [23, 61] width 8 height 9
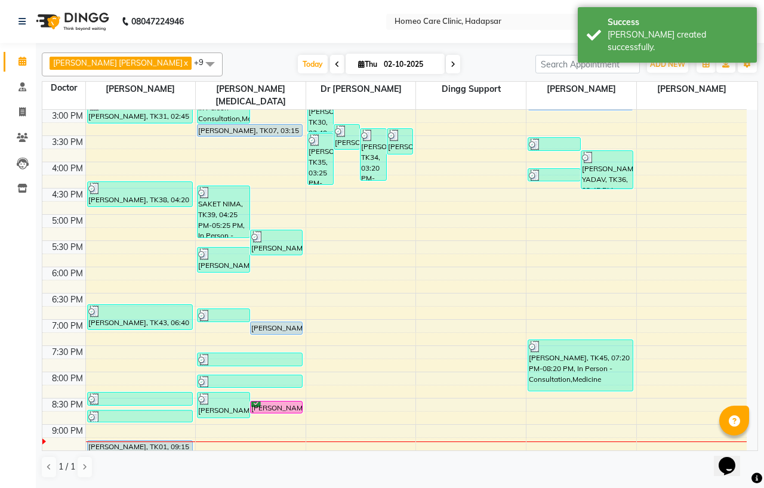
scroll to position [385, 0]
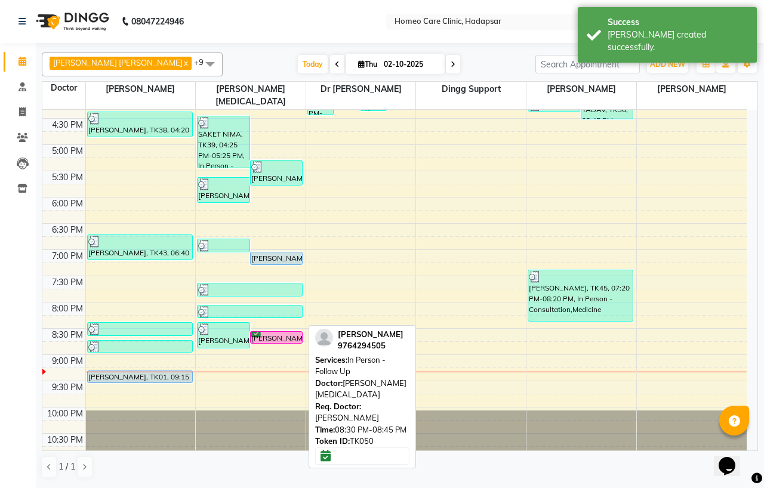
click at [294, 341] on div at bounding box center [277, 343] width 52 height 5
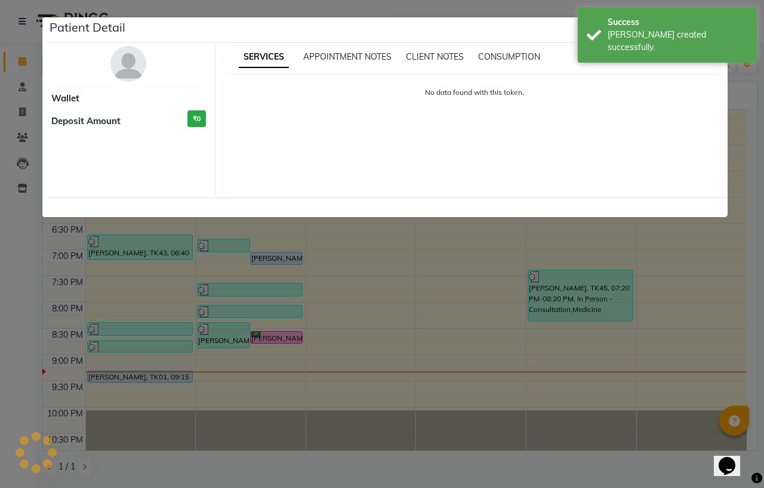
select select "6"
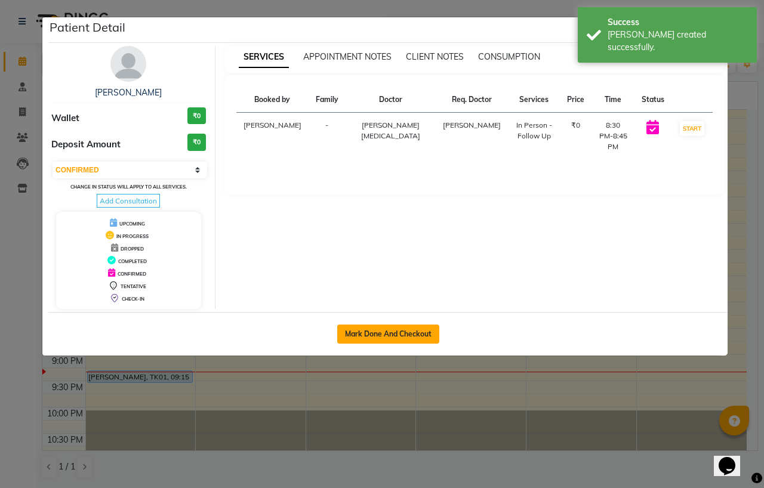
click at [364, 337] on button "Mark Done And Checkout" at bounding box center [388, 334] width 102 height 19
select select "7485"
select select "service"
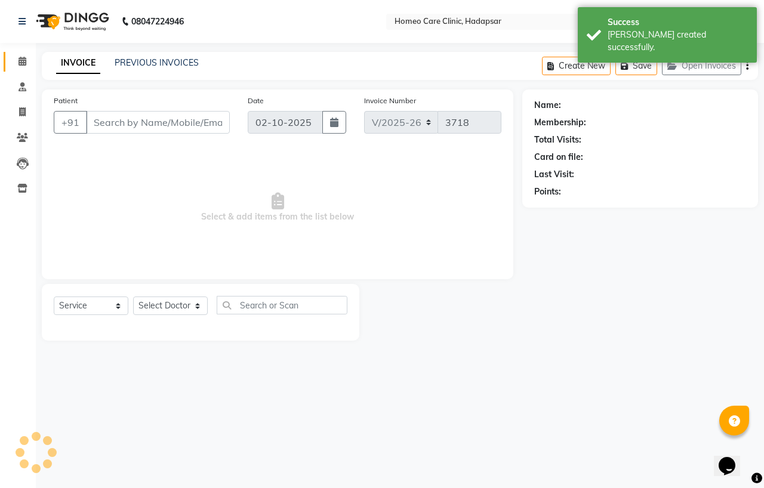
type input "9764294505"
select select "65966"
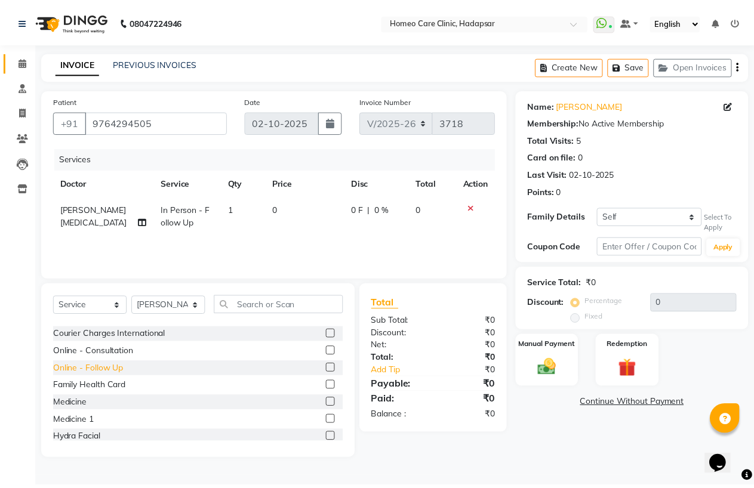
scroll to position [66, 0]
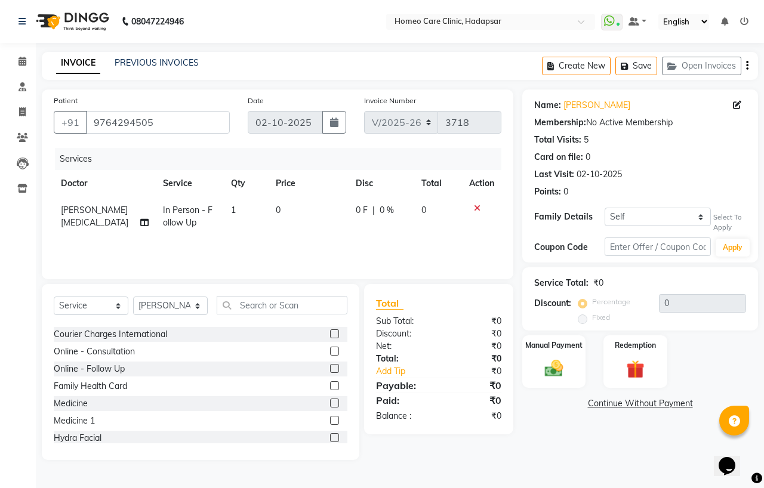
click at [330, 404] on label at bounding box center [334, 403] width 9 height 9
click at [330, 404] on input "checkbox" at bounding box center [334, 404] width 8 height 8
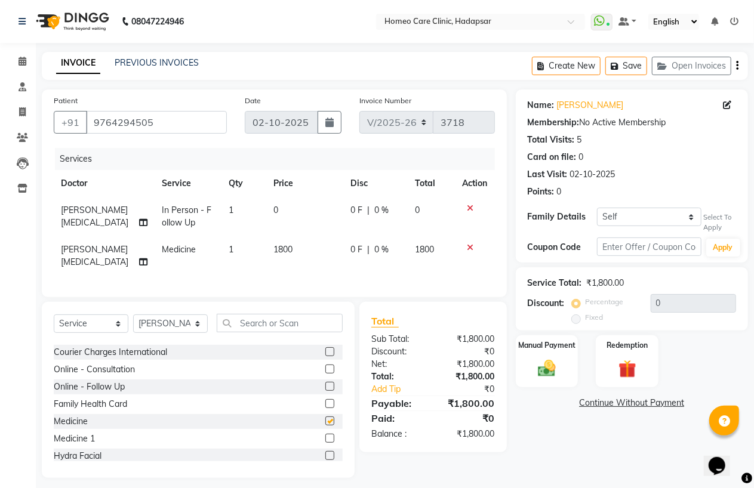
checkbox input "false"
click at [299, 262] on td "1800" at bounding box center [305, 255] width 78 height 39
select select "65966"
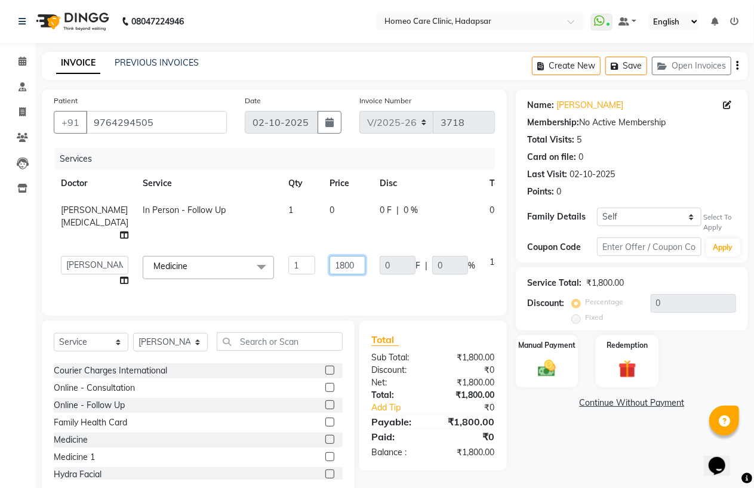
click at [330, 265] on input "1800" at bounding box center [348, 265] width 36 height 19
click at [330, 268] on input "1800" at bounding box center [348, 265] width 36 height 19
type input "900"
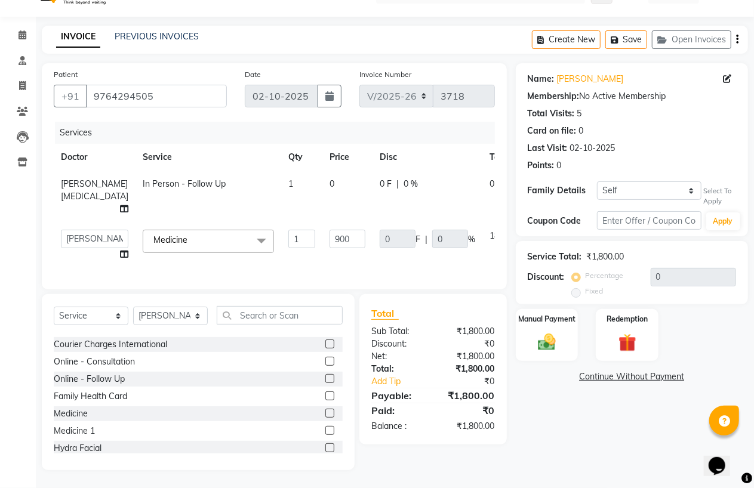
click at [548, 397] on div "Name: Asma Gunwan Membership: No Active Membership Total Visits: 5 Card on file…" at bounding box center [636, 266] width 241 height 407
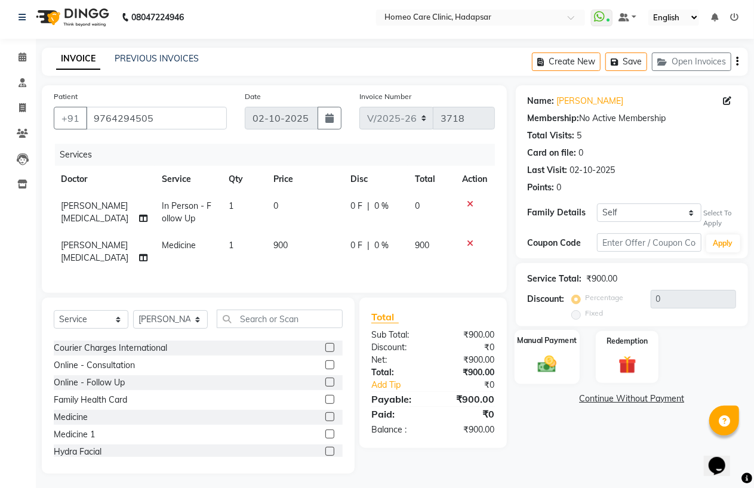
click at [548, 374] on img at bounding box center [547, 364] width 30 height 21
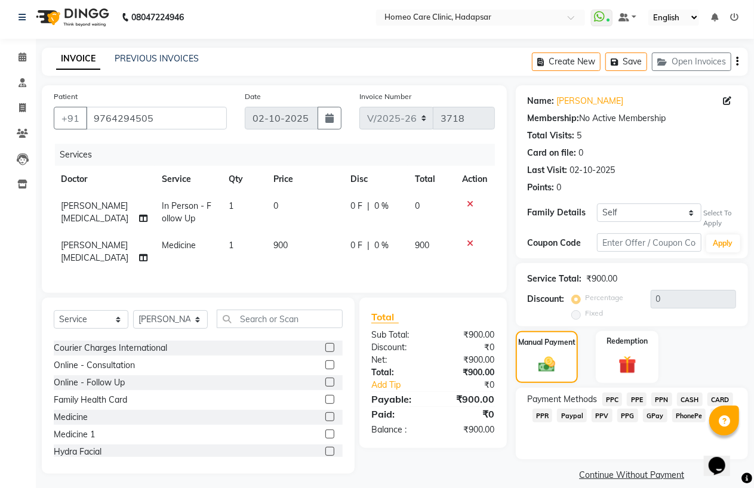
scroll to position [18, 0]
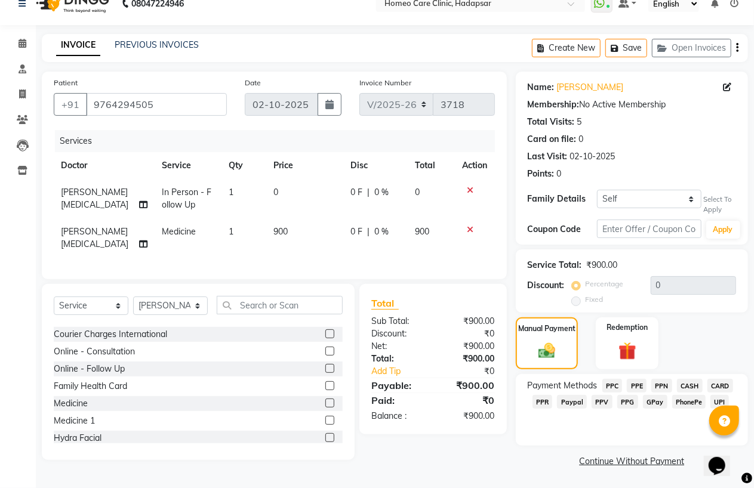
click at [695, 385] on span "CASH" at bounding box center [690, 386] width 26 height 14
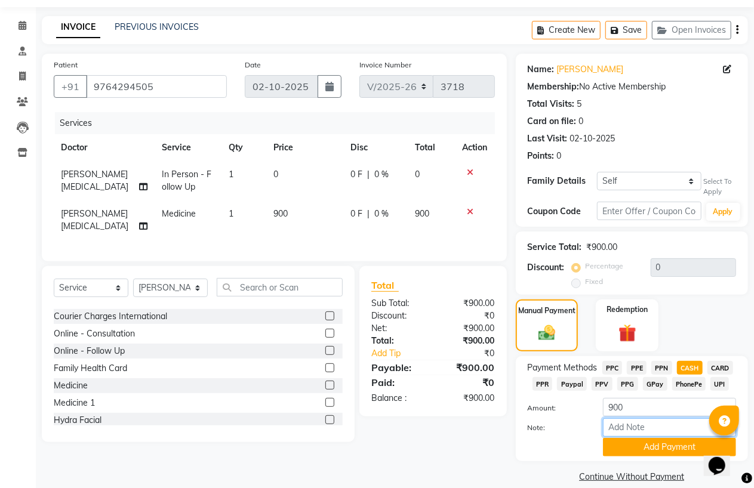
click at [666, 430] on input "Note:" at bounding box center [669, 428] width 133 height 19
type input "CASH"
drag, startPoint x: 657, startPoint y: 437, endPoint x: 654, endPoint y: 451, distance: 14.5
click at [657, 443] on div "Amount: 900 Note: CASH Add Payment" at bounding box center [632, 427] width 208 height 59
click at [654, 451] on button "Add Payment" at bounding box center [669, 447] width 133 height 19
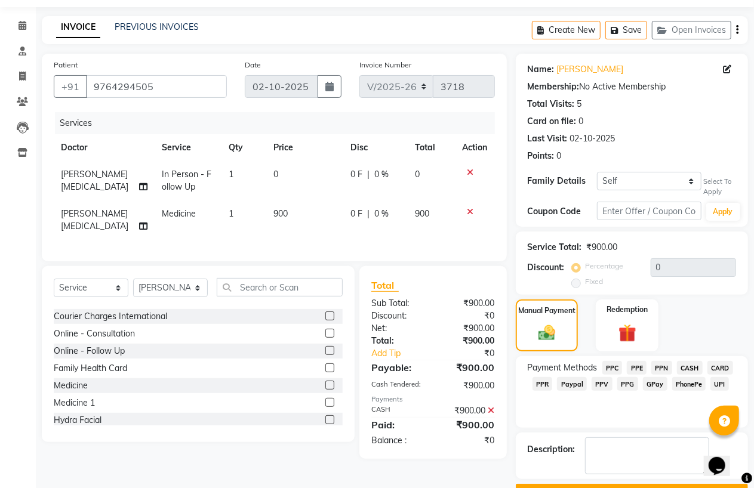
scroll to position [68, 0]
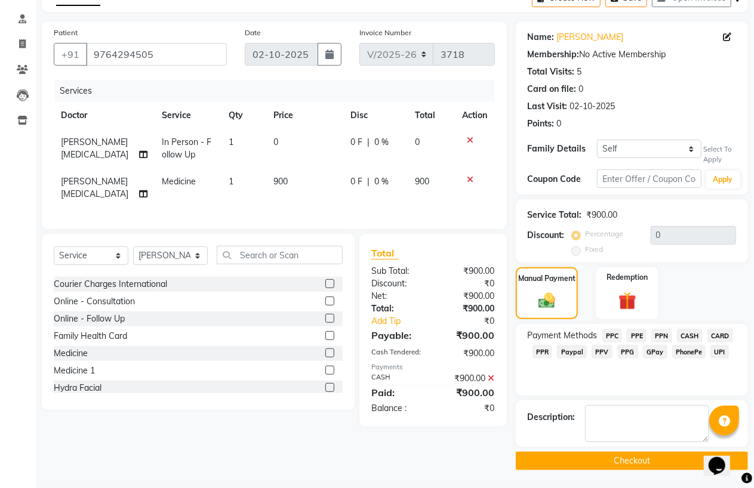
click at [649, 456] on button "Checkout" at bounding box center [632, 461] width 232 height 19
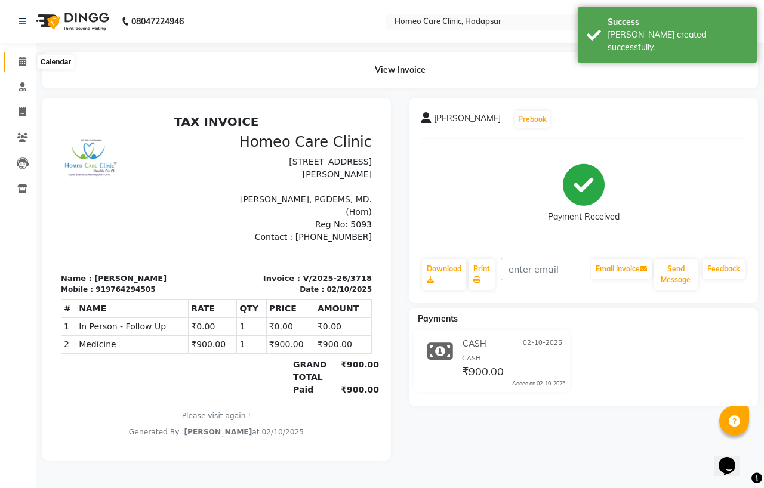
click at [27, 58] on span at bounding box center [22, 62] width 21 height 14
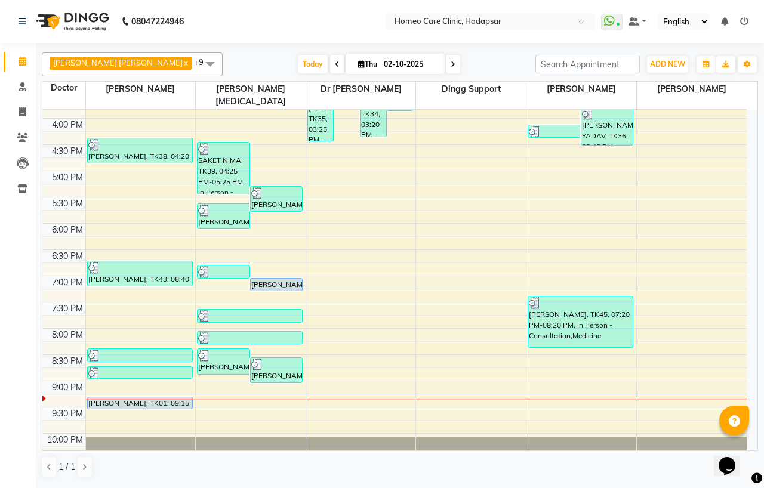
scroll to position [385, 0]
